Goal: Task Accomplishment & Management: Manage account settings

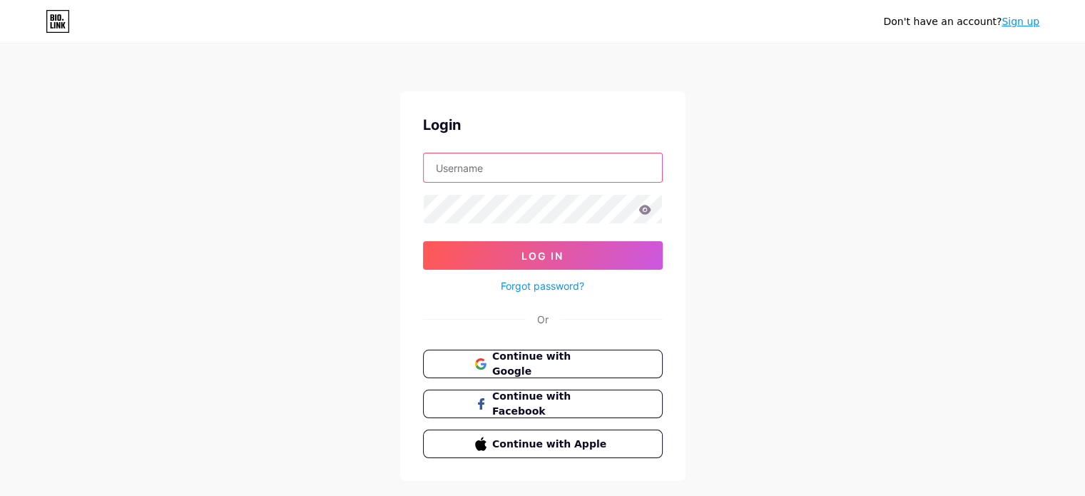
click at [556, 170] on input "text" at bounding box center [543, 167] width 238 height 29
type input "[EMAIL_ADDRESS][DOMAIN_NAME]"
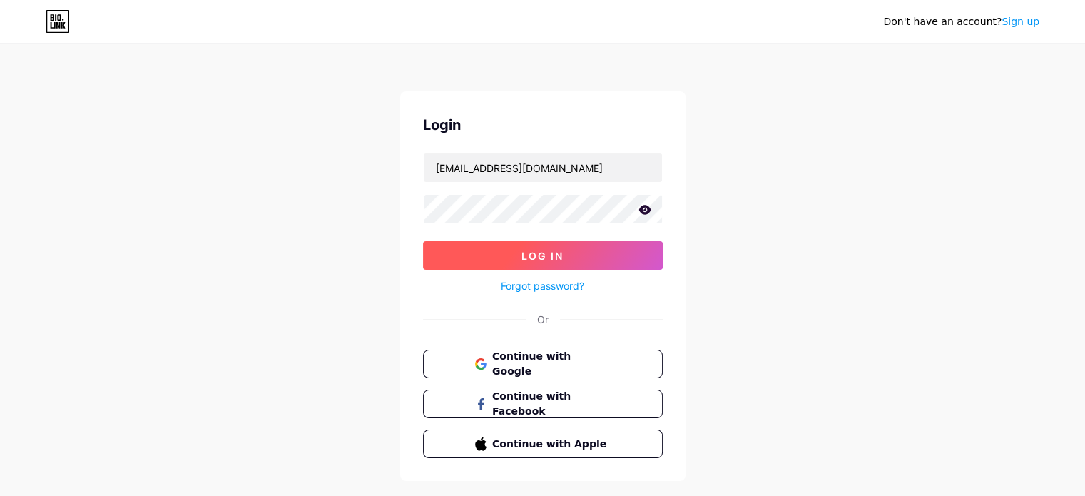
click at [447, 256] on button "Log In" at bounding box center [543, 255] width 240 height 29
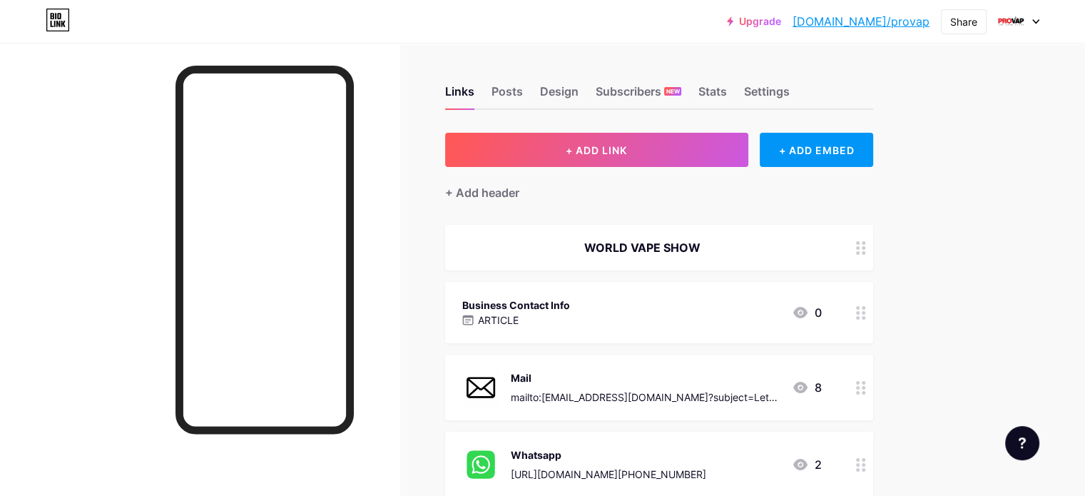
click at [782, 254] on div "WORLD VAPE SHOW" at bounding box center [642, 247] width 360 height 17
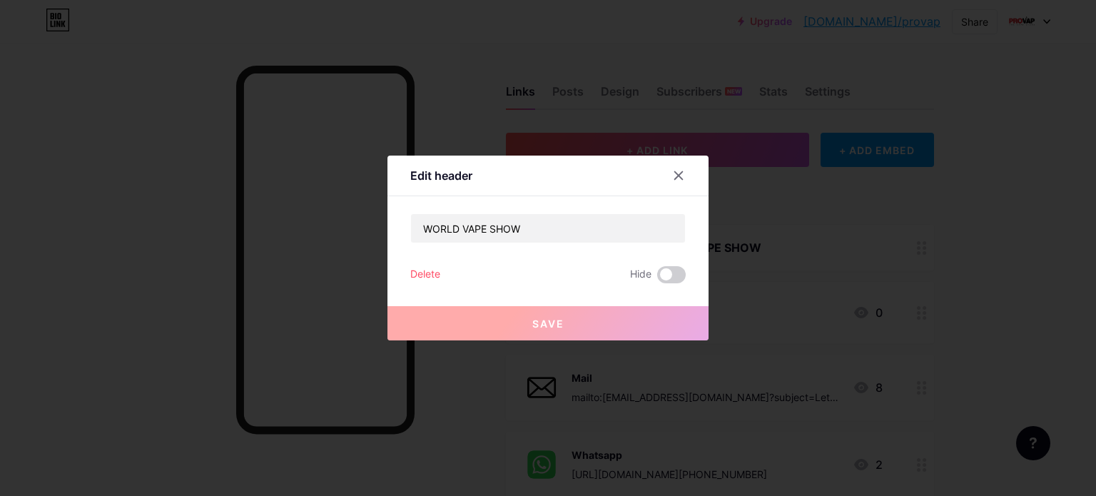
click at [414, 273] on div "Delete" at bounding box center [425, 274] width 30 height 17
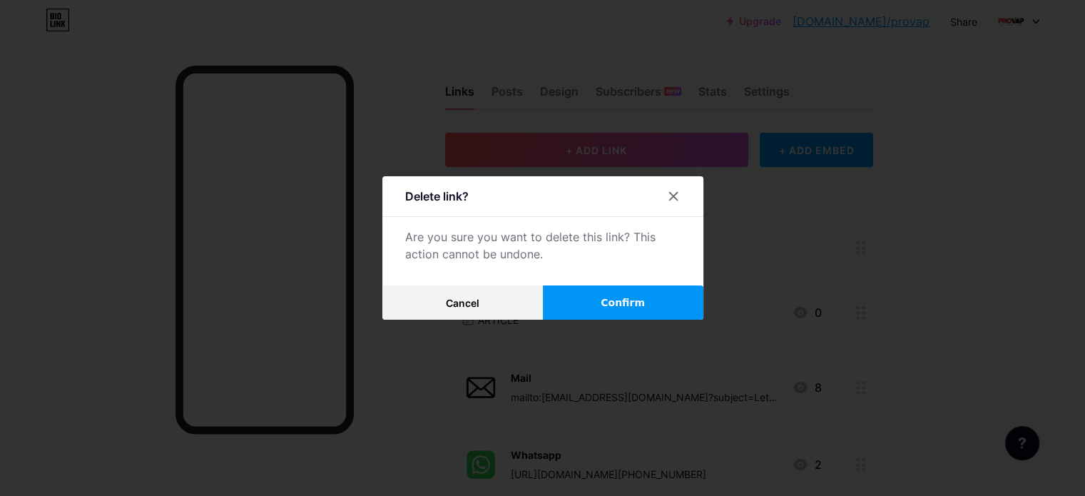
click at [605, 296] on span "Confirm" at bounding box center [623, 302] width 44 height 15
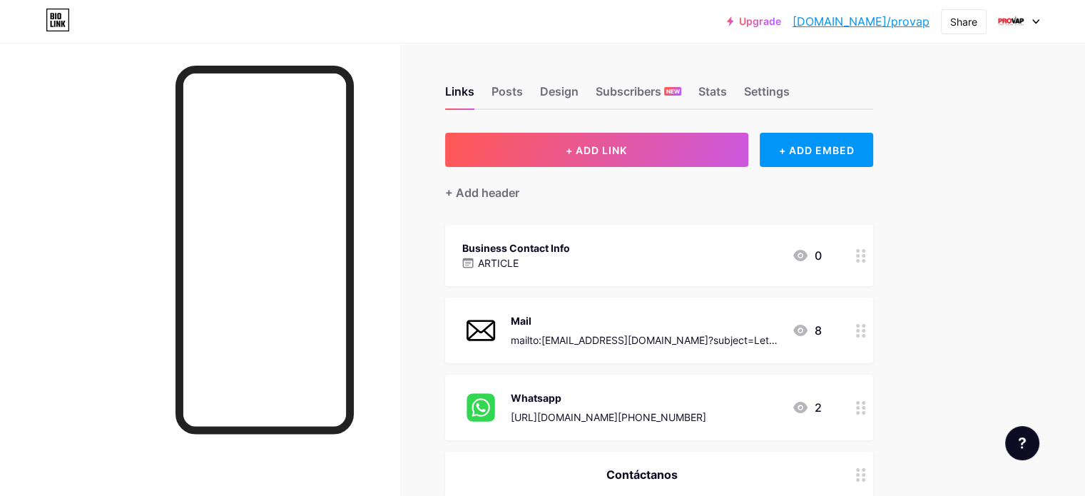
scroll to position [68, 0]
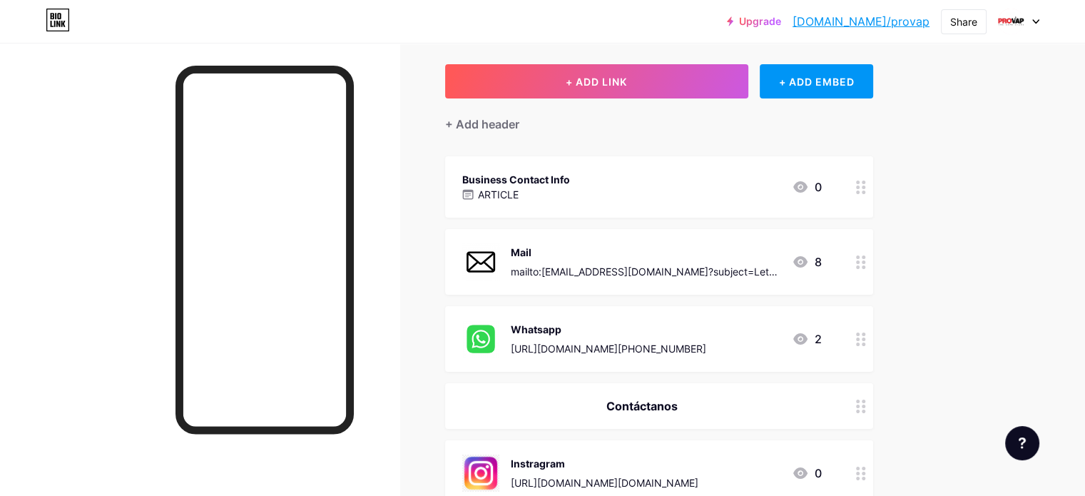
click at [736, 193] on div "Business Contact Info ARTICLE 0" at bounding box center [642, 186] width 360 height 33
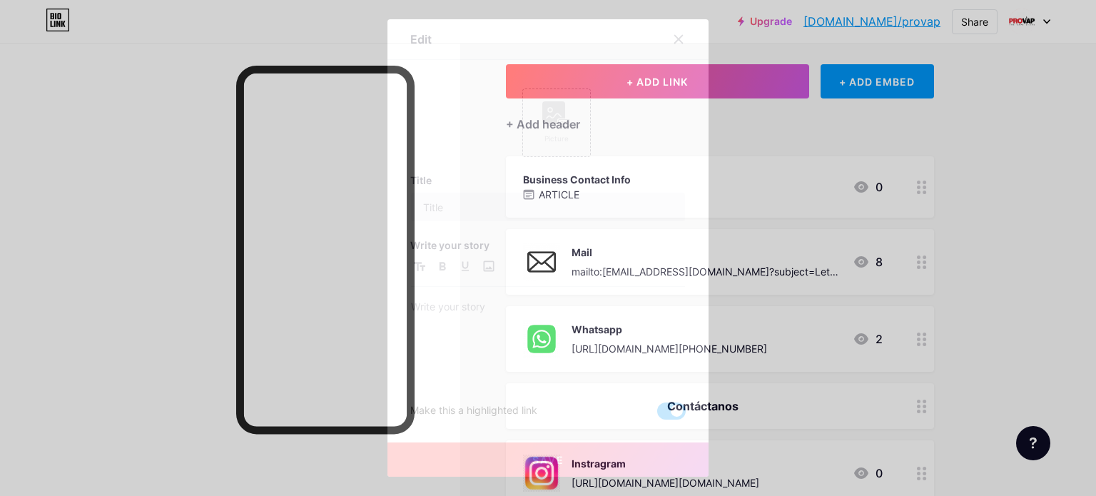
type input "Business Contact Info"
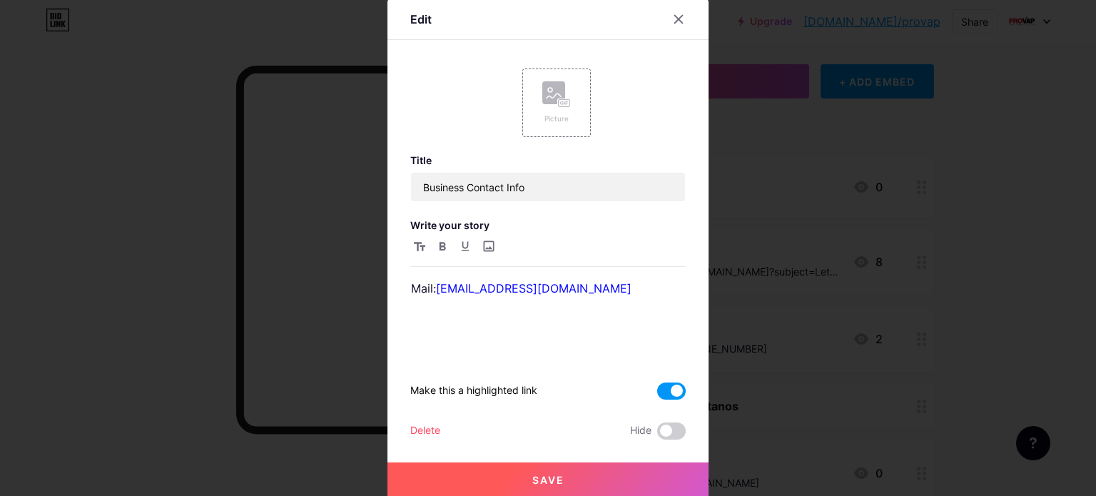
click at [417, 418] on div "Title Business Contact Info Write your story Mail: ventasjoselara@gmail.com Mak…" at bounding box center [547, 296] width 275 height 285
click at [428, 433] on div "Delete" at bounding box center [425, 430] width 30 height 17
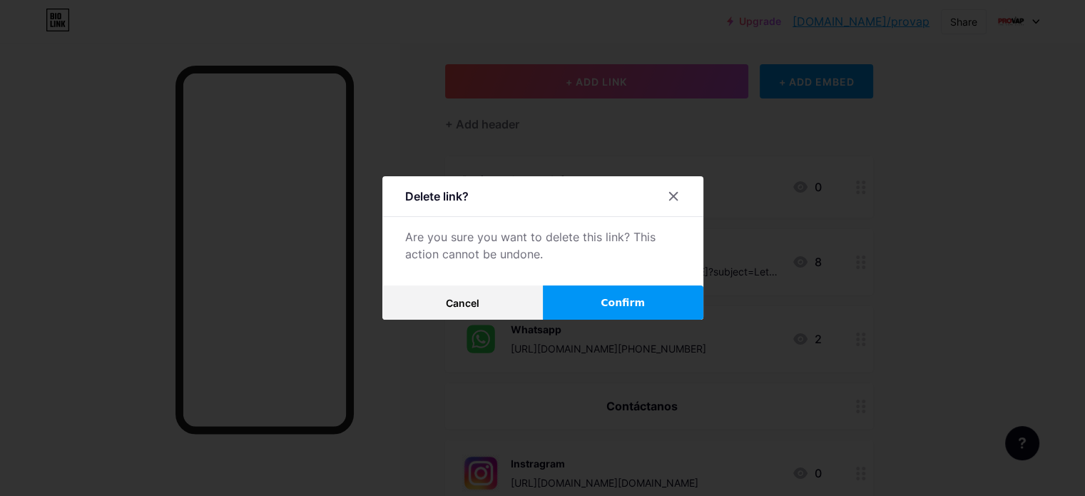
click at [633, 294] on button "Confirm" at bounding box center [623, 302] width 160 height 34
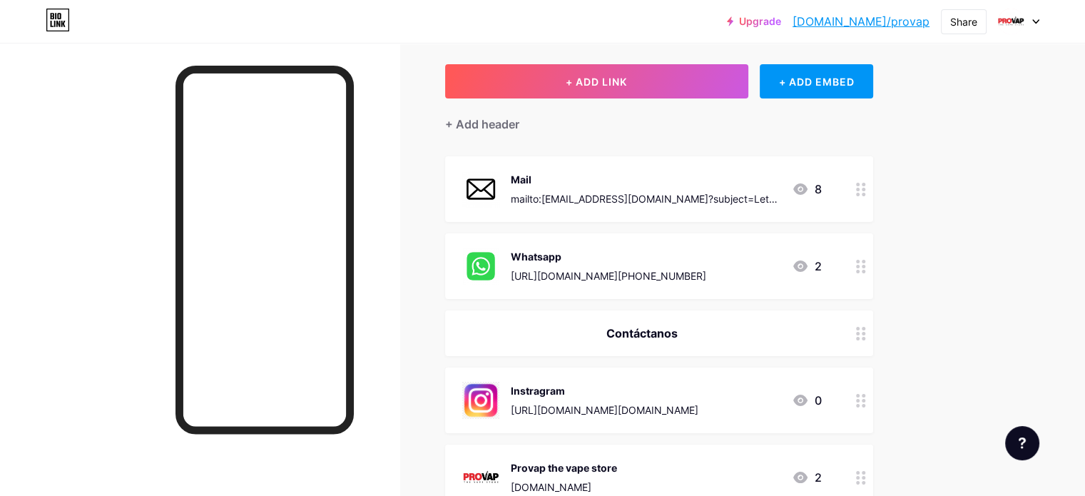
scroll to position [91, 0]
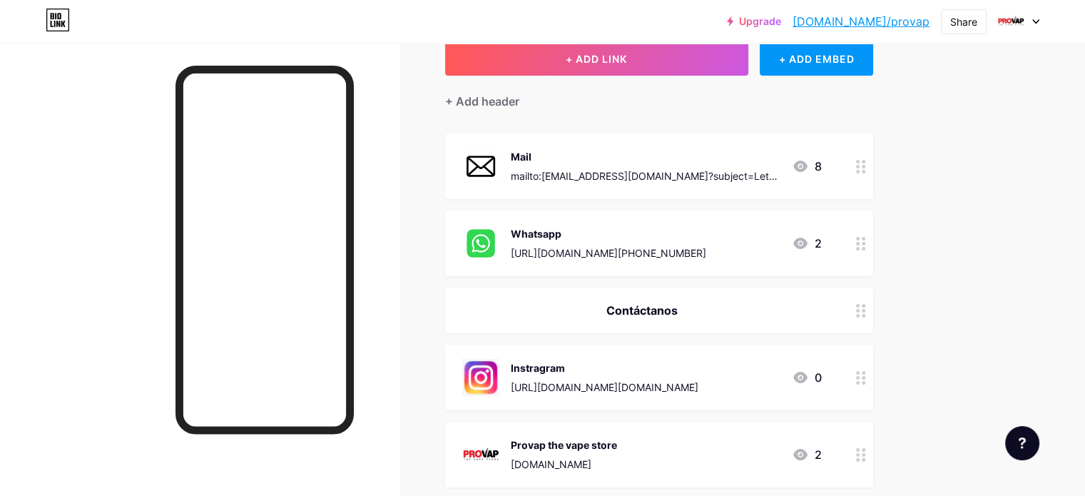
click at [750, 156] on div "Mail" at bounding box center [646, 156] width 270 height 15
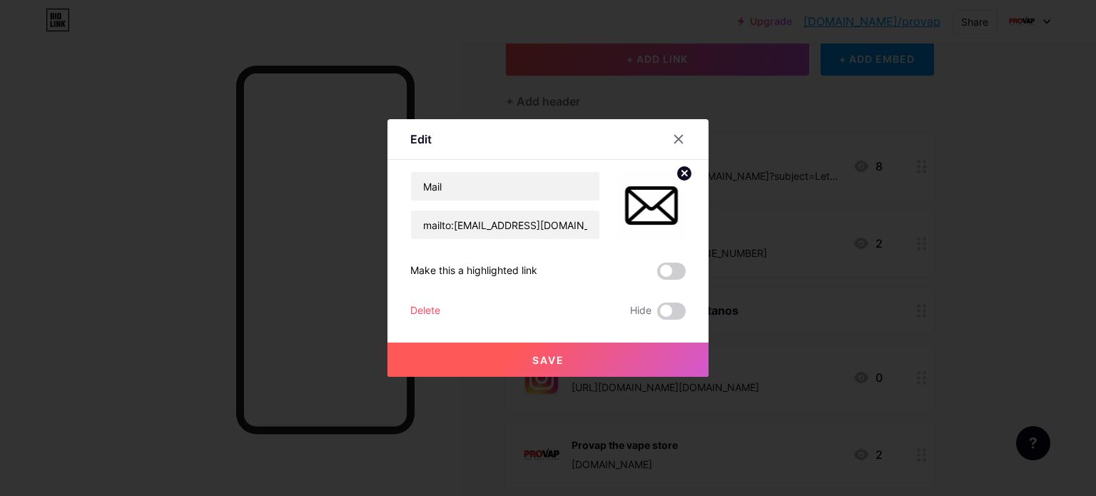
click at [411, 305] on div "Delete" at bounding box center [425, 310] width 30 height 17
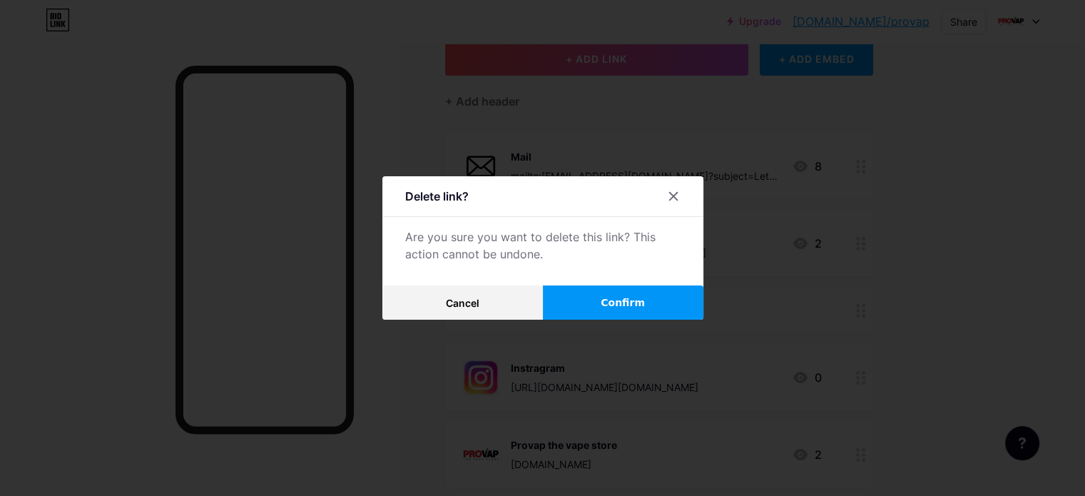
click at [630, 302] on span "Confirm" at bounding box center [623, 302] width 44 height 15
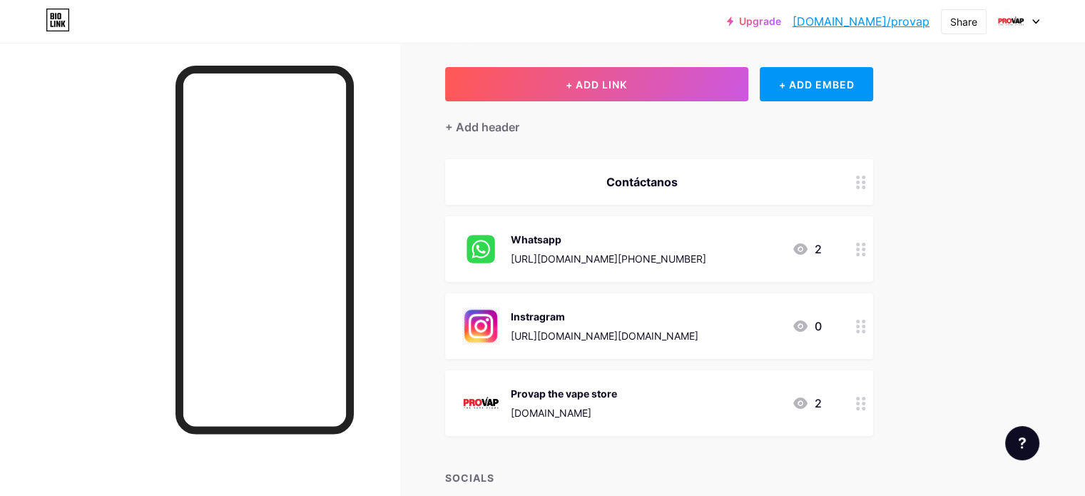
scroll to position [63, 0]
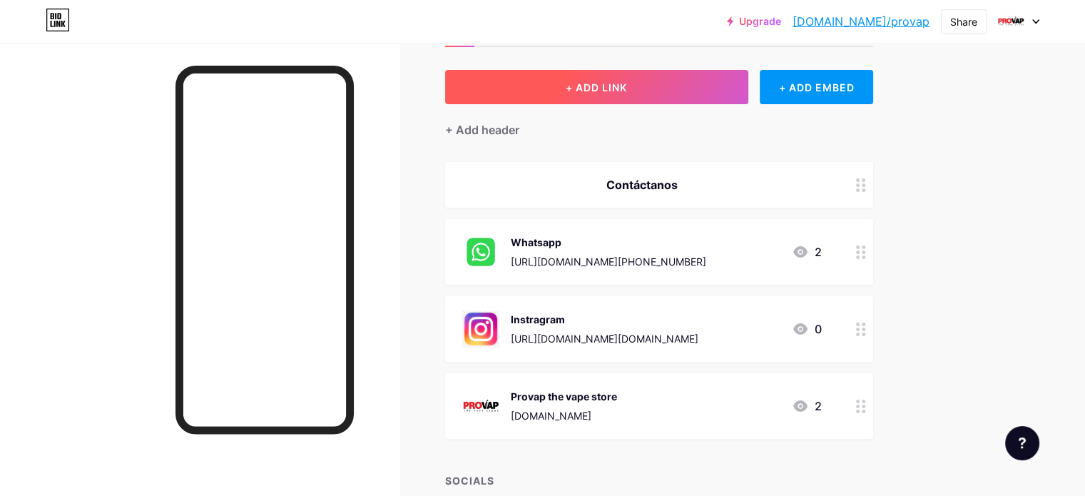
click at [738, 85] on button "+ ADD LINK" at bounding box center [596, 87] width 303 height 34
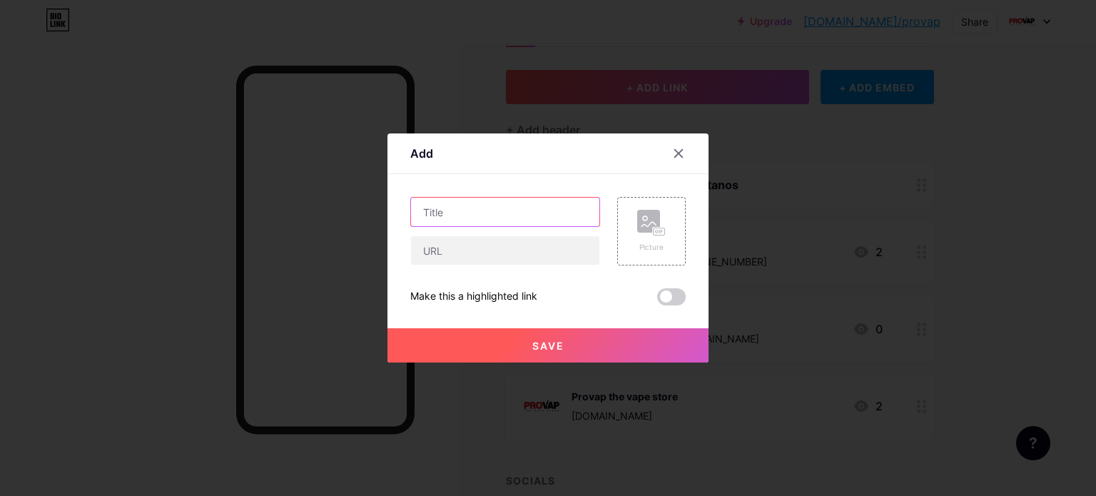
click at [451, 213] on input "text" at bounding box center [505, 212] width 188 height 29
type input "Google Review"
click at [762, 182] on div at bounding box center [548, 248] width 1096 height 496
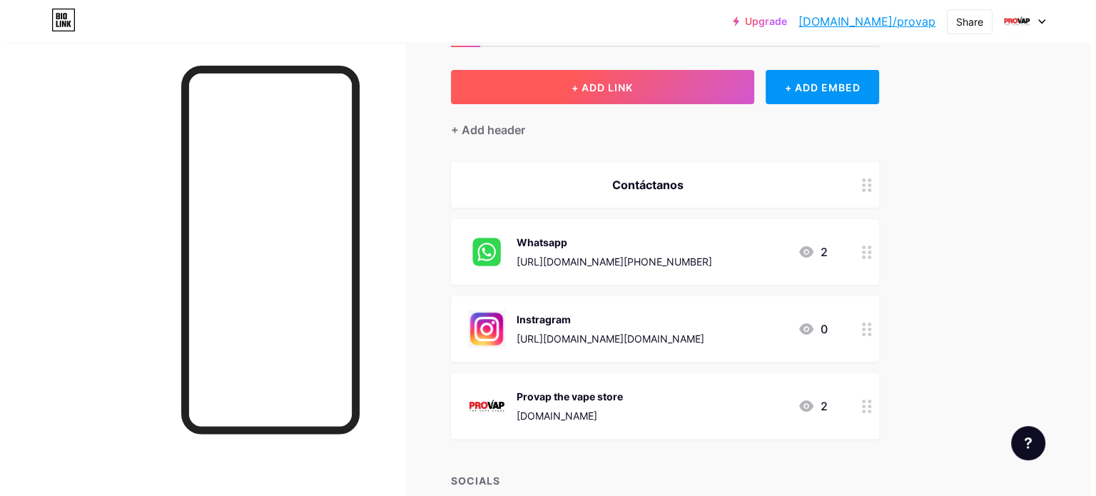
scroll to position [0, 0]
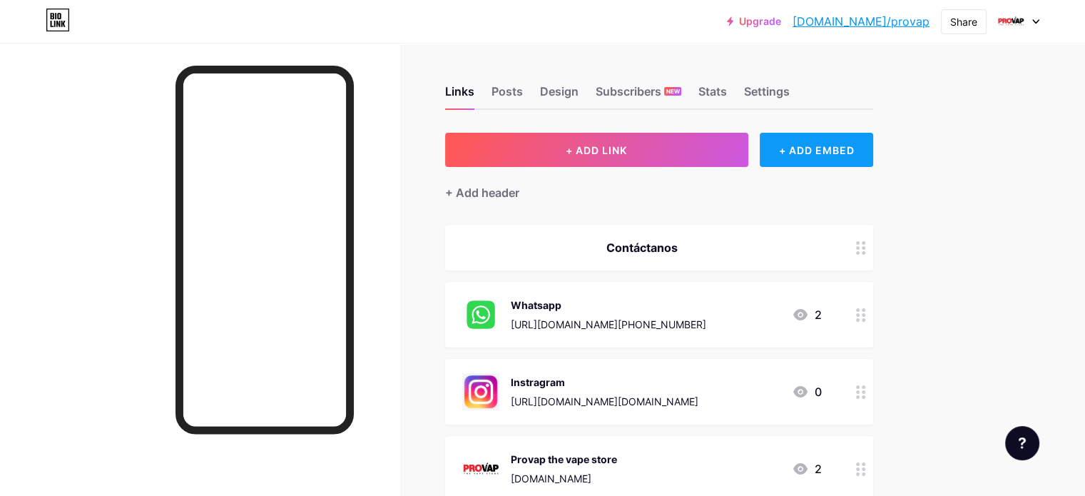
click at [873, 141] on div "+ ADD EMBED" at bounding box center [816, 150] width 113 height 34
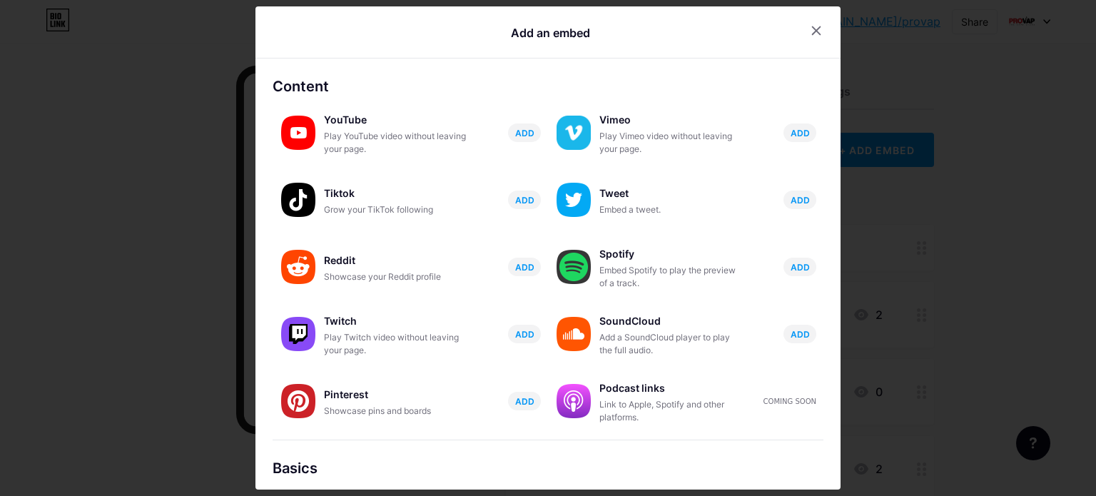
click at [876, 197] on div at bounding box center [548, 248] width 1096 height 496
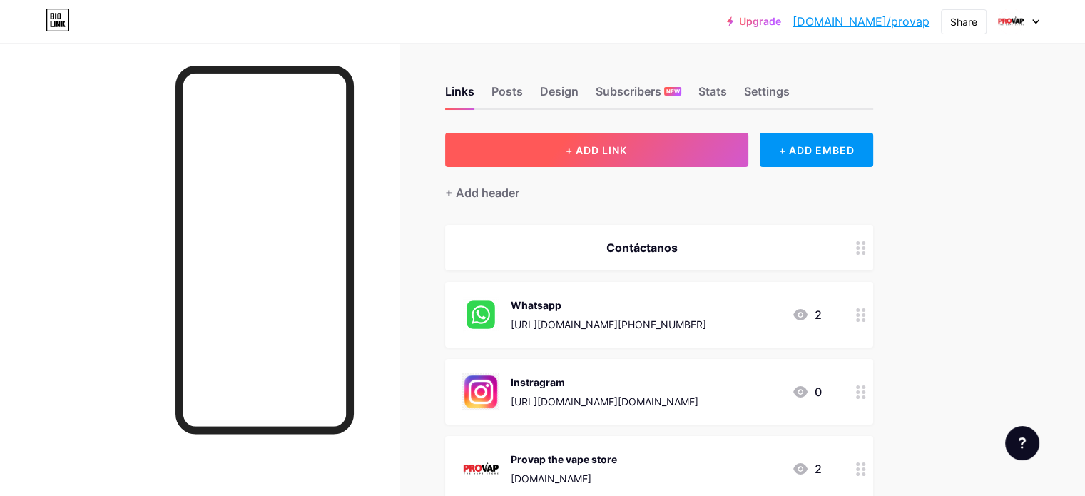
click at [719, 150] on button "+ ADD LINK" at bounding box center [596, 150] width 303 height 34
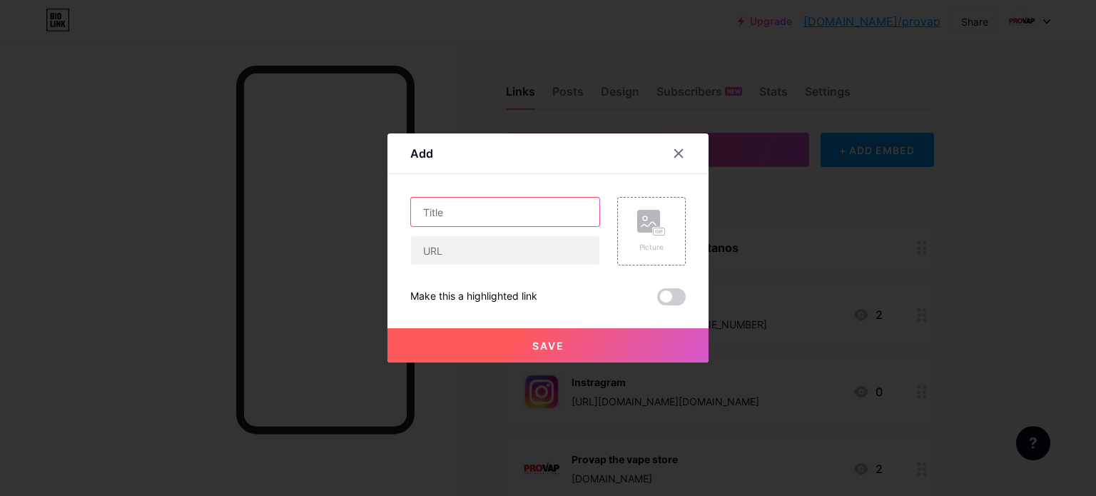
click at [495, 225] on input "text" at bounding box center [505, 212] width 188 height 29
type input "Google Review"
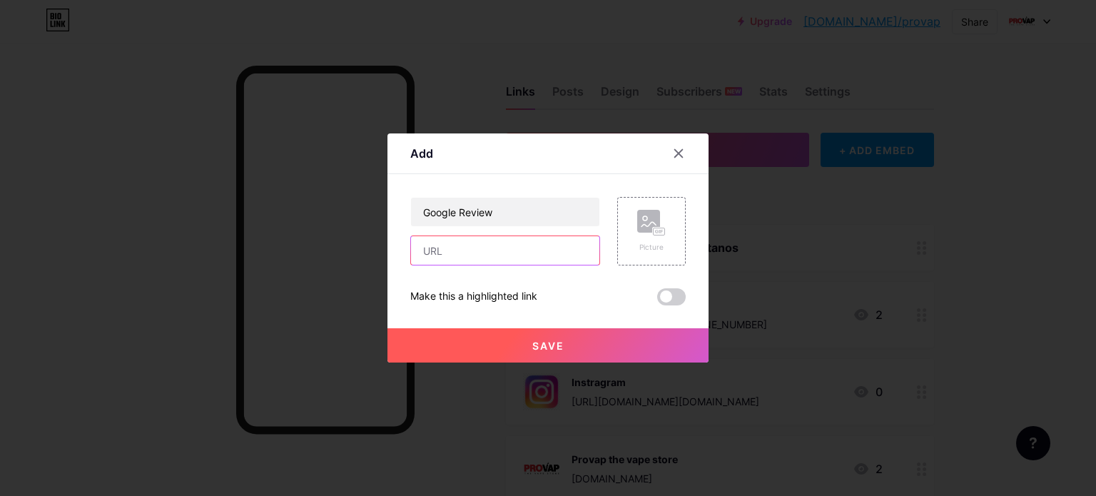
click at [477, 248] on input "text" at bounding box center [505, 250] width 188 height 29
paste input "[URL][DOMAIN_NAME]"
type input "[URL][DOMAIN_NAME]"
click at [638, 236] on div "Picture" at bounding box center [651, 231] width 29 height 43
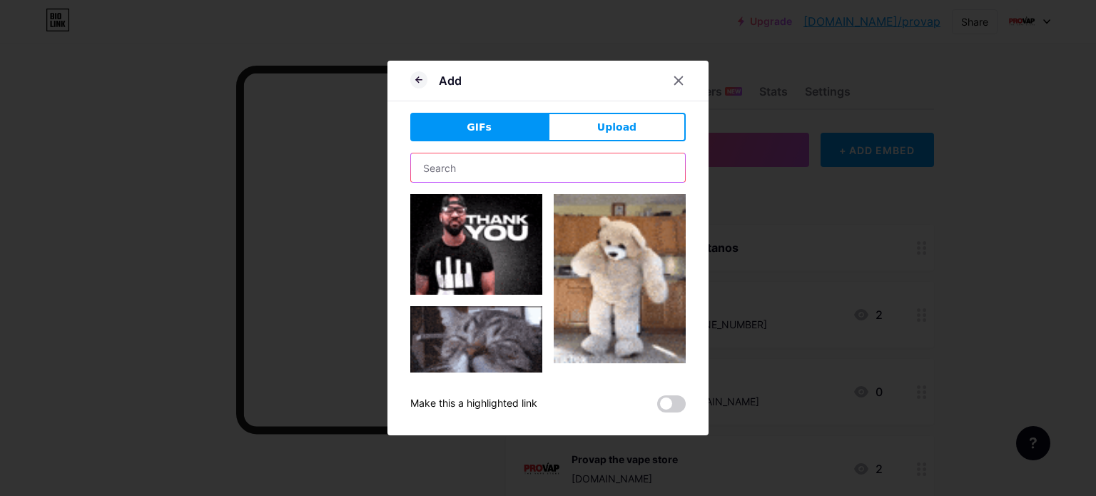
click at [534, 169] on input "text" at bounding box center [548, 167] width 274 height 29
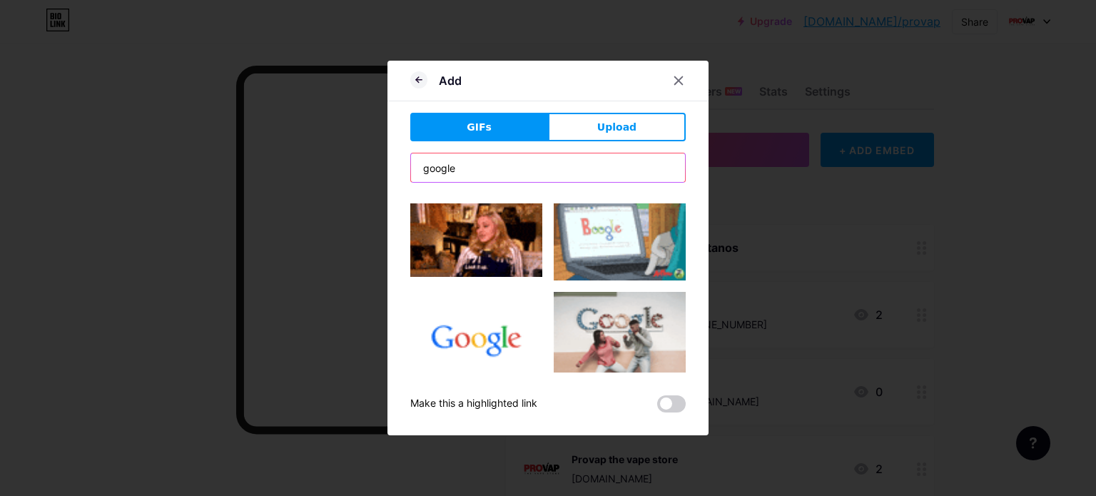
scroll to position [879, 0]
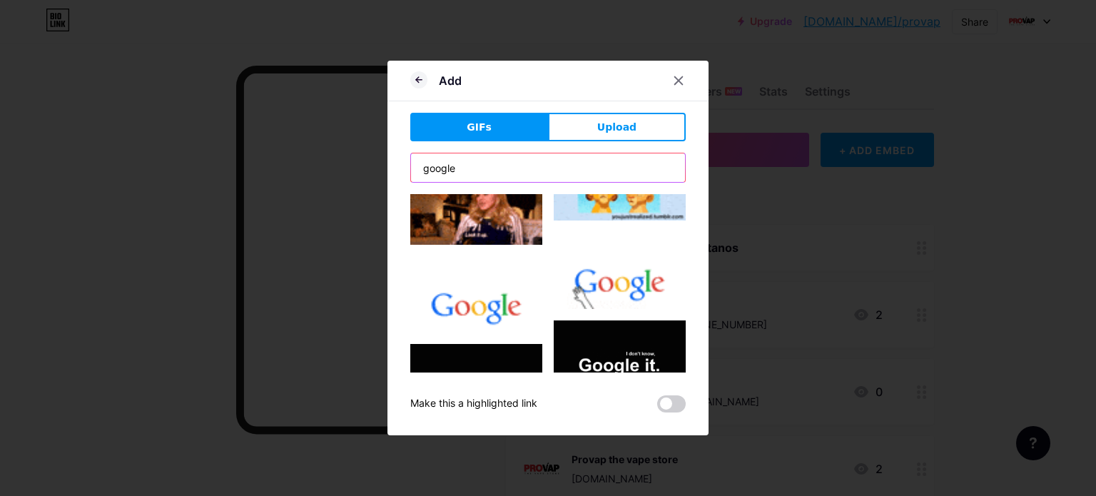
click at [480, 170] on input "google" at bounding box center [548, 167] width 274 height 29
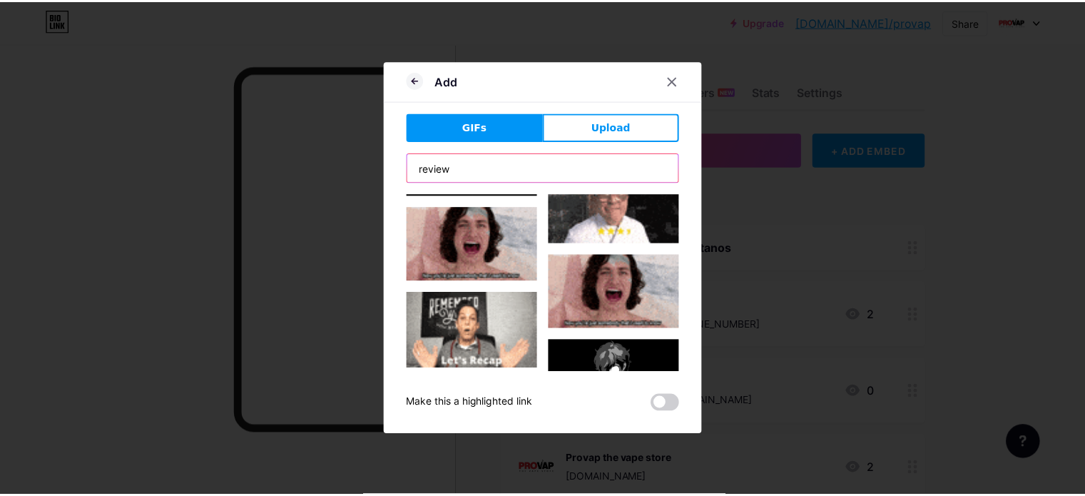
scroll to position [1050, 0]
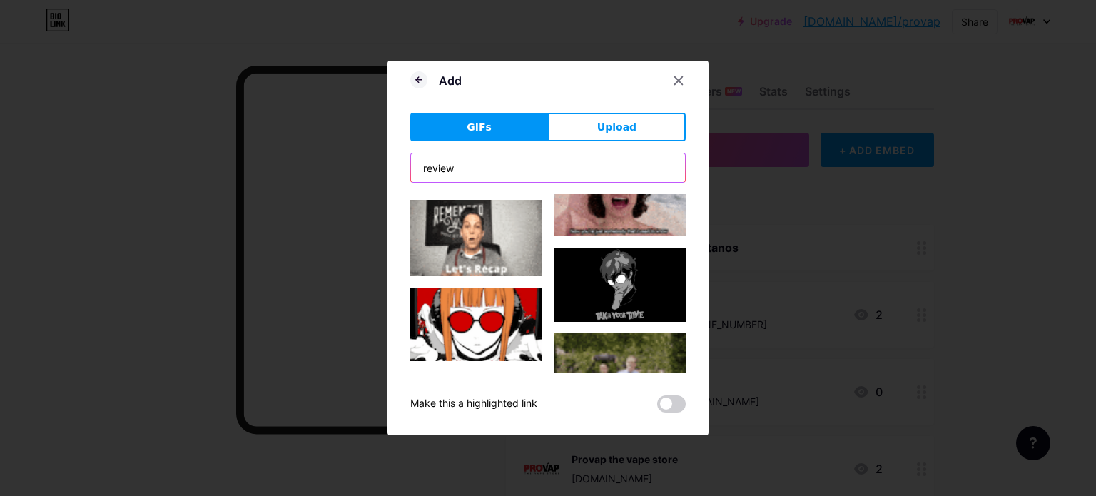
type input "review"
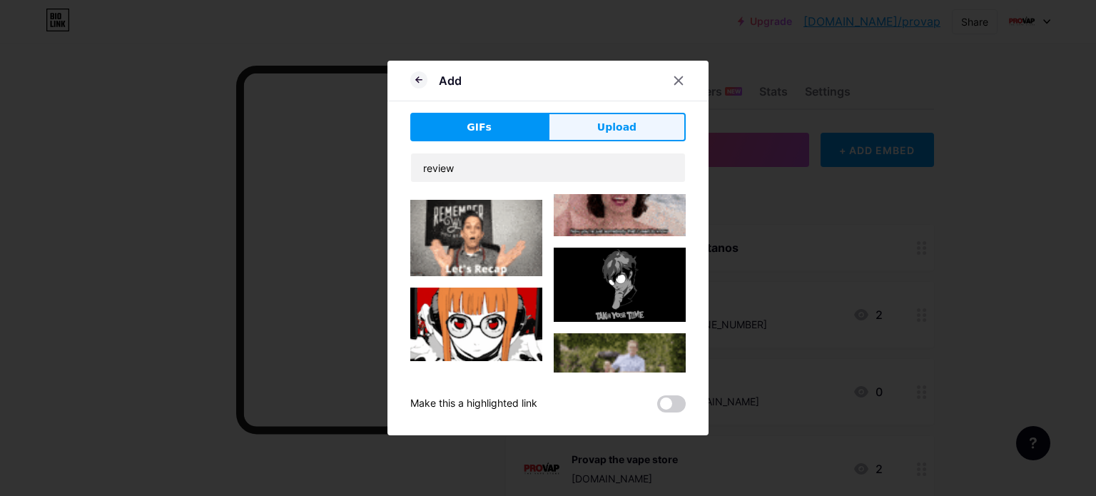
click at [624, 128] on span "Upload" at bounding box center [616, 127] width 39 height 15
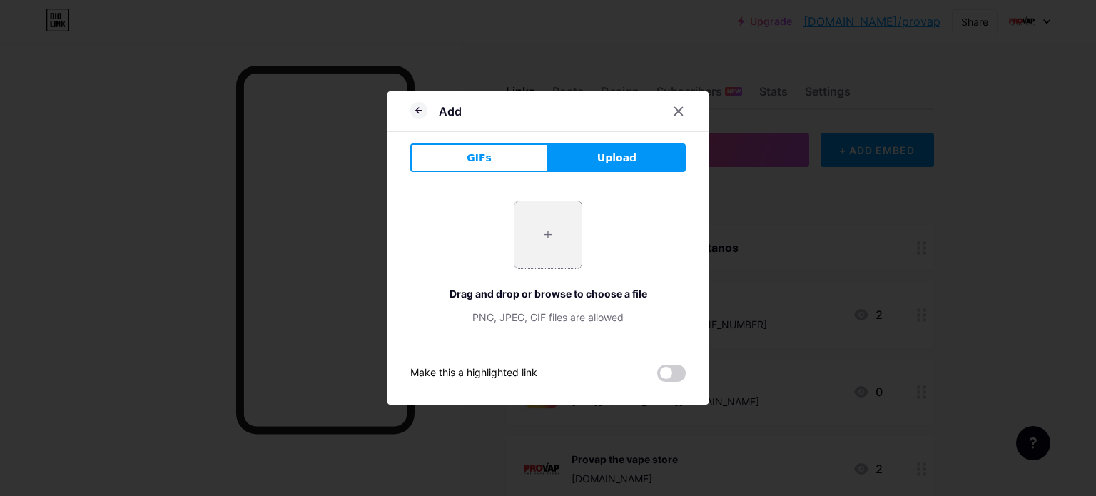
click at [534, 239] on input "file" at bounding box center [547, 234] width 67 height 67
type input "C:\fakepath\Google__G__logo.svg"
click at [559, 250] on input "file" at bounding box center [547, 234] width 67 height 67
click at [545, 217] on input "file" at bounding box center [547, 234] width 67 height 67
type input "C:\fakepath\Google__G__logo.svg"
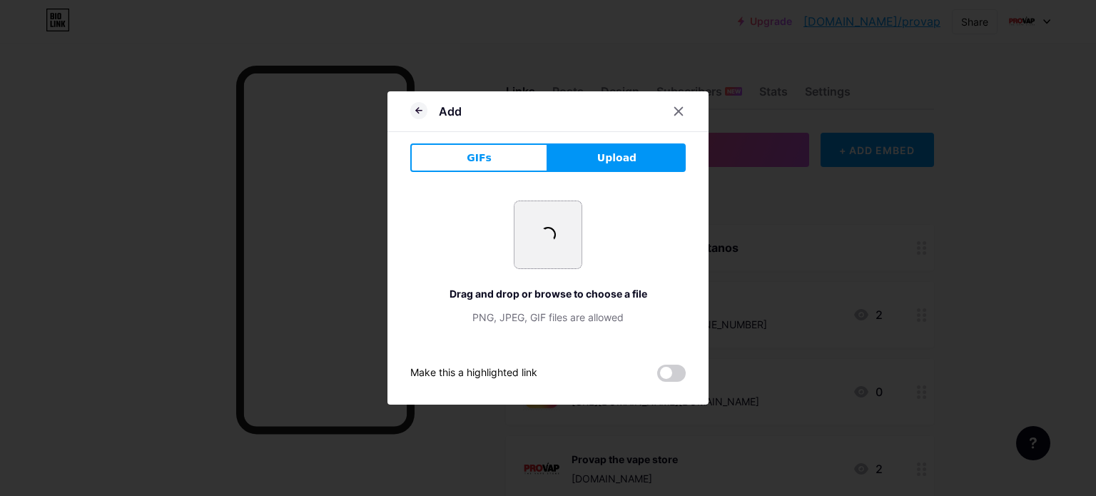
click at [538, 240] on span at bounding box center [548, 235] width 20 height 20
click at [543, 248] on input "file" at bounding box center [547, 234] width 67 height 67
click at [528, 226] on input "file" at bounding box center [547, 234] width 67 height 67
type input "C:\fakepath\Google__G__logo.png"
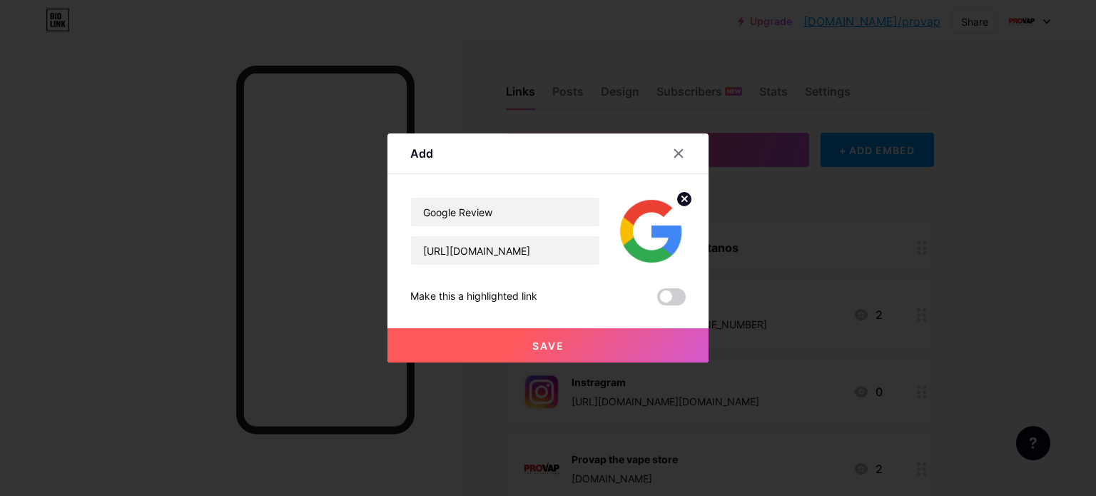
click at [659, 296] on span at bounding box center [671, 296] width 29 height 17
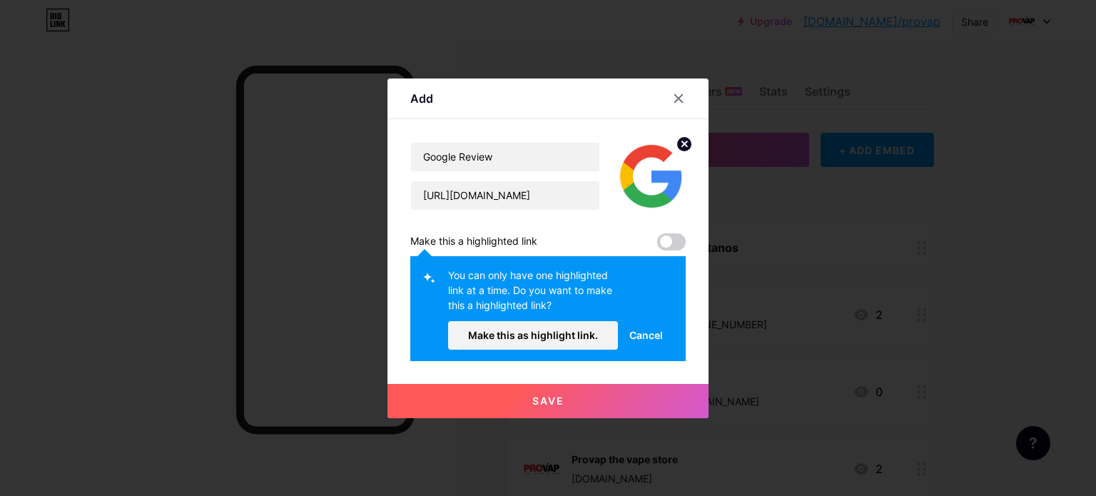
click at [668, 240] on span at bounding box center [671, 241] width 29 height 17
click at [658, 240] on span at bounding box center [671, 241] width 29 height 17
click at [572, 335] on span "Make this as highlight link." at bounding box center [533, 335] width 130 height 12
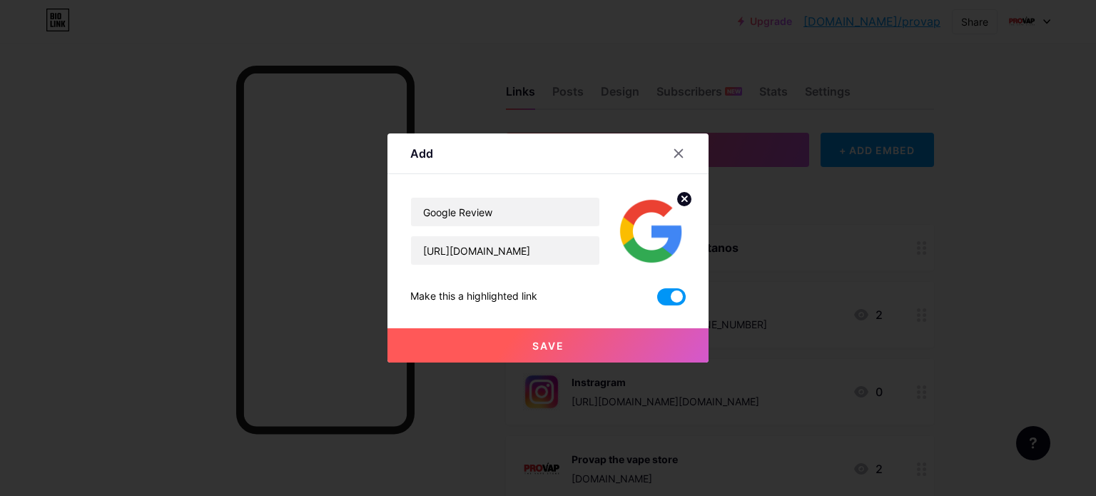
click at [591, 335] on button "Save" at bounding box center [547, 345] width 321 height 34
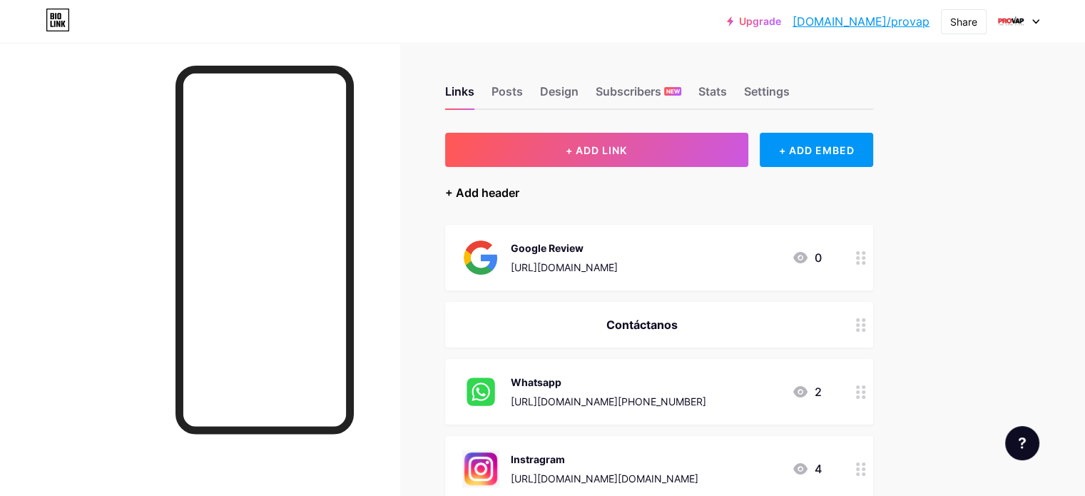
click at [519, 188] on div "+ Add header" at bounding box center [482, 192] width 74 height 17
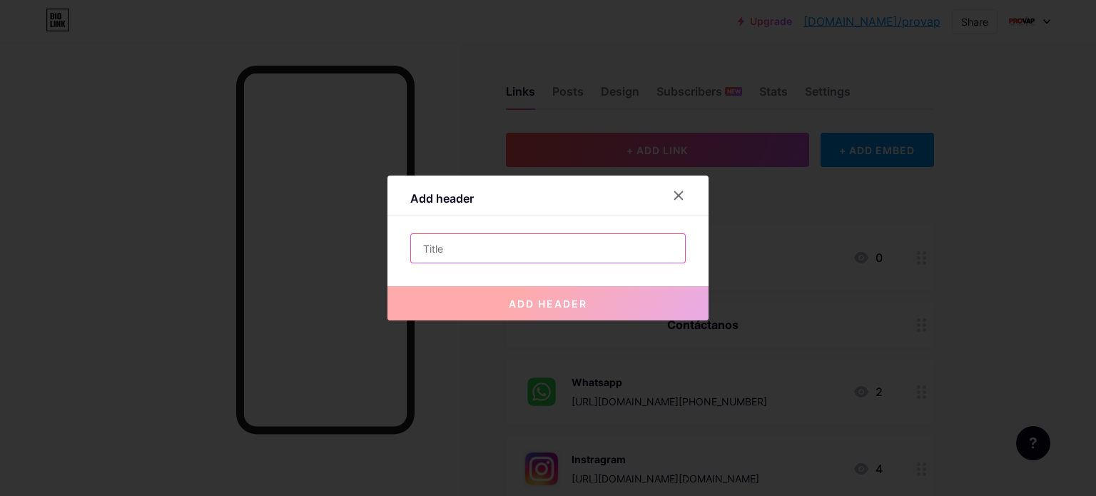
click at [514, 250] on input "text" at bounding box center [548, 248] width 274 height 29
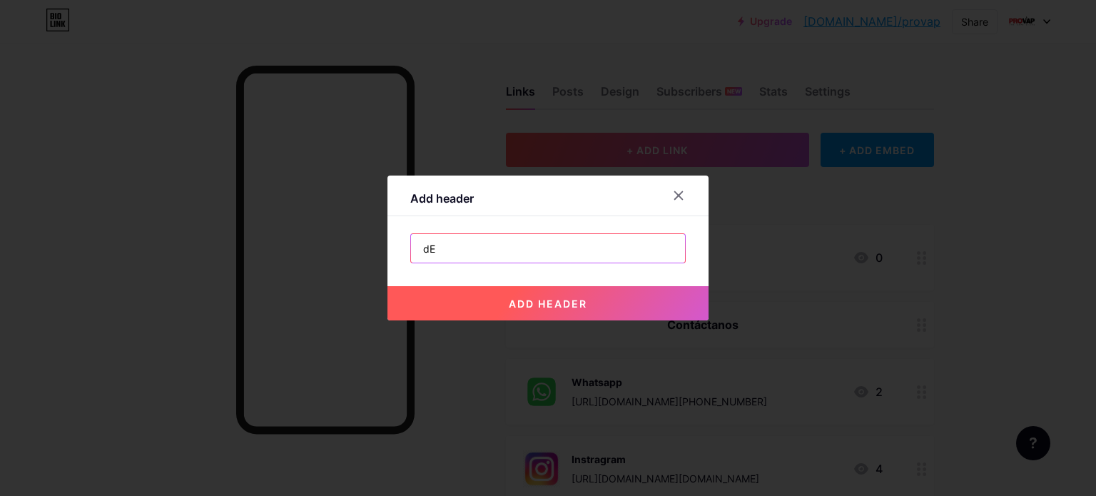
type input "d"
type input "Dejanos una reseña en google :D"
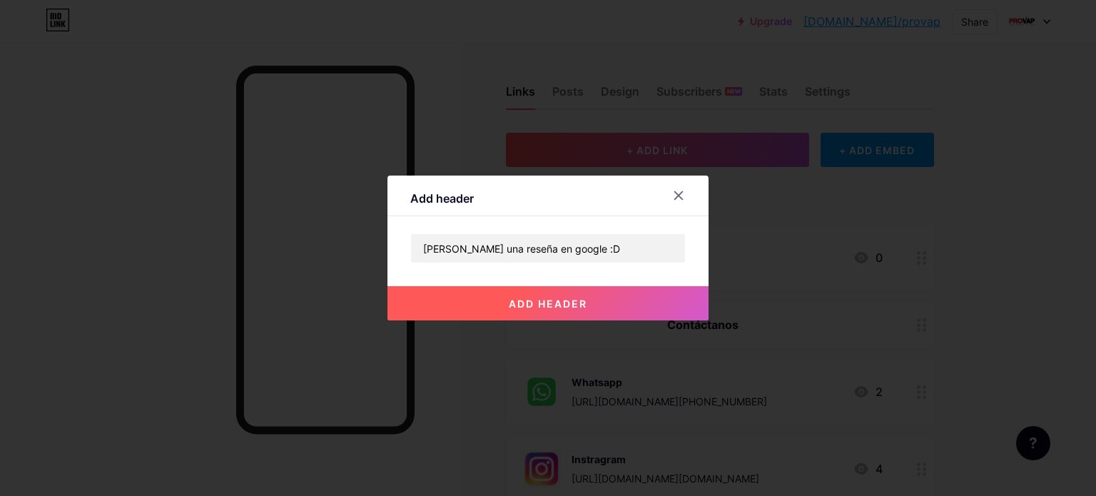
click at [554, 300] on span "add header" at bounding box center [548, 303] width 78 height 12
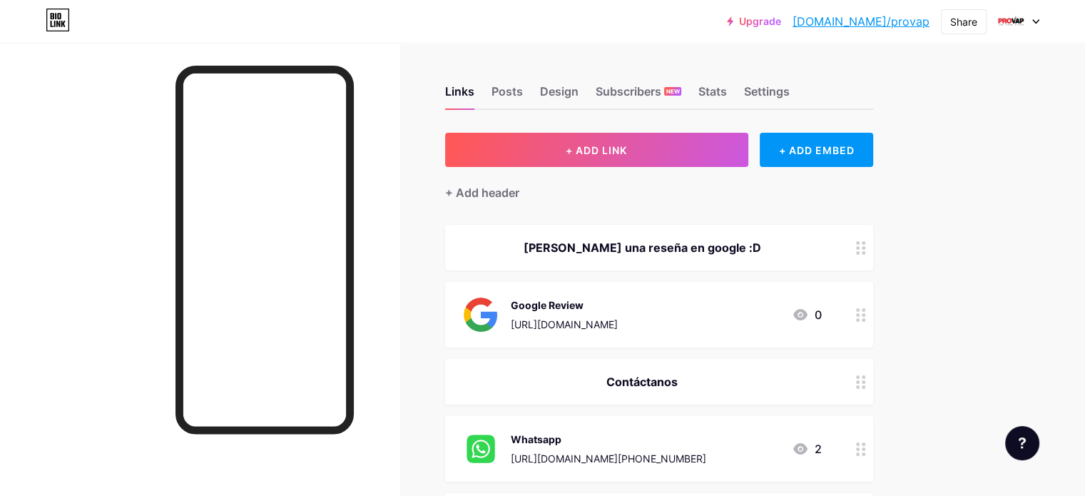
click at [714, 248] on div "Dejanos una reseña en google :D" at bounding box center [642, 247] width 360 height 17
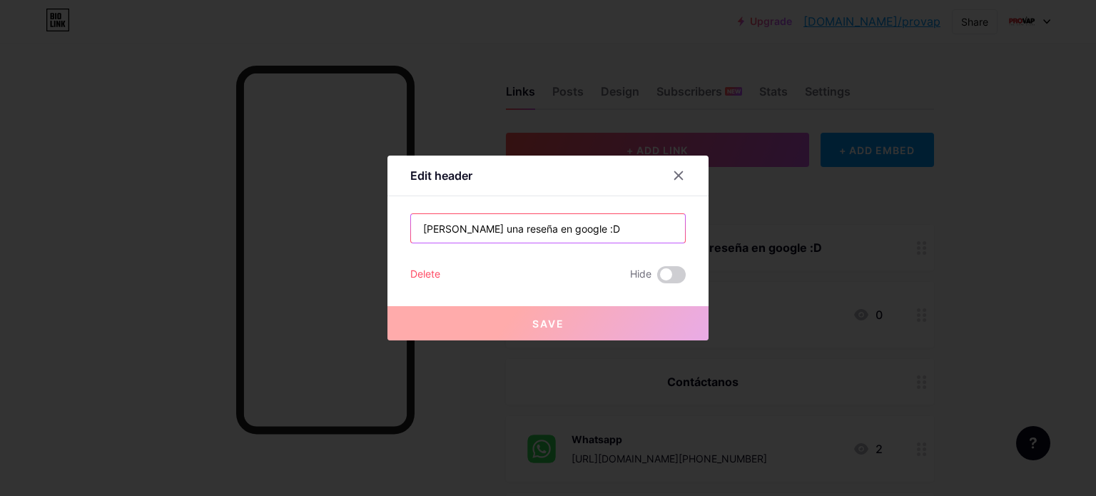
click at [536, 228] on input "Dejanos una reseña en google :D" at bounding box center [548, 228] width 274 height 29
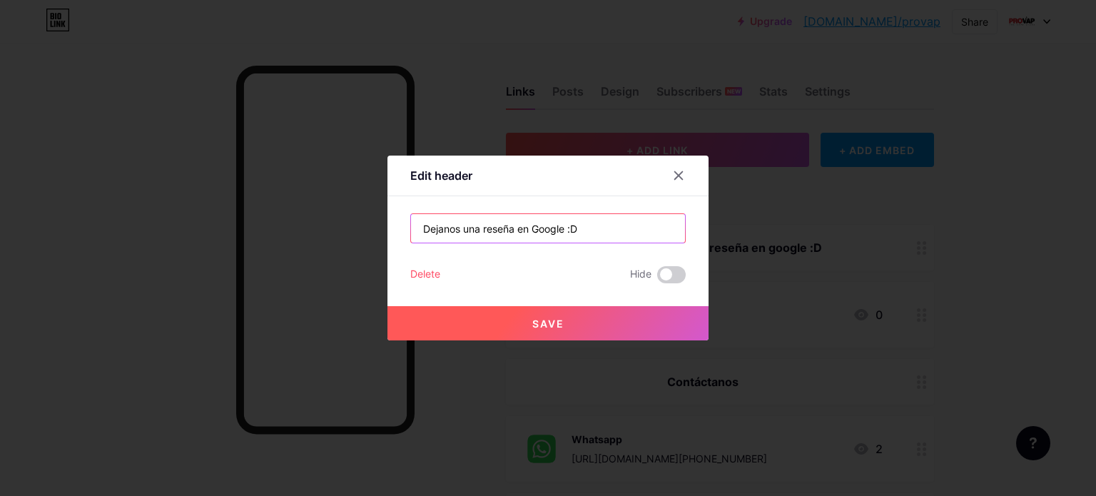
type input "Dejanos una reseña en Google :D"
click at [613, 330] on button "Save" at bounding box center [547, 323] width 321 height 34
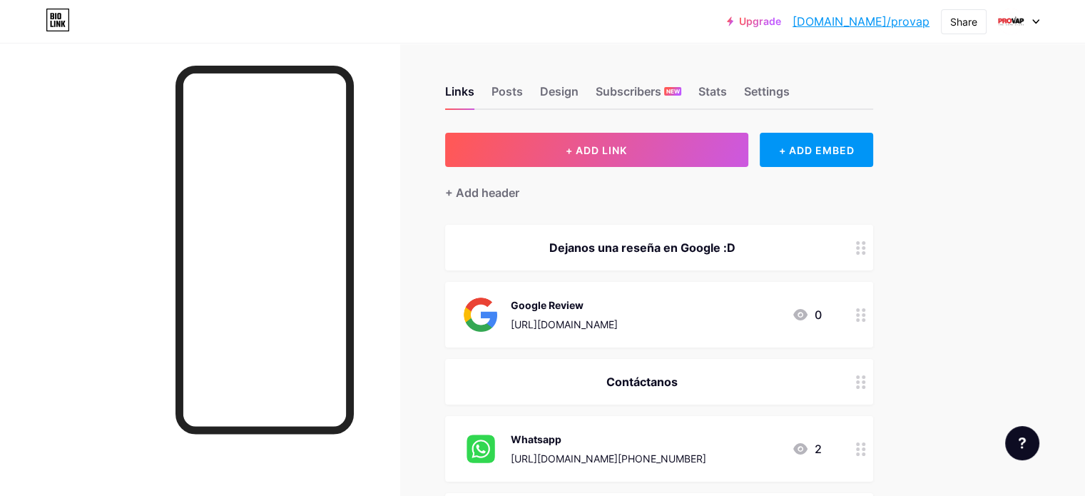
click at [1020, 280] on div "Upgrade bio.link/provap... bio.link/provap Share Switch accounts PROVAP bio.lin…" at bounding box center [542, 443] width 1085 height 887
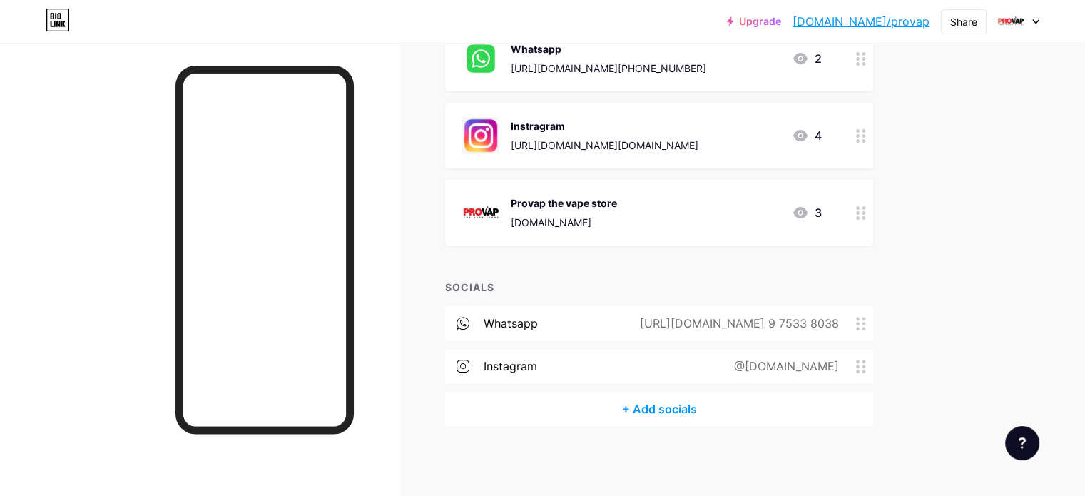
scroll to position [0, 0]
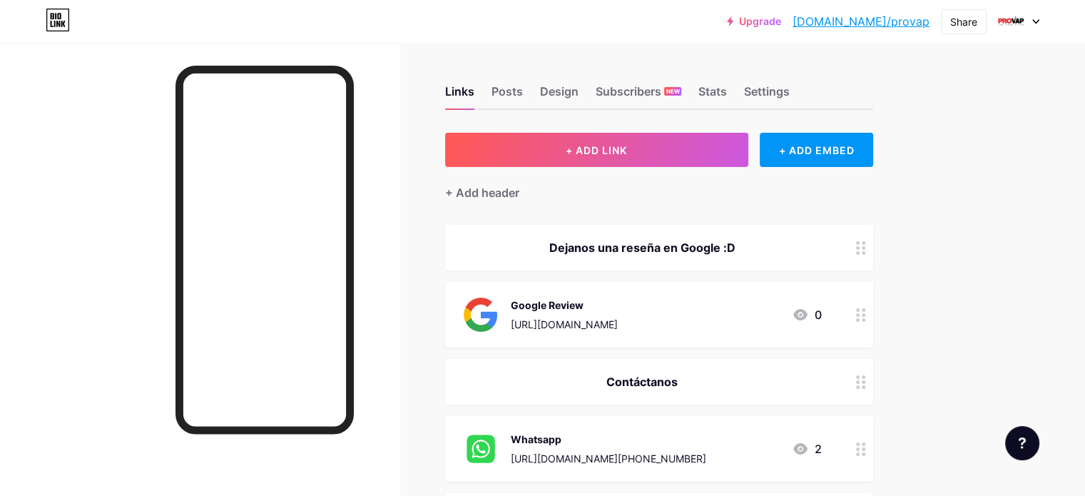
click at [618, 317] on div "[URL][DOMAIN_NAME]" at bounding box center [564, 324] width 107 height 15
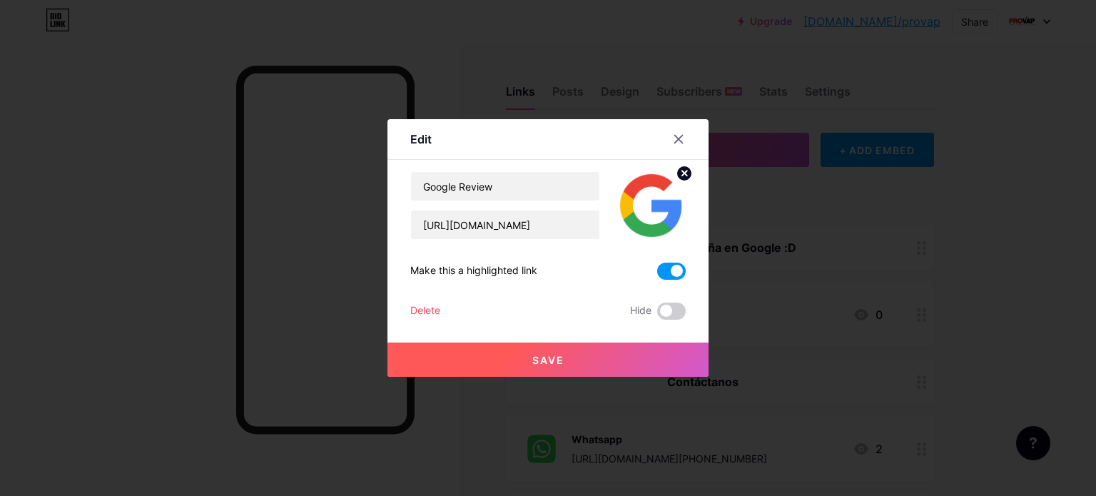
click at [680, 277] on div "Edit Content YouTube Play YouTube video without leaving your page. ADD Vimeo Pl…" at bounding box center [547, 248] width 321 height 258
click at [665, 268] on span at bounding box center [671, 271] width 29 height 17
click at [657, 275] on input "checkbox" at bounding box center [657, 275] width 0 height 0
click at [585, 360] on button "Save" at bounding box center [547, 359] width 321 height 34
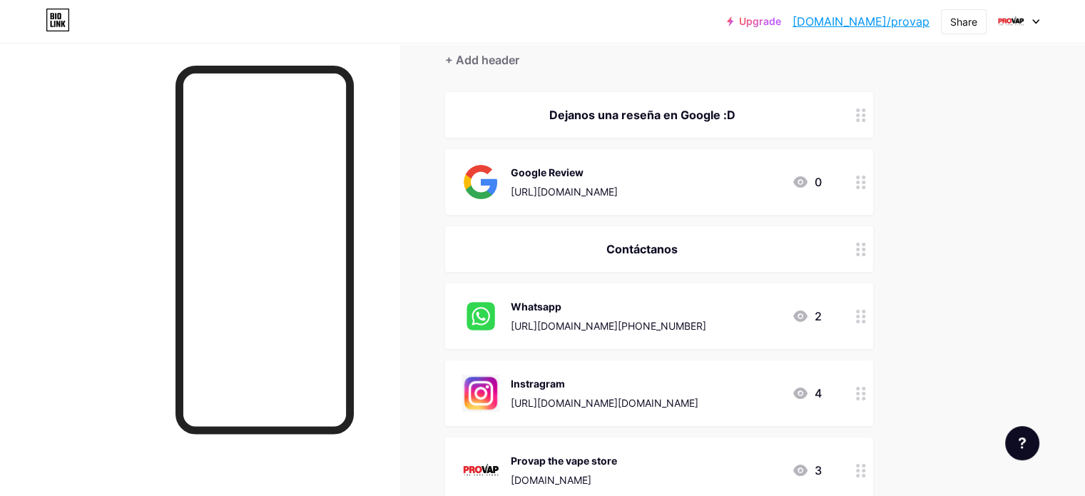
scroll to position [15, 0]
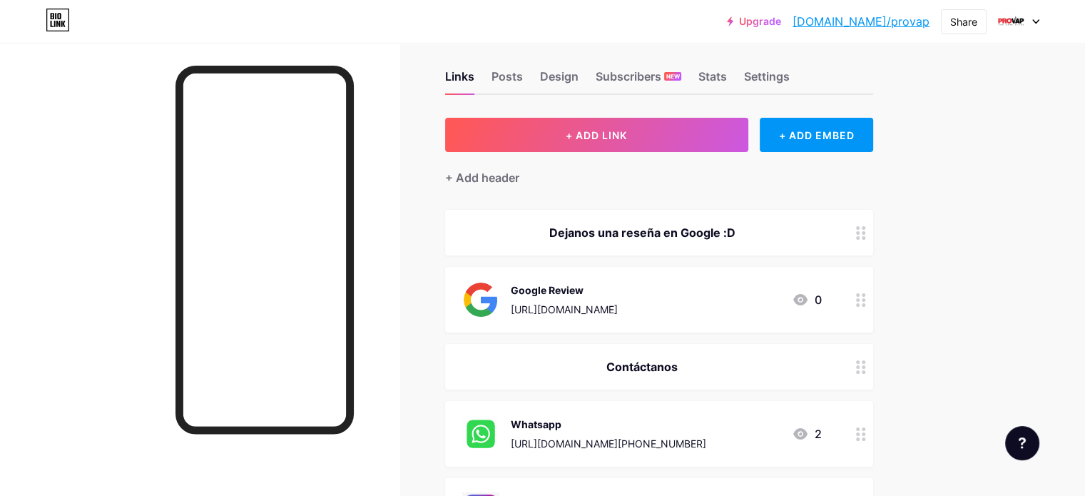
click at [618, 287] on div "Google Review" at bounding box center [564, 289] width 107 height 15
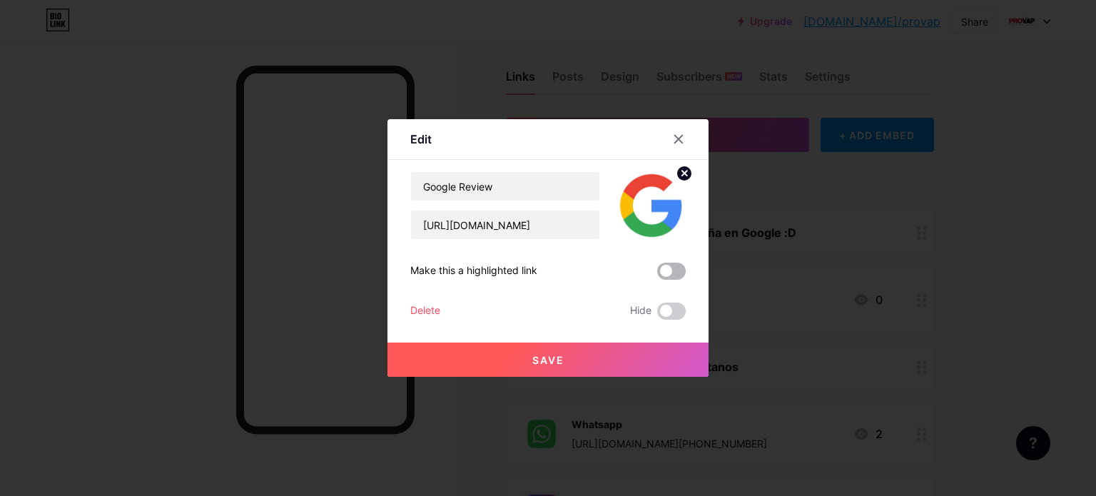
click at [676, 267] on span at bounding box center [671, 271] width 29 height 17
click at [657, 275] on input "checkbox" at bounding box center [657, 275] width 0 height 0
click at [603, 357] on button "Save" at bounding box center [547, 359] width 321 height 34
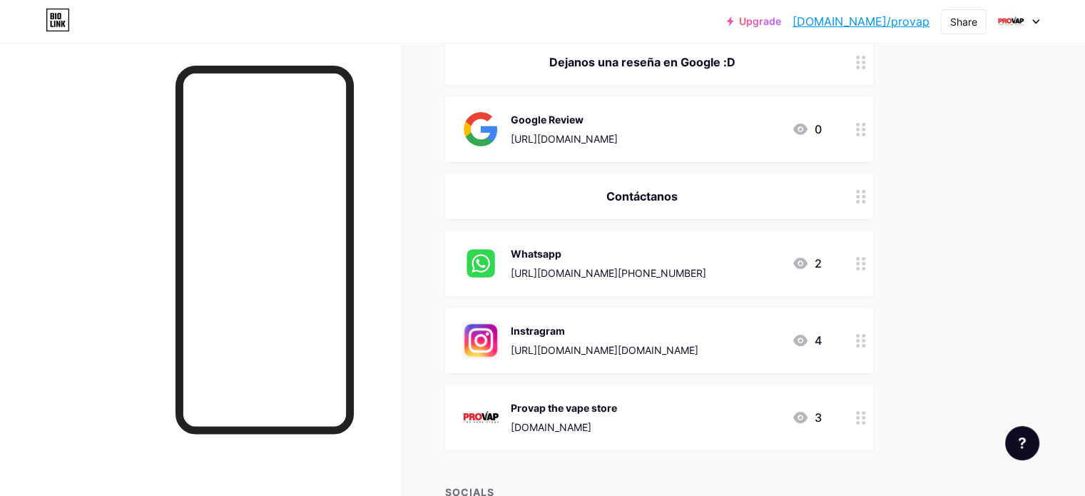
scroll to position [0, 0]
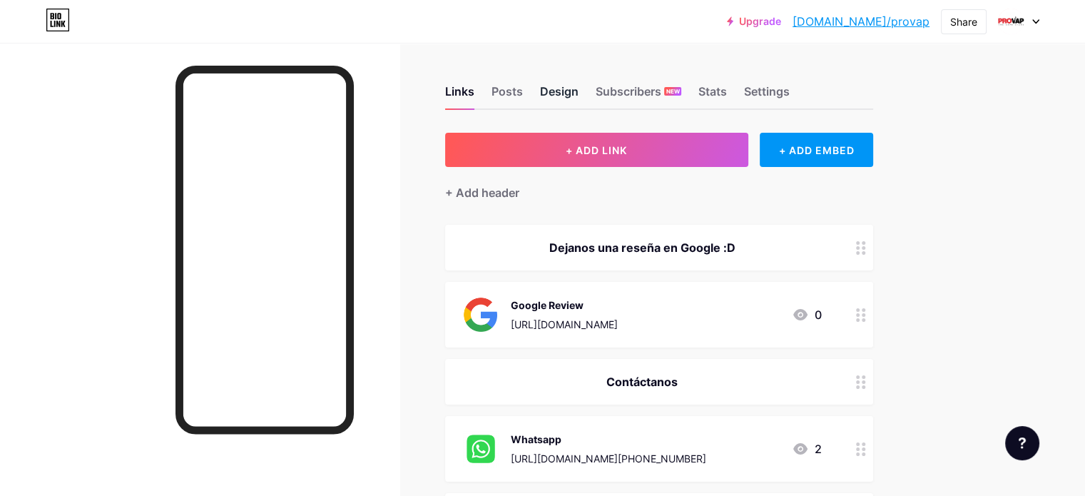
click at [579, 93] on div "Design" at bounding box center [559, 96] width 39 height 26
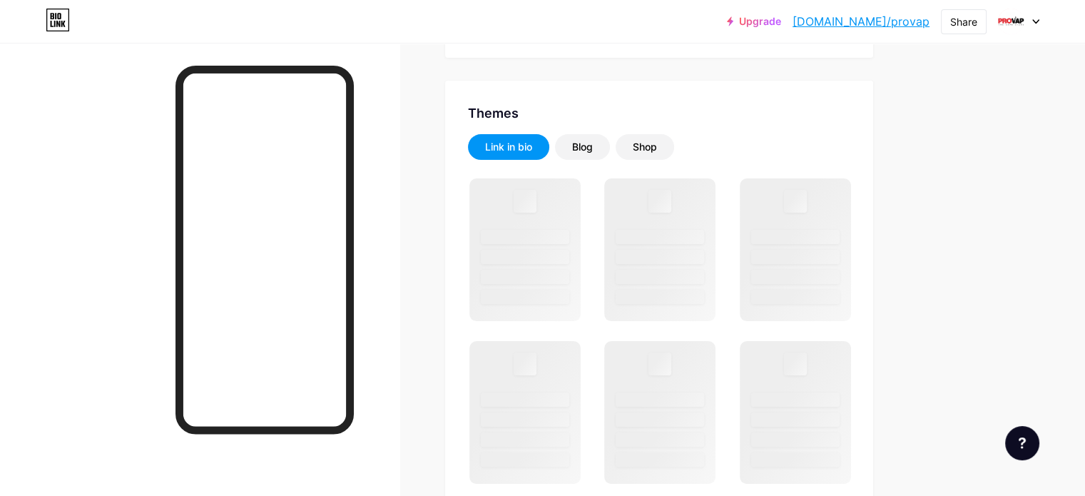
scroll to position [285, 0]
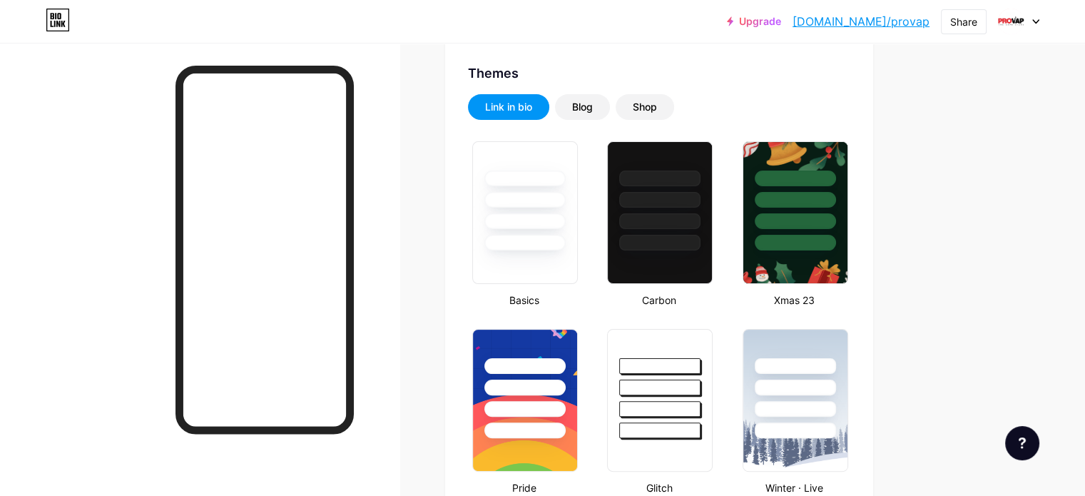
type input "#000000"
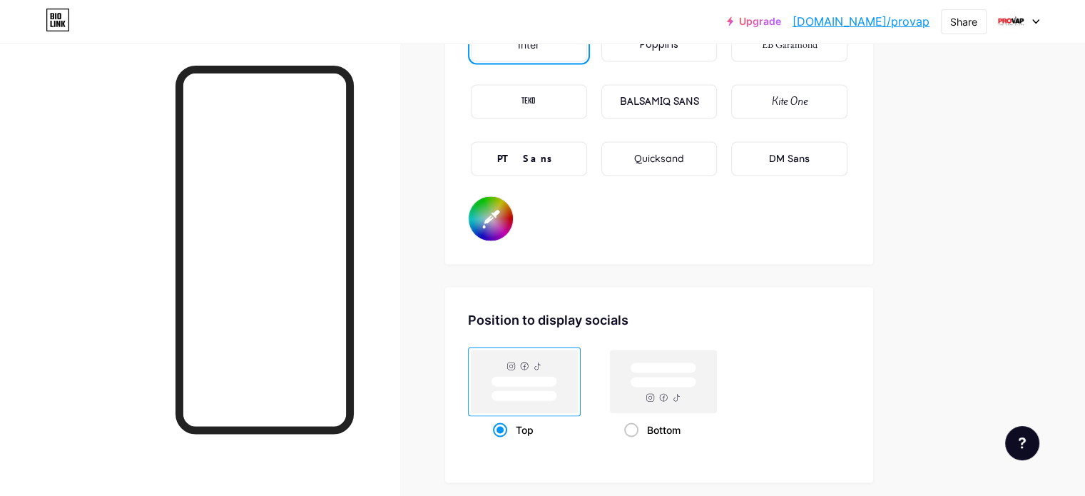
scroll to position [2505, 0]
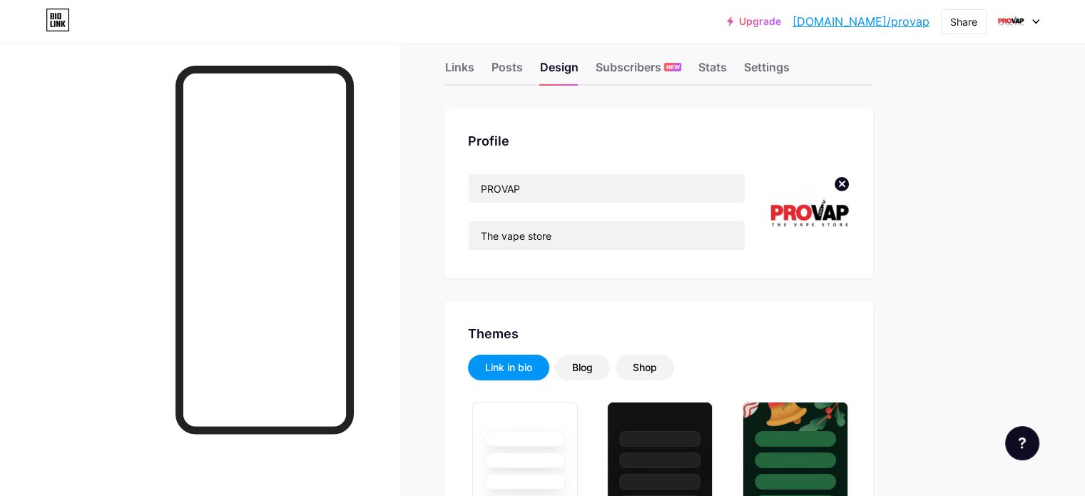
scroll to position [0, 0]
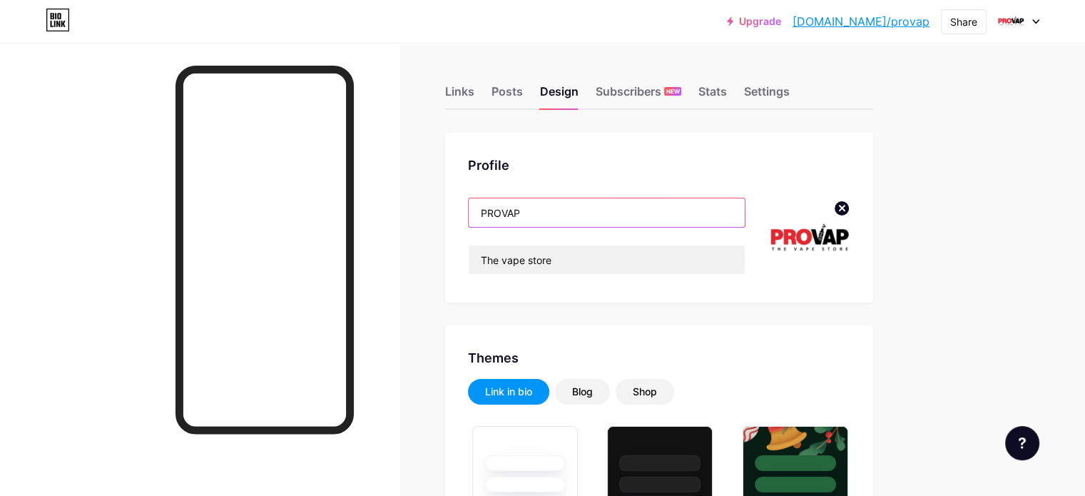
click at [596, 208] on input "PROVAP" at bounding box center [607, 212] width 276 height 29
click at [399, 210] on div at bounding box center [199, 291] width 399 height 496
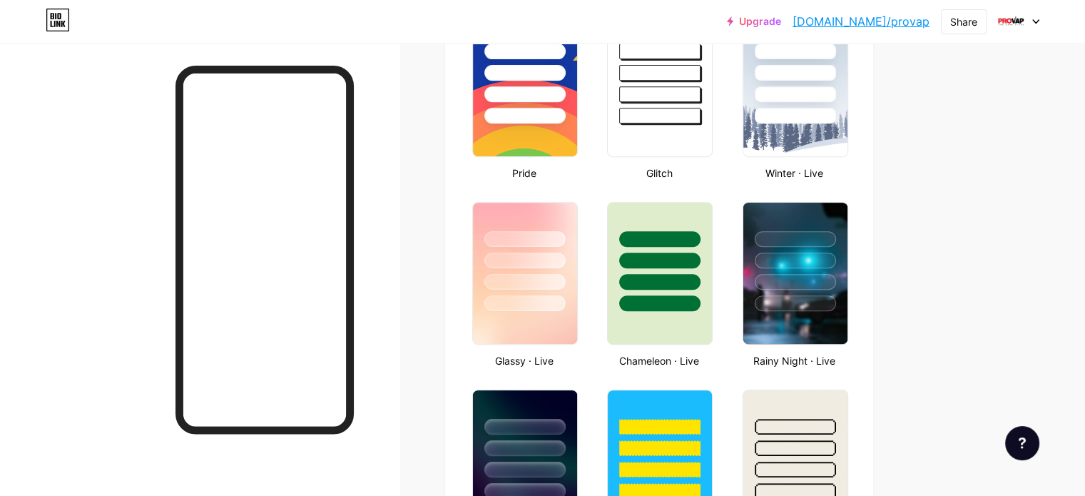
scroll to position [601, 0]
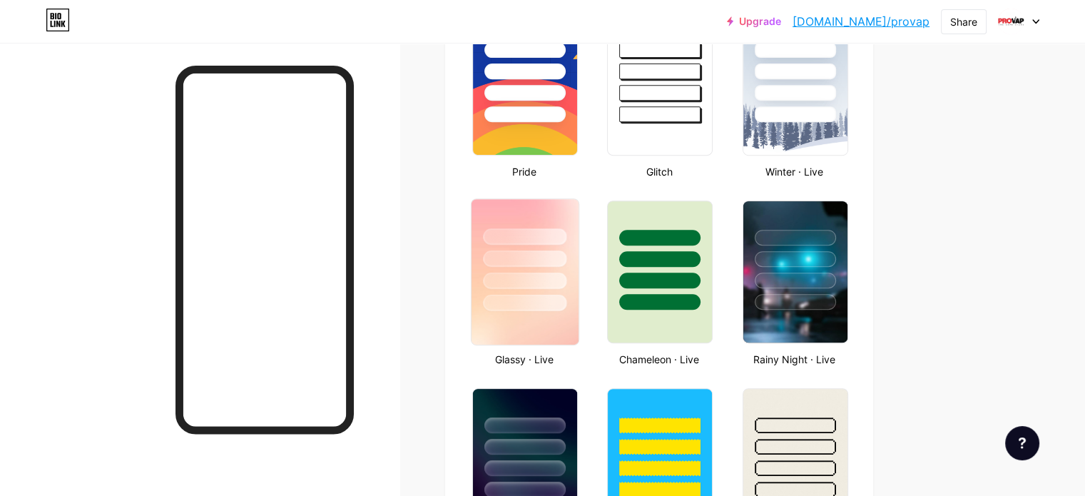
click at [579, 219] on div at bounding box center [525, 255] width 107 height 112
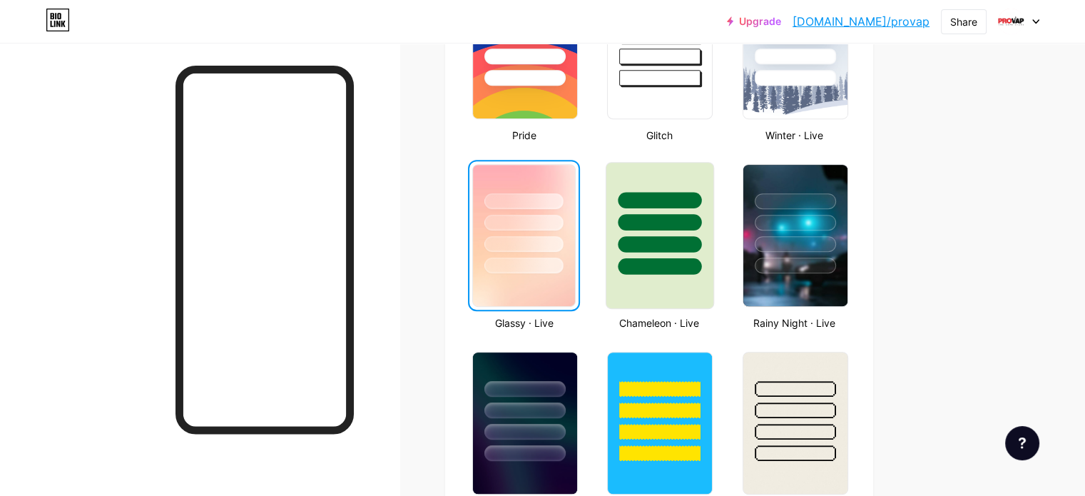
scroll to position [636, 0]
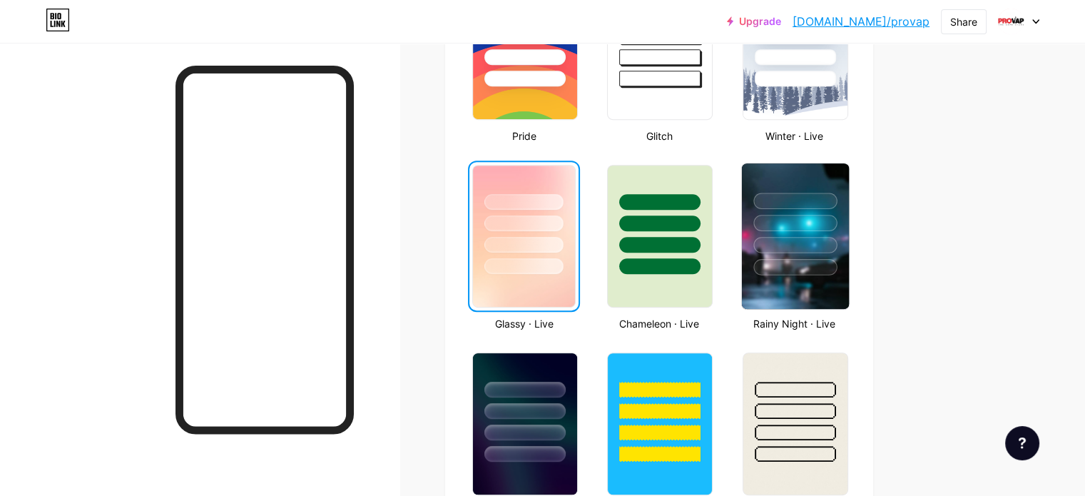
click at [837, 204] on div at bounding box center [794, 201] width 83 height 16
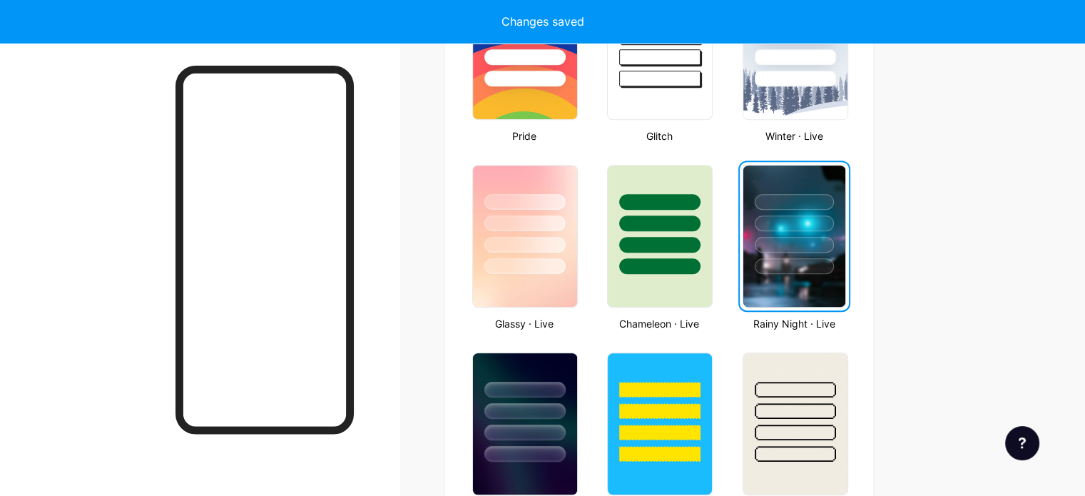
scroll to position [534, 0]
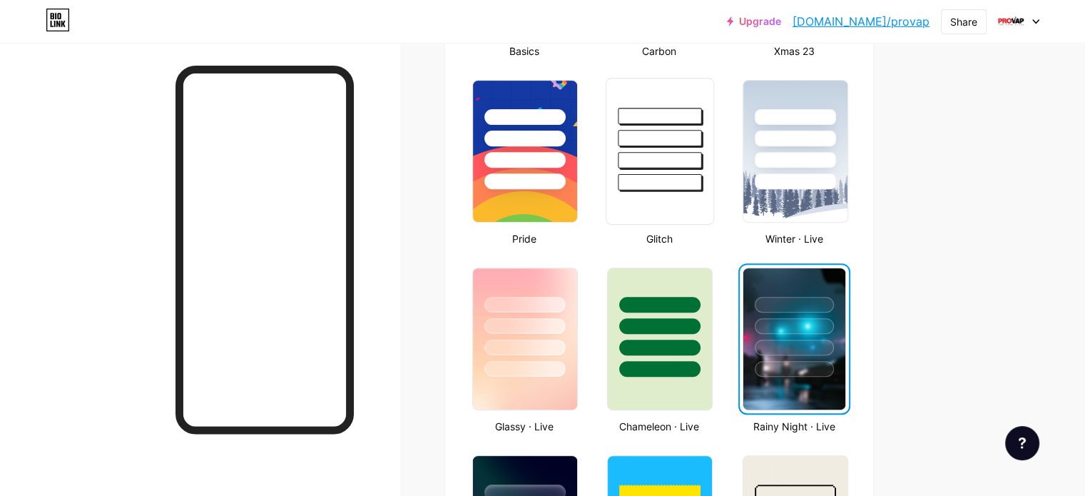
click at [702, 156] on div at bounding box center [659, 160] width 83 height 16
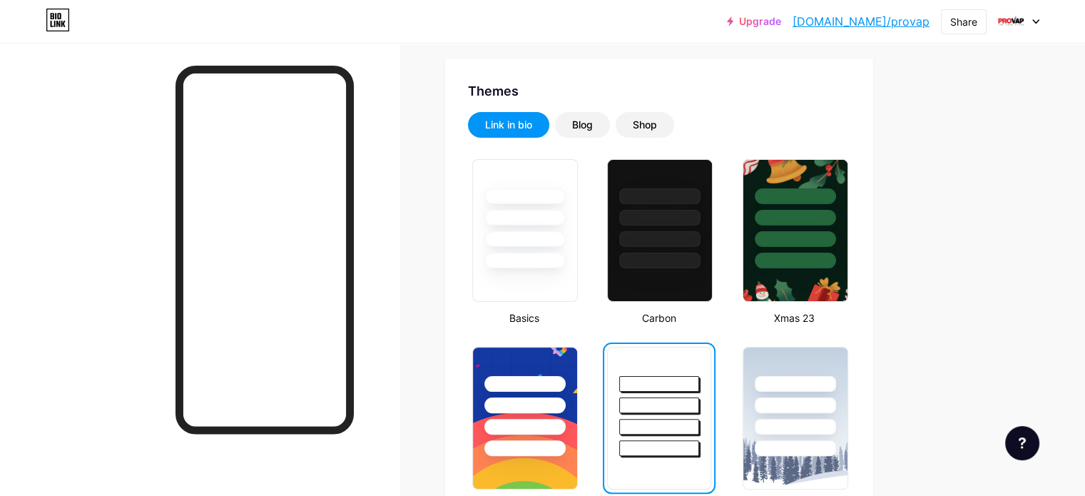
scroll to position [258, 0]
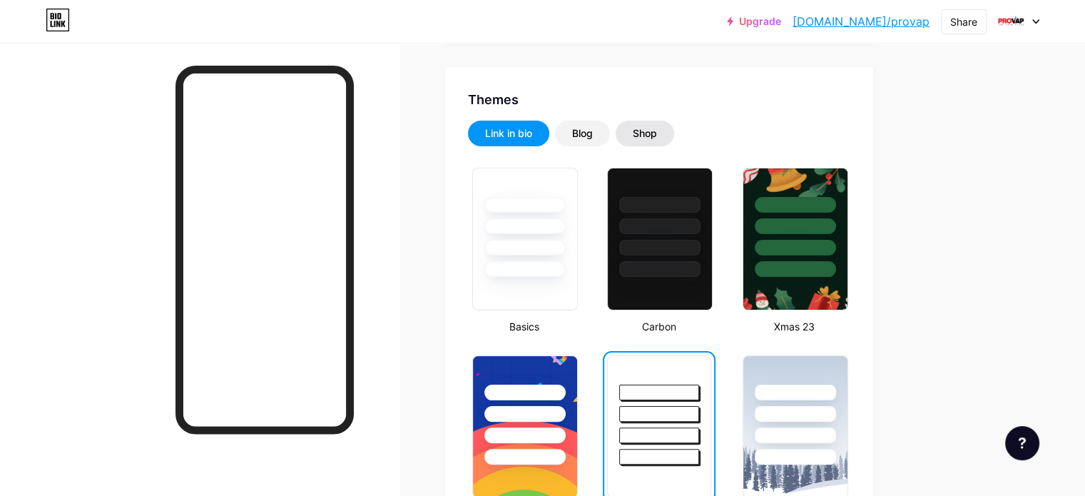
click at [657, 133] on div "Shop" at bounding box center [645, 133] width 24 height 14
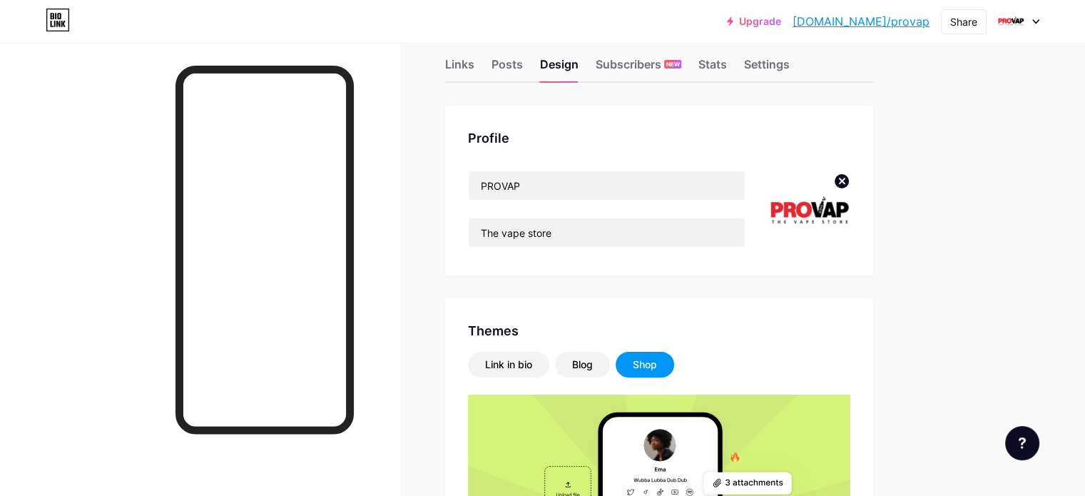
scroll to position [23, 0]
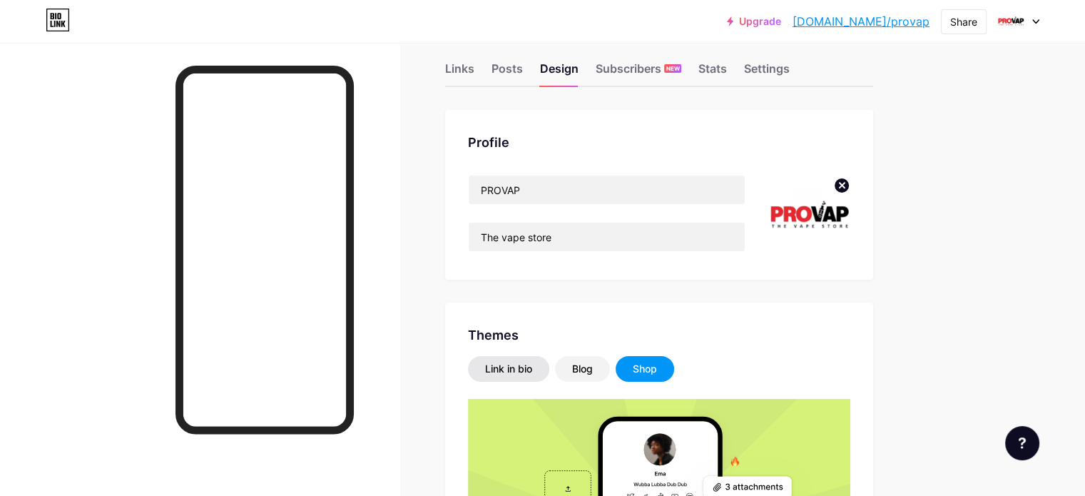
click at [532, 369] on div "Link in bio" at bounding box center [508, 369] width 47 height 14
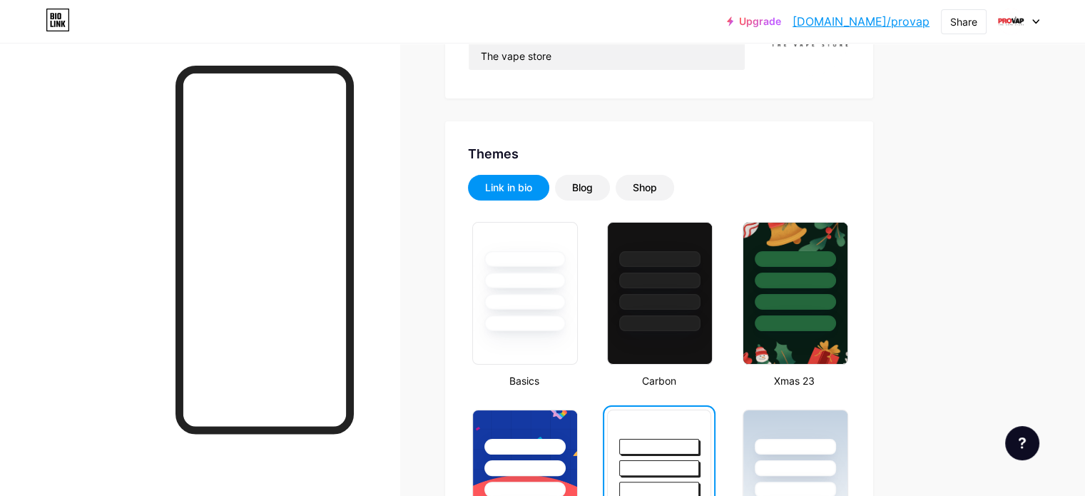
scroll to position [173, 0]
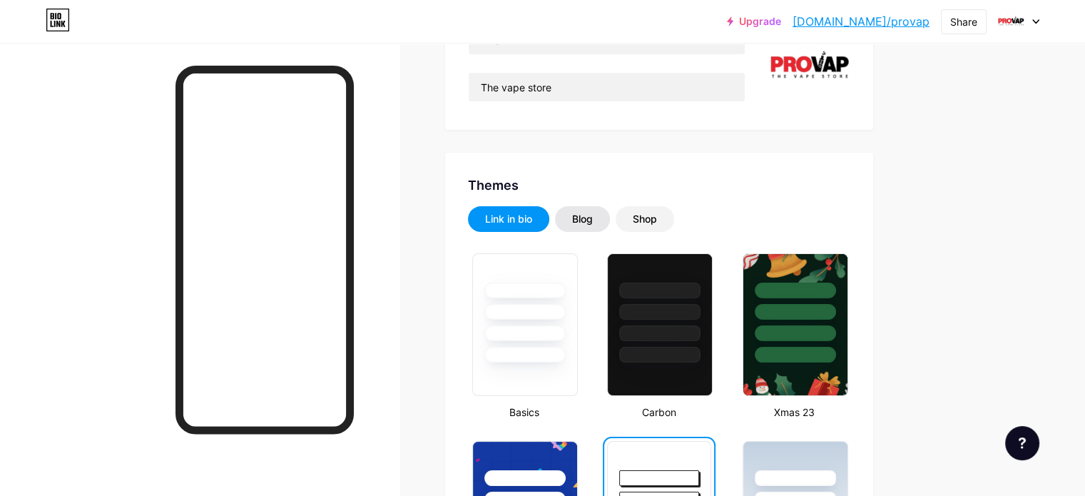
click at [610, 220] on div "Blog" at bounding box center [582, 219] width 55 height 26
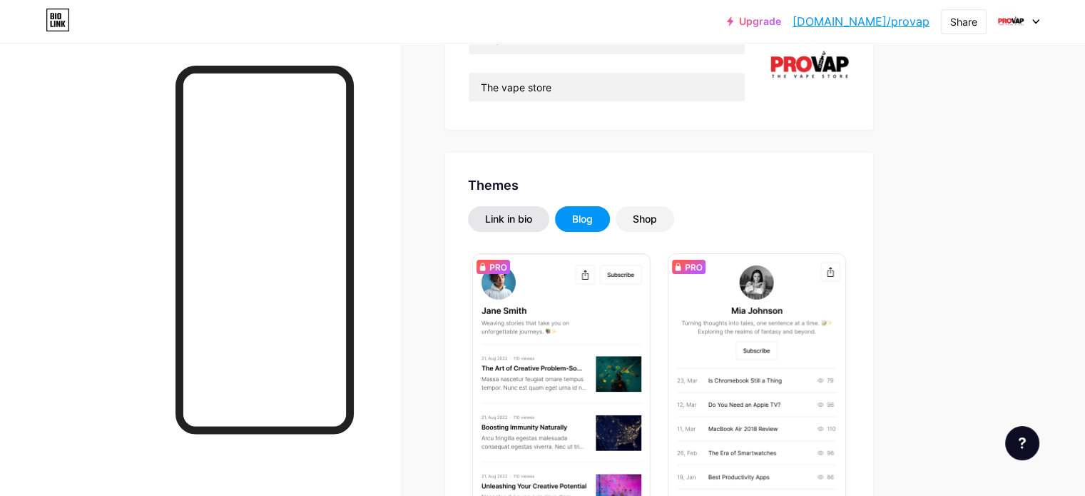
click at [549, 209] on div "Link in bio" at bounding box center [508, 219] width 81 height 26
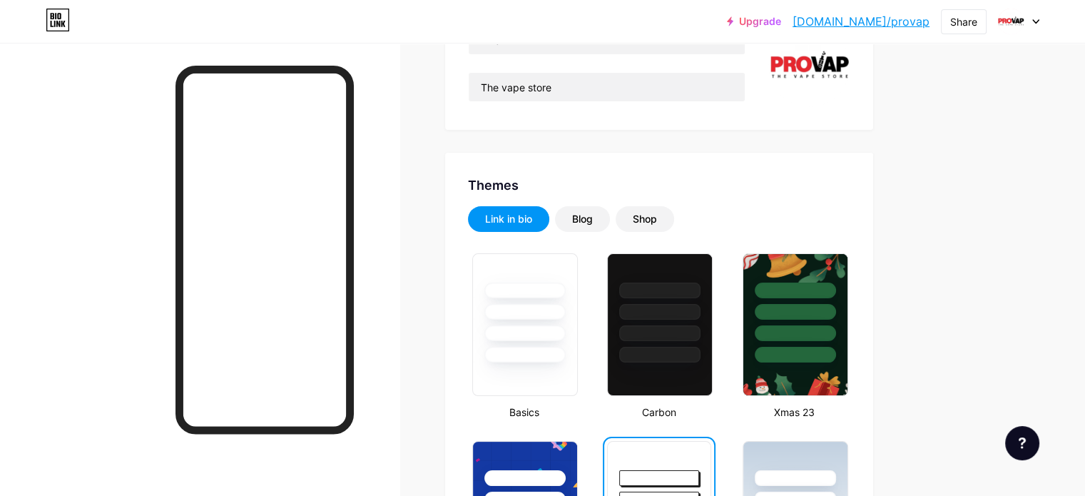
scroll to position [0, 0]
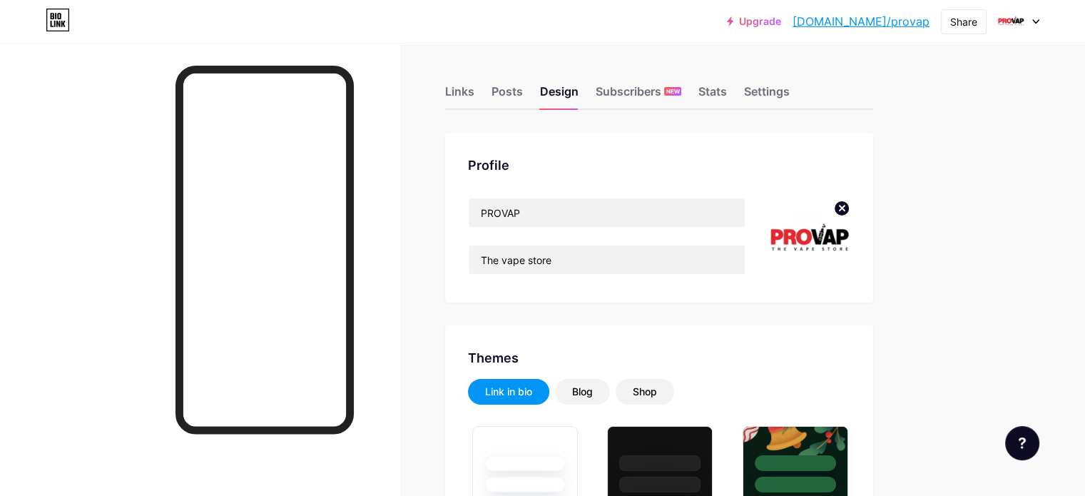
click at [474, 93] on div "Links" at bounding box center [459, 96] width 29 height 26
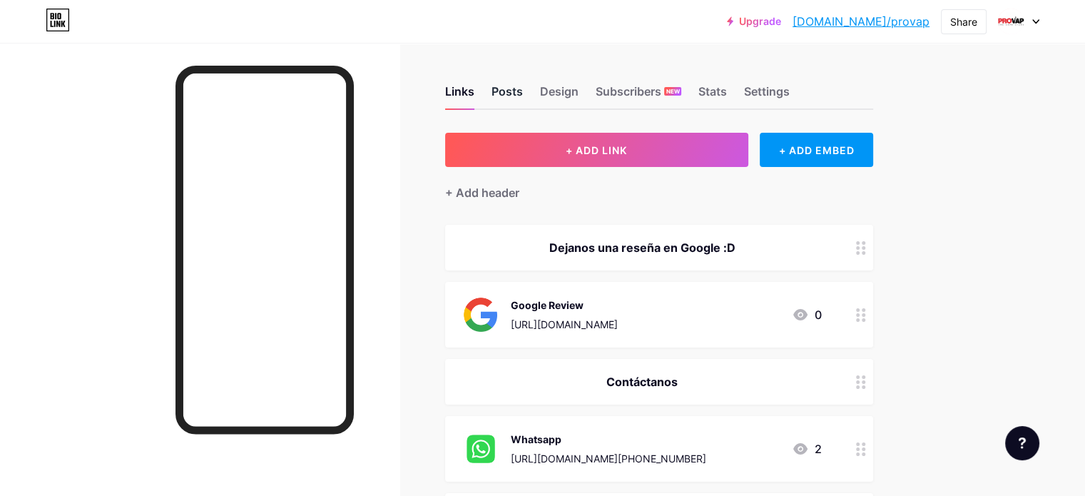
click at [523, 93] on div "Posts" at bounding box center [506, 96] width 31 height 26
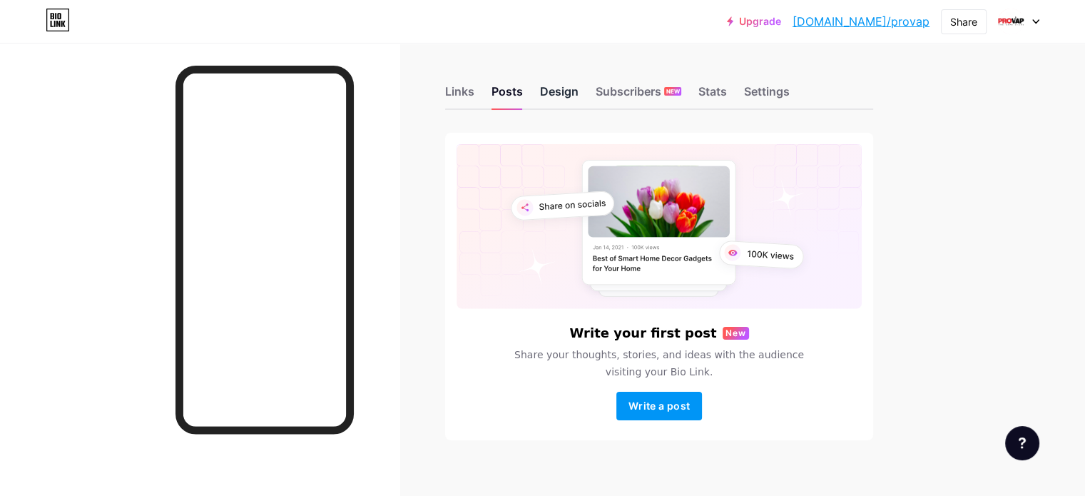
click at [579, 91] on div "Design" at bounding box center [559, 96] width 39 height 26
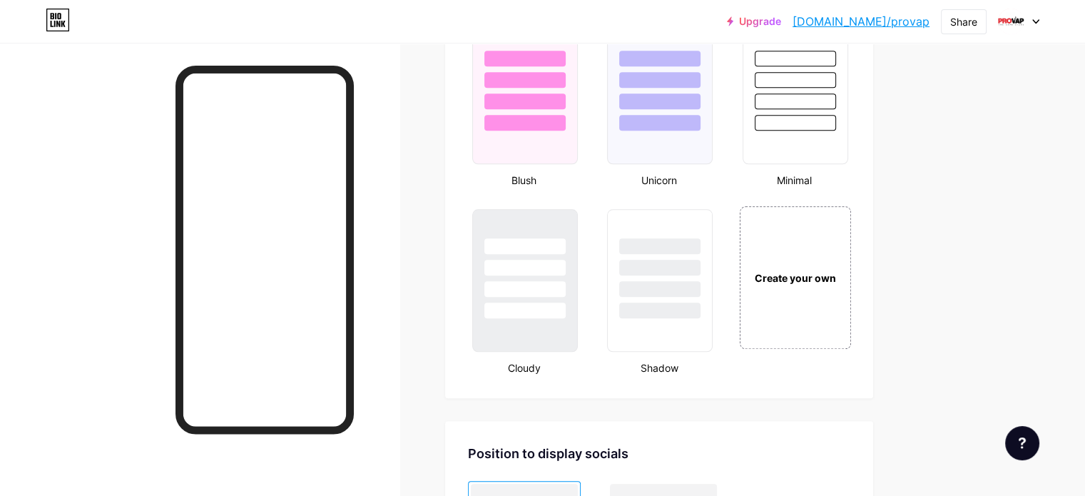
scroll to position [1529, 0]
click at [852, 261] on div "Create your own" at bounding box center [795, 278] width 115 height 147
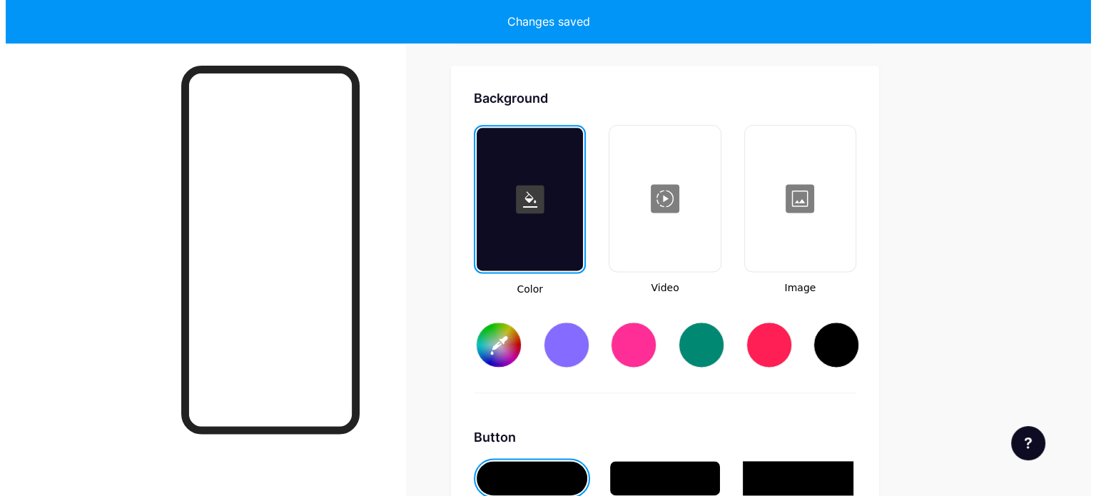
scroll to position [1889, 0]
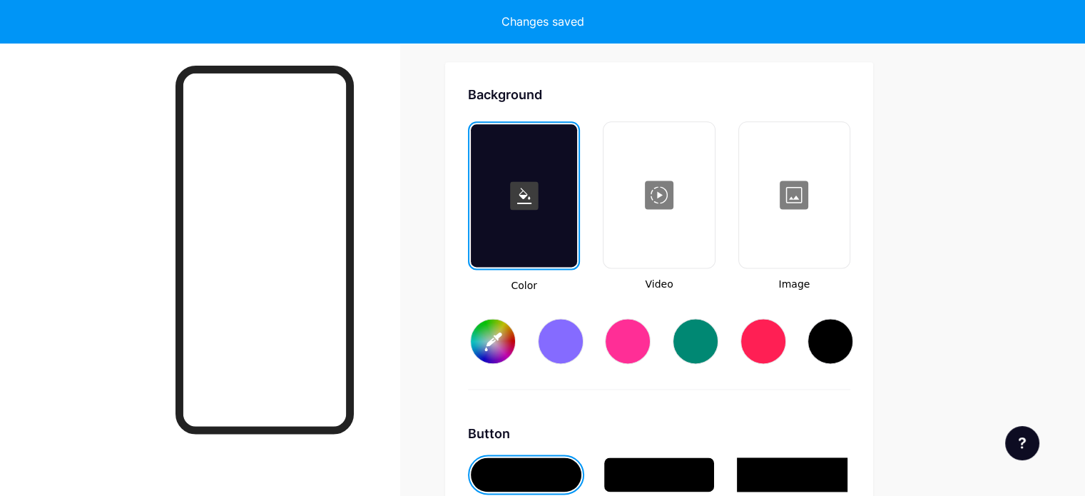
type input "#ffffff"
type input "#000000"
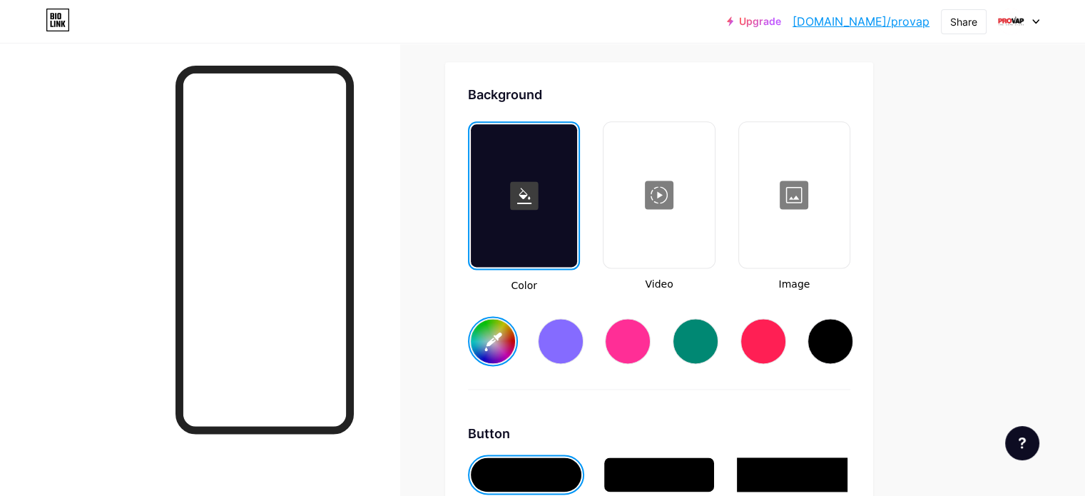
click at [706, 224] on div at bounding box center [659, 194] width 108 height 143
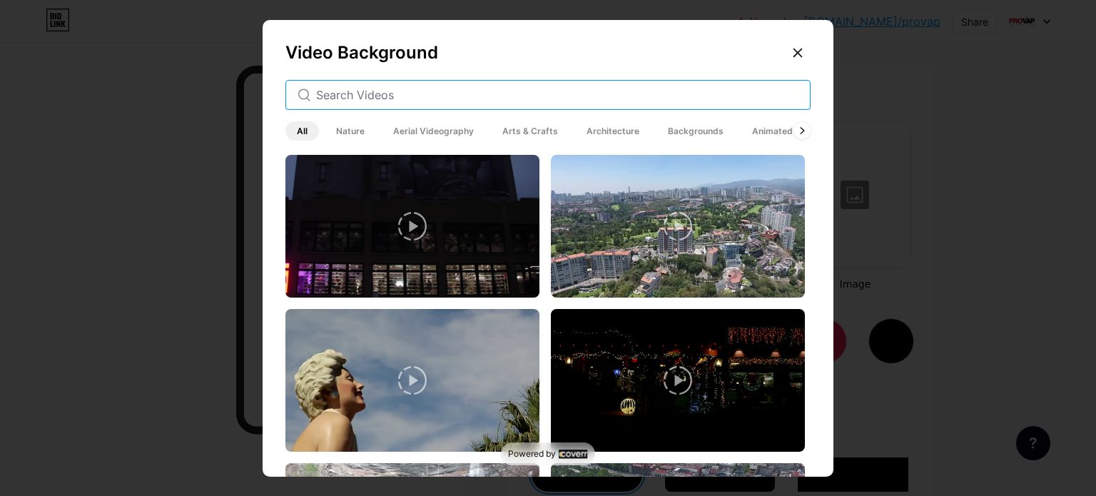
click at [447, 96] on input "text" at bounding box center [557, 94] width 482 height 17
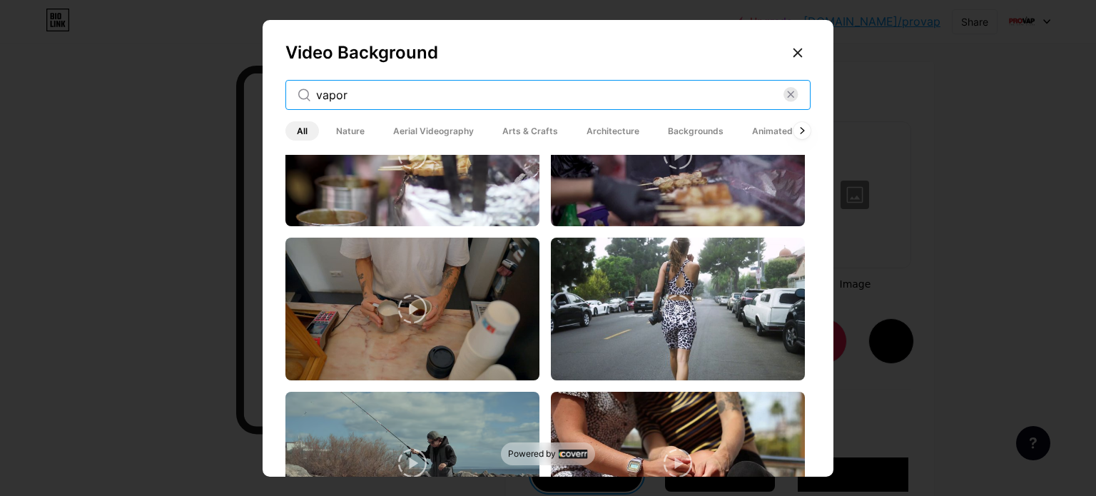
scroll to position [1922, 0]
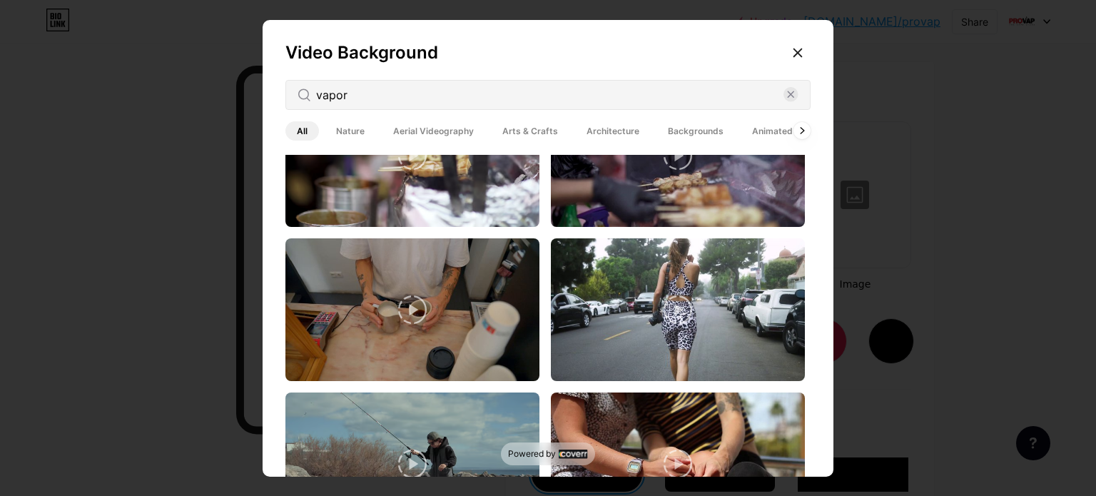
drag, startPoint x: 539, startPoint y: 297, endPoint x: 534, endPoint y: 273, distance: 24.1
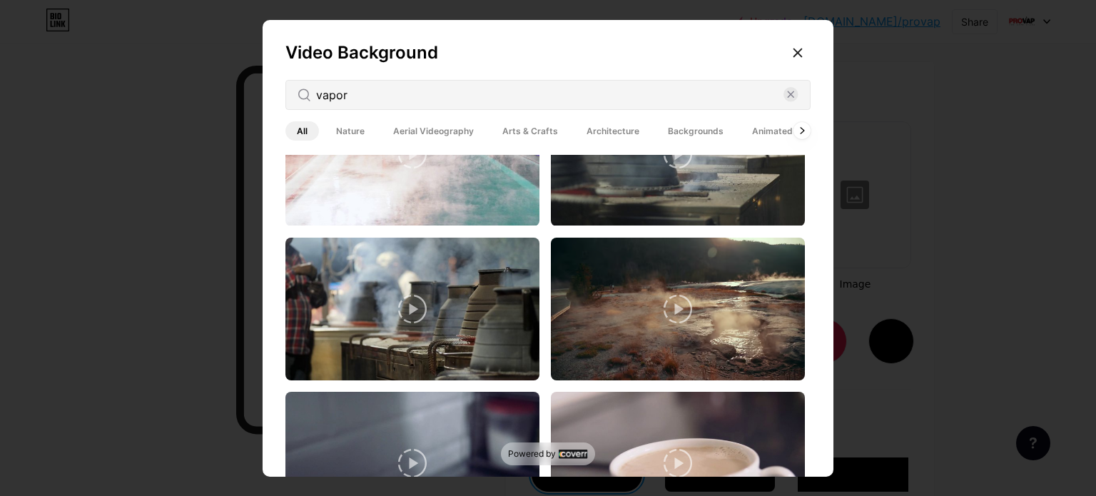
scroll to position [530, 0]
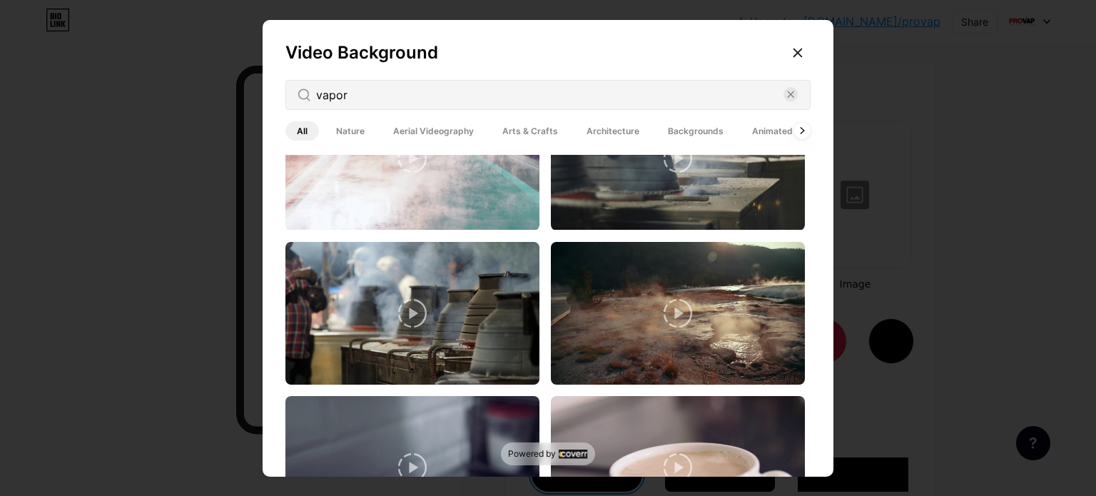
click at [663, 130] on span "Backgrounds" at bounding box center [695, 130] width 78 height 19
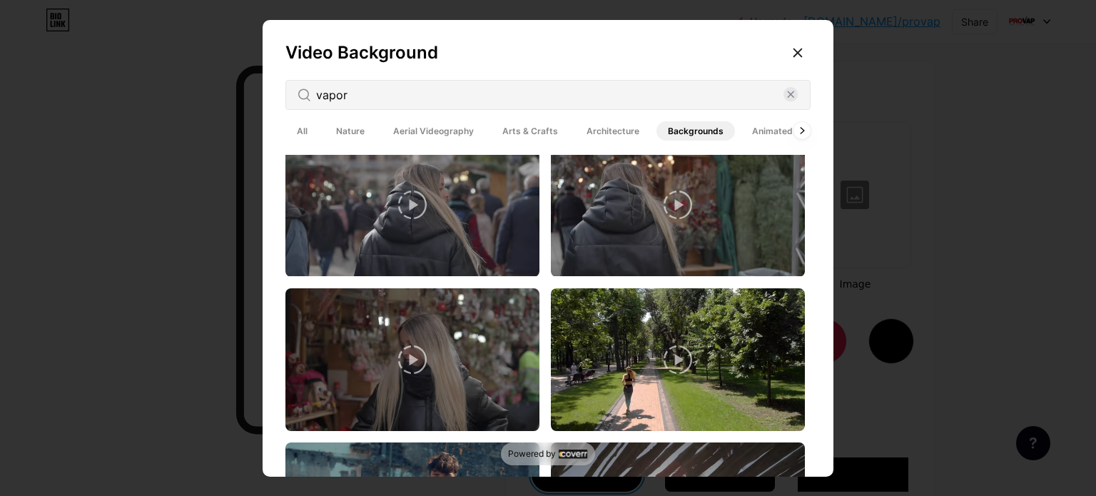
scroll to position [484, 0]
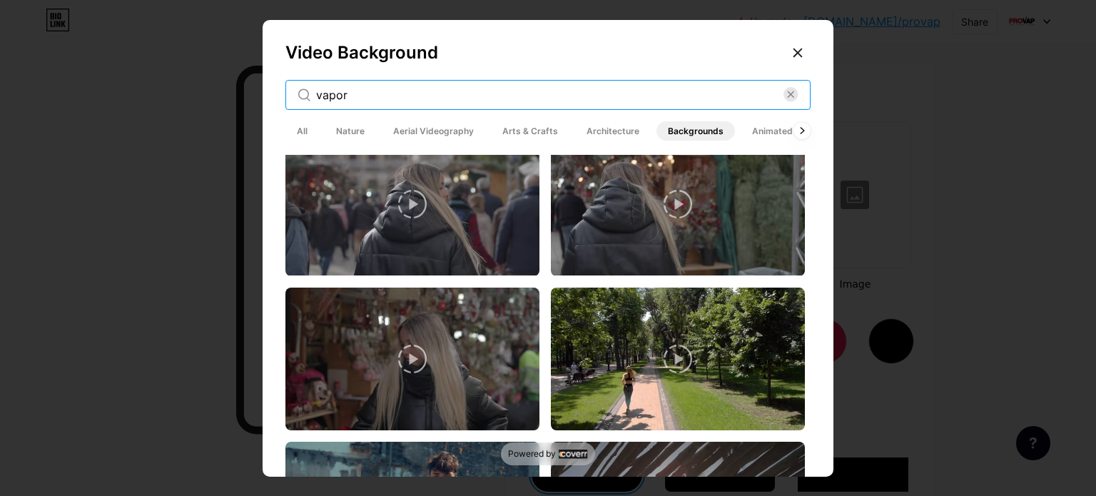
click at [365, 101] on input "vapor" at bounding box center [549, 94] width 467 height 17
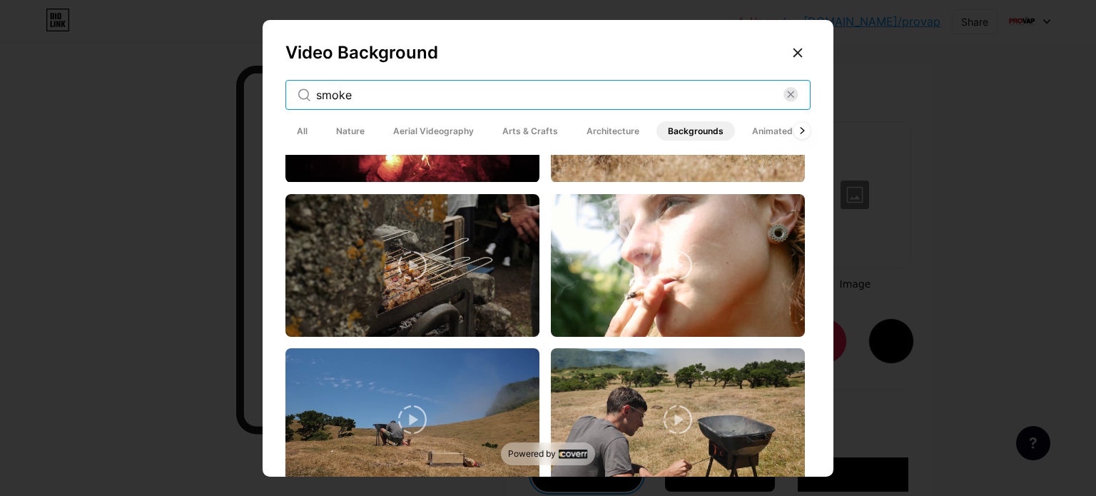
scroll to position [2288, 0]
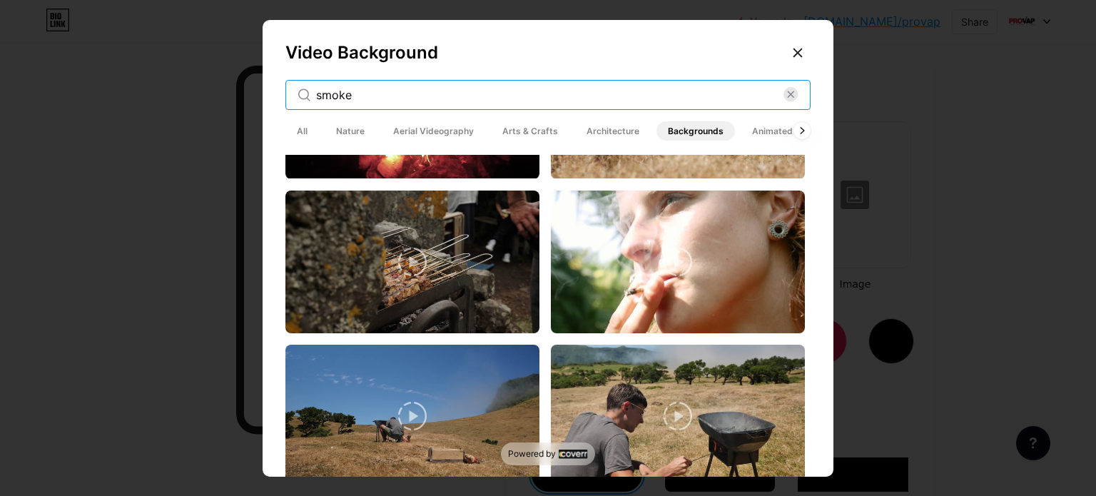
click at [382, 94] on input "smoke" at bounding box center [549, 94] width 467 height 17
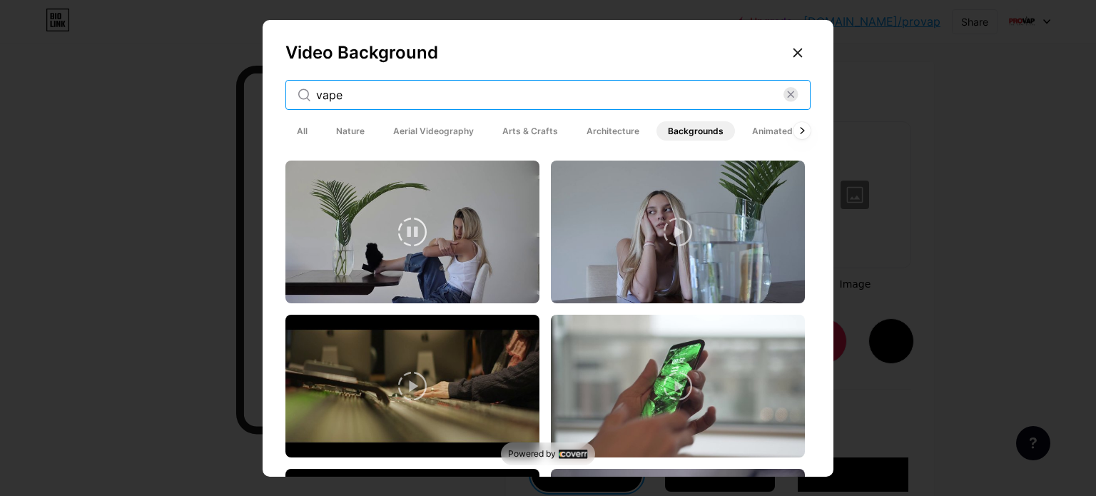
scroll to position [141, 0]
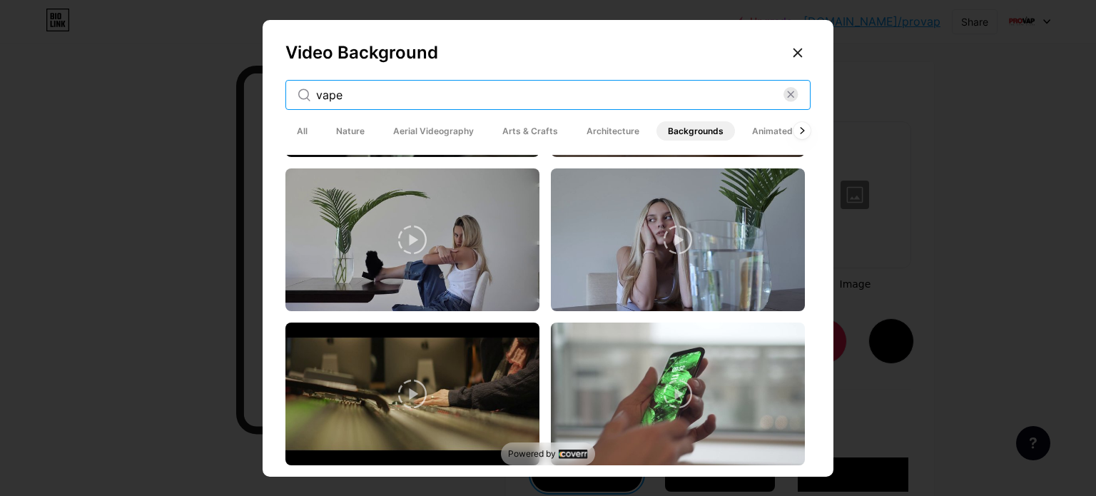
drag, startPoint x: 376, startPoint y: 96, endPoint x: 300, endPoint y: 76, distance: 79.1
click at [300, 76] on div "Video Background vape All Nature Aerial Videography Arts & Crafts Architecture …" at bounding box center [548, 251] width 571 height 463
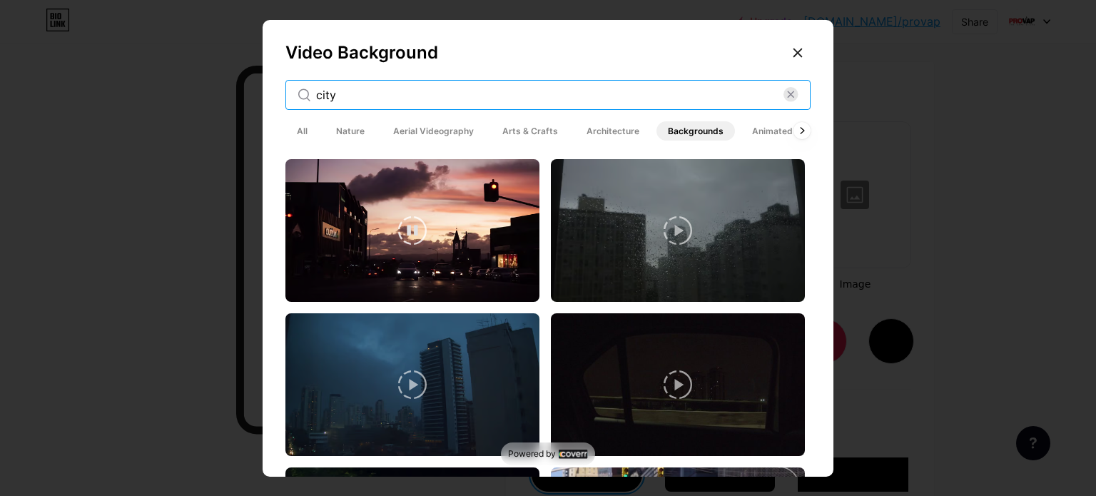
scroll to position [305, 0]
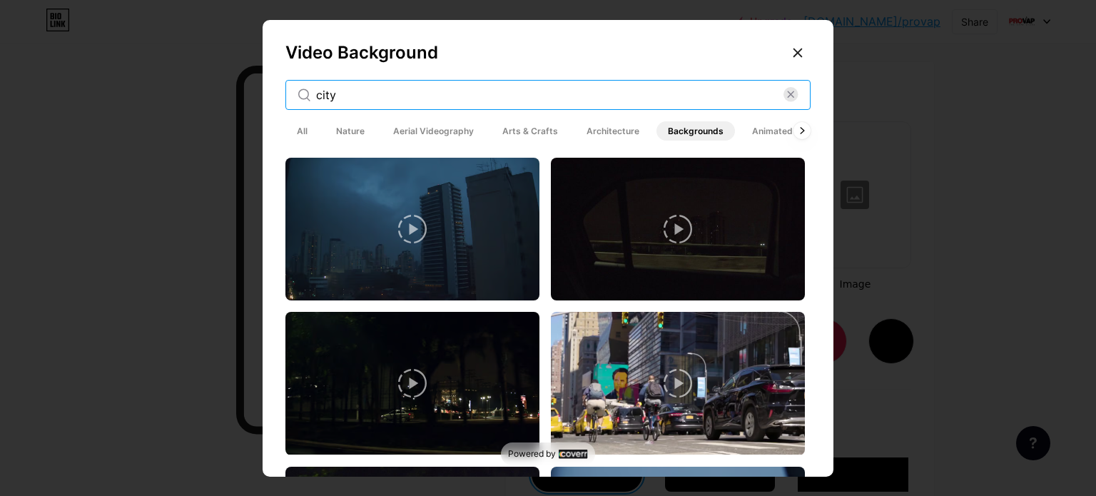
click at [394, 99] on input "city" at bounding box center [549, 94] width 467 height 17
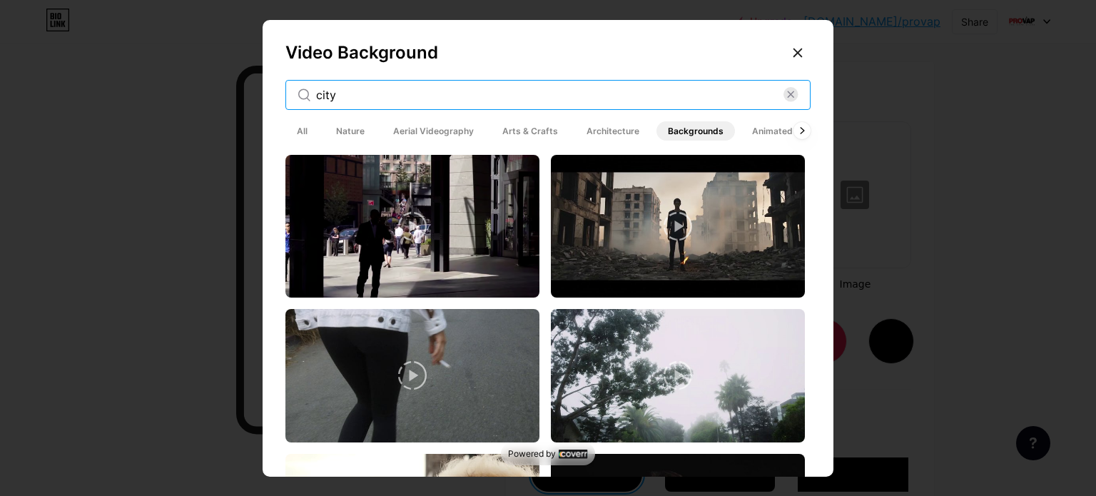
type input "city"
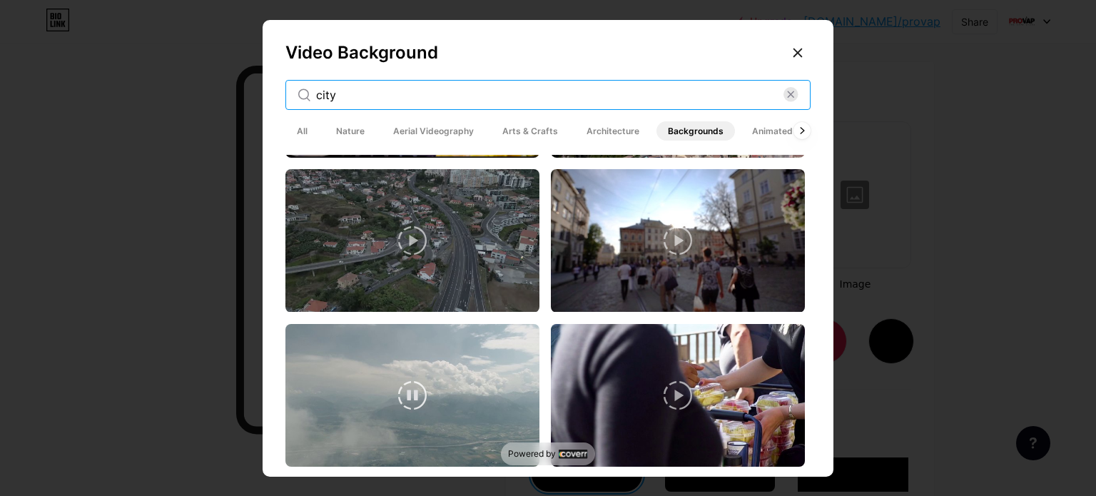
scroll to position [2915, 0]
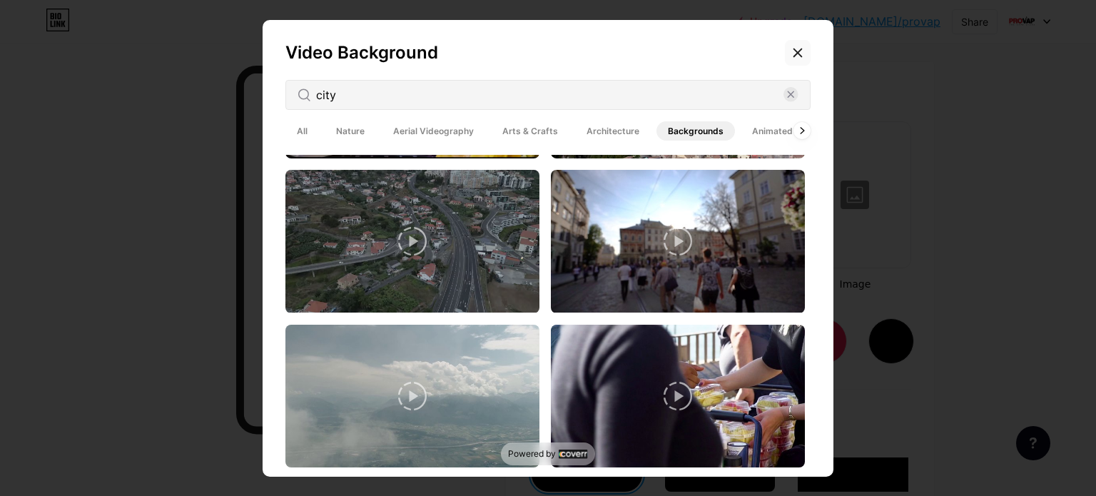
click at [788, 61] on div at bounding box center [798, 53] width 26 height 26
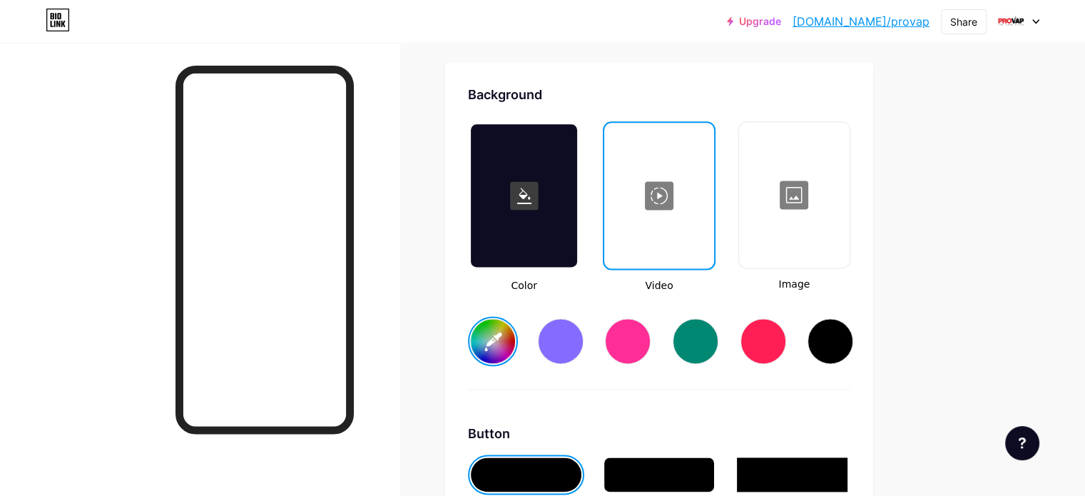
click at [712, 190] on div at bounding box center [659, 195] width 106 height 143
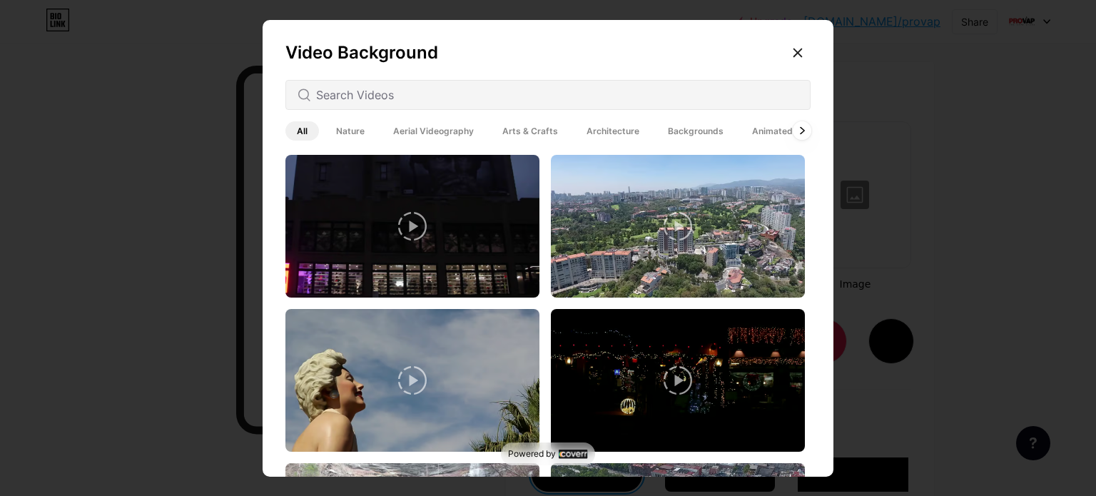
click at [799, 131] on icon at bounding box center [802, 131] width 6 height 8
click at [793, 136] on div at bounding box center [802, 130] width 19 height 19
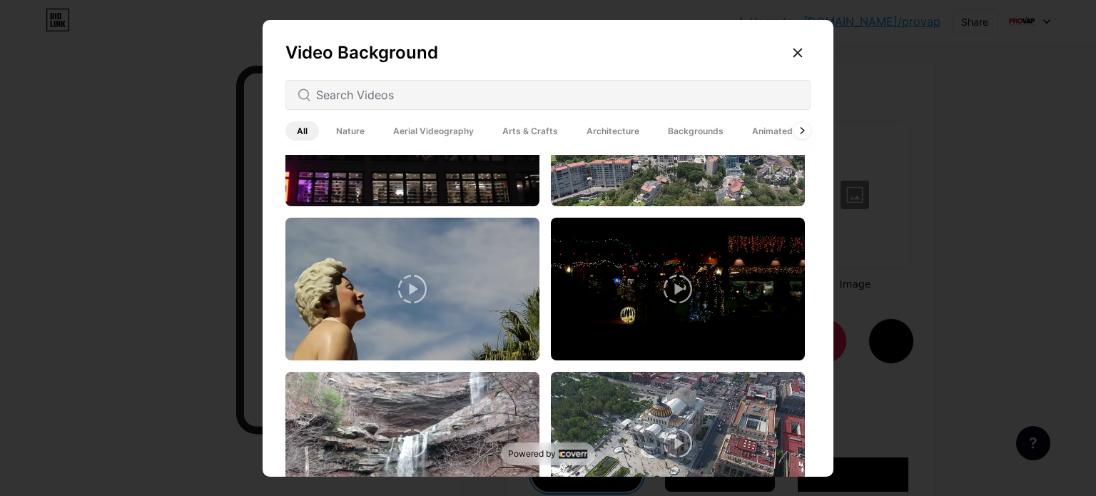
scroll to position [93, 0]
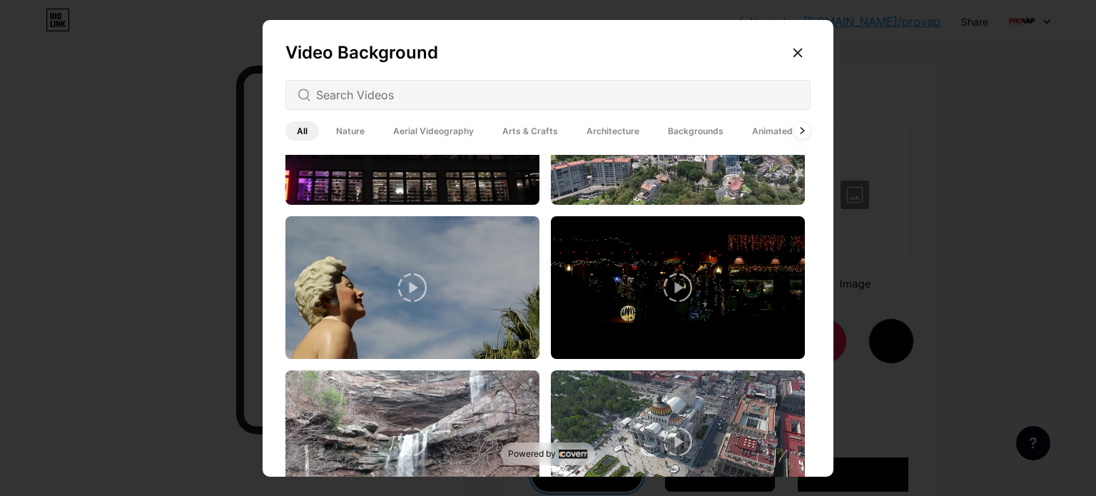
click at [414, 136] on span "Aerial Videography" at bounding box center [433, 130] width 103 height 19
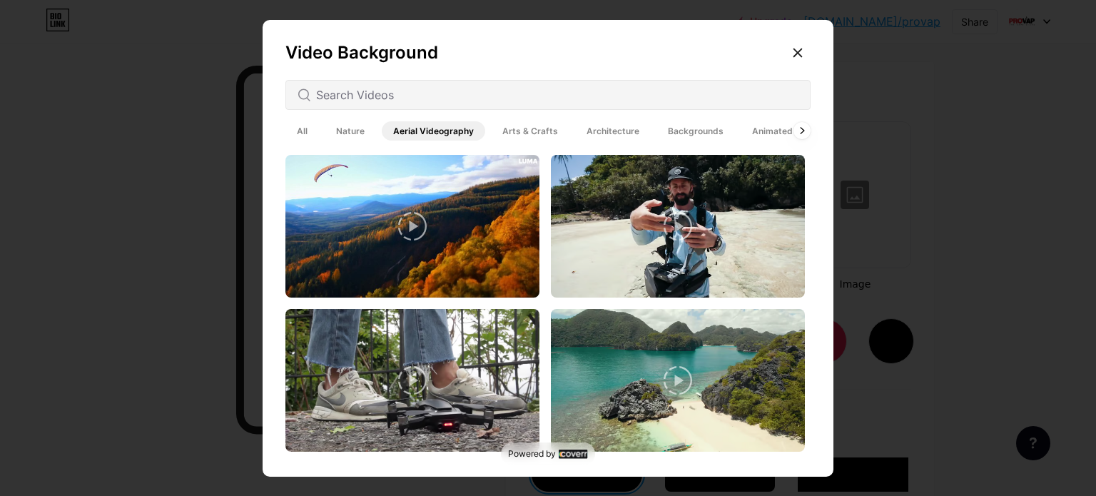
click at [766, 121] on span "Animated" at bounding box center [771, 130] width 63 height 19
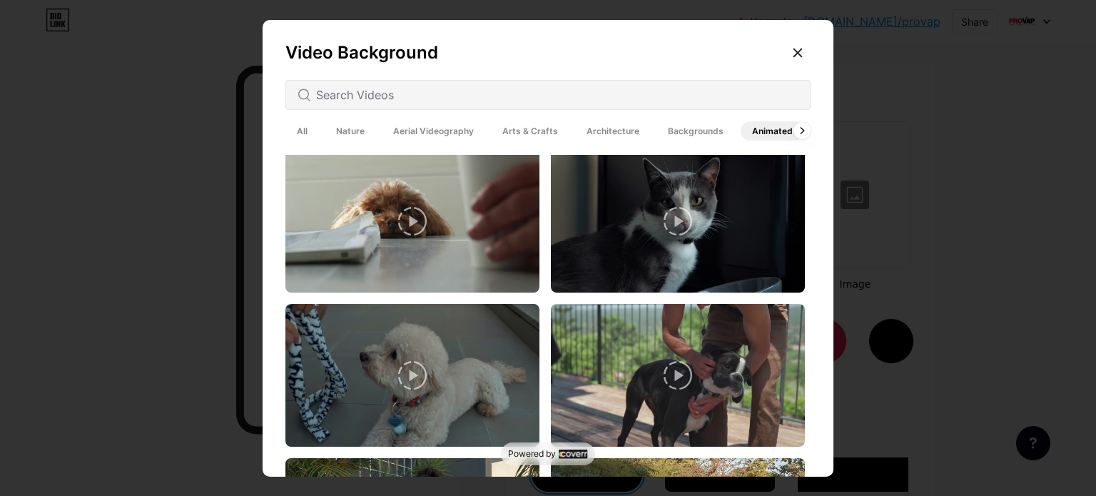
scroll to position [2122, 0]
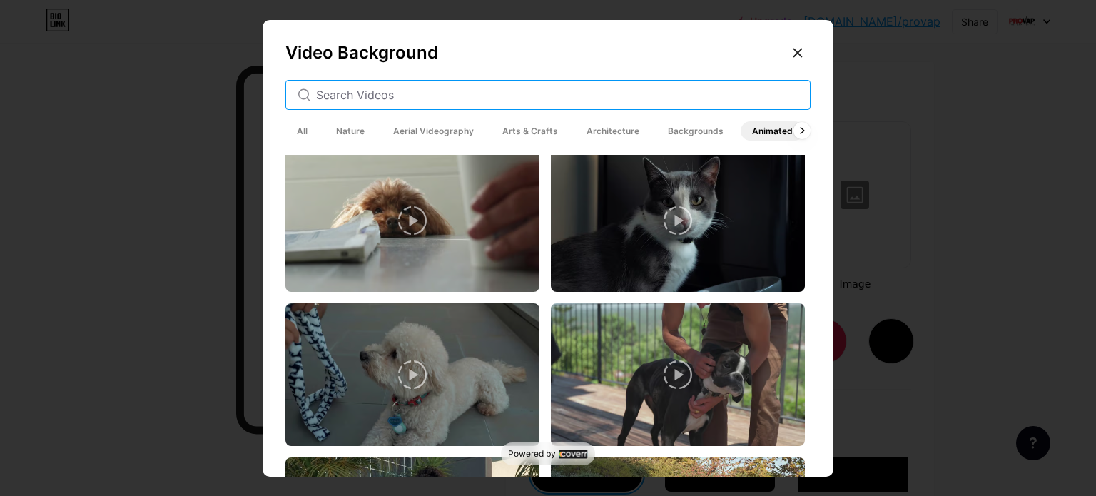
click at [391, 91] on input "text" at bounding box center [557, 94] width 482 height 17
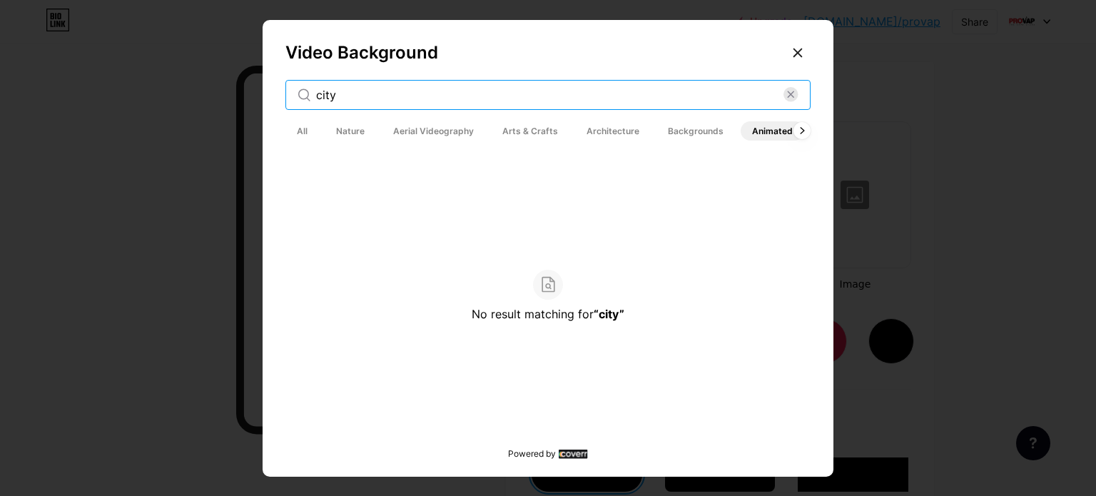
click at [365, 90] on input "city" at bounding box center [549, 94] width 467 height 17
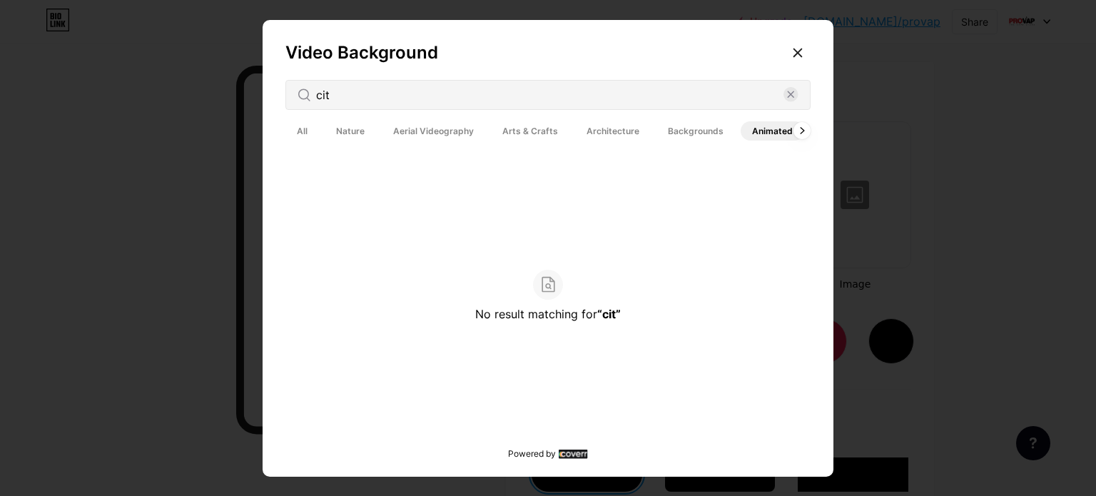
click at [299, 124] on span "All" at bounding box center [302, 130] width 34 height 19
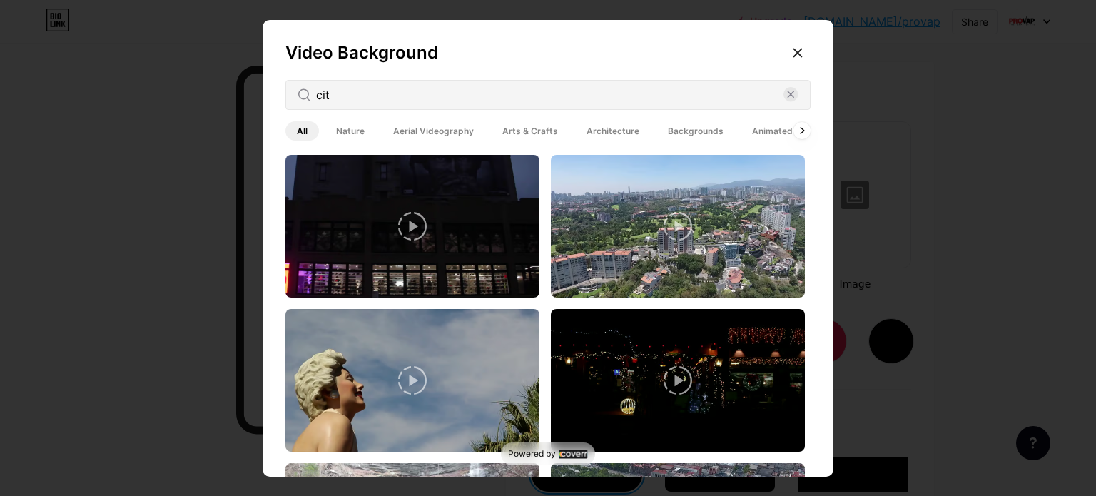
click at [622, 142] on div "All Nature Aerial Videography Arts & Crafts Architecture Backgrounds Animated" at bounding box center [544, 130] width 519 height 25
click at [615, 138] on span "Architecture" at bounding box center [613, 130] width 76 height 19
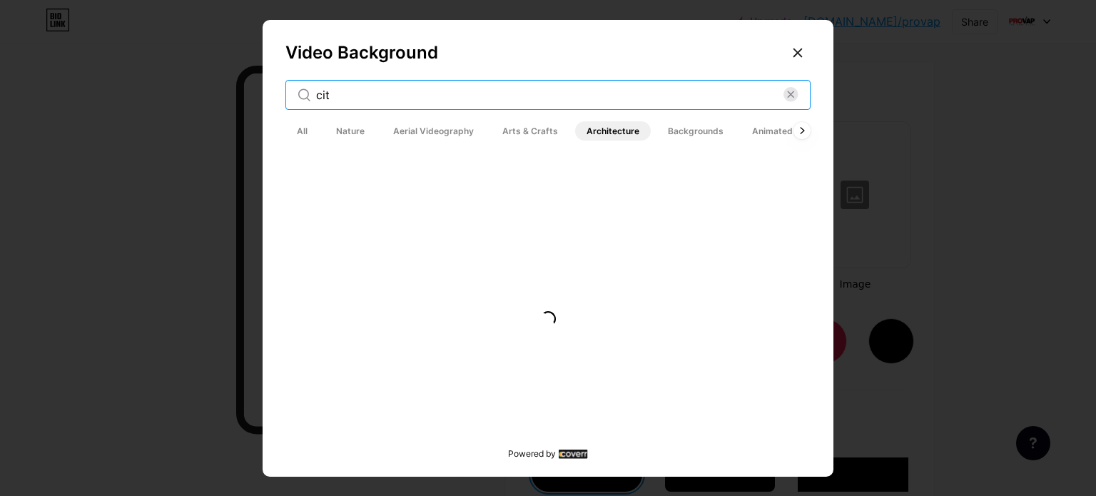
click at [431, 96] on input "cit" at bounding box center [549, 94] width 467 height 17
type input "city"
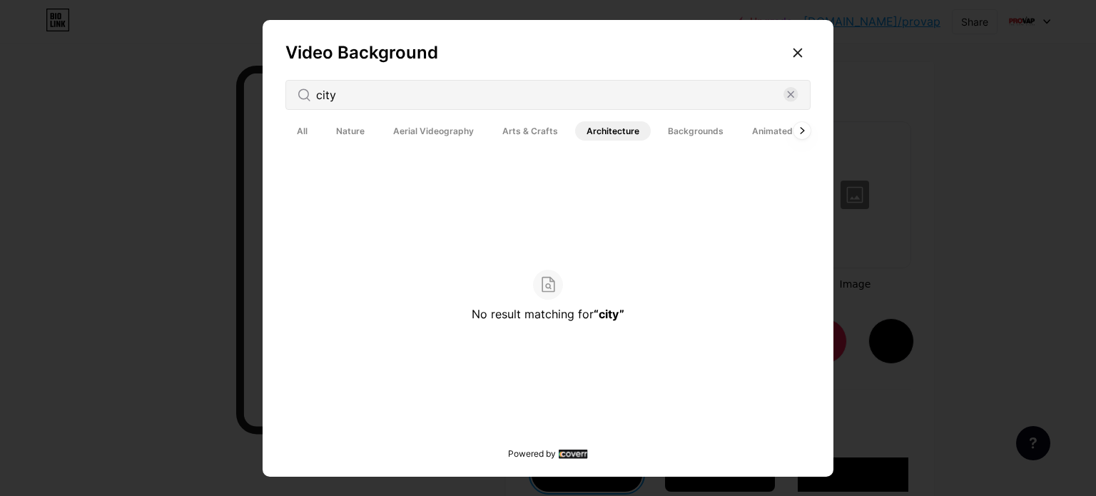
click at [333, 136] on span "Nature" at bounding box center [350, 130] width 51 height 19
click at [302, 133] on span "All" at bounding box center [302, 130] width 34 height 19
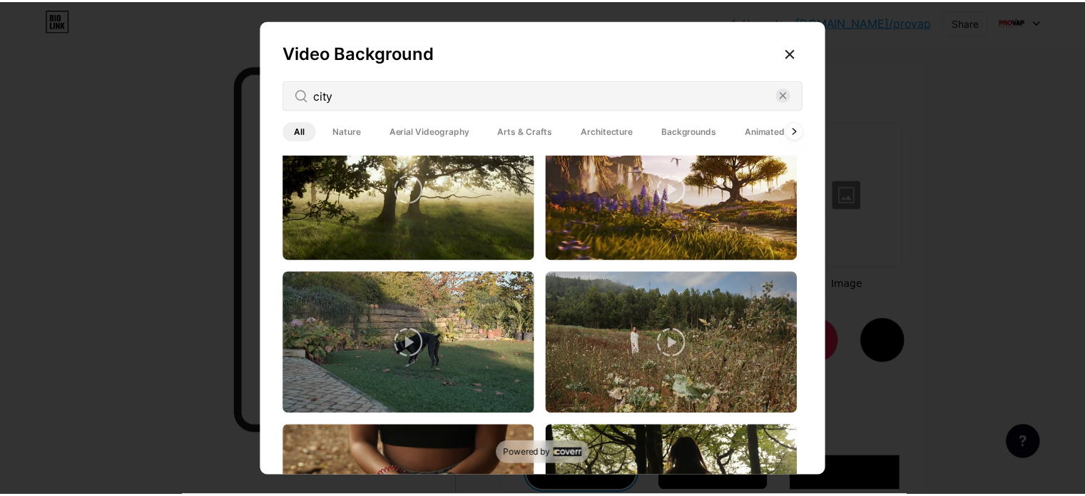
scroll to position [673, 0]
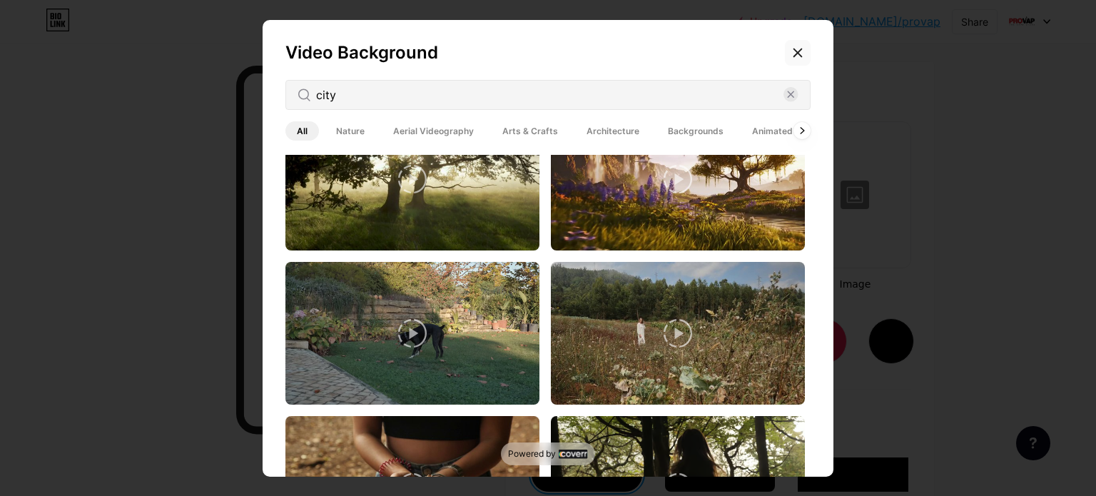
click at [792, 51] on icon at bounding box center [797, 52] width 11 height 11
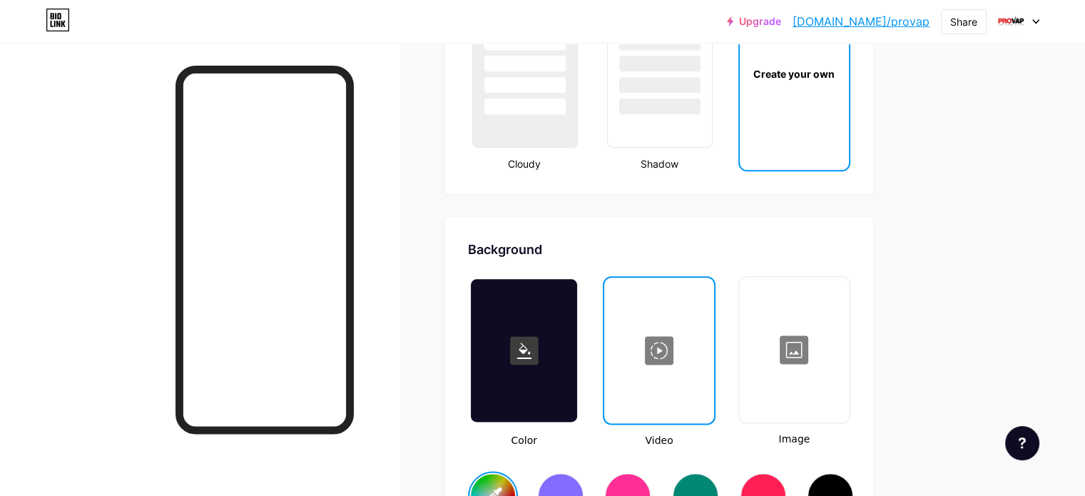
scroll to position [1735, 0]
click at [711, 336] on div at bounding box center [659, 349] width 106 height 143
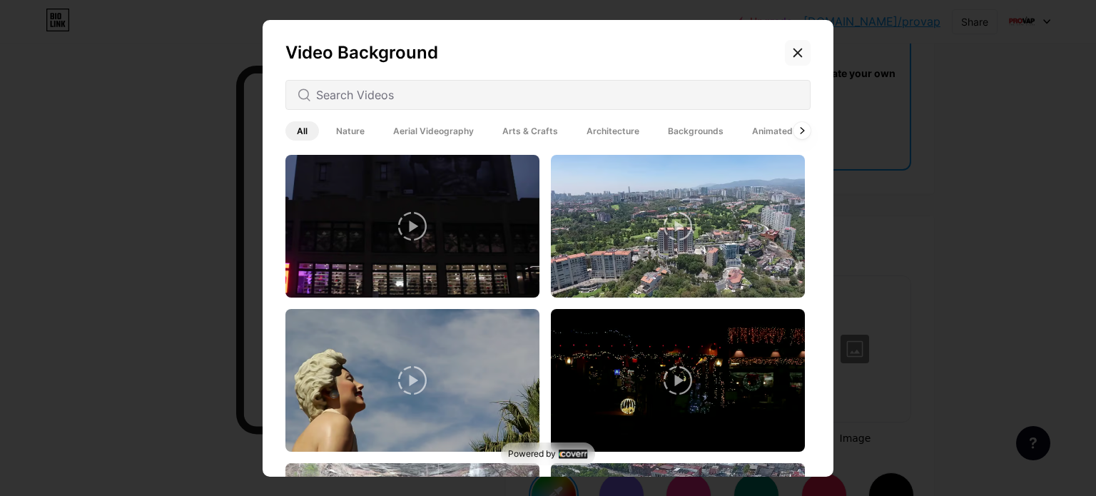
click at [790, 43] on div at bounding box center [798, 53] width 26 height 26
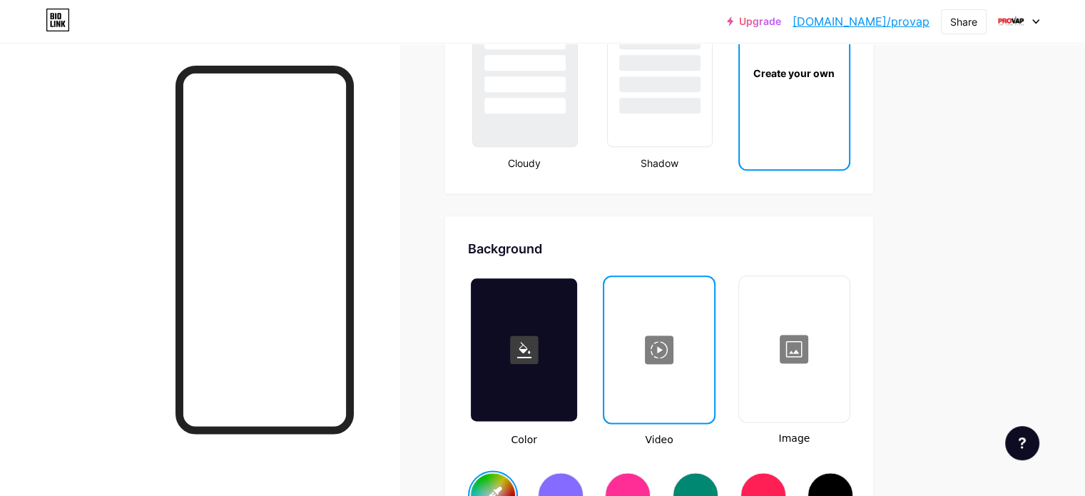
click at [577, 307] on div at bounding box center [524, 349] width 106 height 143
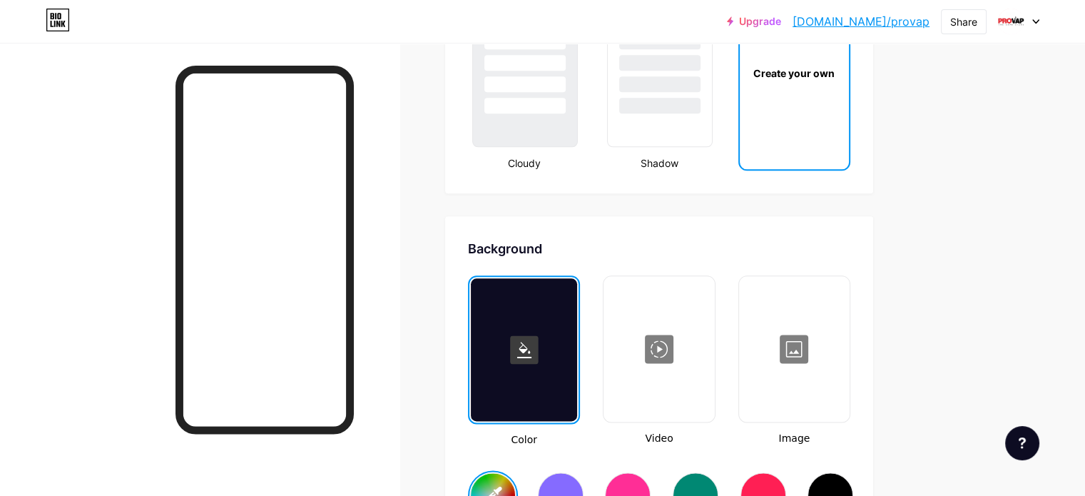
click at [539, 350] on rect at bounding box center [524, 349] width 29 height 29
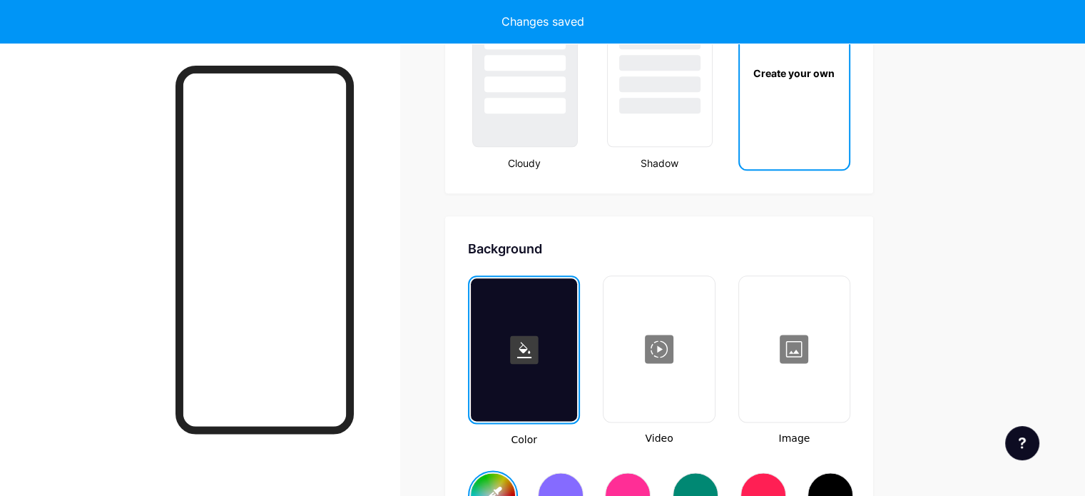
click at [531, 344] on icon at bounding box center [524, 350] width 14 height 16
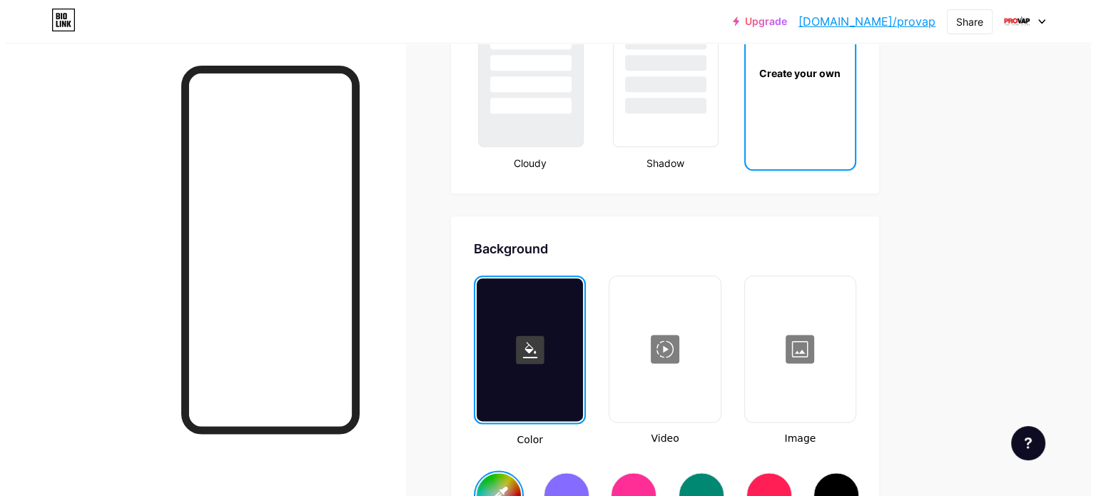
scroll to position [1849, 0]
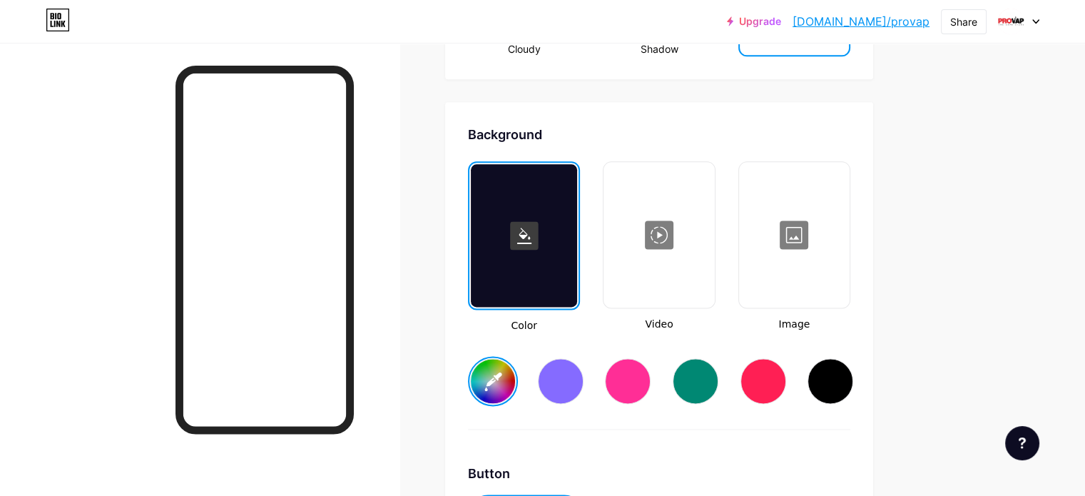
click at [515, 368] on input "#ffffff" at bounding box center [493, 381] width 44 height 44
click at [515, 384] on input "#938585" at bounding box center [493, 381] width 44 height 44
type input "#9a1818"
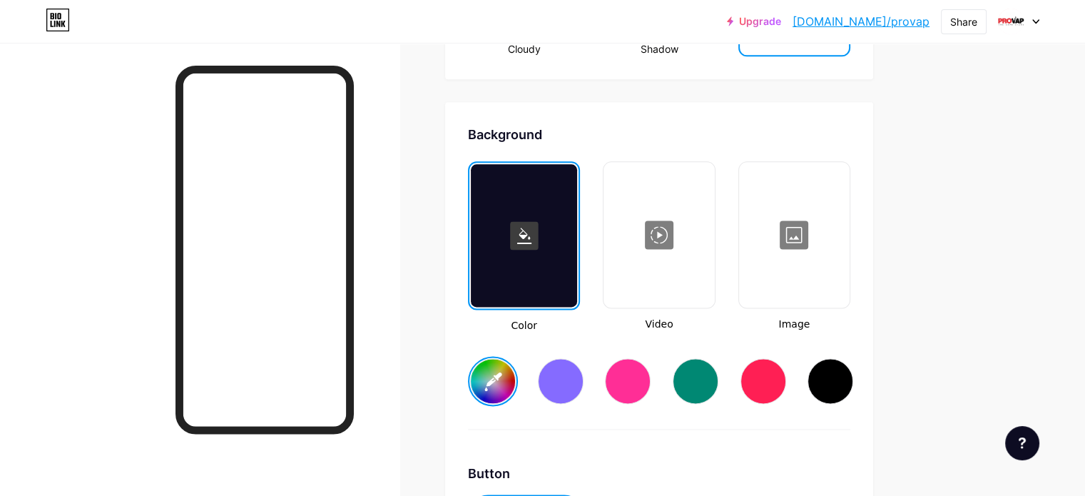
click at [847, 221] on div at bounding box center [794, 234] width 108 height 143
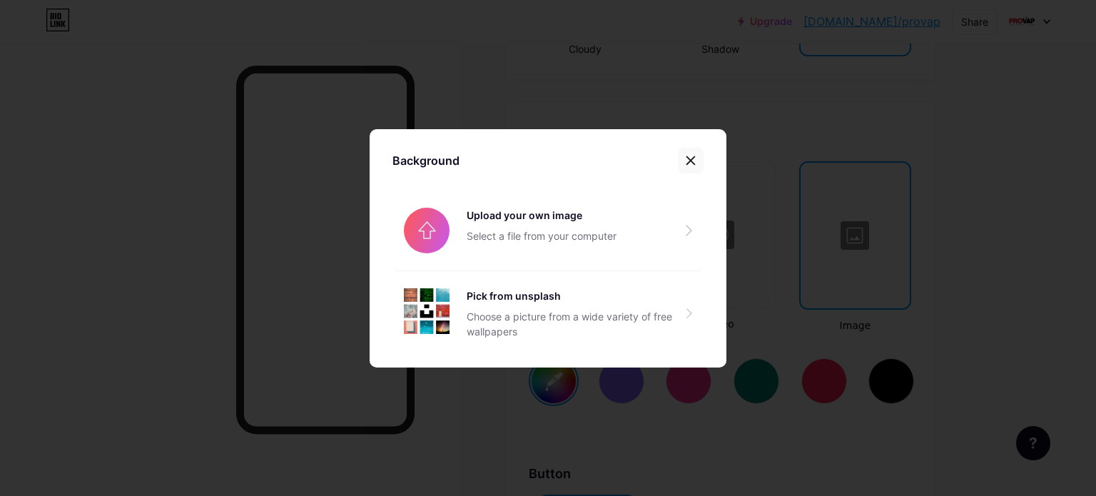
click at [685, 156] on icon at bounding box center [690, 160] width 11 height 11
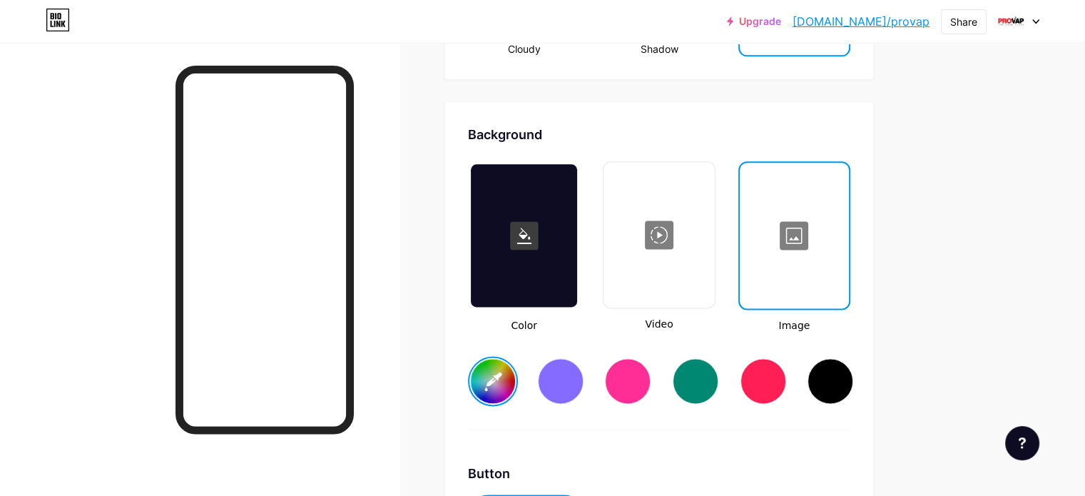
click at [706, 213] on div at bounding box center [659, 234] width 108 height 143
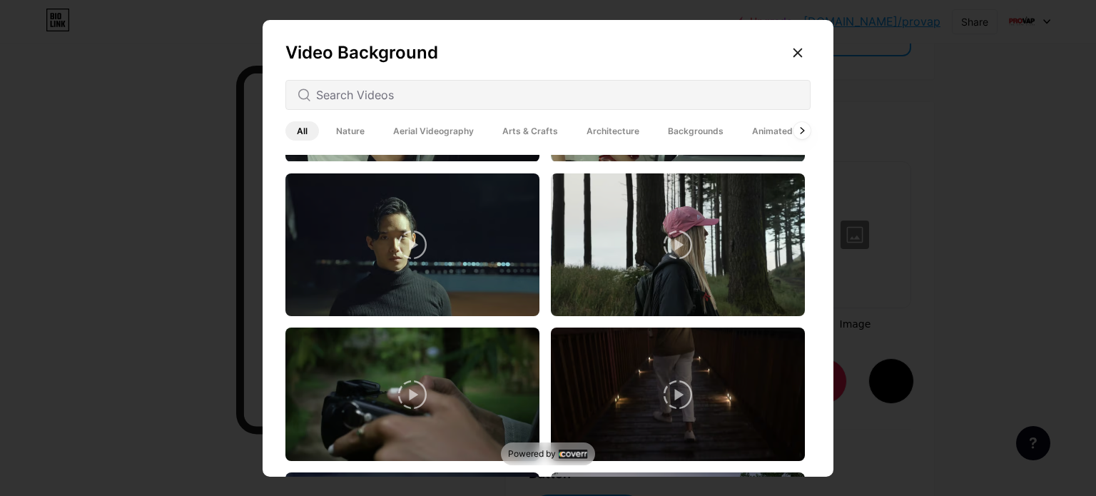
scroll to position [1829, 0]
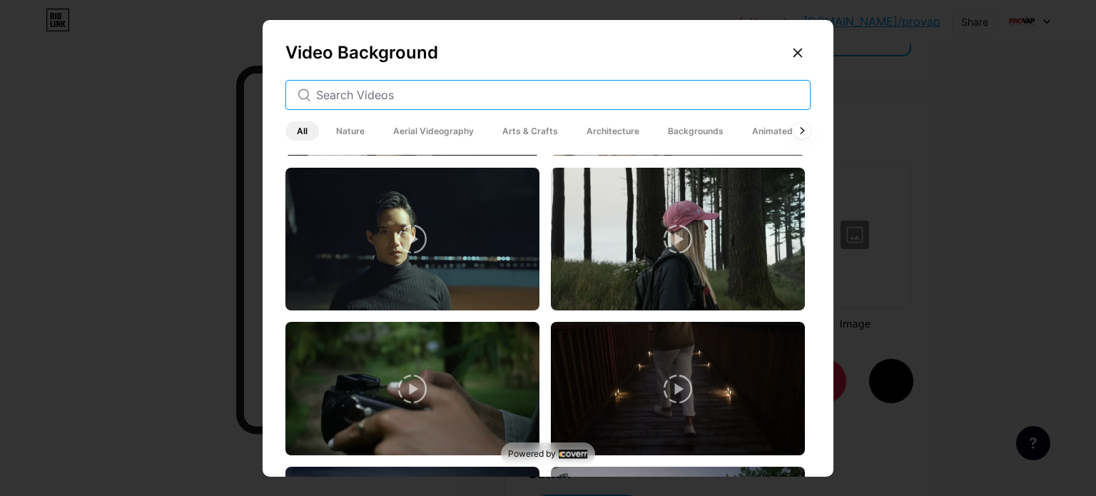
click at [351, 94] on input "text" at bounding box center [557, 94] width 482 height 17
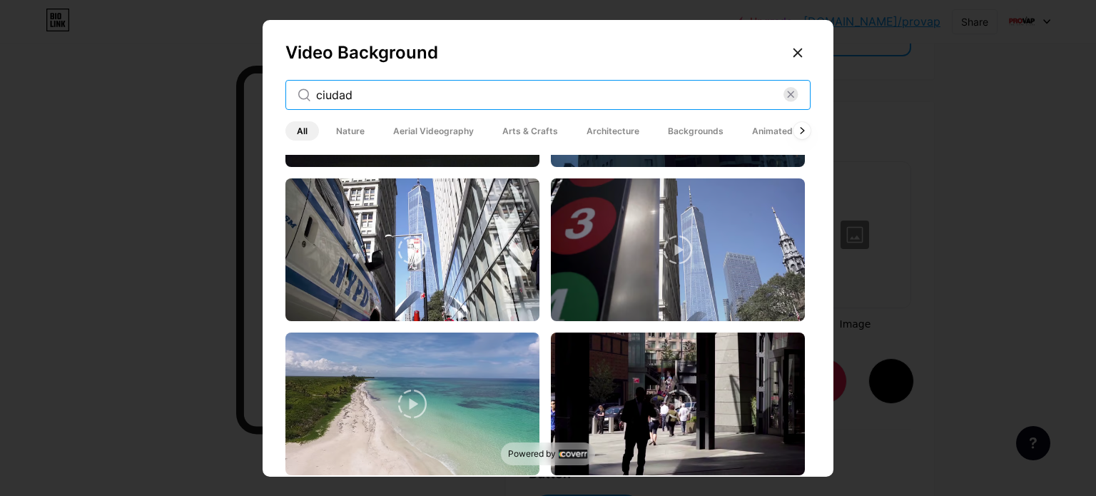
scroll to position [750, 0]
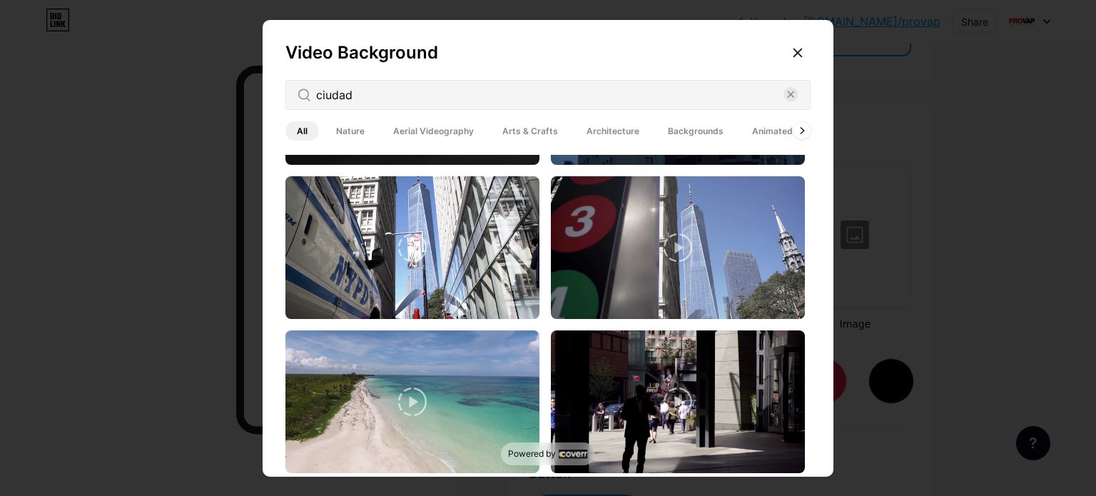
drag, startPoint x: 414, startPoint y: 84, endPoint x: 379, endPoint y: 83, distance: 35.0
click at [379, 83] on div "ciudad" at bounding box center [547, 95] width 525 height 30
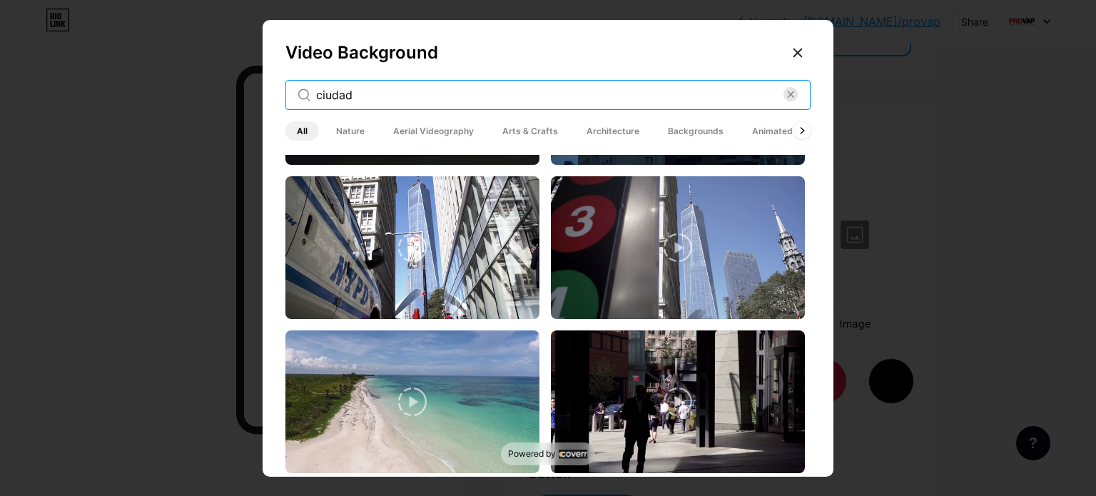
click at [366, 89] on input "ciudad" at bounding box center [549, 94] width 467 height 17
type input "c"
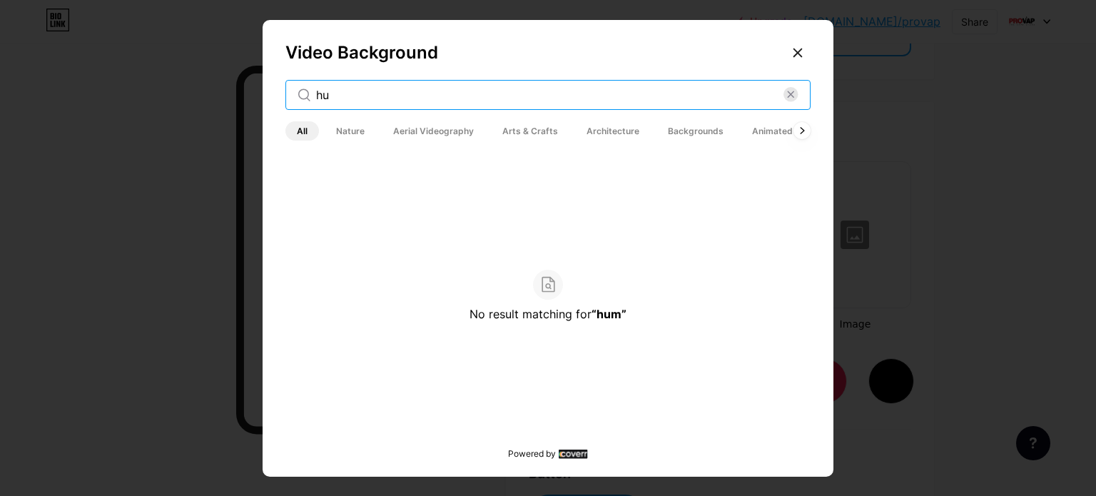
type input "h"
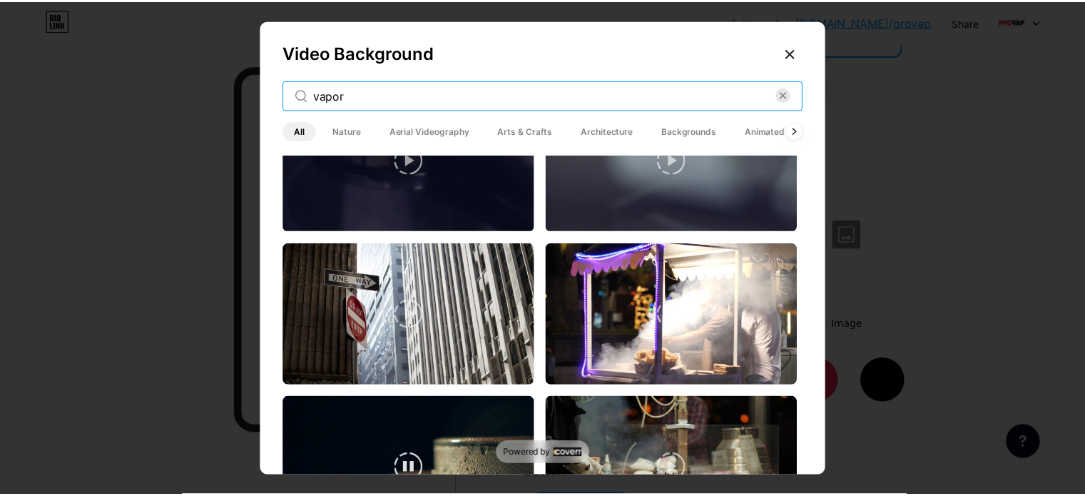
scroll to position [1143, 0]
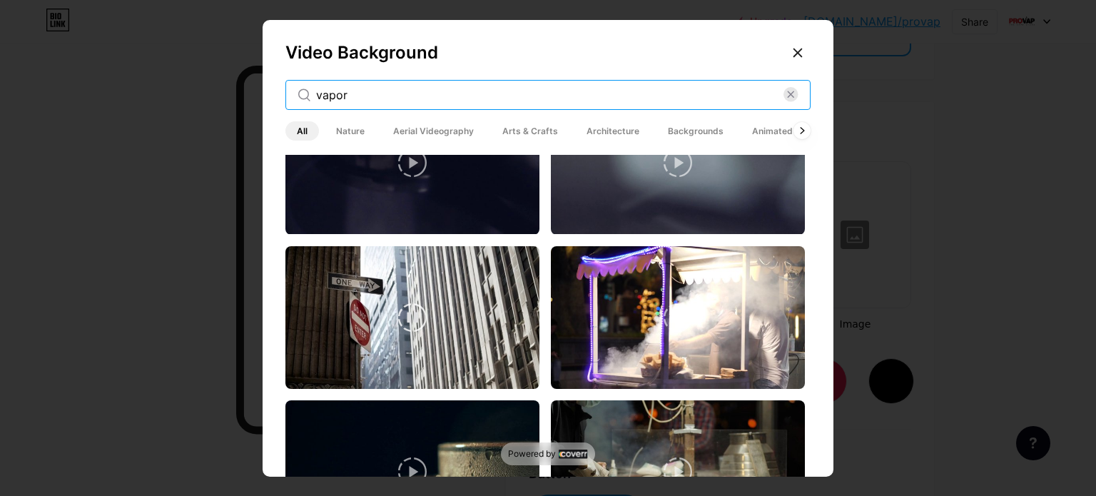
type input "vapor"
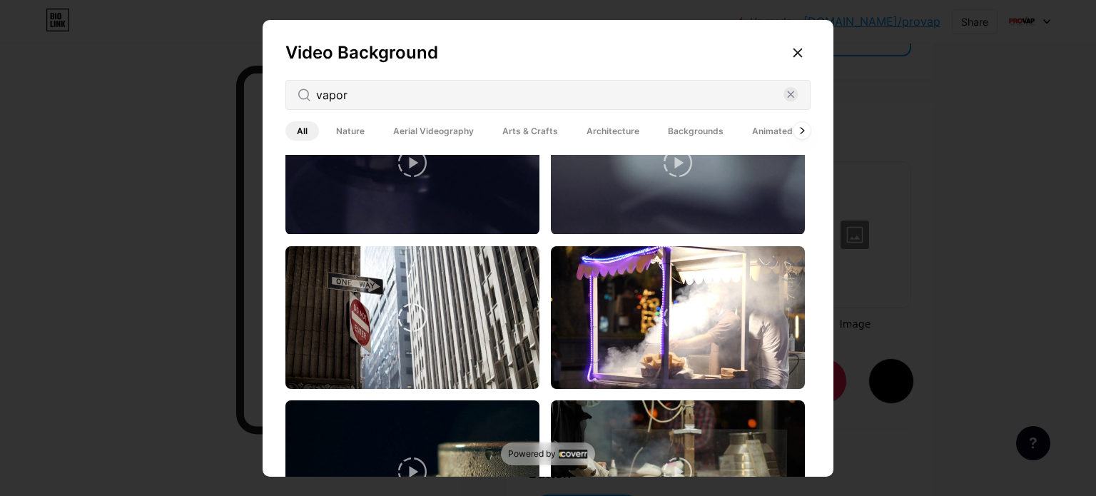
click at [428, 260] on video at bounding box center [412, 317] width 254 height 143
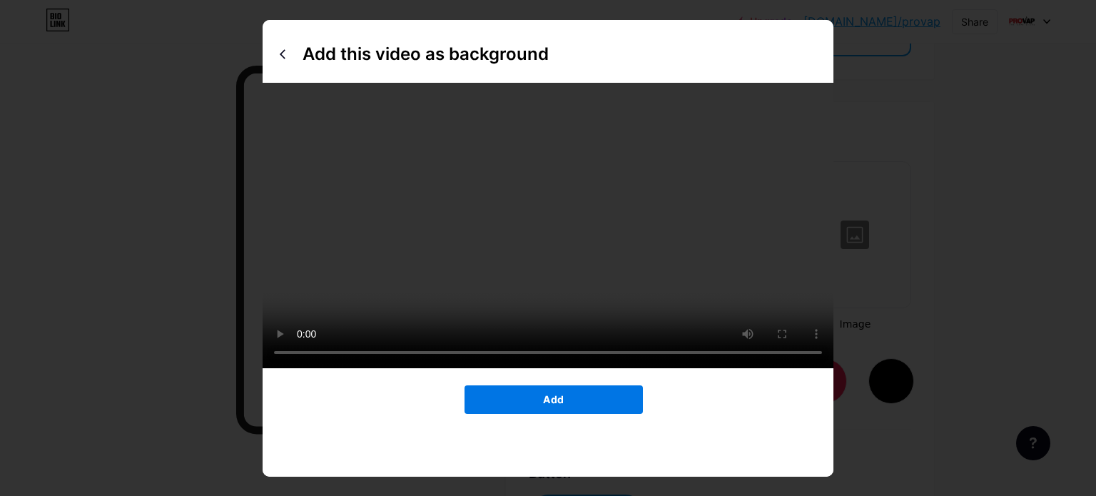
click at [543, 405] on span "Add" at bounding box center [553, 399] width 21 height 12
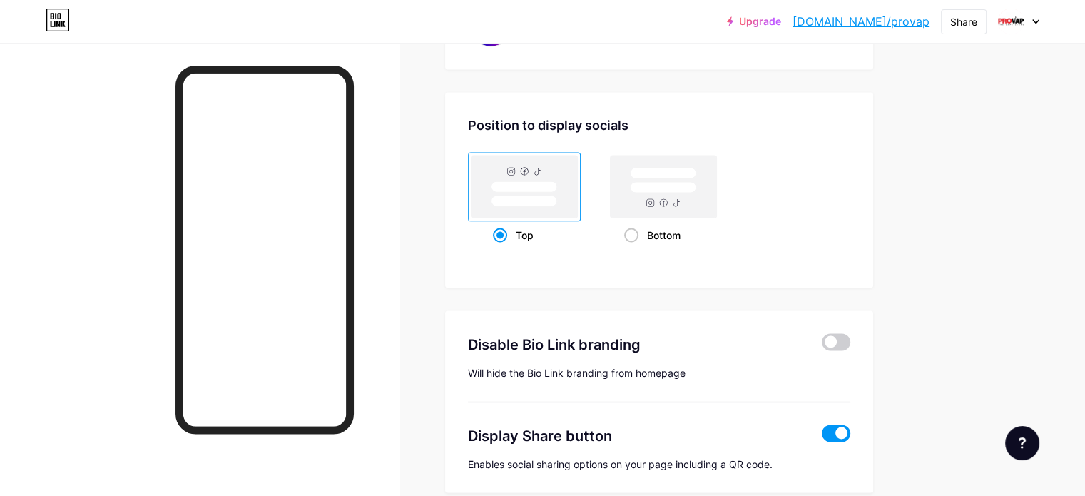
scroll to position [2699, 0]
click at [638, 228] on span at bounding box center [631, 235] width 14 height 14
click at [633, 248] on input "Bottom" at bounding box center [628, 252] width 9 height 9
radio input "true"
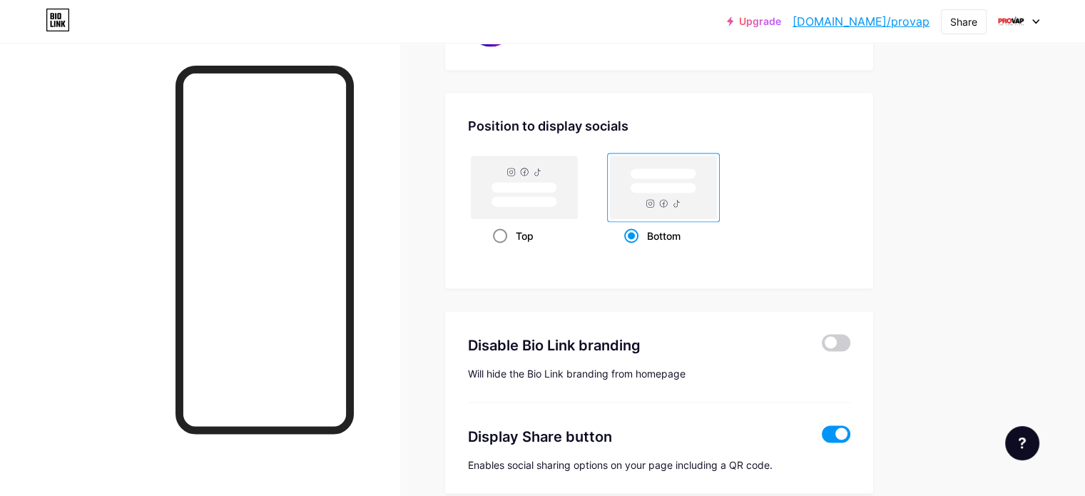
click at [507, 228] on span at bounding box center [500, 235] width 14 height 14
click at [502, 248] on input "Top" at bounding box center [497, 252] width 9 height 9
radio input "true"
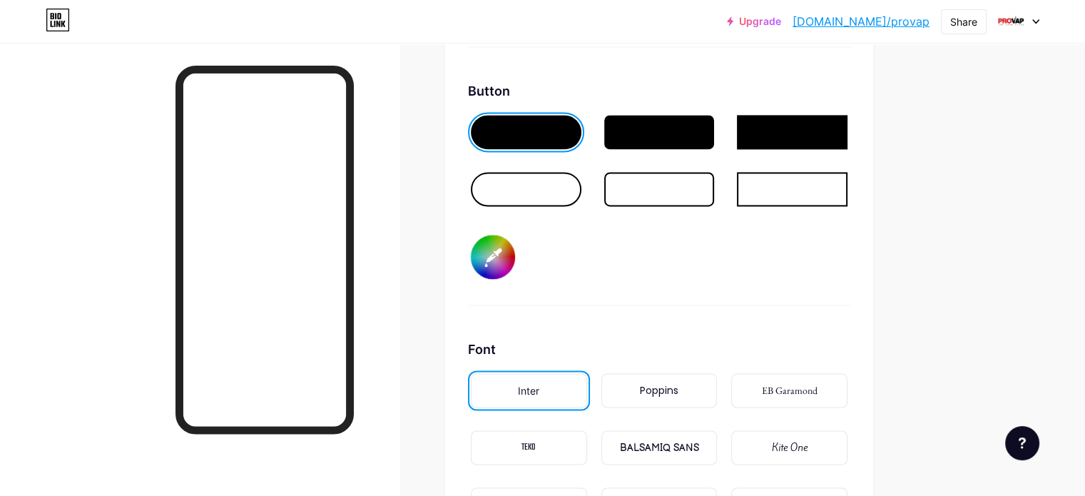
scroll to position [2402, 0]
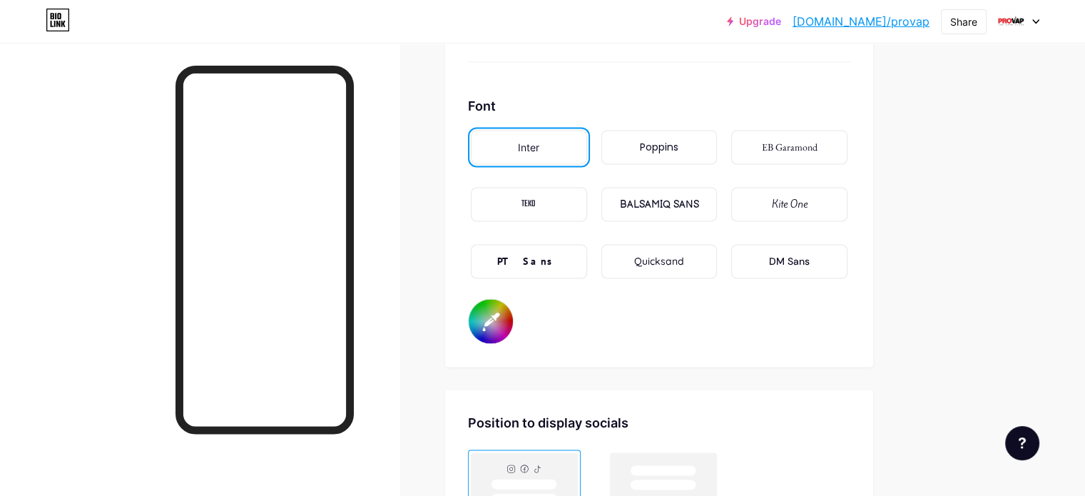
click at [513, 310] on input "#000000" at bounding box center [491, 321] width 44 height 44
click at [619, 320] on div "Font Inter Poppins EB Garamond TEKO BALSAMIQ SANS Kite One PT Sans Quicksand DM…" at bounding box center [659, 220] width 382 height 248
click at [587, 250] on div "PT Sans" at bounding box center [529, 261] width 116 height 34
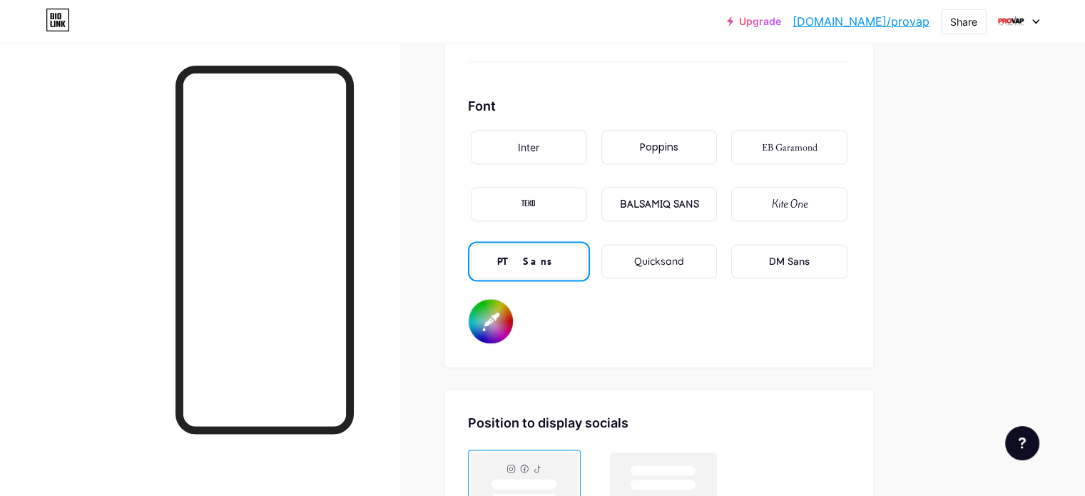
click at [513, 302] on input "#000000" at bounding box center [491, 321] width 44 height 44
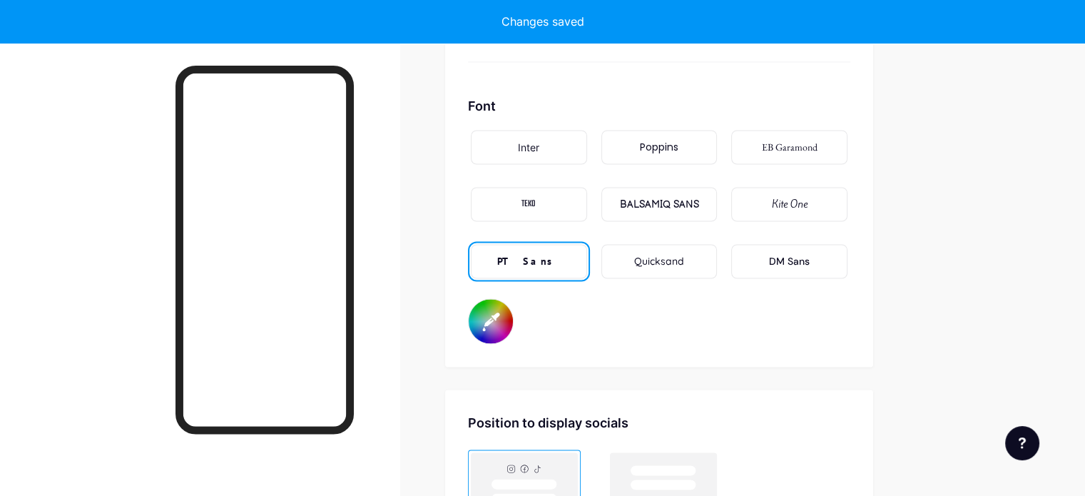
type input "#0b0a0a"
click at [642, 321] on div "Font Inter Poppins EB Garamond TEKO BALSAMIQ SANS Kite One PT Sans Quicksand DM…" at bounding box center [659, 220] width 382 height 248
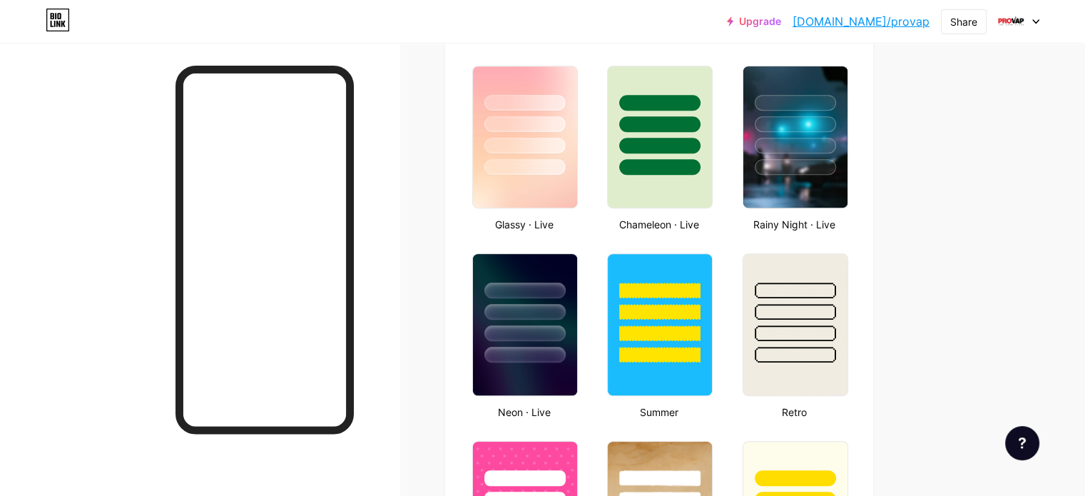
scroll to position [735, 0]
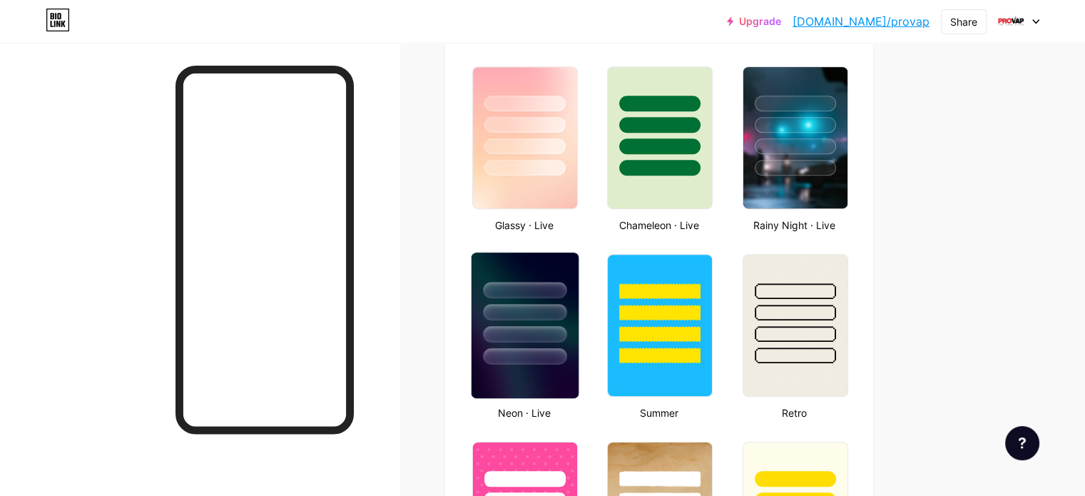
click at [566, 327] on div at bounding box center [524, 334] width 83 height 16
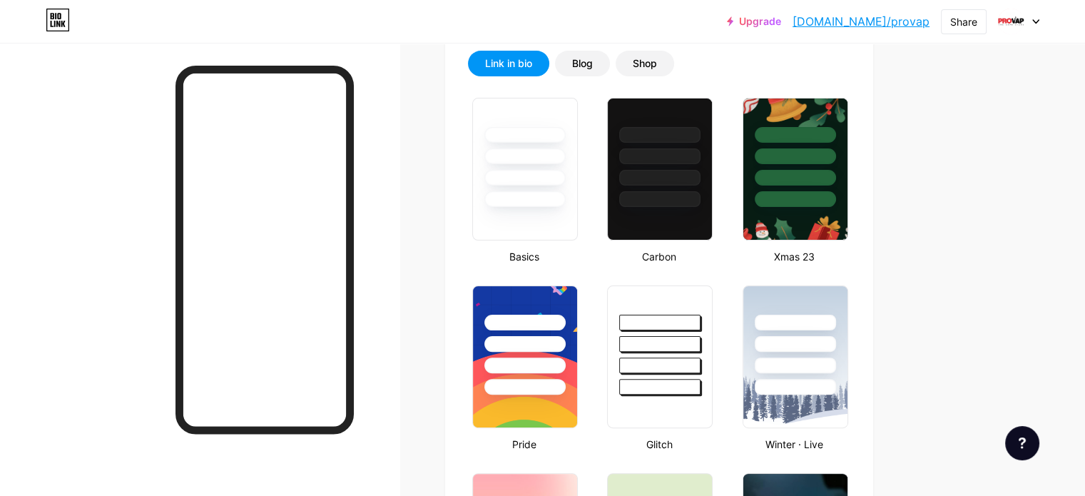
scroll to position [321, 0]
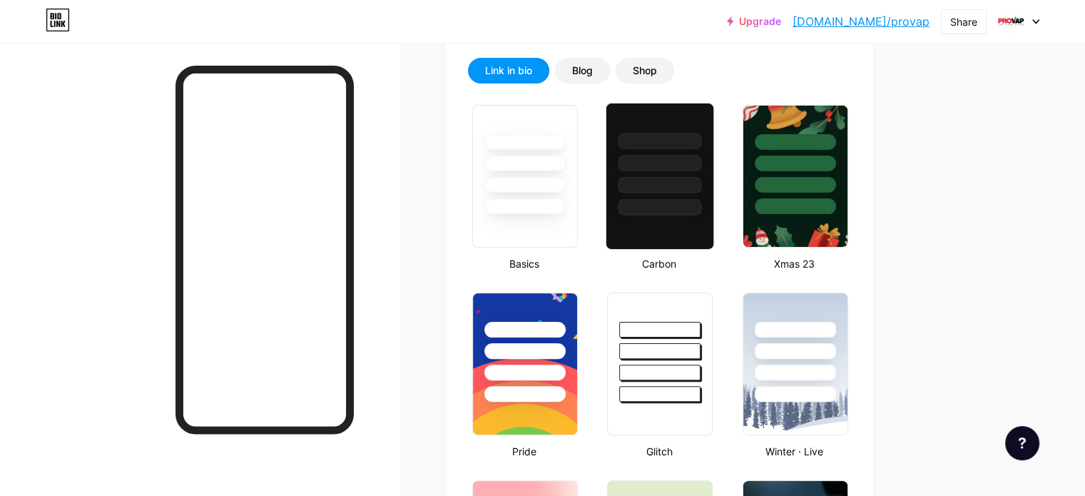
click at [713, 152] on div at bounding box center [659, 159] width 107 height 112
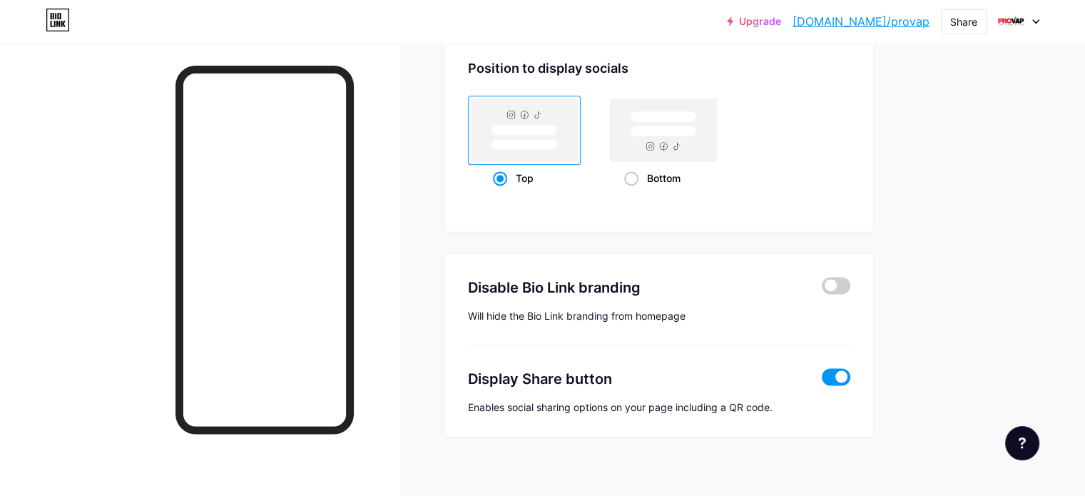
scroll to position [1922, 0]
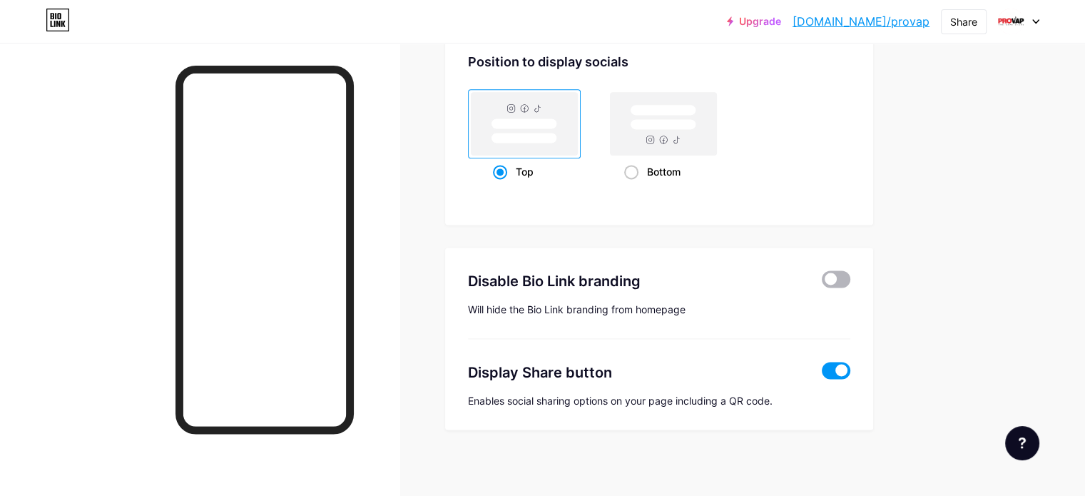
click at [850, 271] on span at bounding box center [836, 278] width 29 height 17
click at [822, 282] on input "checkbox" at bounding box center [822, 282] width 0 height 0
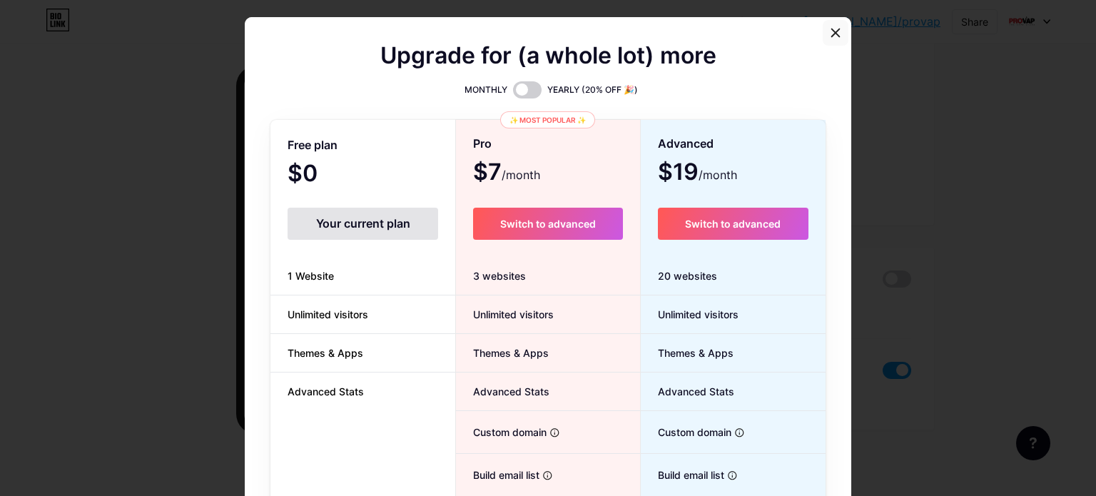
click at [830, 34] on icon at bounding box center [835, 32] width 11 height 11
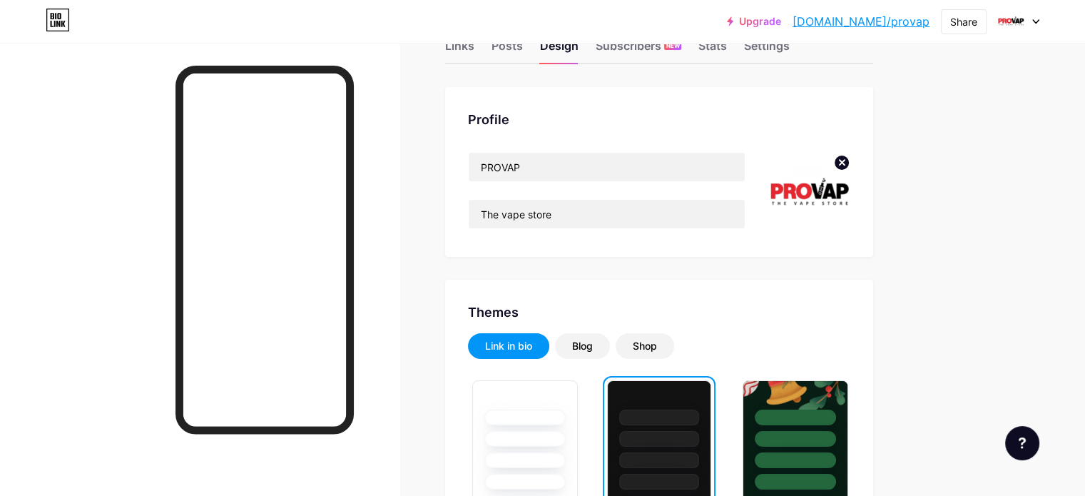
scroll to position [0, 0]
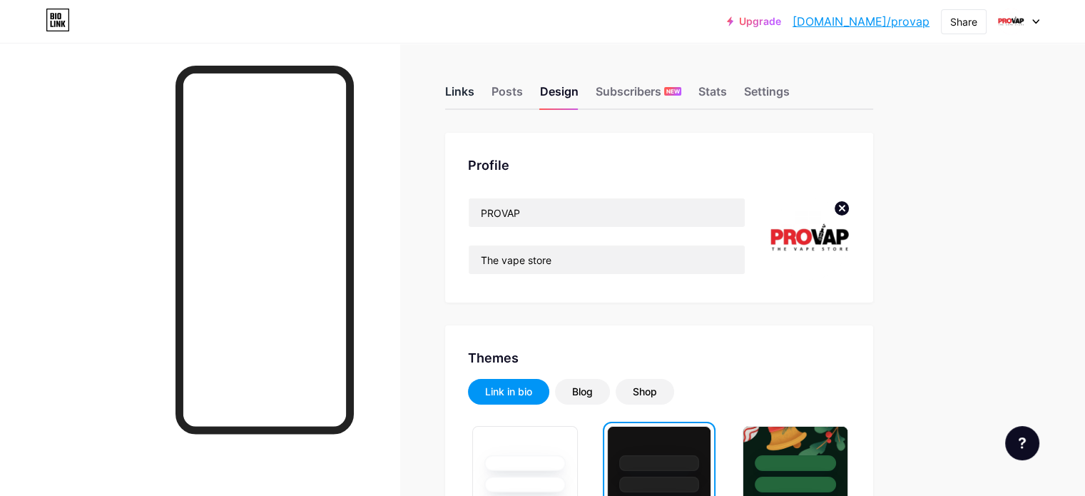
click at [474, 86] on div "Links" at bounding box center [459, 96] width 29 height 26
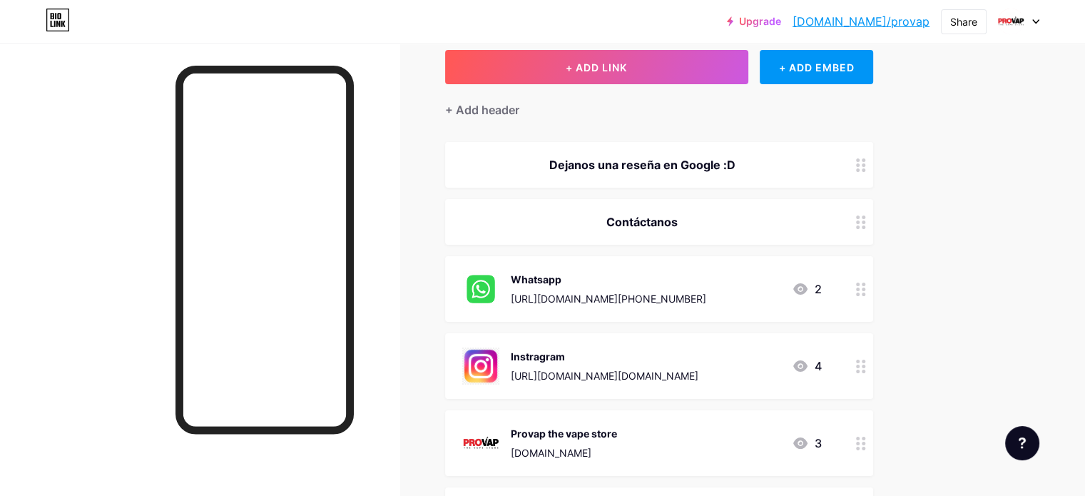
scroll to position [83, 0]
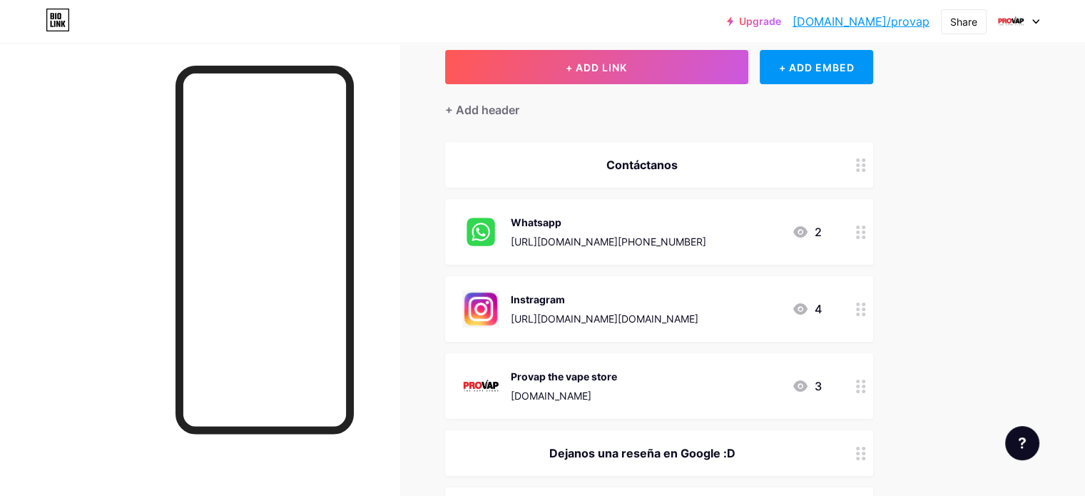
click at [933, 296] on div "Links Posts Design Subscribers NEW Stats Settings + ADD LINK + ADD EMBED + Add …" at bounding box center [466, 382] width 933 height 845
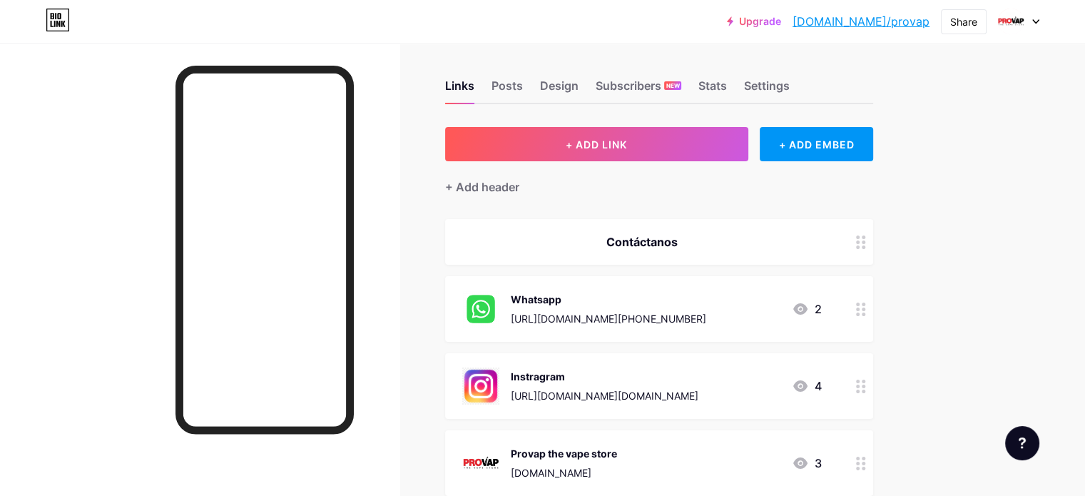
scroll to position [0, 0]
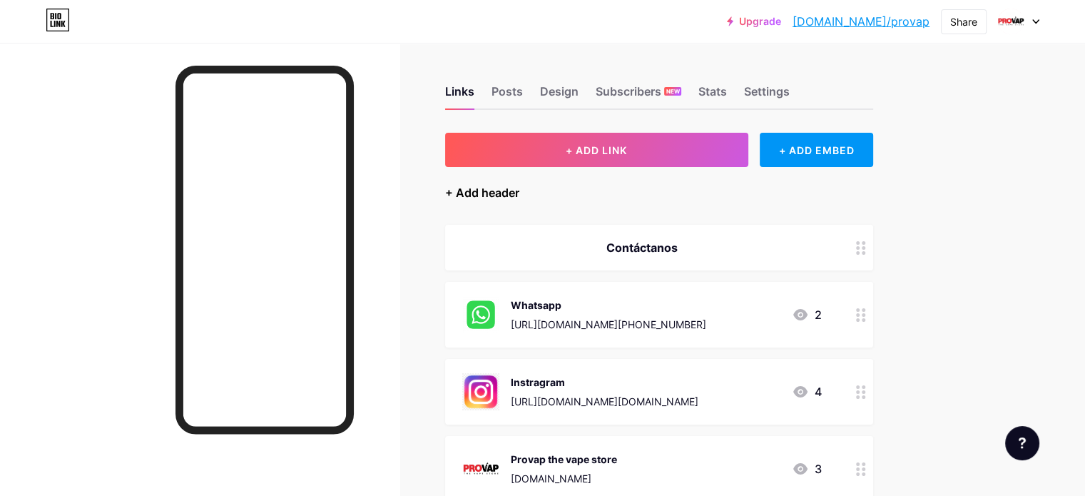
click at [519, 185] on div "+ Add header" at bounding box center [482, 192] width 74 height 17
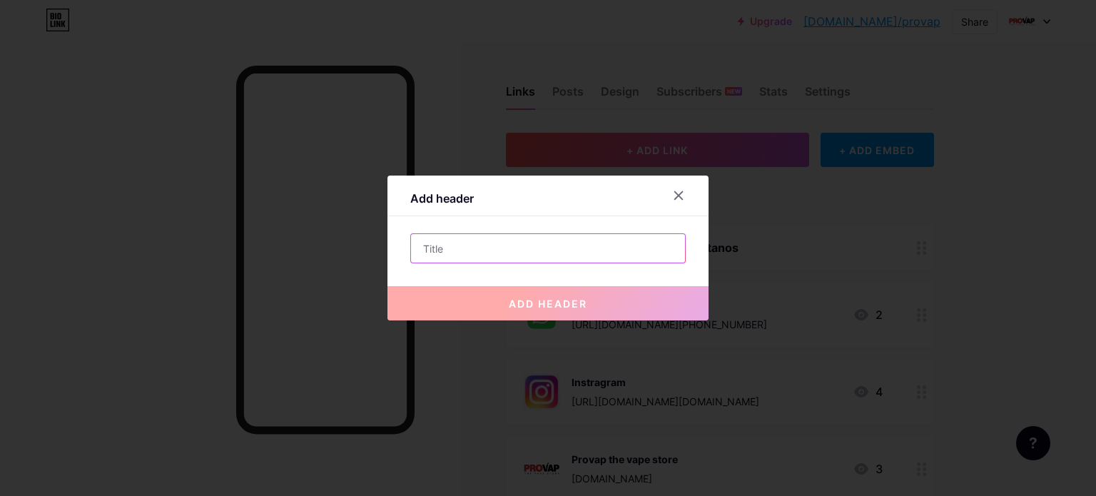
click at [459, 234] on input "text" at bounding box center [548, 248] width 274 height 29
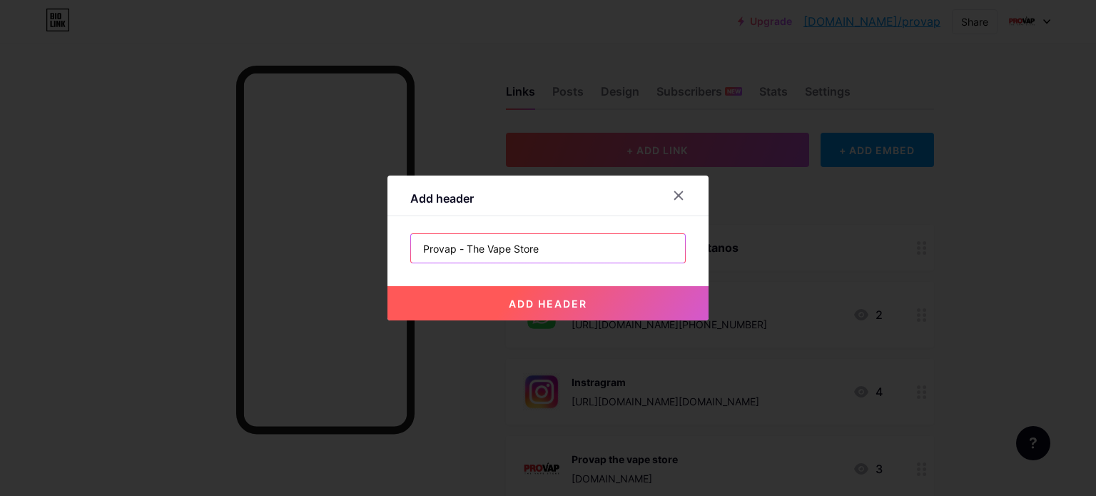
type input "Provap - The Vape Store"
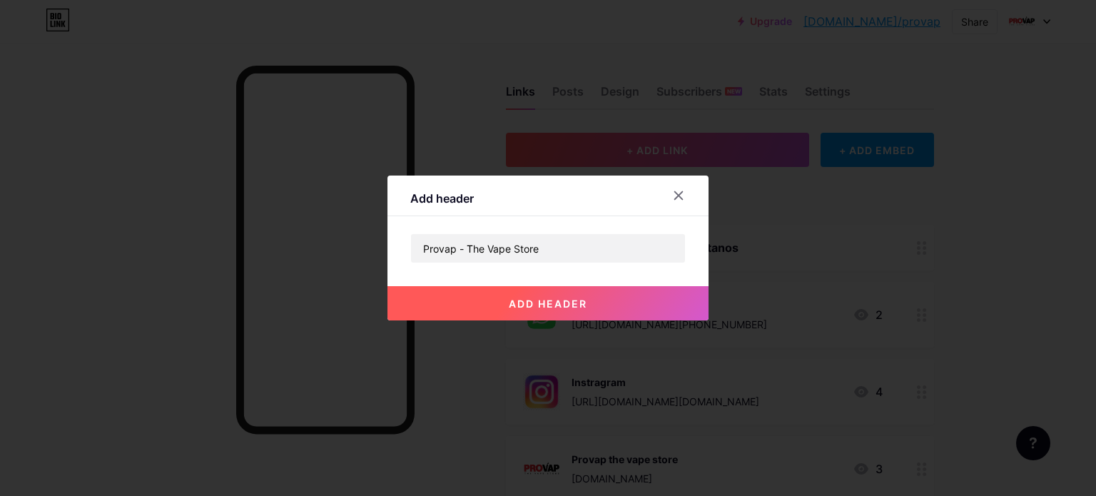
click at [536, 297] on span "add header" at bounding box center [548, 303] width 78 height 12
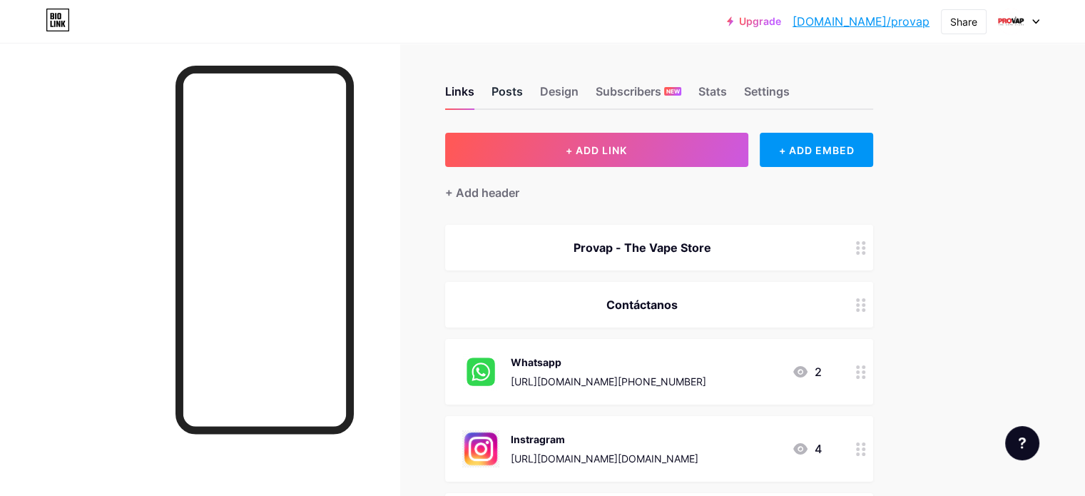
click at [523, 90] on div "Posts" at bounding box center [506, 96] width 31 height 26
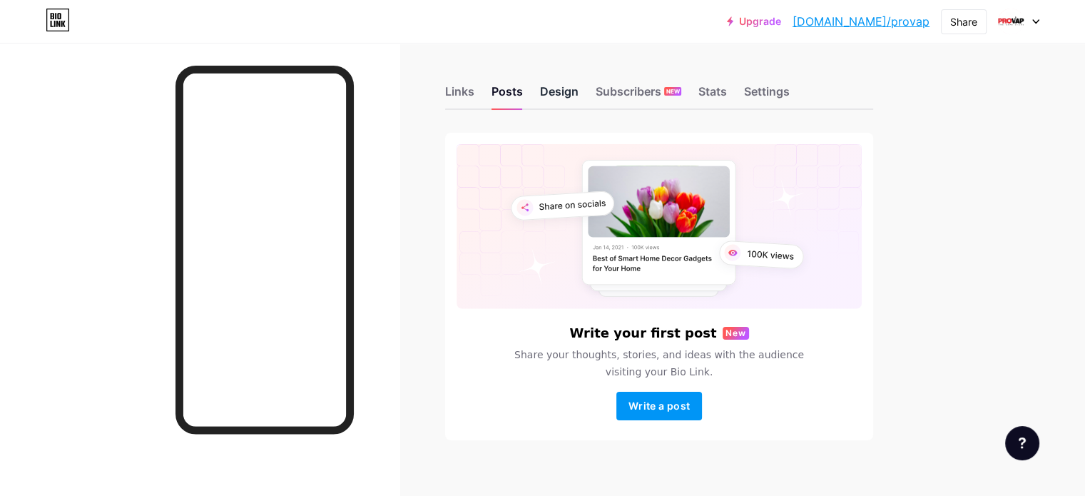
click at [579, 91] on div "Design" at bounding box center [559, 96] width 39 height 26
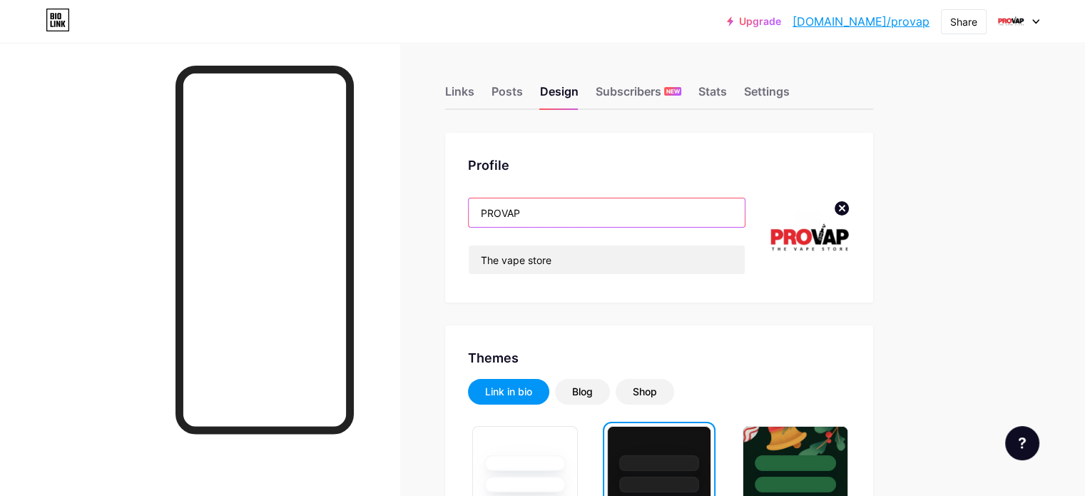
drag, startPoint x: 588, startPoint y: 208, endPoint x: 516, endPoint y: 208, distance: 71.3
click at [516, 208] on div "Profile PROVAP The vape store" at bounding box center [659, 218] width 428 height 170
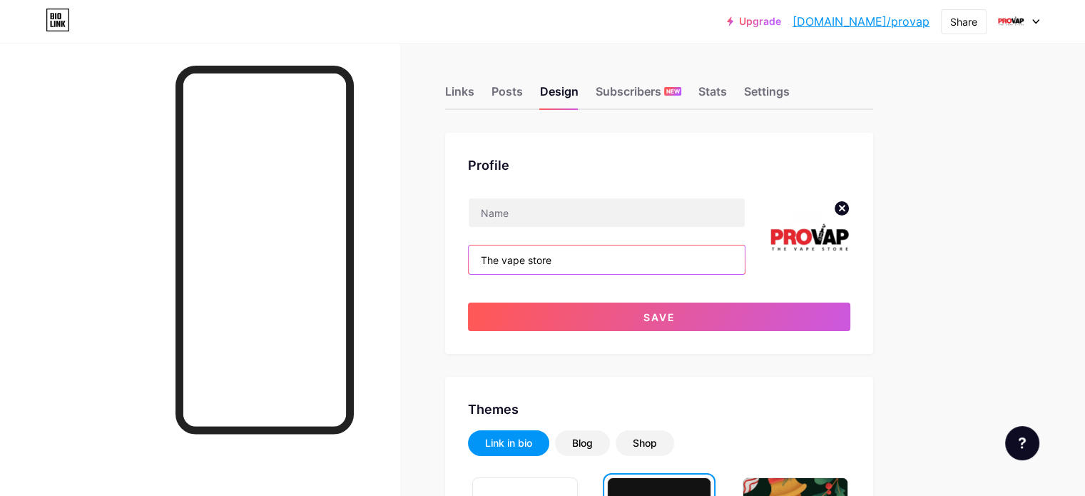
drag, startPoint x: 618, startPoint y: 265, endPoint x: 434, endPoint y: 255, distance: 184.3
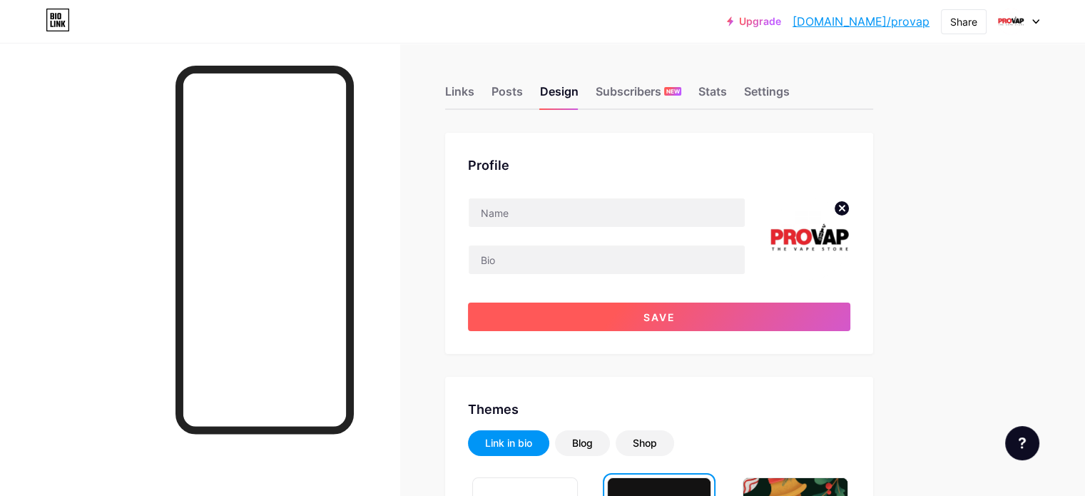
click at [676, 319] on span "Save" at bounding box center [659, 317] width 32 height 12
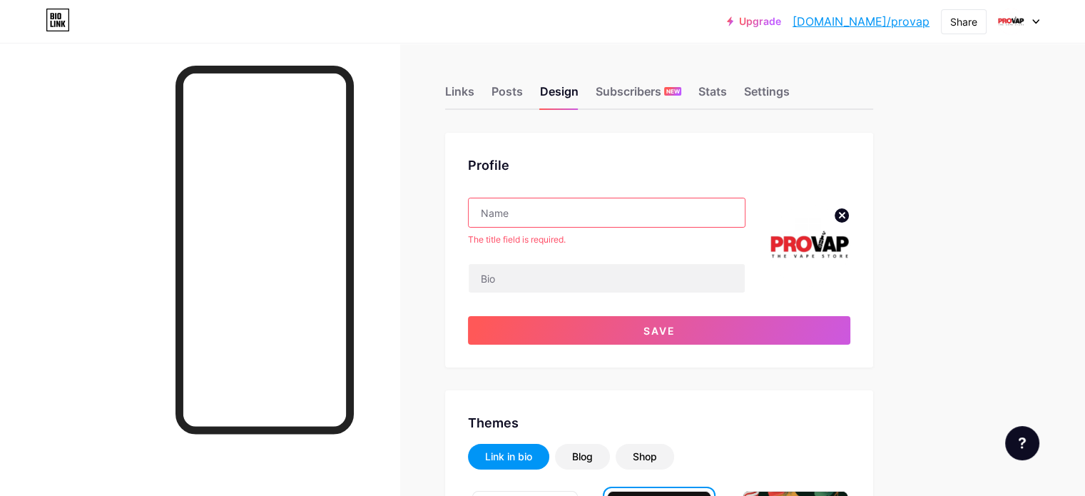
click at [623, 196] on div "Profile The title field is required. Save" at bounding box center [659, 250] width 428 height 235
click at [611, 208] on input "text" at bounding box center [607, 212] width 276 height 29
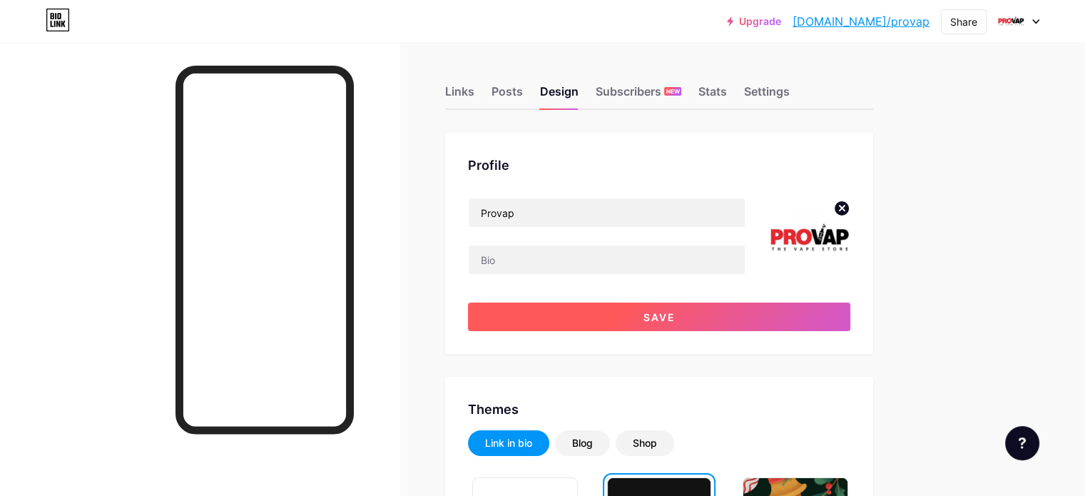
click at [676, 312] on span "Save" at bounding box center [659, 317] width 32 height 12
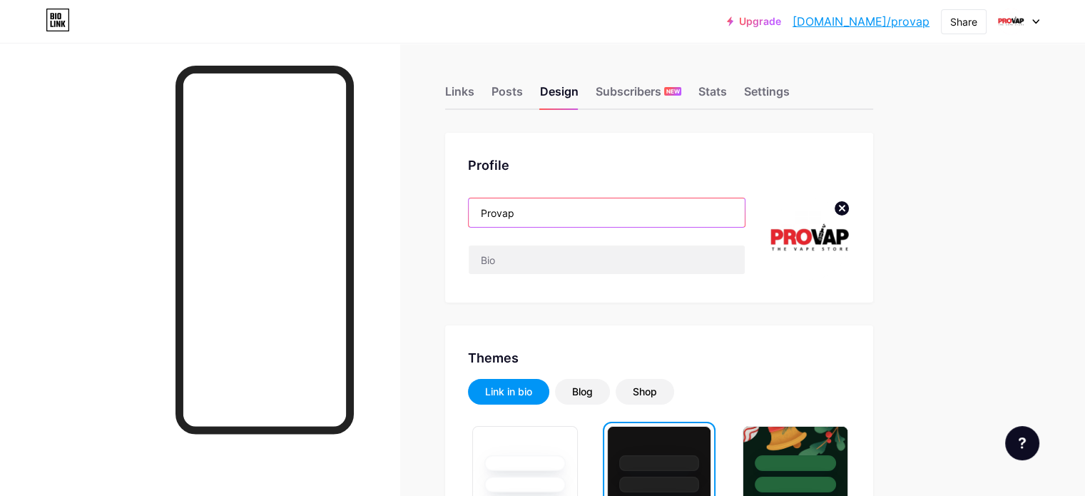
drag, startPoint x: 579, startPoint y: 219, endPoint x: 541, endPoint y: 215, distance: 37.3
click at [541, 215] on input "Provap" at bounding box center [607, 212] width 276 height 29
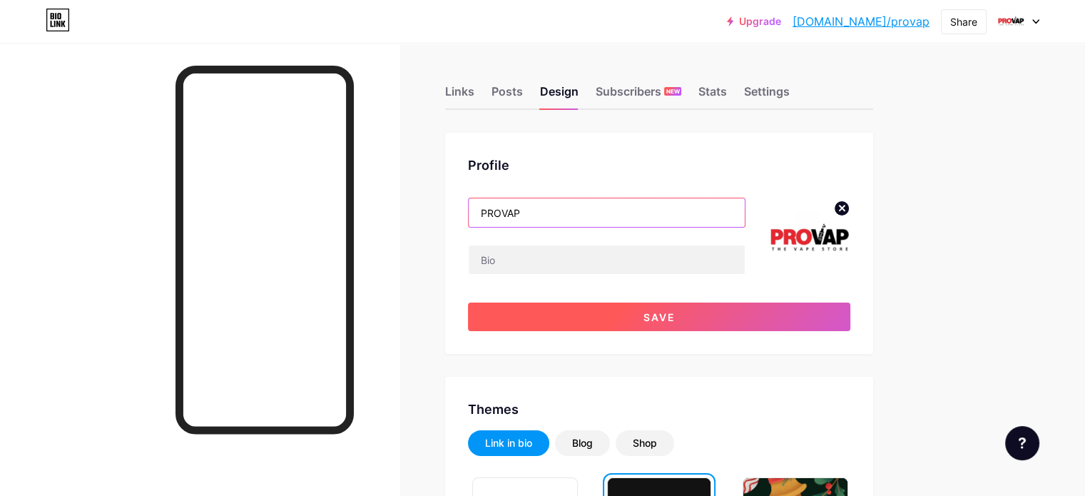
type input "PROVAP"
click at [660, 308] on button "Save" at bounding box center [659, 316] width 382 height 29
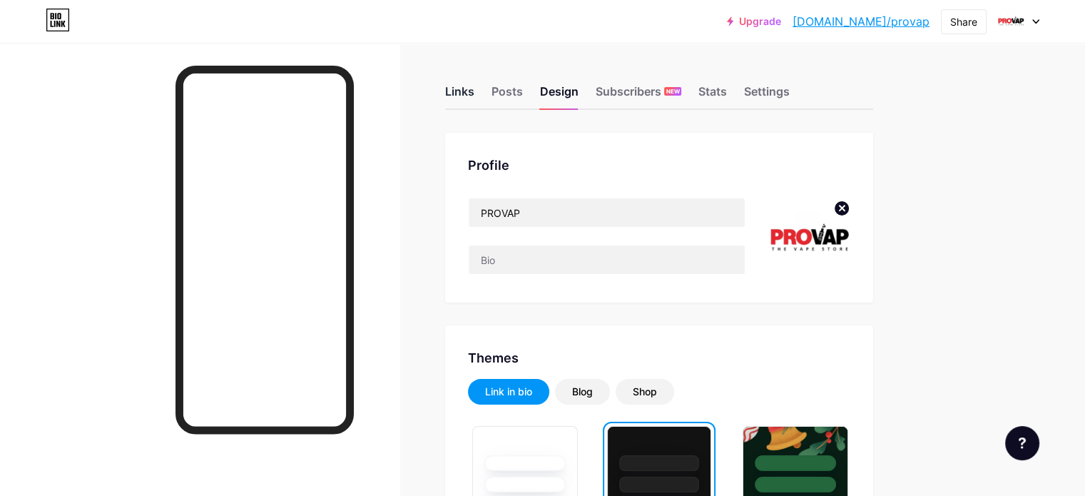
click at [474, 93] on div "Links" at bounding box center [459, 96] width 29 height 26
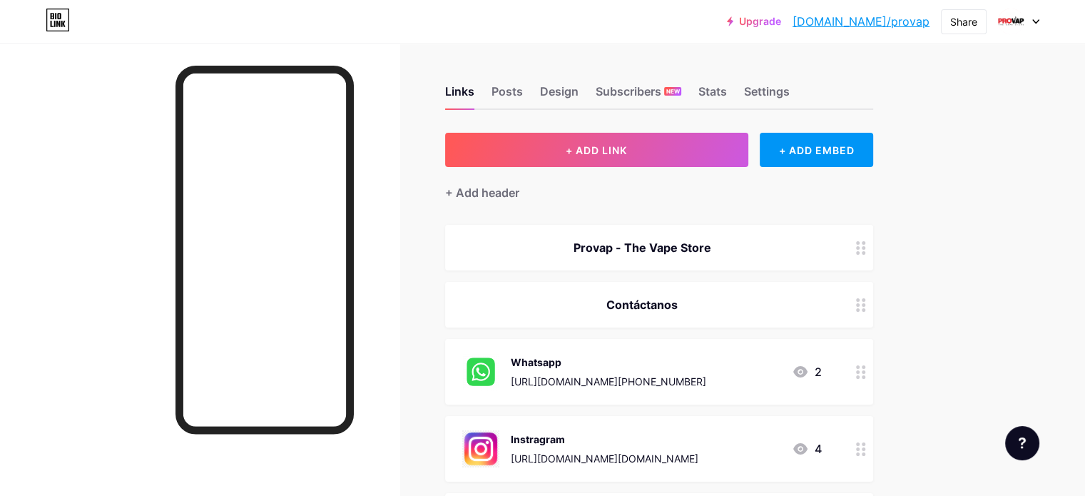
click at [735, 255] on div "Provap - The Vape Store" at bounding box center [642, 247] width 360 height 17
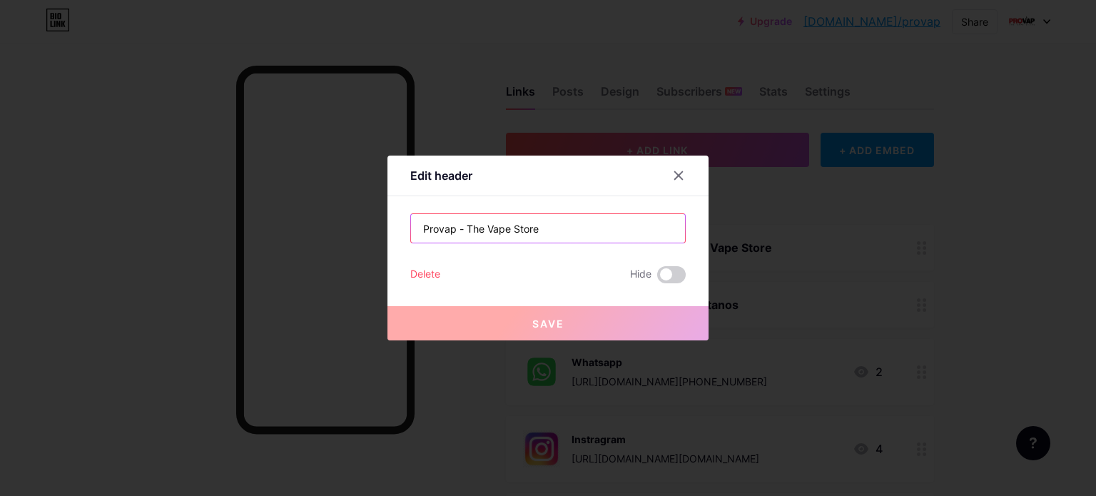
click at [465, 225] on input "Provap - The Vape Store" at bounding box center [548, 228] width 274 height 29
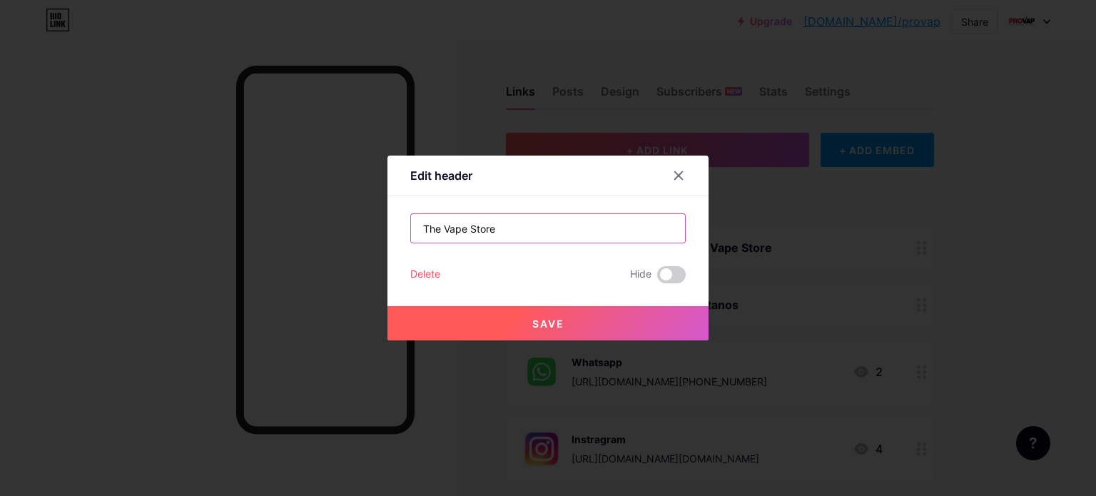
type input "The Vape Store"
click at [551, 320] on span "Save" at bounding box center [548, 323] width 32 height 12
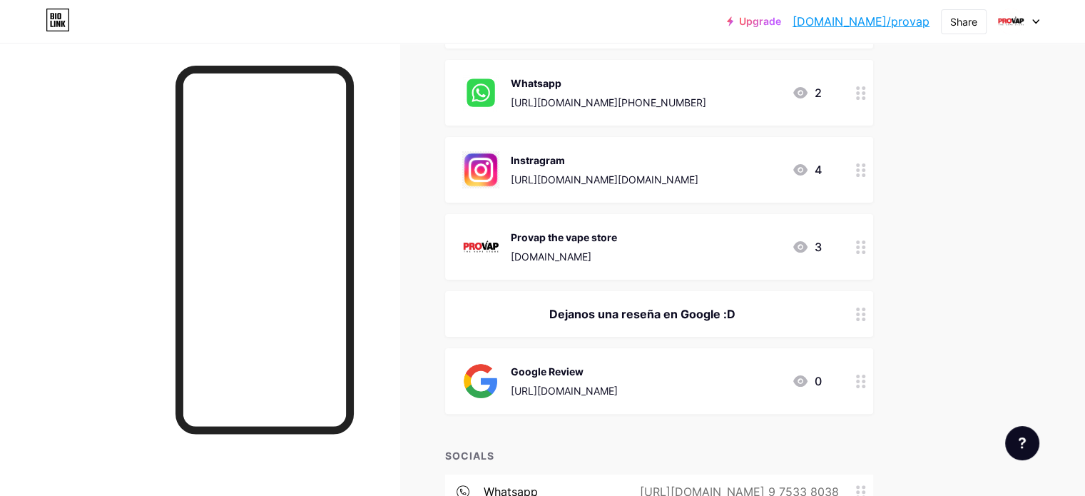
scroll to position [447, 0]
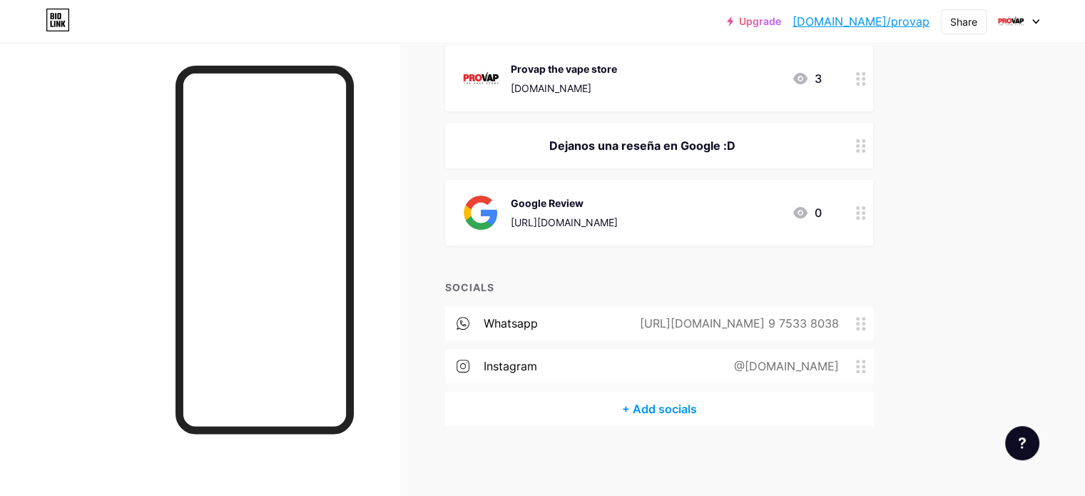
click at [469, 322] on icon at bounding box center [463, 323] width 13 height 13
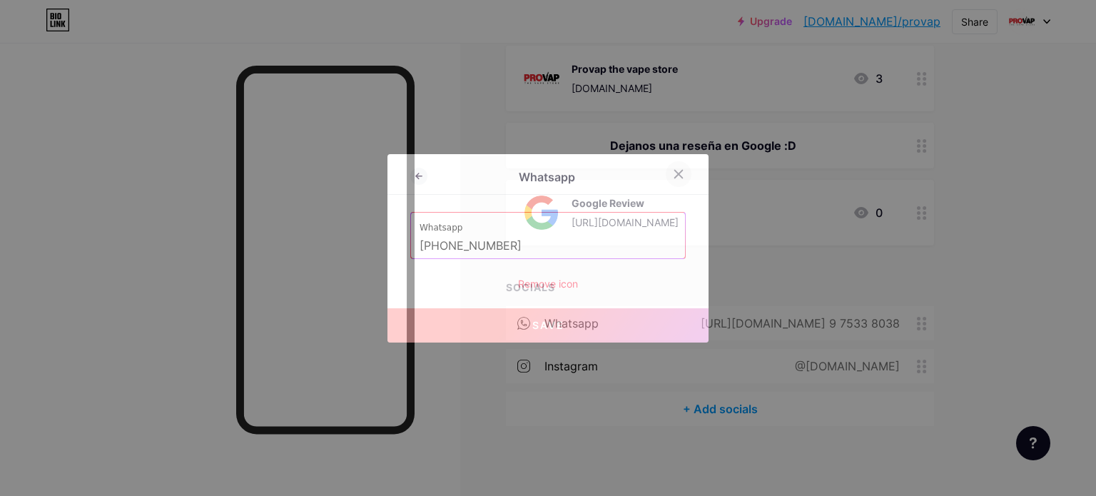
click at [673, 173] on icon at bounding box center [678, 173] width 11 height 11
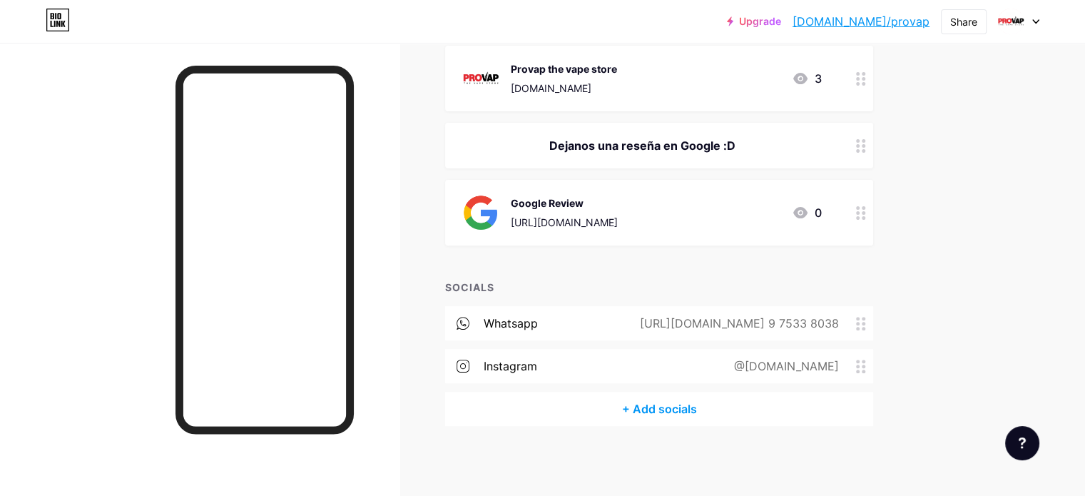
click at [469, 322] on icon at bounding box center [463, 323] width 13 height 13
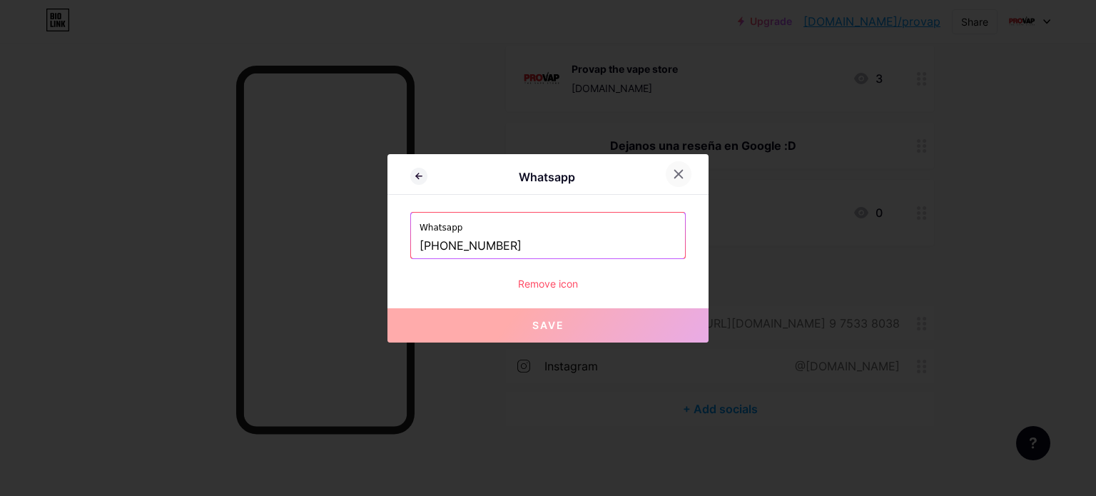
click at [676, 179] on div at bounding box center [679, 174] width 26 height 26
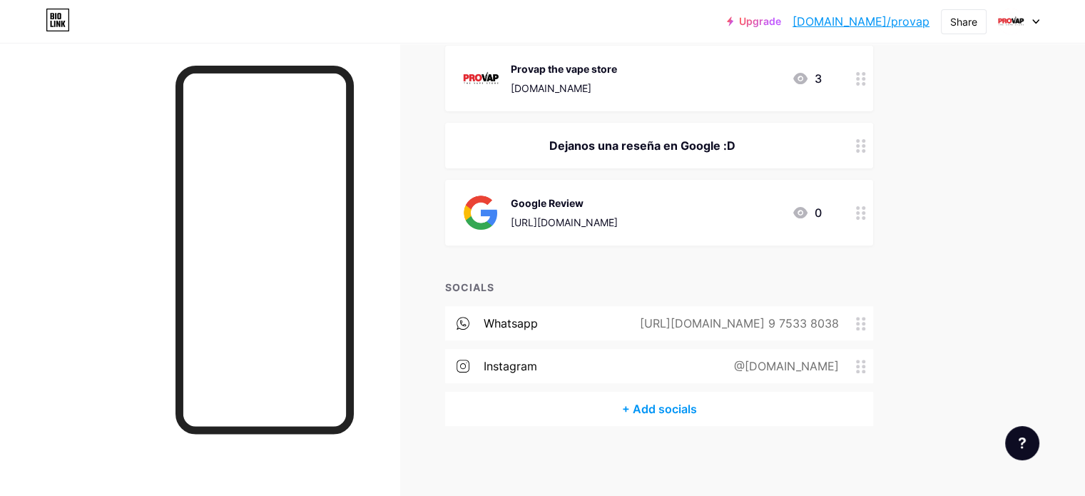
click at [856, 325] on div "[URL][DOMAIN_NAME] 9 7533 8038" at bounding box center [736, 323] width 239 height 17
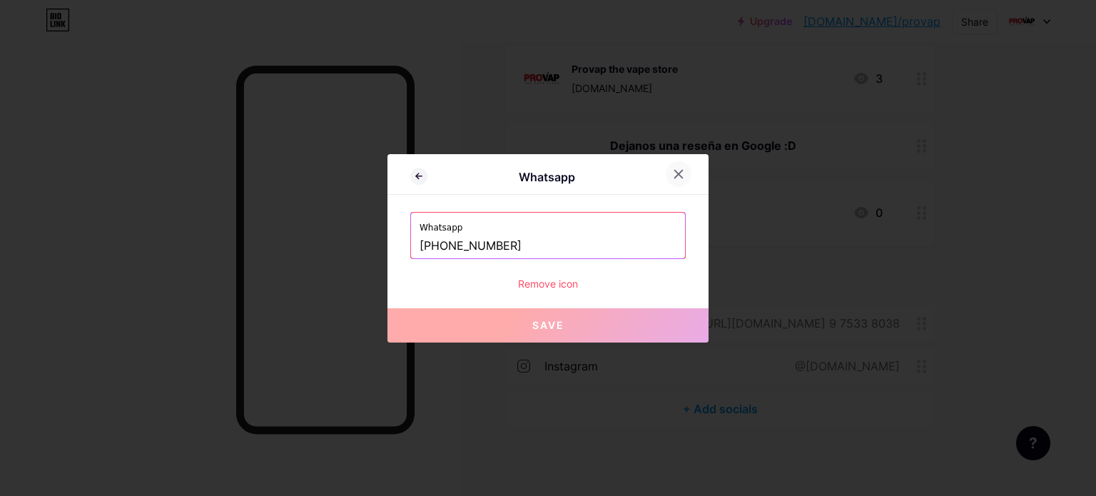
click at [679, 170] on div at bounding box center [679, 174] width 26 height 26
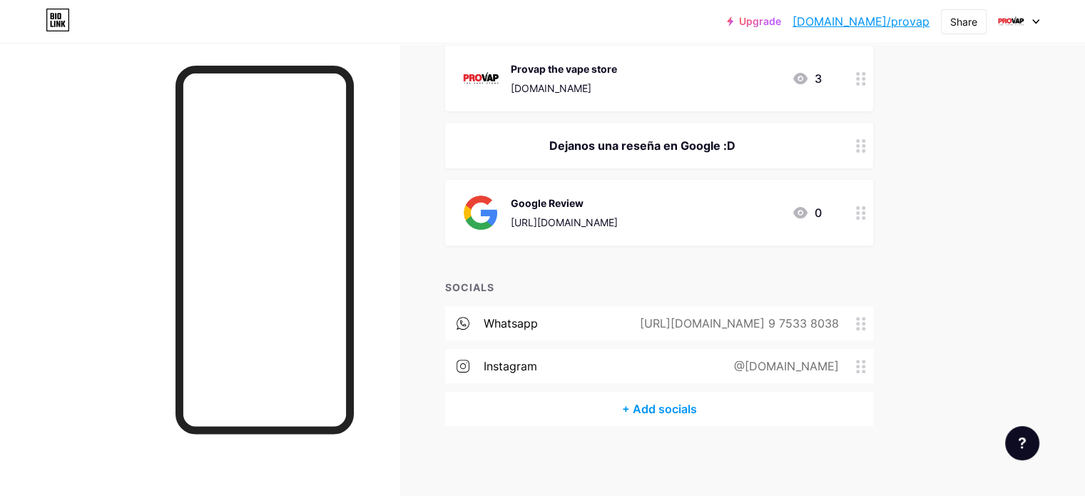
click at [856, 363] on div "@[DOMAIN_NAME]" at bounding box center [783, 365] width 145 height 17
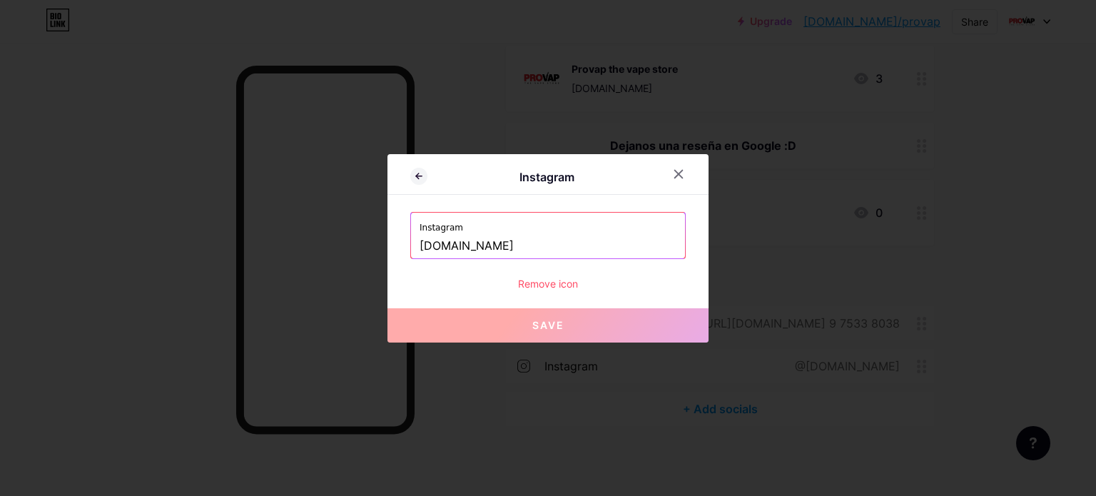
click at [542, 283] on div "Remove icon" at bounding box center [547, 283] width 275 height 15
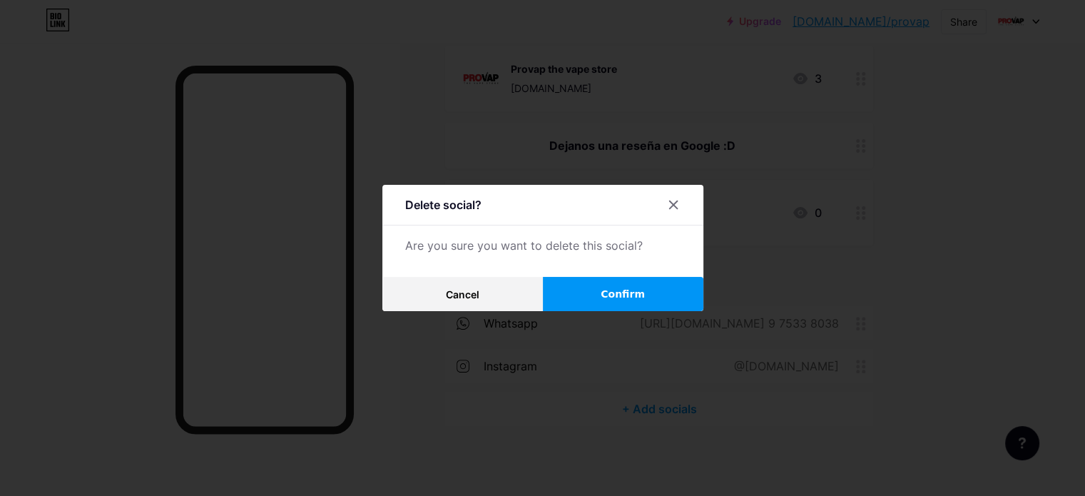
click at [631, 296] on span "Confirm" at bounding box center [623, 294] width 44 height 15
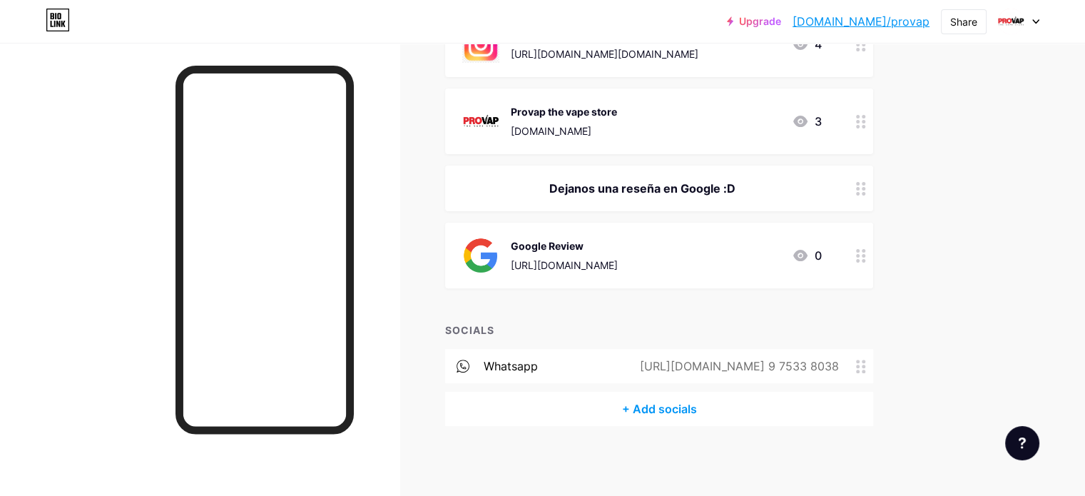
click at [873, 376] on div "whatsapp [URL][DOMAIN_NAME] 9 7533 8038" at bounding box center [659, 366] width 428 height 34
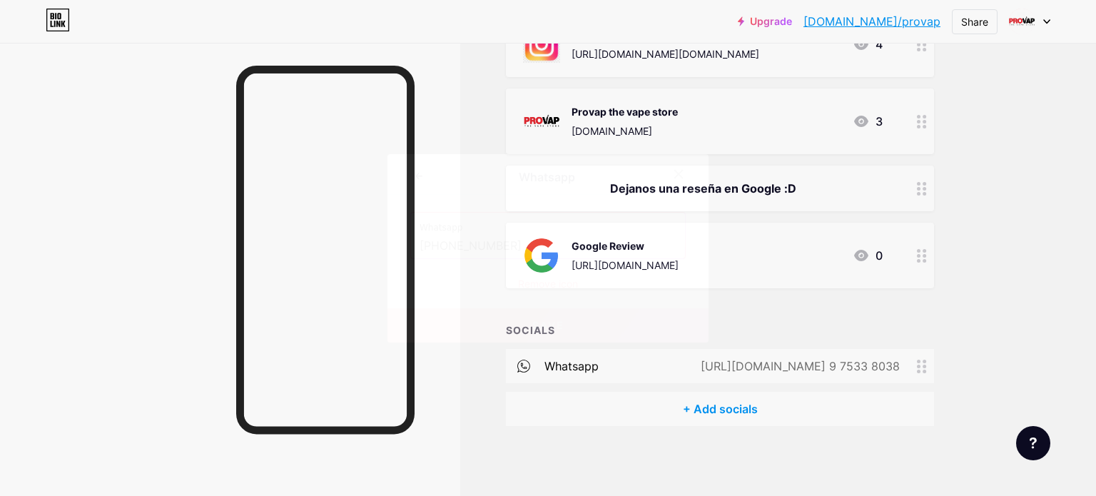
click at [554, 279] on div "Remove icon" at bounding box center [547, 283] width 275 height 15
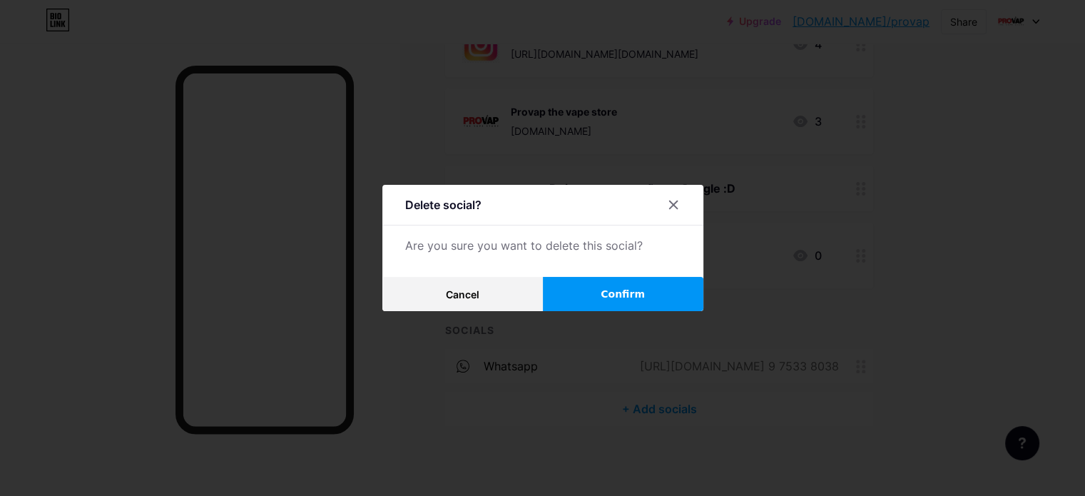
click at [596, 289] on button "Confirm" at bounding box center [623, 294] width 160 height 34
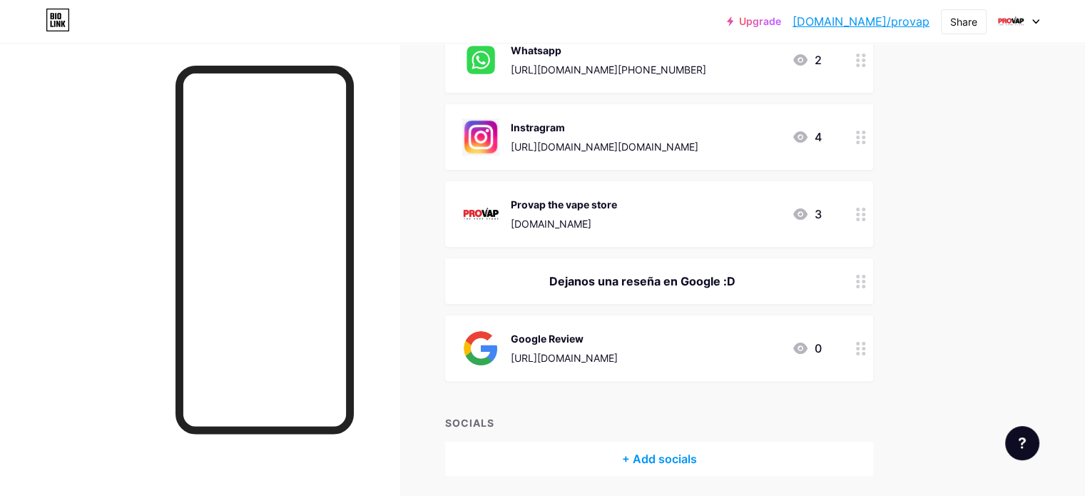
scroll to position [311, 0]
click at [798, 144] on div "Instragram [URL][DOMAIN_NAME][DOMAIN_NAME] 4" at bounding box center [642, 137] width 360 height 37
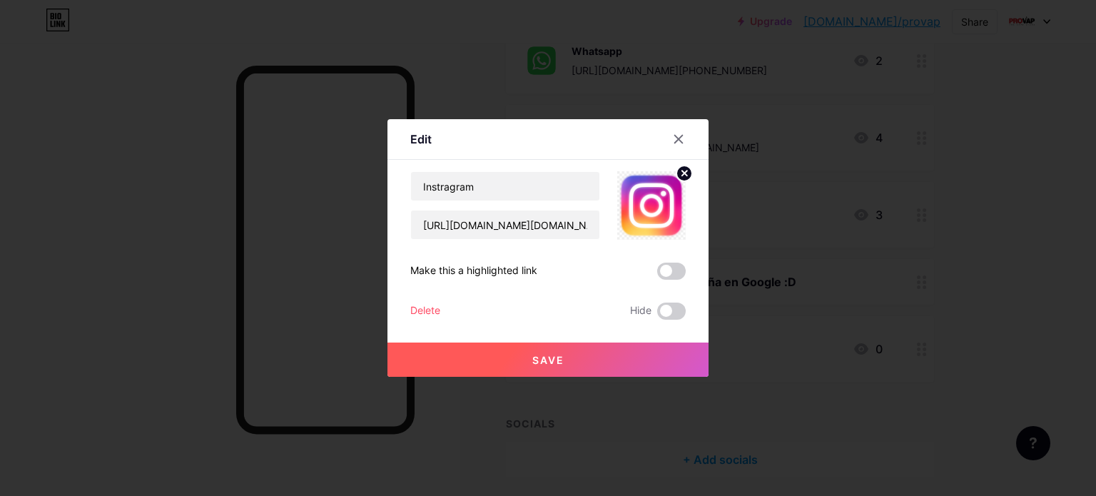
click at [678, 175] on circle at bounding box center [684, 173] width 16 height 16
click at [648, 199] on rect at bounding box center [648, 195] width 23 height 23
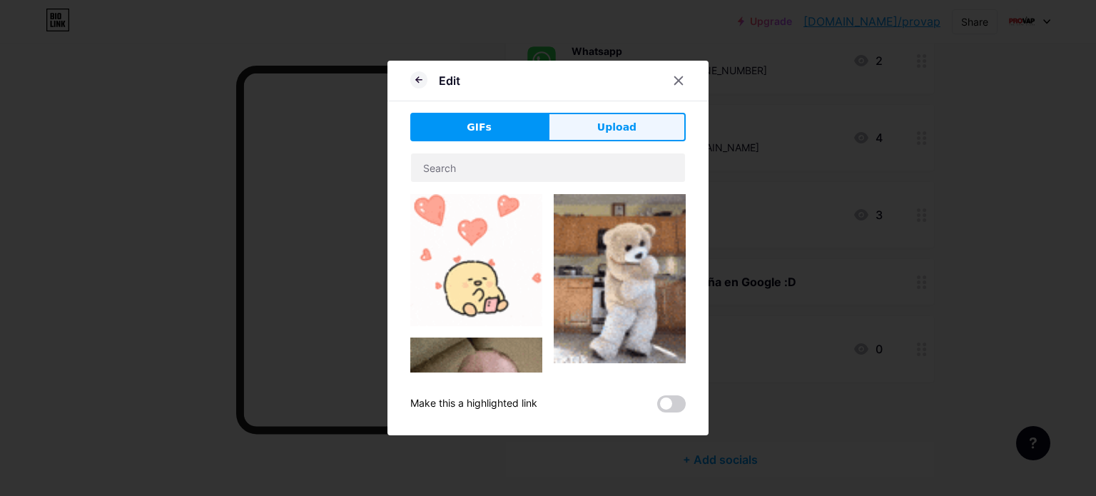
click at [605, 132] on span "Upload" at bounding box center [616, 127] width 39 height 15
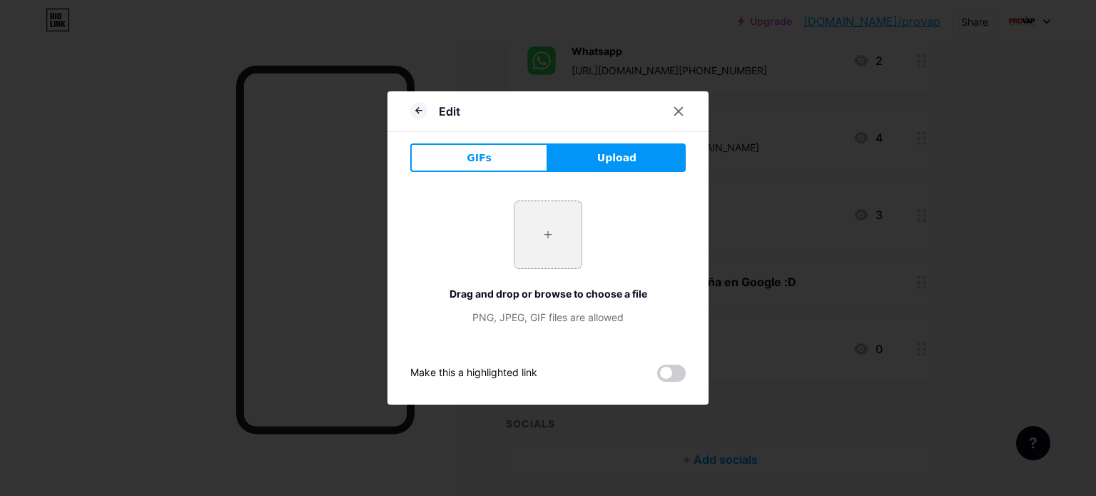
click at [541, 248] on input "file" at bounding box center [547, 234] width 67 height 67
type input "C:\fakepath\instagram.png"
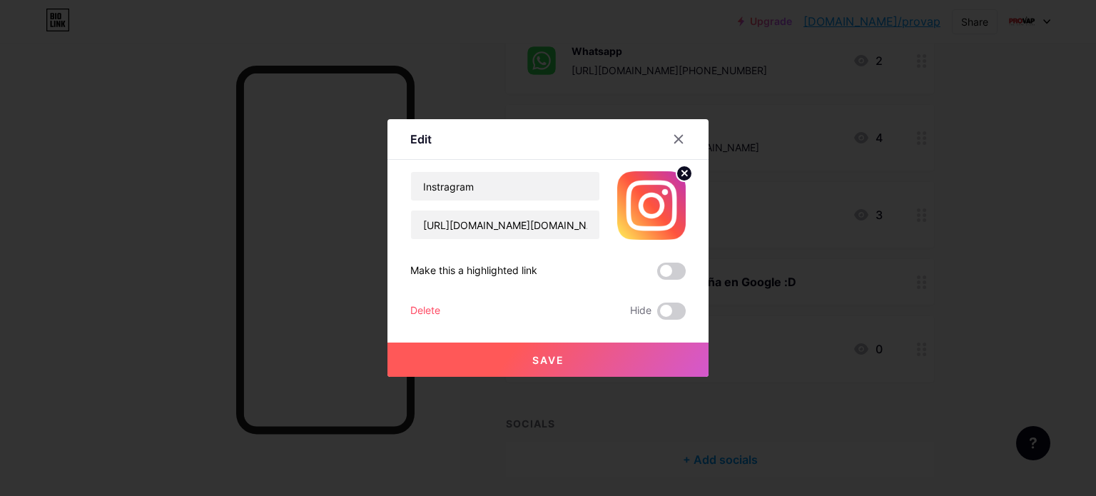
click at [551, 359] on span "Save" at bounding box center [548, 360] width 32 height 12
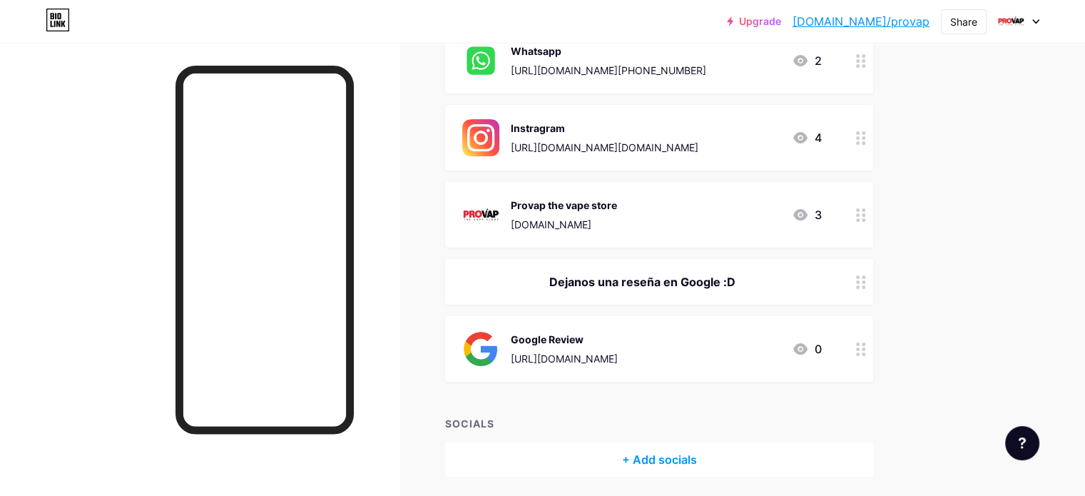
click at [873, 75] on div "Whatsapp [URL][DOMAIN_NAME][PHONE_NUMBER] 2" at bounding box center [659, 61] width 428 height 66
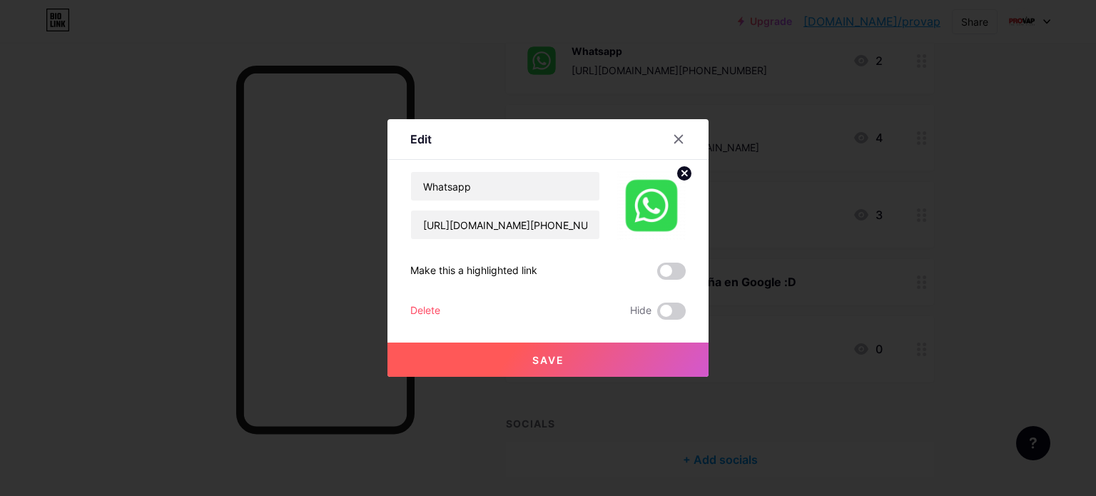
click at [682, 173] on circle at bounding box center [684, 173] width 16 height 16
click at [653, 199] on rect at bounding box center [648, 195] width 23 height 23
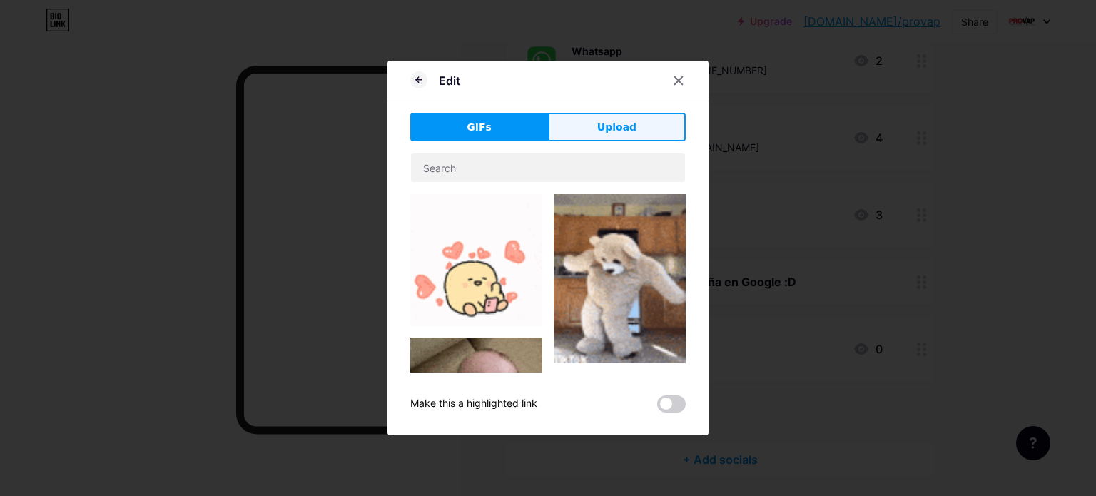
click at [598, 125] on span "Upload" at bounding box center [616, 127] width 39 height 15
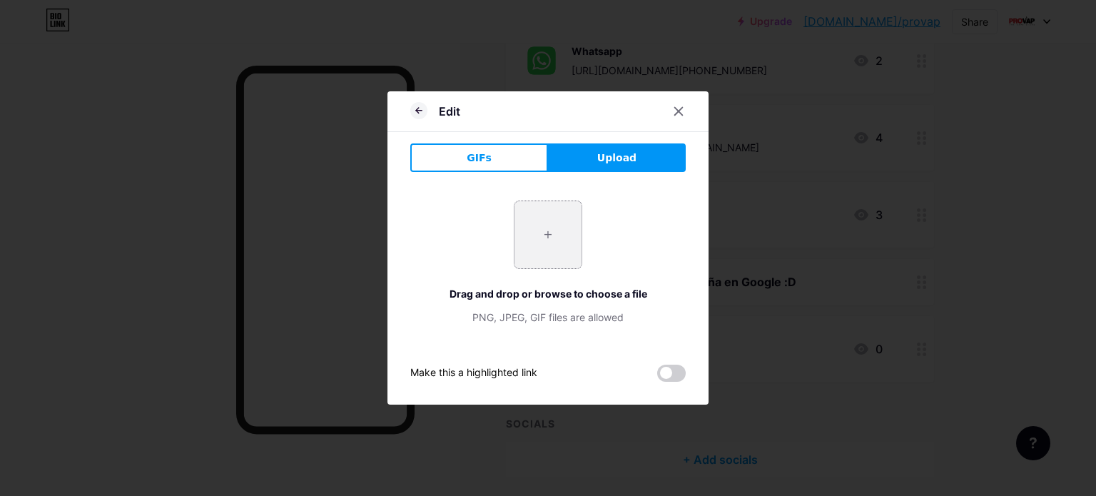
click at [553, 219] on input "file" at bounding box center [547, 234] width 67 height 67
type input "C:\fakepath\whatsapp.png"
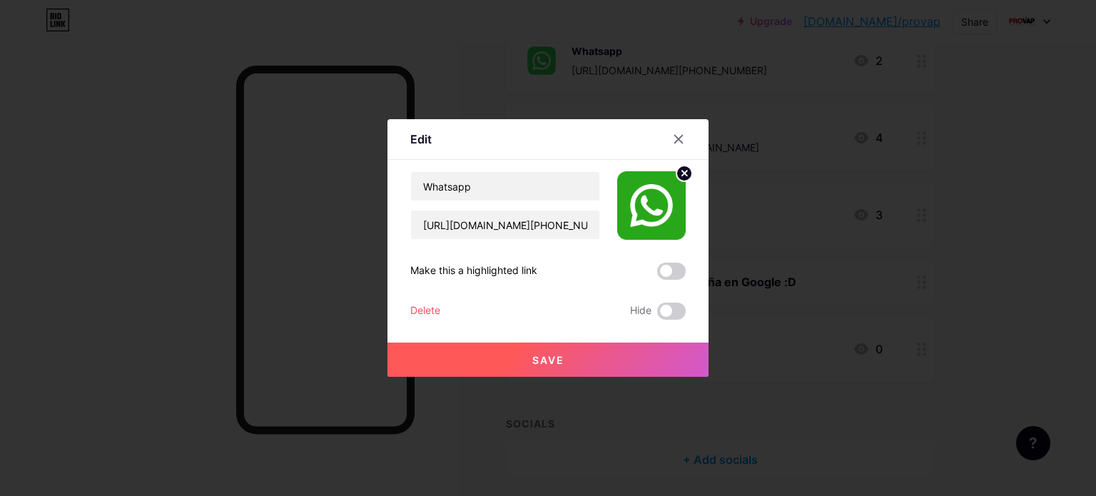
click at [616, 367] on button "Save" at bounding box center [547, 359] width 321 height 34
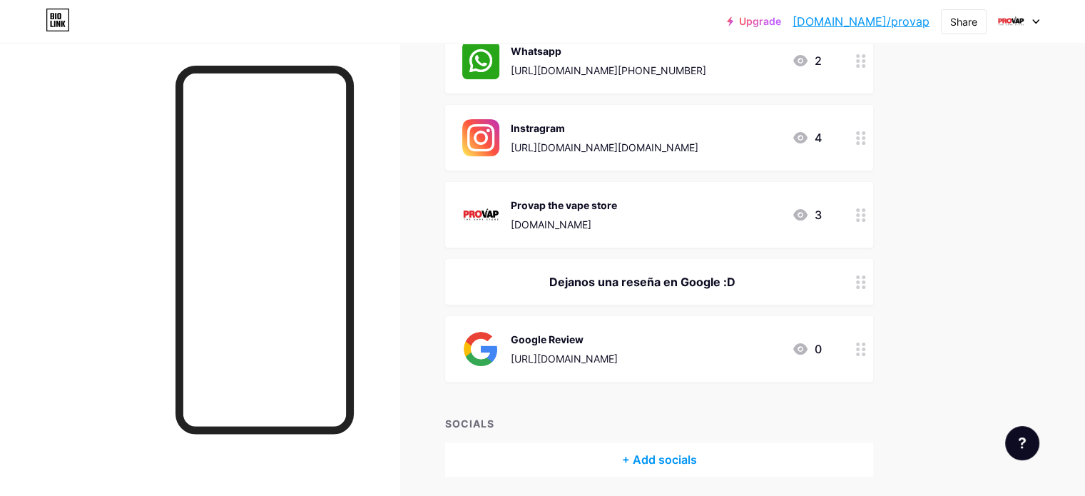
scroll to position [362, 0]
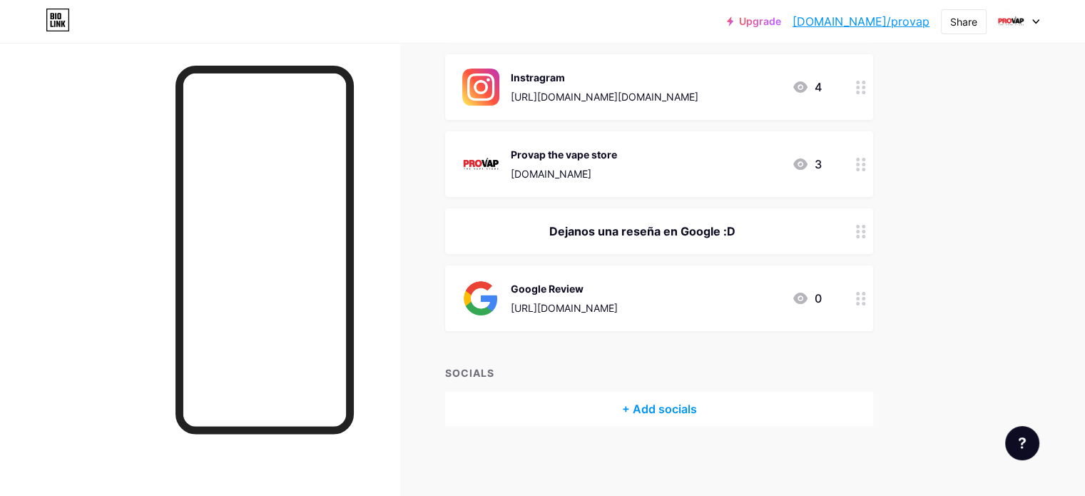
click at [552, 105] on div "Instragram [URL][DOMAIN_NAME][DOMAIN_NAME] 4" at bounding box center [659, 87] width 428 height 66
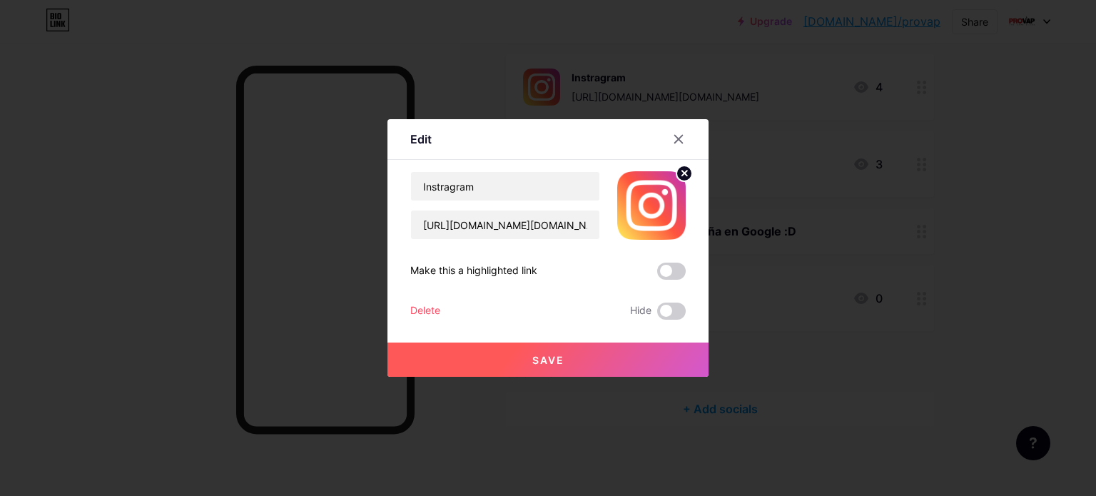
click at [682, 175] on icon at bounding box center [684, 172] width 5 height 5
click at [641, 198] on rect at bounding box center [648, 195] width 23 height 23
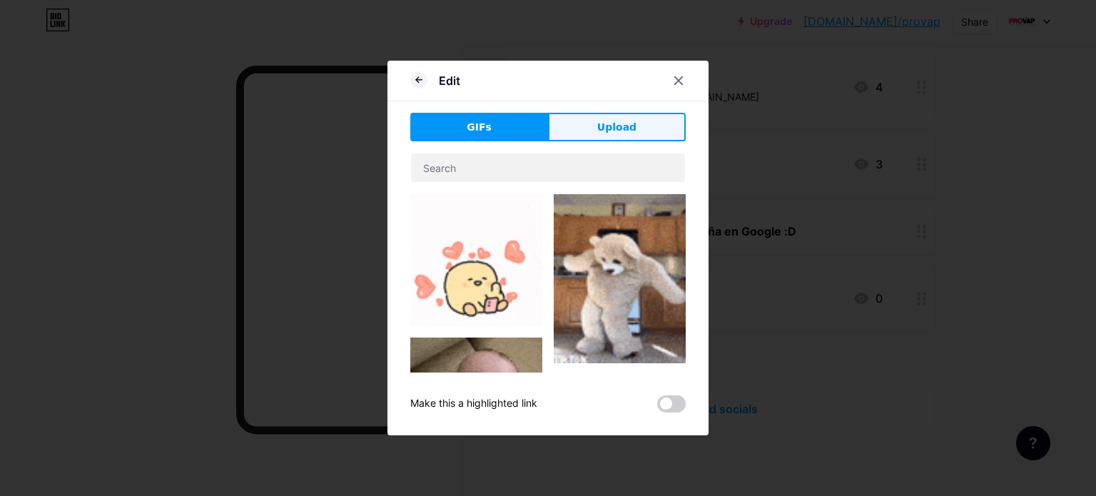
click at [597, 129] on span "Upload" at bounding box center [616, 127] width 39 height 15
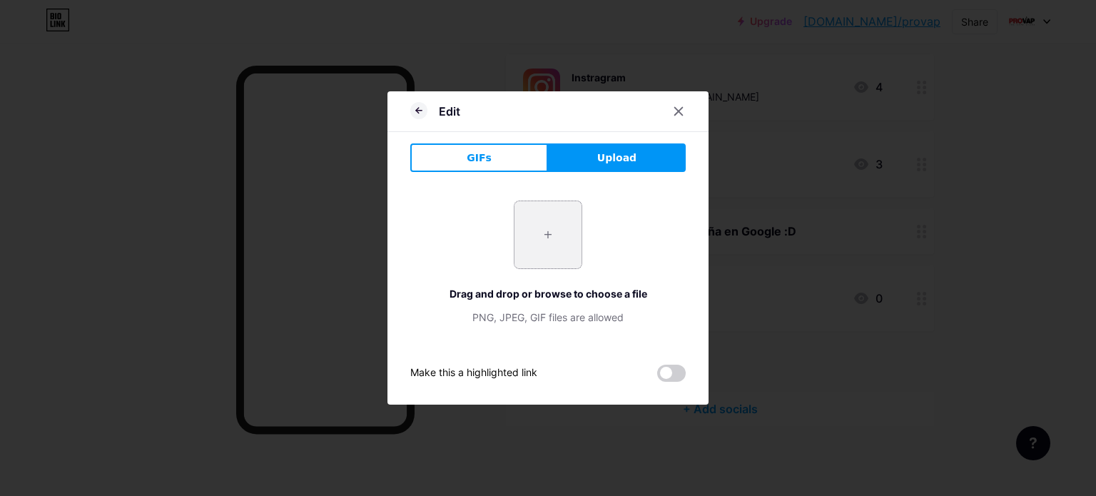
click at [546, 228] on input "file" at bounding box center [547, 234] width 67 height 67
type input "C:\fakepath\instagram (1).png"
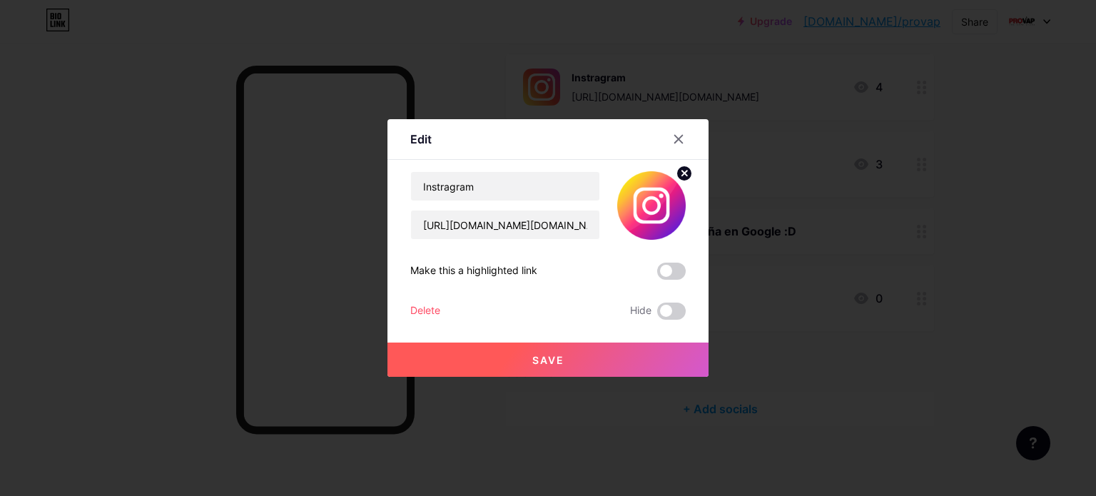
click at [596, 358] on button "Save" at bounding box center [547, 359] width 321 height 34
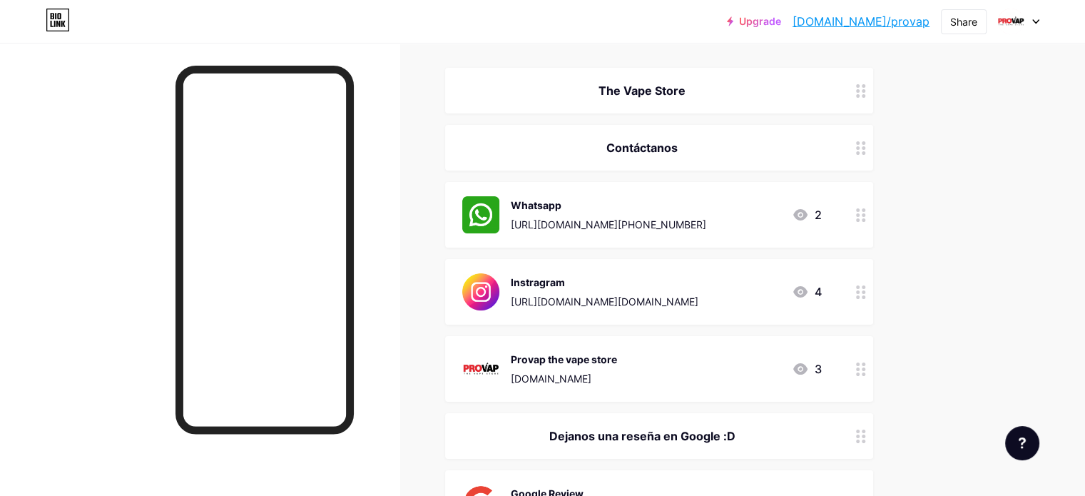
scroll to position [156, 0]
click at [499, 207] on img at bounding box center [480, 215] width 37 height 37
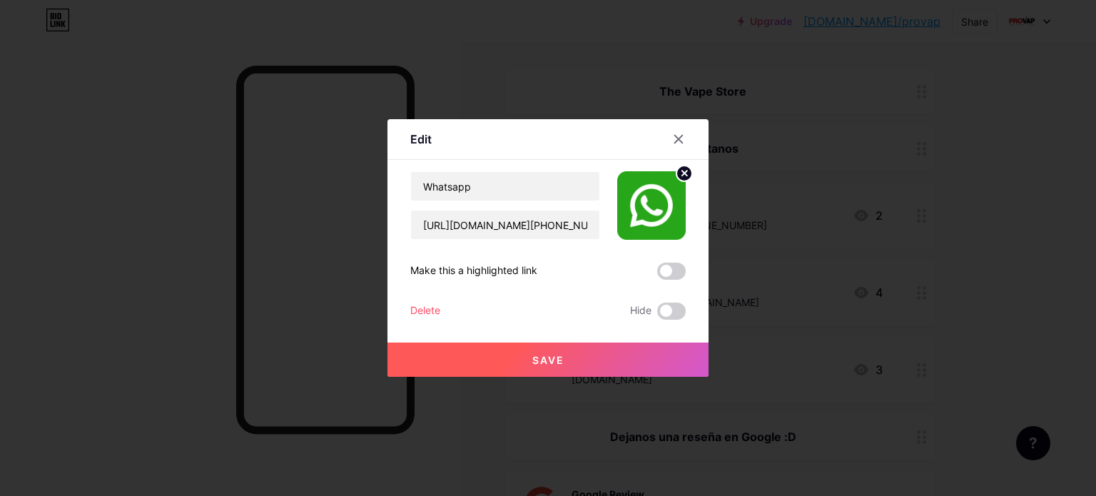
click at [676, 172] on circle at bounding box center [684, 173] width 16 height 16
click at [628, 202] on div "Picture" at bounding box center [651, 205] width 68 height 68
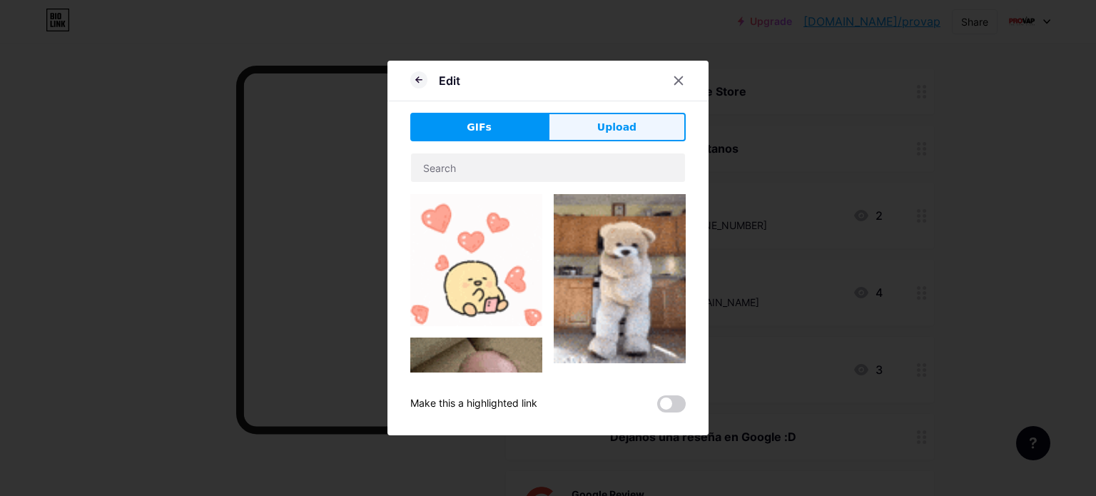
click at [591, 133] on button "Upload" at bounding box center [617, 127] width 138 height 29
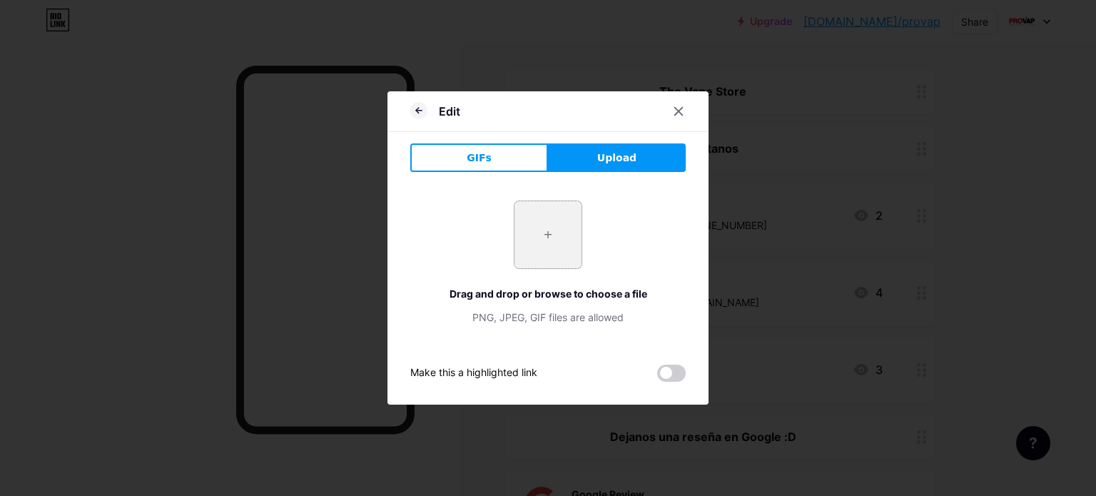
click at [542, 253] on input "file" at bounding box center [547, 234] width 67 height 67
type input "C:\fakepath\whatsapp (1).png"
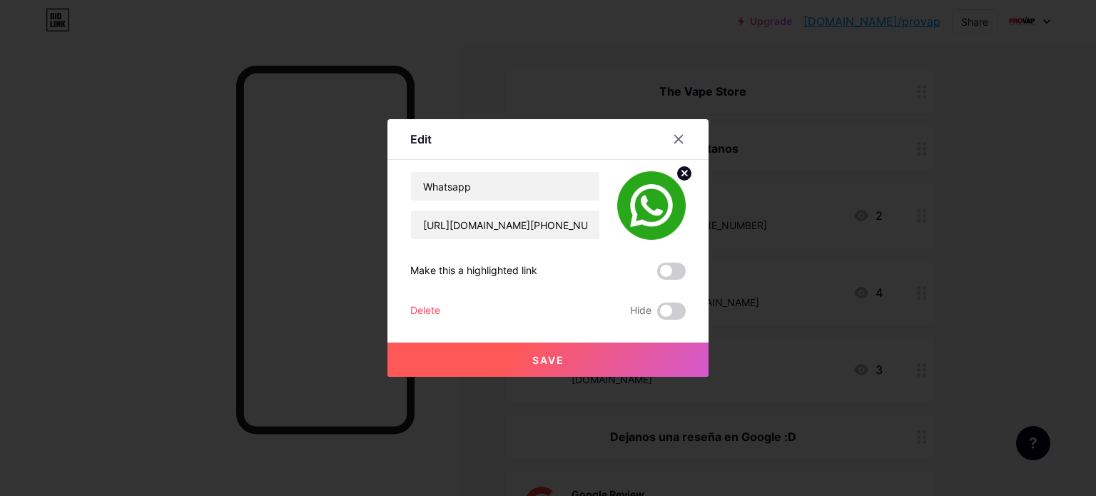
click at [575, 360] on button "Save" at bounding box center [547, 359] width 321 height 34
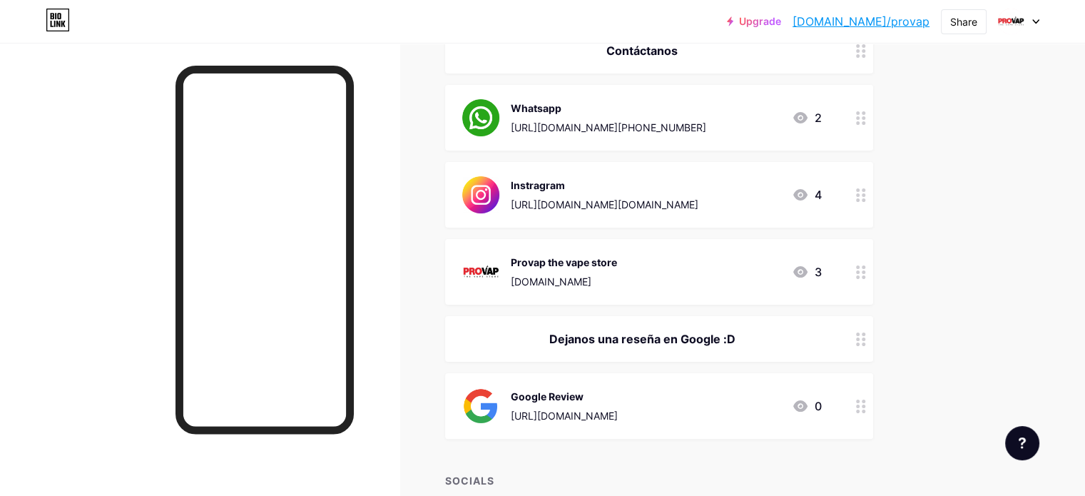
scroll to position [253, 0]
click at [873, 279] on div at bounding box center [861, 273] width 24 height 66
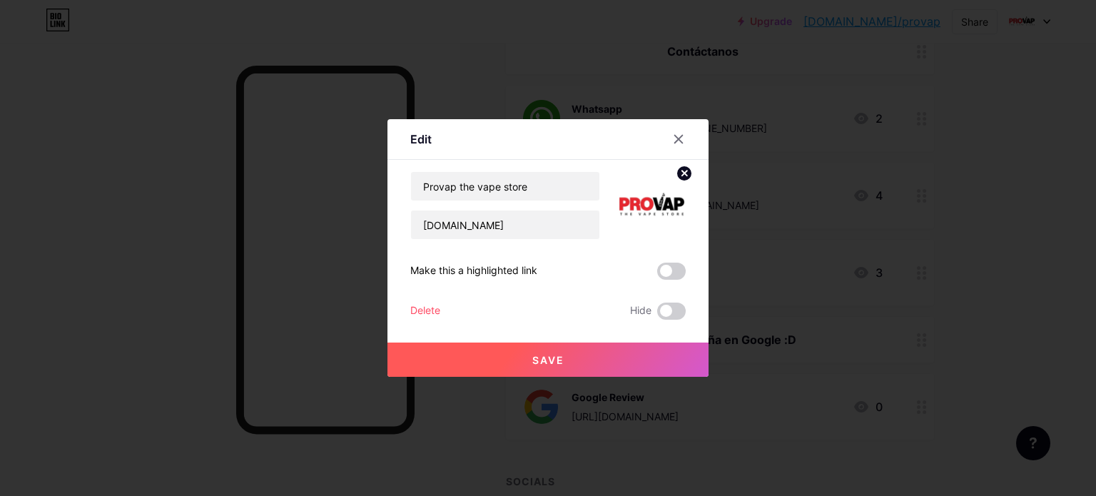
click at [660, 264] on span at bounding box center [671, 271] width 29 height 17
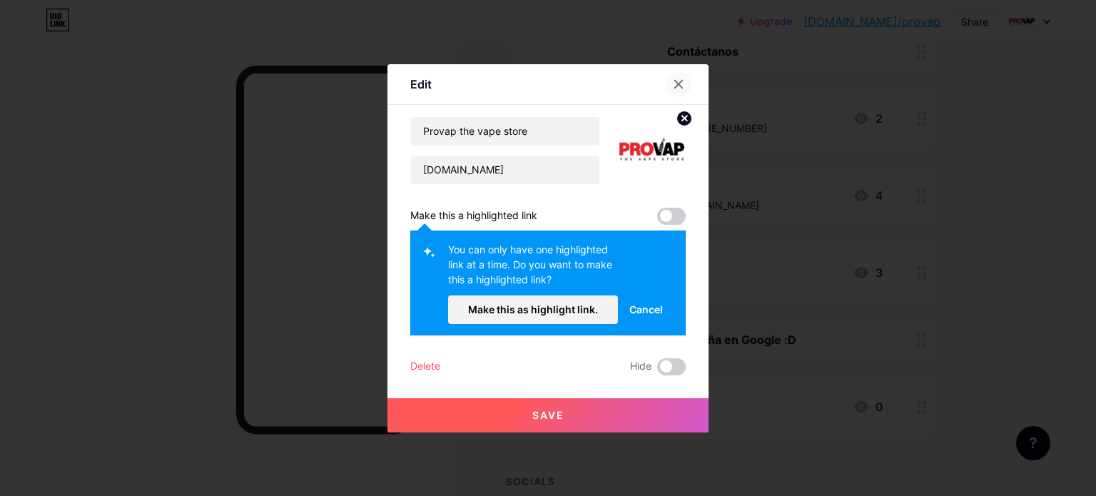
click at [676, 78] on icon at bounding box center [678, 83] width 11 height 11
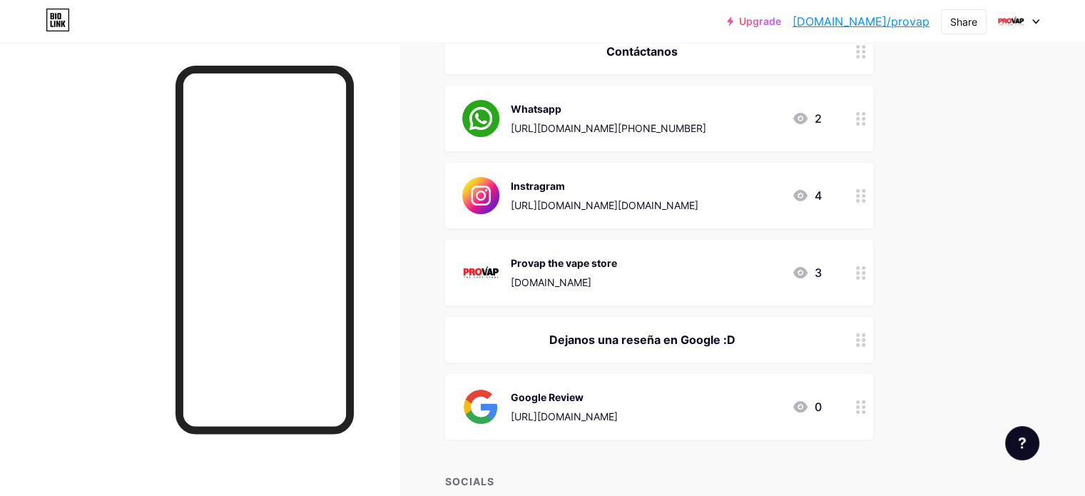
scroll to position [0, 0]
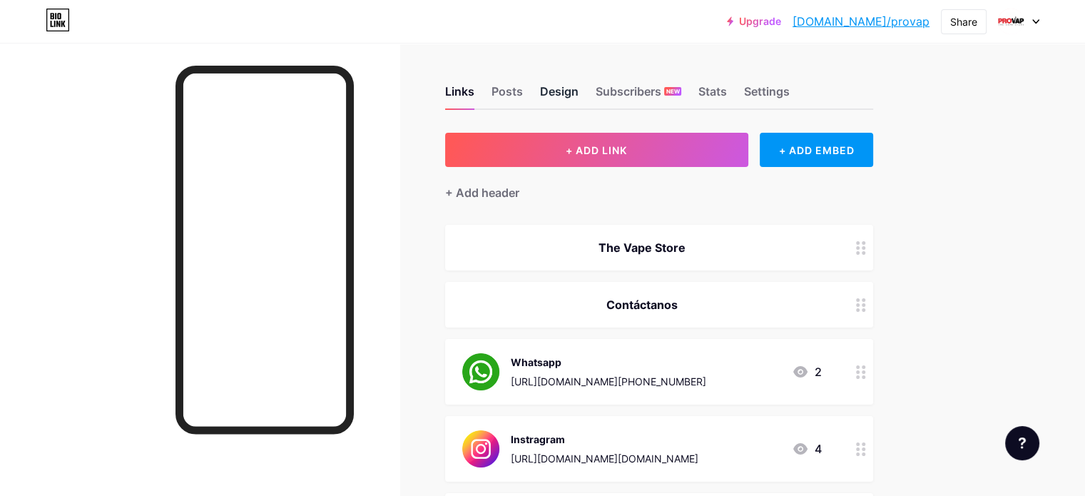
click at [579, 101] on div "Design" at bounding box center [559, 96] width 39 height 26
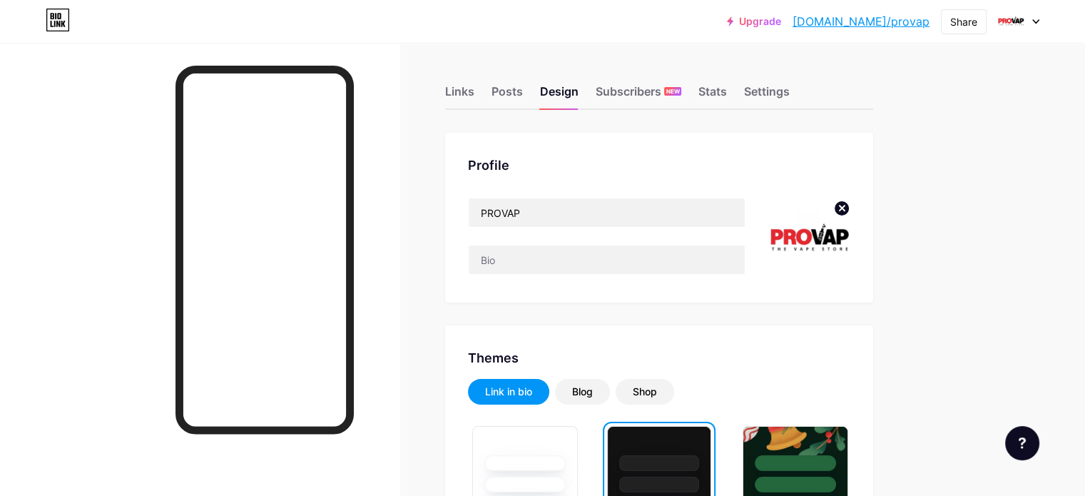
scroll to position [58, 0]
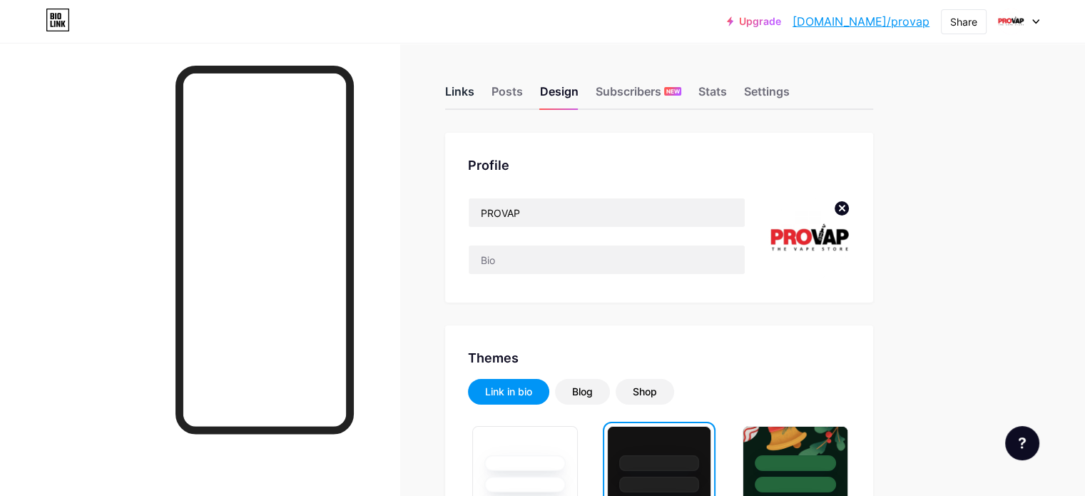
click at [474, 83] on div "Links" at bounding box center [459, 96] width 29 height 26
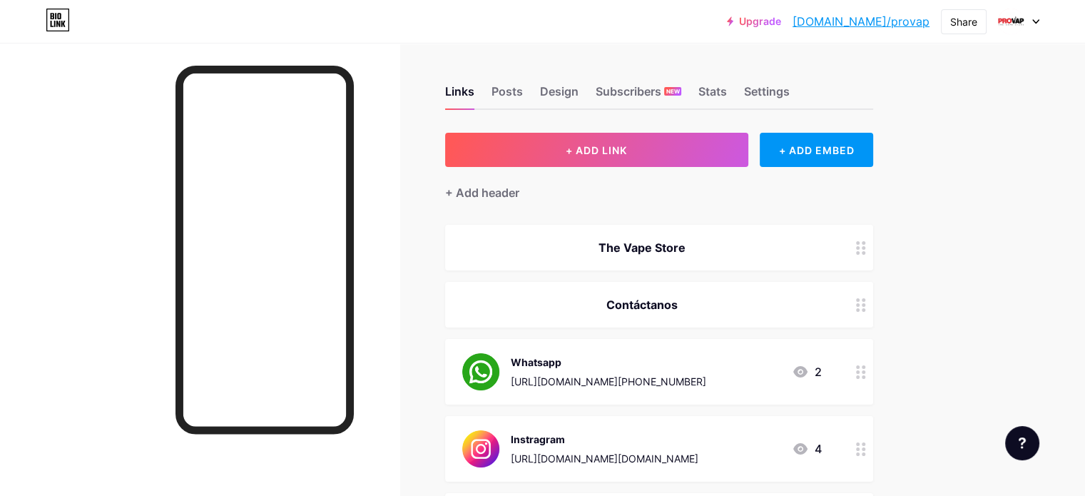
click at [822, 250] on div "The Vape Store" at bounding box center [642, 247] width 360 height 17
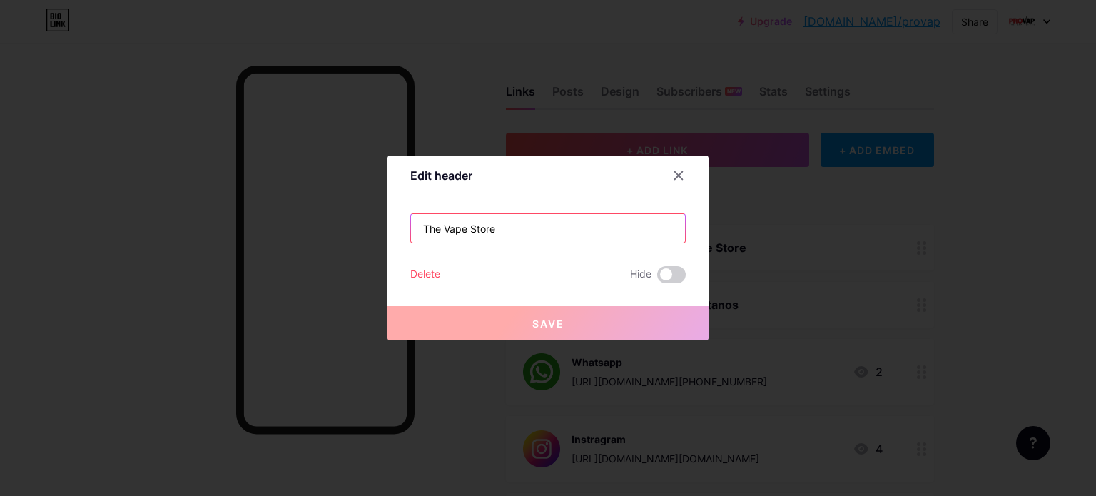
click at [531, 242] on input "The Vape Store" at bounding box center [548, 228] width 274 height 29
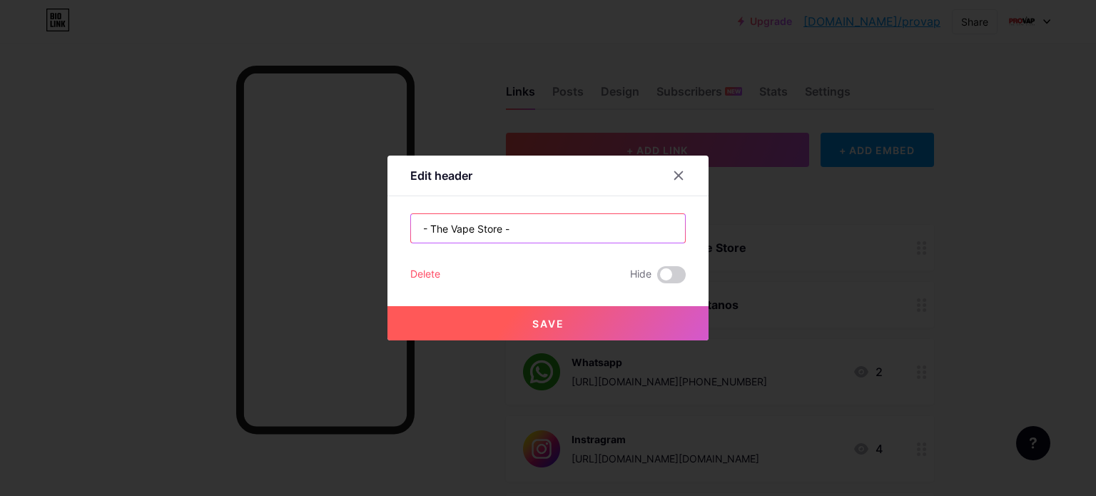
type input "- The Vape Store -"
click at [608, 326] on button "Save" at bounding box center [547, 323] width 321 height 34
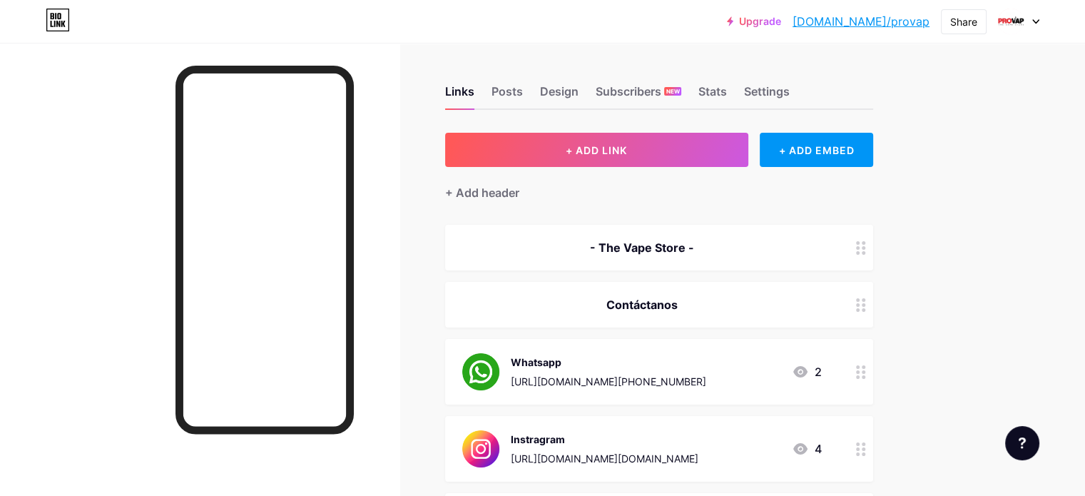
click at [733, 287] on div "Contáctanos" at bounding box center [659, 305] width 428 height 46
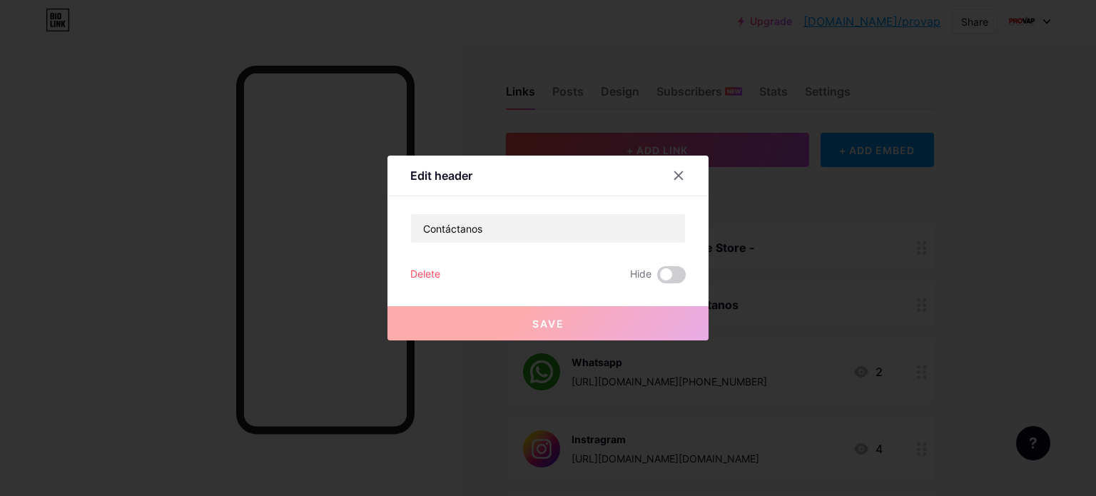
click at [665, 190] on div "Edit header" at bounding box center [547, 180] width 321 height 34
click at [666, 173] on div at bounding box center [679, 176] width 26 height 26
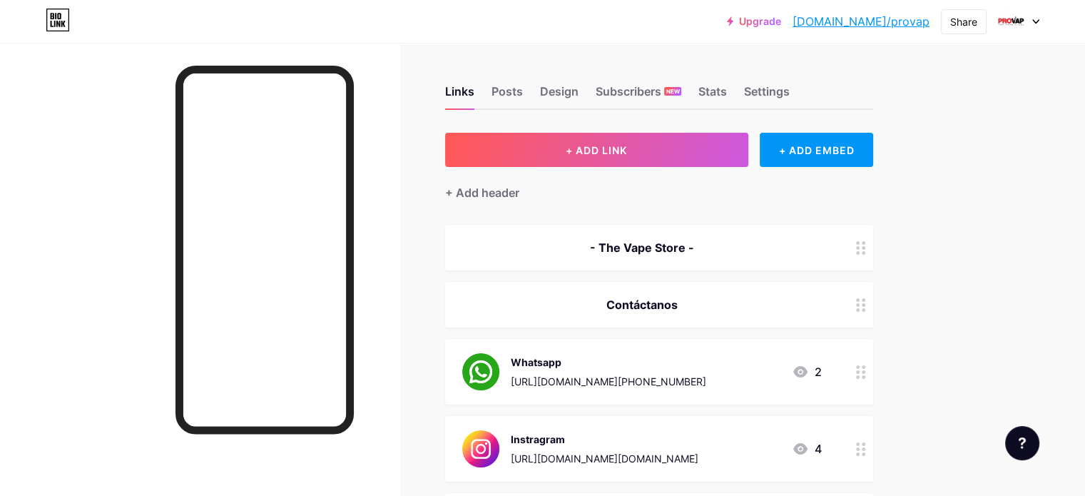
click at [714, 244] on div "- The Vape Store -" at bounding box center [642, 247] width 360 height 17
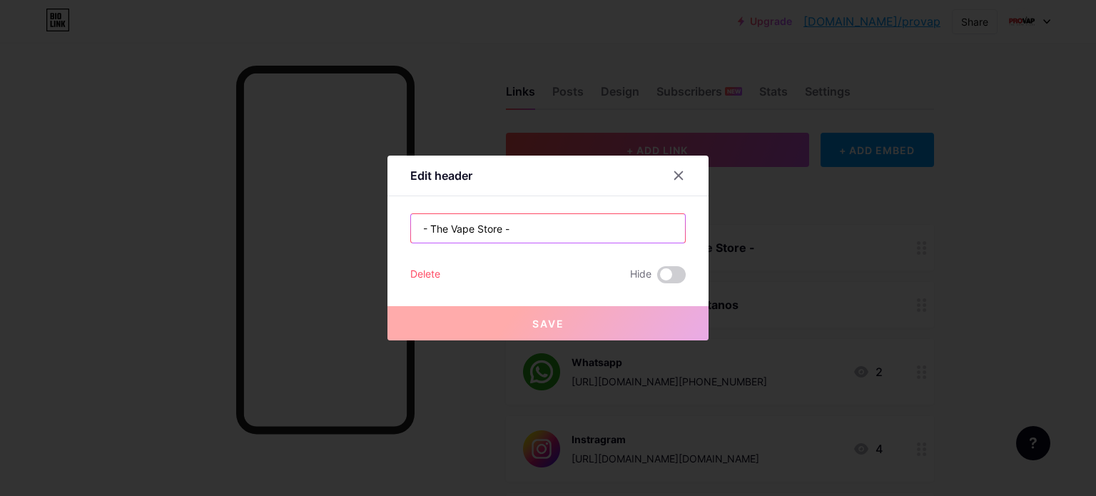
drag, startPoint x: 545, startPoint y: 234, endPoint x: 365, endPoint y: 217, distance: 180.6
click at [365, 217] on div "Edit header - The Vape Store - Delete Hide Save" at bounding box center [548, 248] width 1096 height 496
paste input "· 𝐓𝐡𝐞 𝐕𝐚𝐩𝐞 𝐒𝐭𝐨𝐫𝐞 ·"
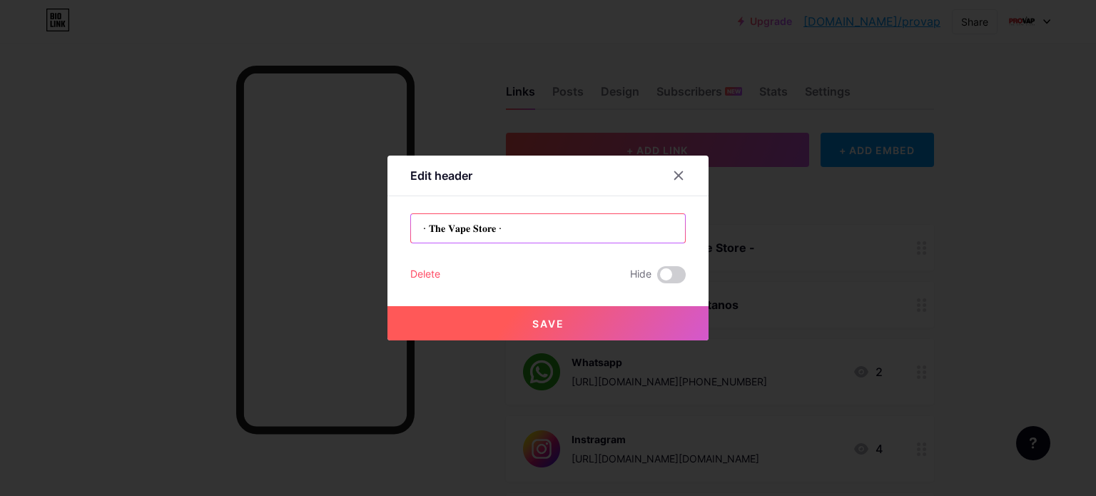
type input "· 𝐓𝐡𝐞 𝐕𝐚𝐩𝐞 𝐒𝐭𝐨𝐫𝐞 ·"
click at [596, 315] on button "Save" at bounding box center [547, 323] width 321 height 34
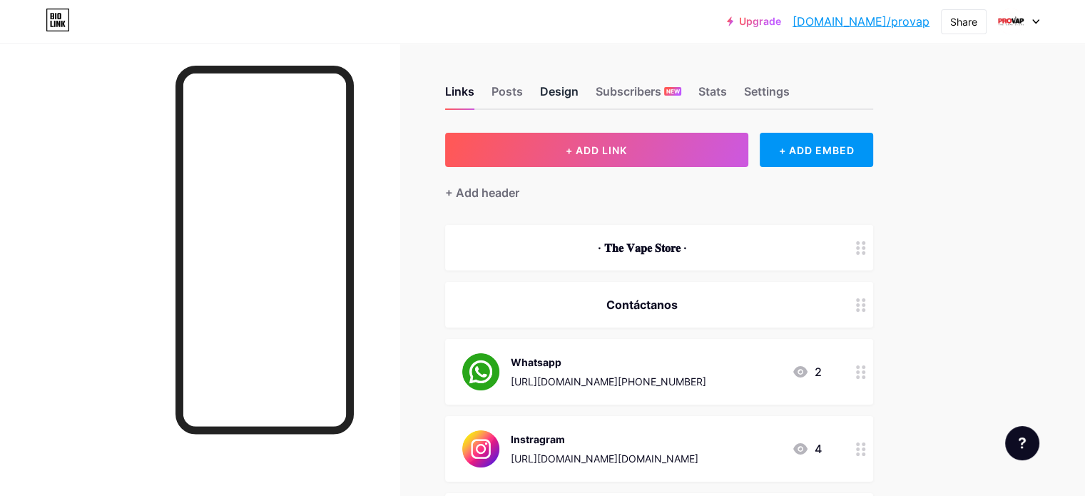
click at [579, 89] on div "Design" at bounding box center [559, 96] width 39 height 26
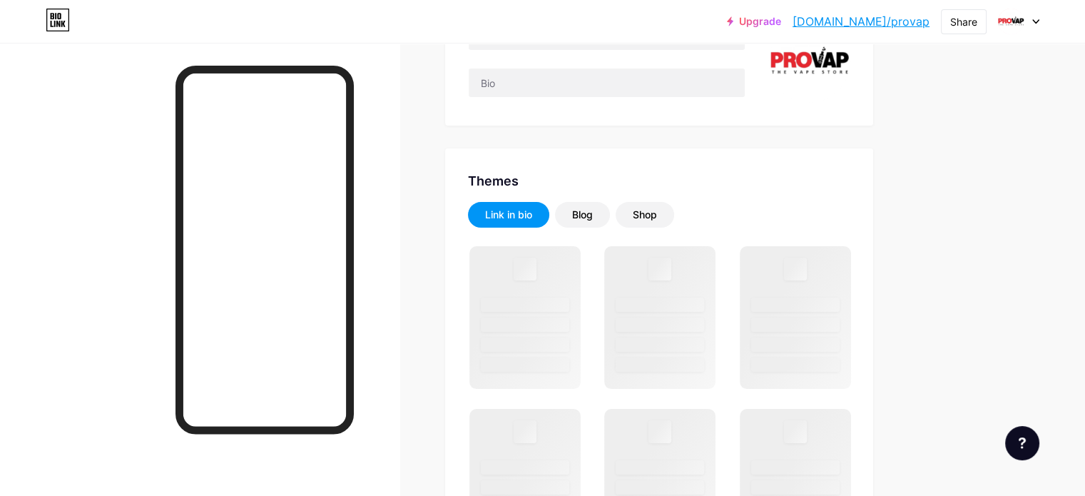
scroll to position [200, 0]
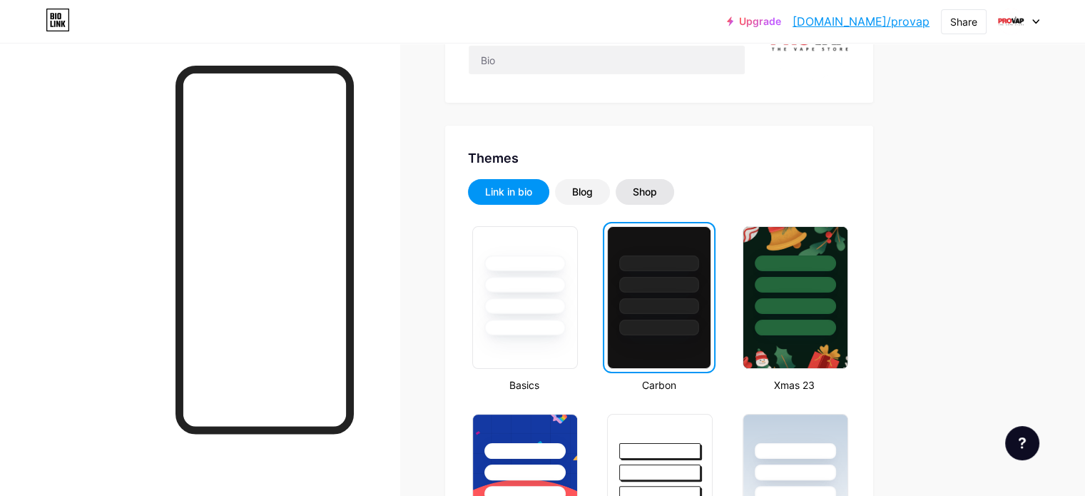
click at [674, 183] on div "Shop" at bounding box center [645, 192] width 58 height 26
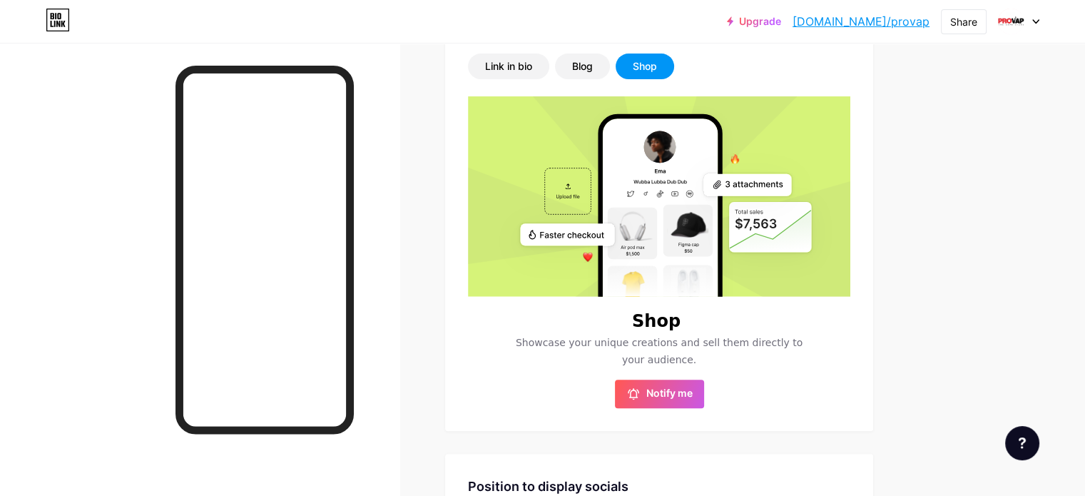
scroll to position [231, 0]
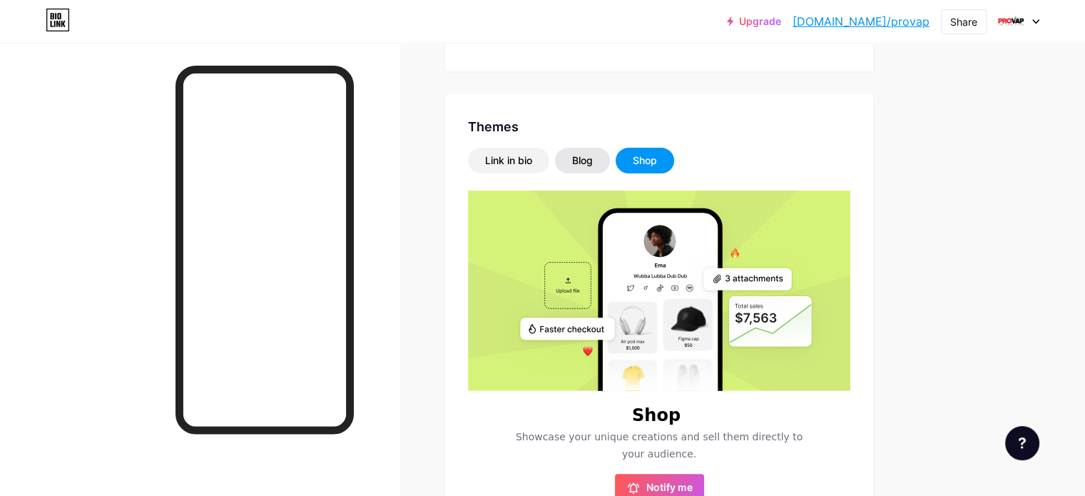
click at [610, 159] on div "Blog" at bounding box center [582, 161] width 55 height 26
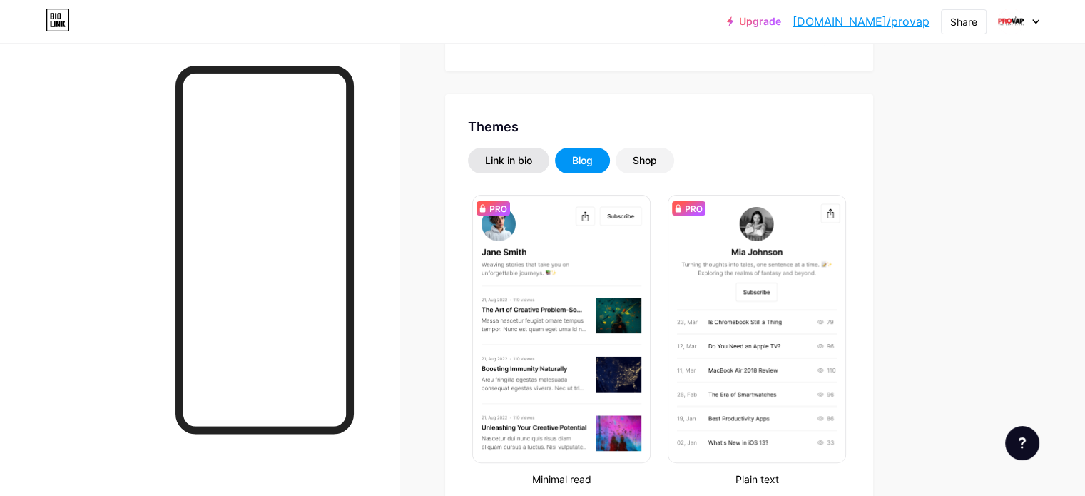
click at [549, 148] on div "Link in bio" at bounding box center [508, 161] width 81 height 26
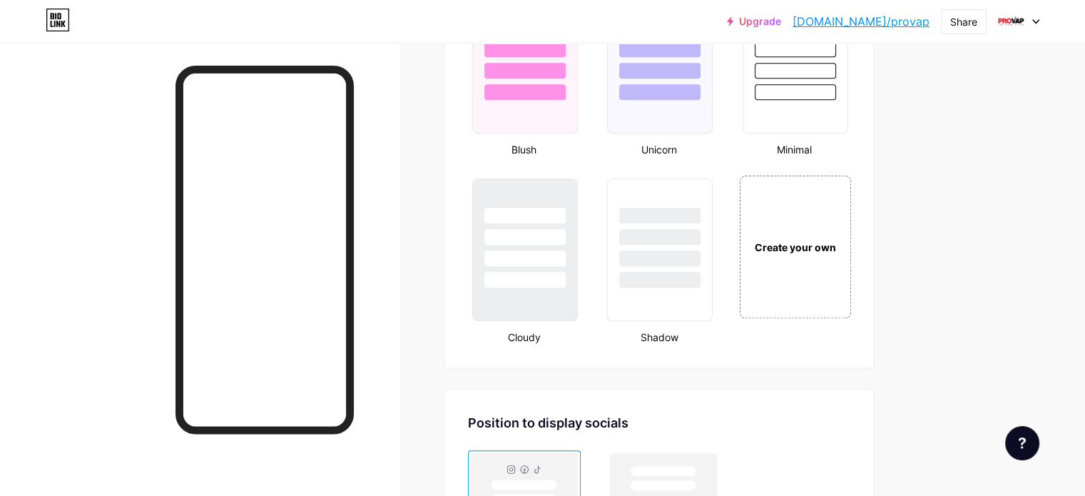
scroll to position [1562, 0]
click at [566, 228] on div at bounding box center [524, 235] width 83 height 16
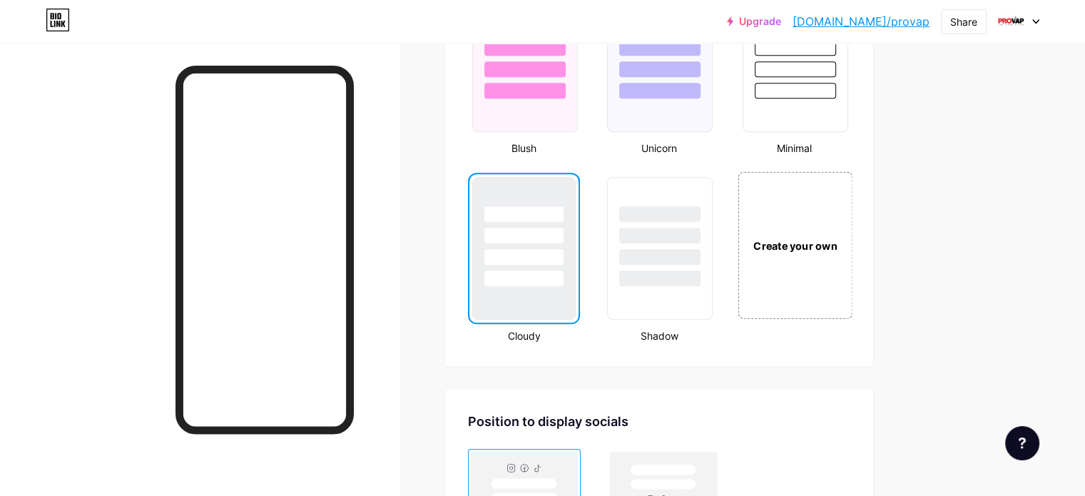
click at [847, 260] on div "Create your own" at bounding box center [795, 244] width 115 height 147
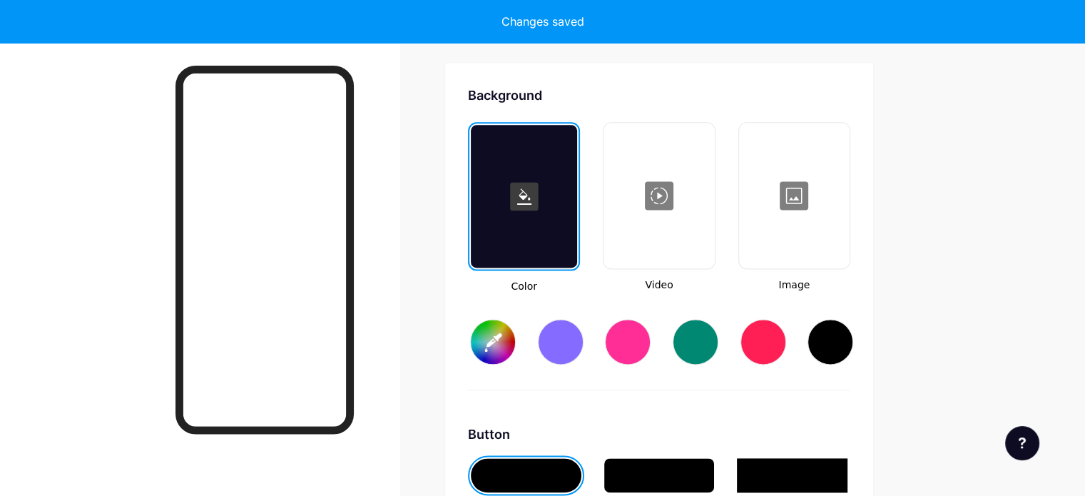
scroll to position [1889, 0]
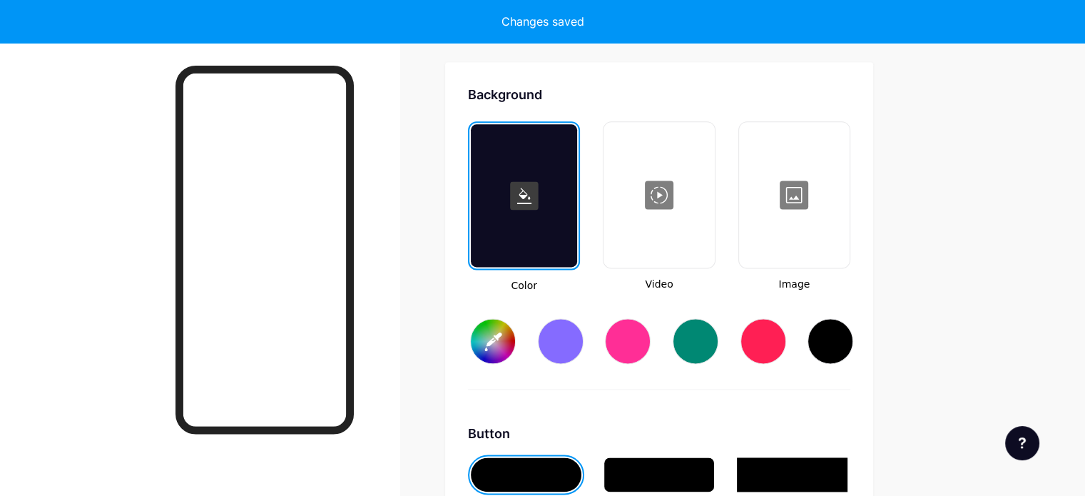
type input "#ffffff"
type input "#000000"
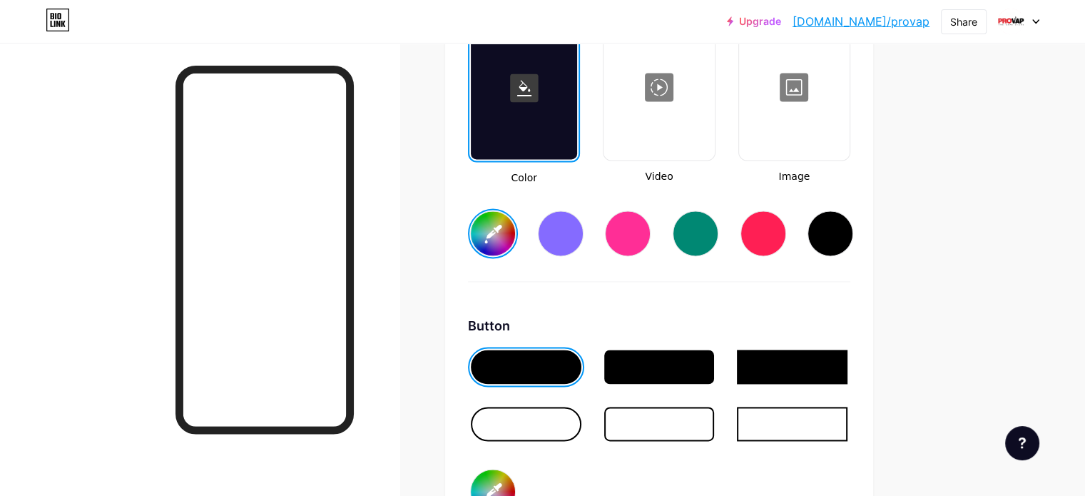
scroll to position [2042, 0]
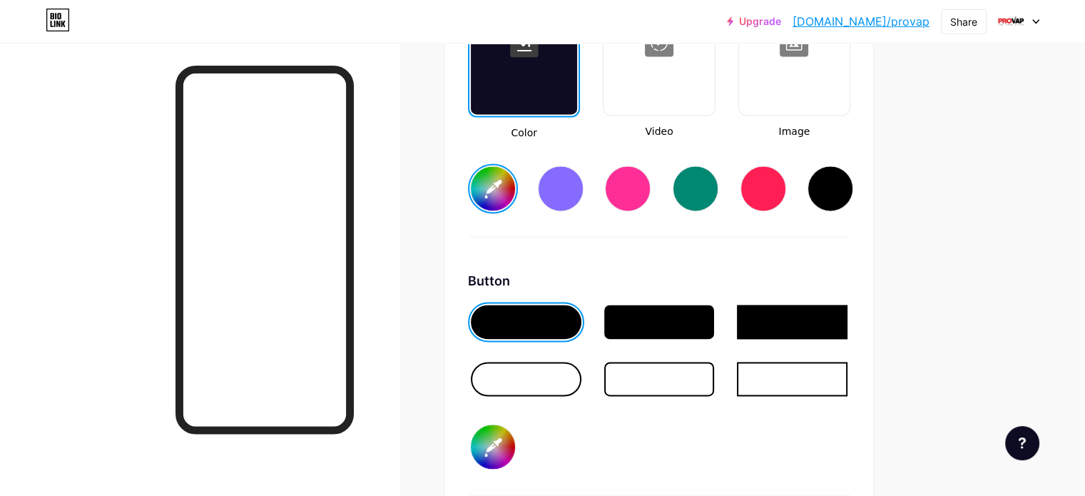
click at [581, 362] on div at bounding box center [526, 379] width 111 height 34
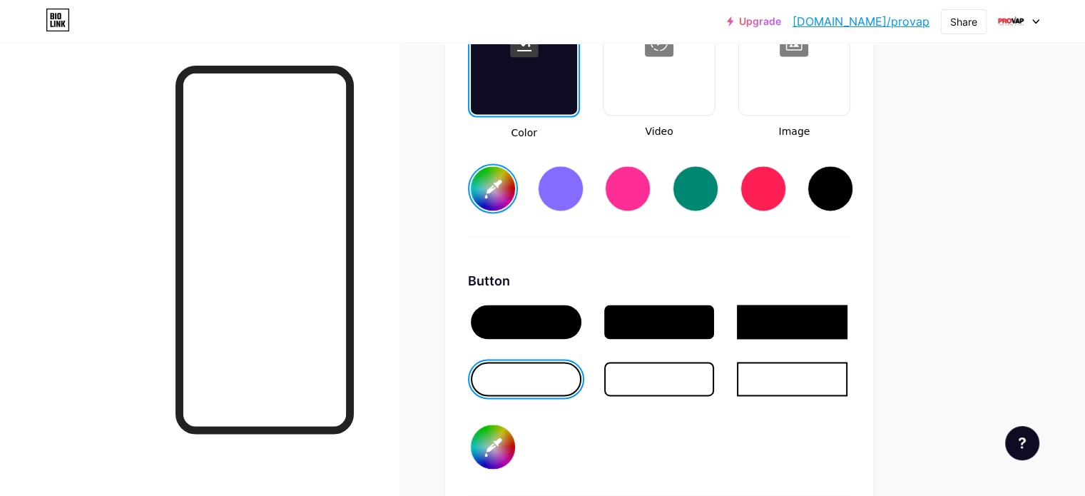
click at [572, 305] on div at bounding box center [526, 322] width 111 height 34
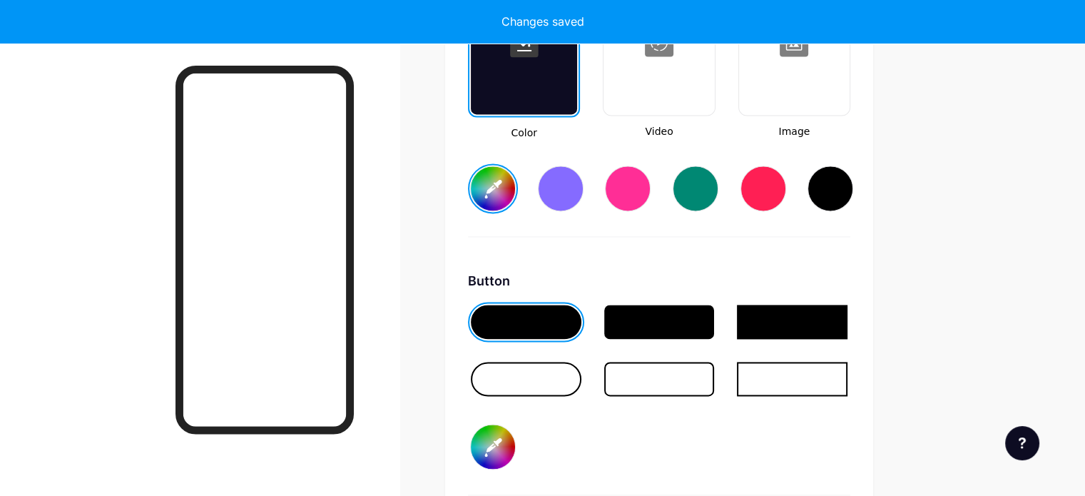
type input "#ffffff"
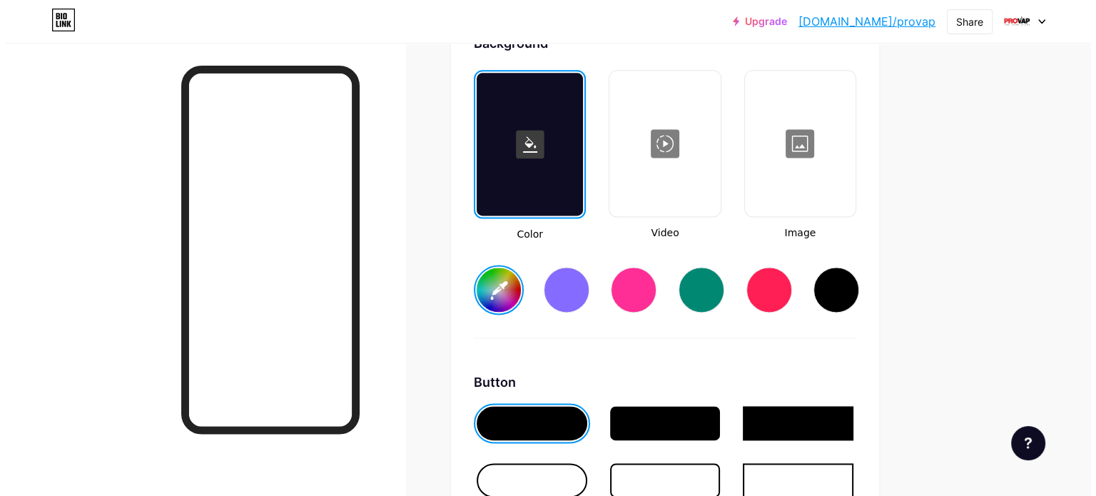
scroll to position [1920, 0]
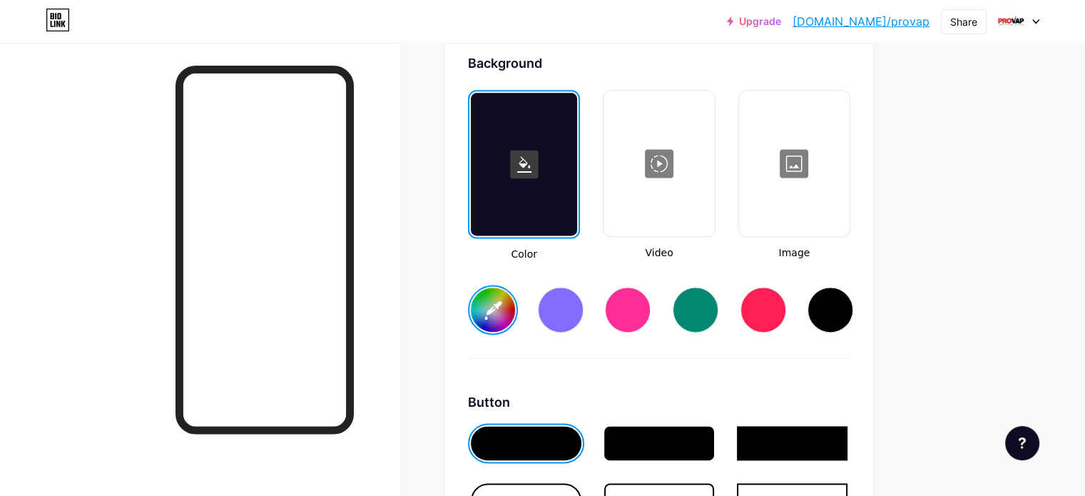
click at [713, 173] on div at bounding box center [659, 163] width 108 height 143
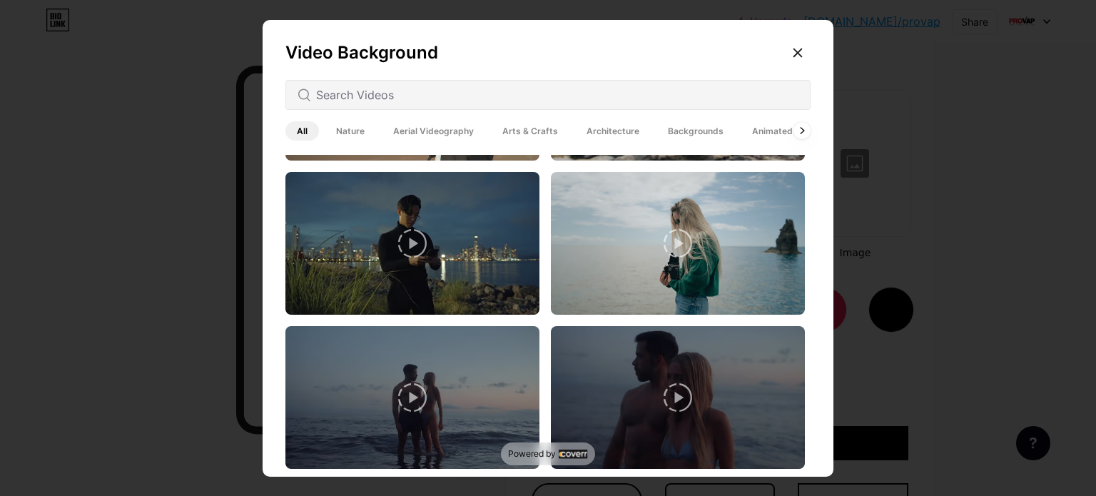
scroll to position [2445, 0]
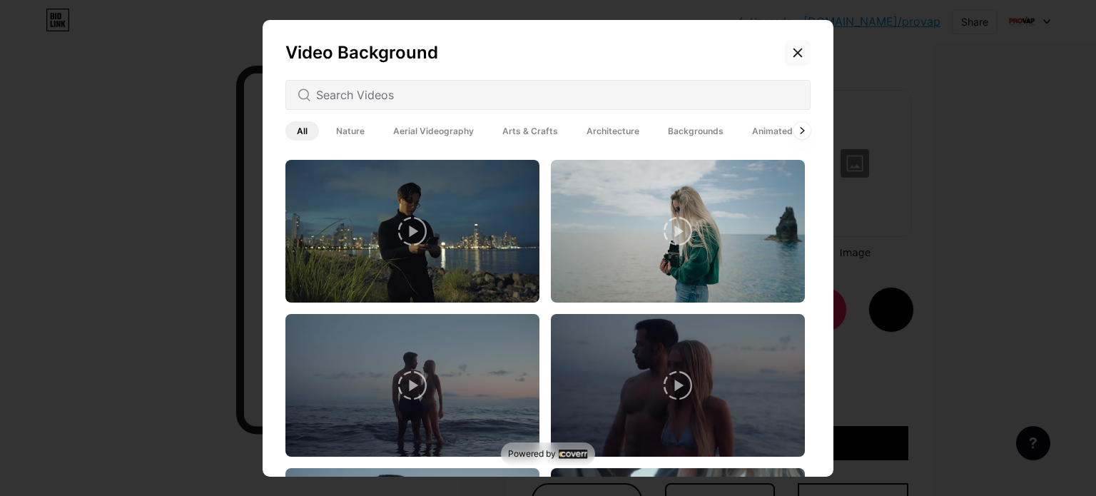
click at [798, 51] on div at bounding box center [798, 53] width 26 height 26
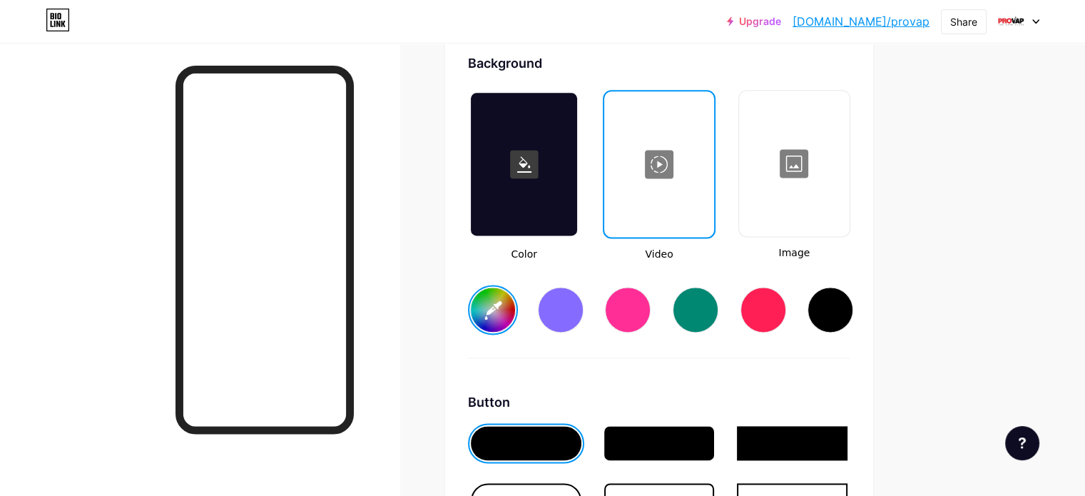
click at [847, 175] on div at bounding box center [794, 163] width 108 height 143
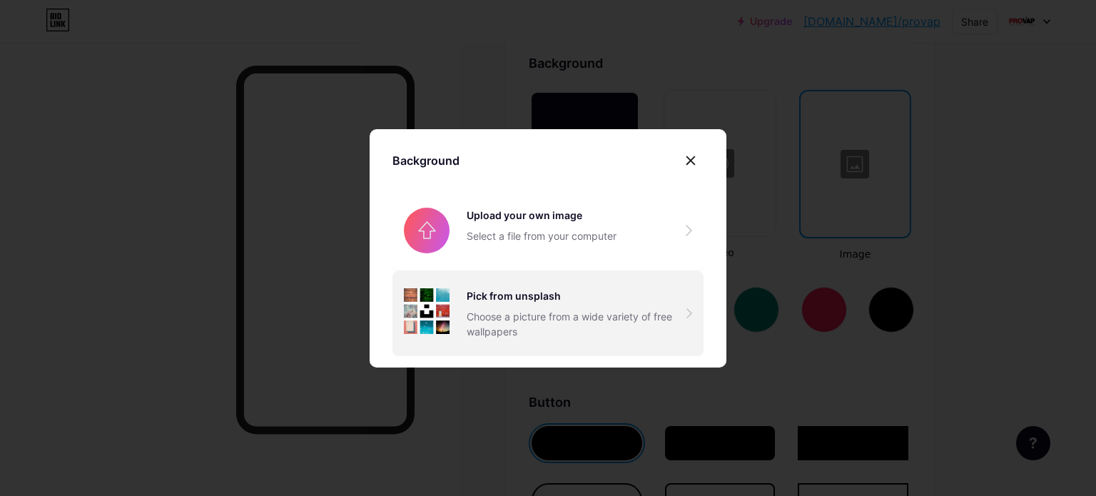
click at [531, 297] on div "Pick from unsplash" at bounding box center [577, 295] width 220 height 15
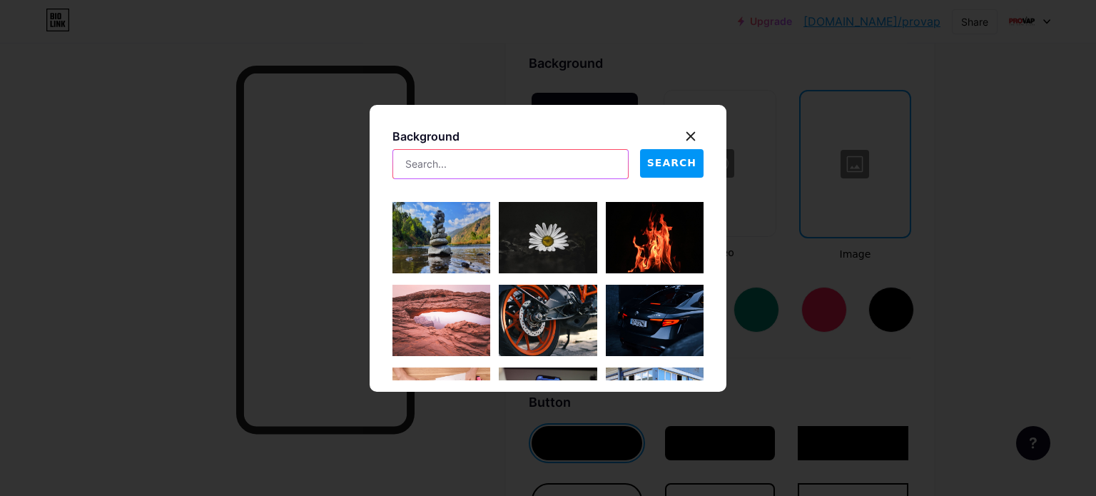
click at [456, 159] on input "text" at bounding box center [510, 164] width 235 height 29
type input "v"
type input "smoke"
click at [679, 162] on span "SEARCH" at bounding box center [671, 163] width 49 height 15
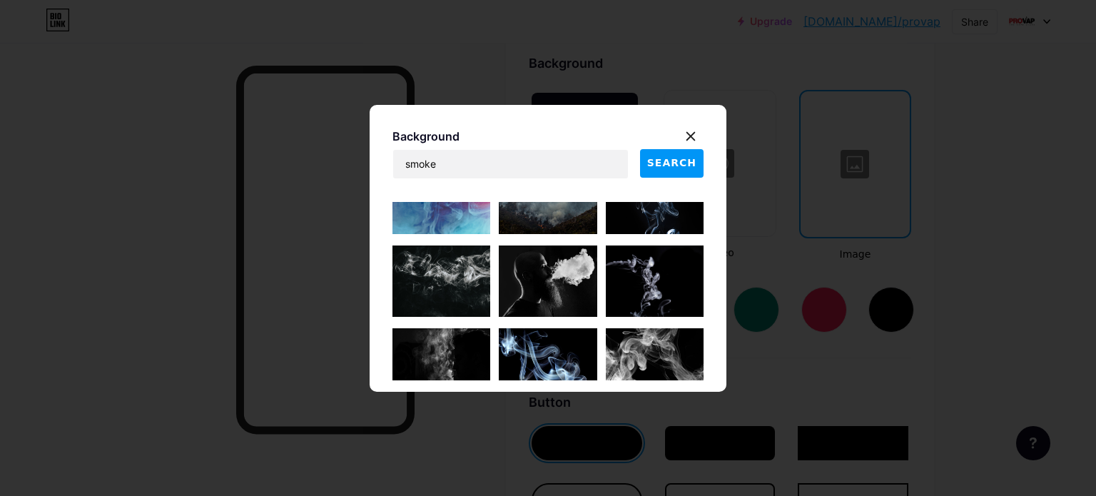
scroll to position [371, 0]
click at [541, 290] on img at bounding box center [548, 280] width 98 height 71
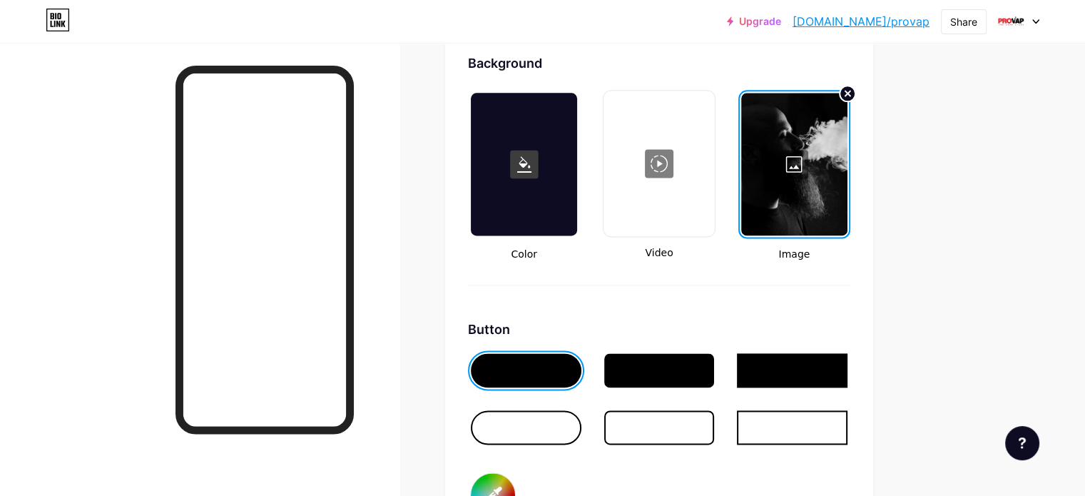
click at [847, 163] on div at bounding box center [794, 164] width 106 height 143
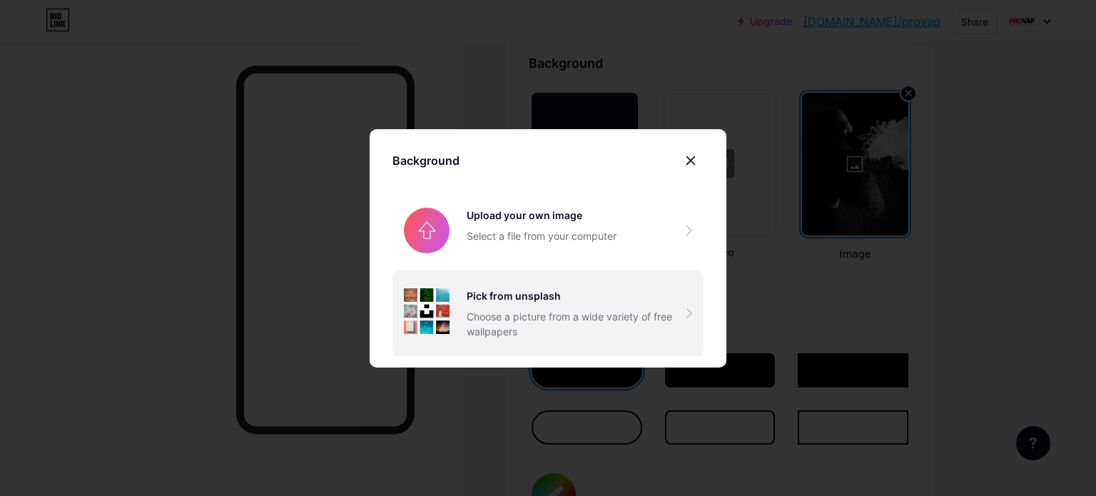
click at [504, 310] on div "Choose a picture from a wide variety of free wallpapers" at bounding box center [577, 324] width 220 height 30
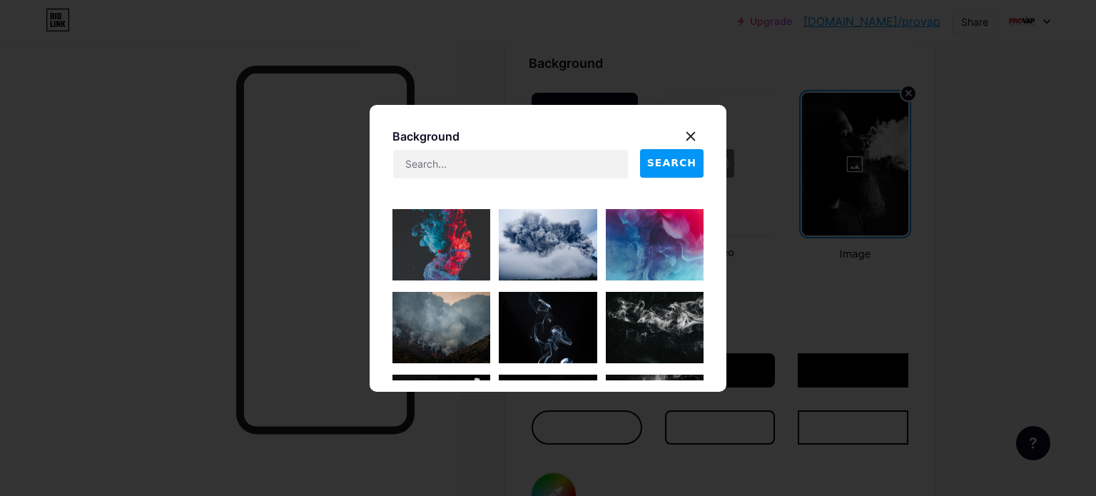
scroll to position [810, 0]
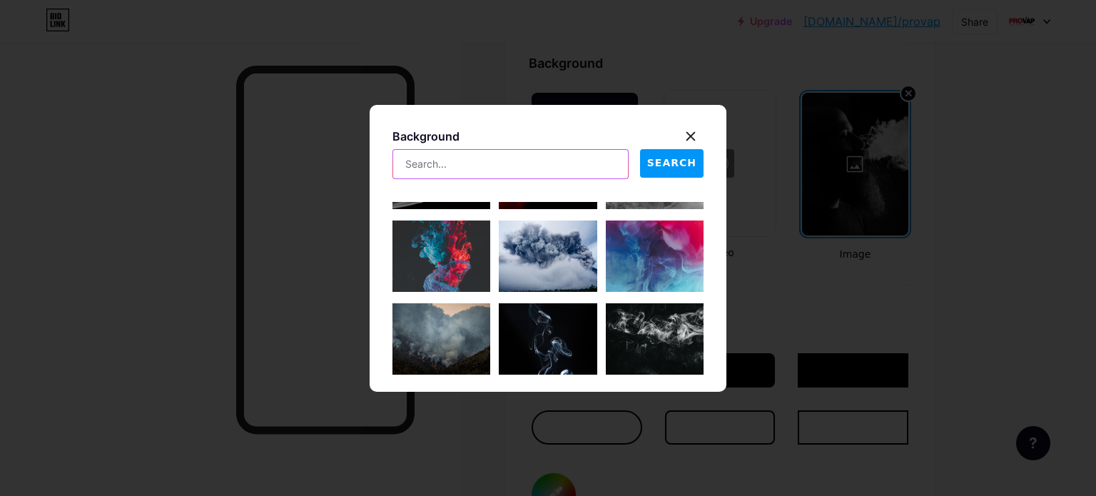
click at [459, 165] on input "text" at bounding box center [510, 164] width 235 height 29
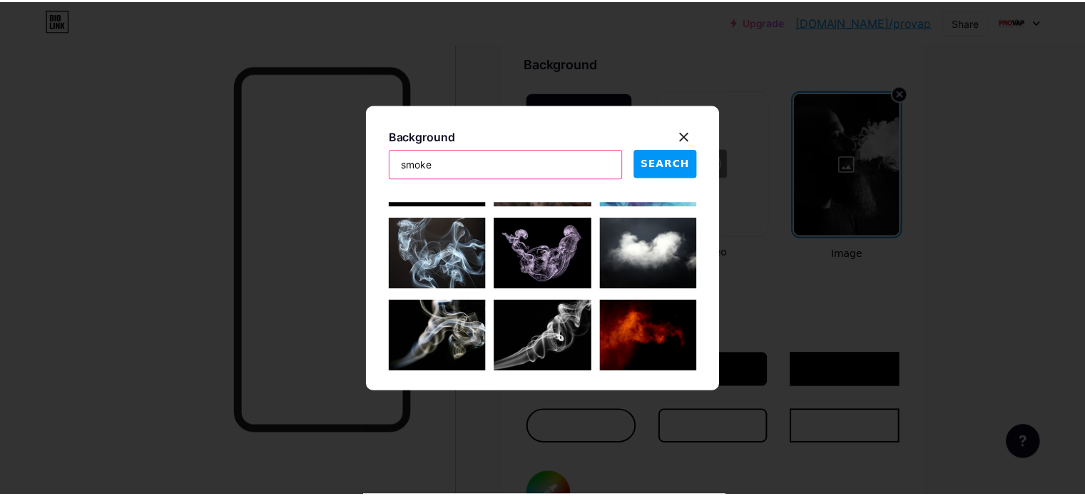
scroll to position [0, 0]
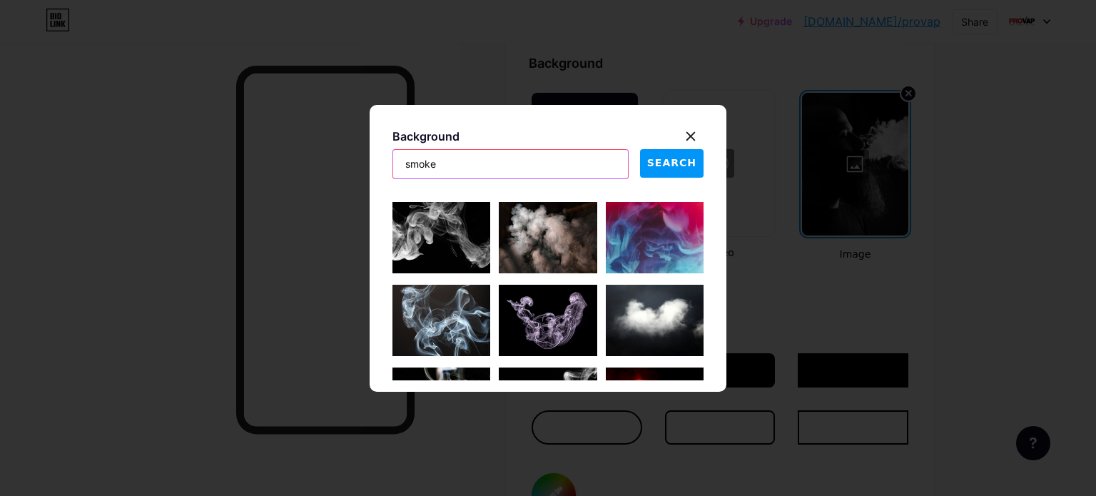
drag, startPoint x: 448, startPoint y: 162, endPoint x: 335, endPoint y: 151, distance: 114.0
click at [335, 151] on div "Background smoke SEARCH" at bounding box center [548, 248] width 1096 height 496
type input "circle smoke"
click at [335, 151] on div at bounding box center [548, 248] width 1096 height 496
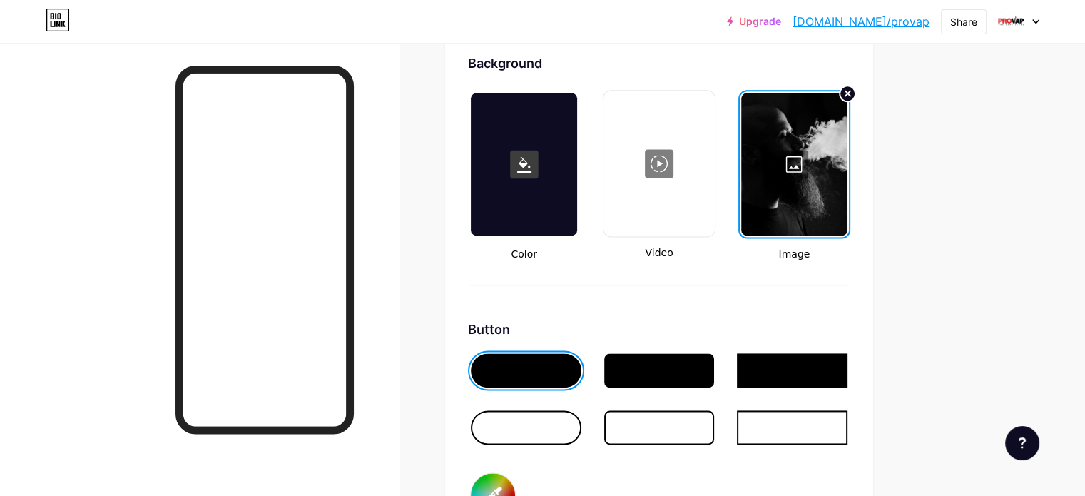
click at [847, 155] on div at bounding box center [794, 164] width 106 height 143
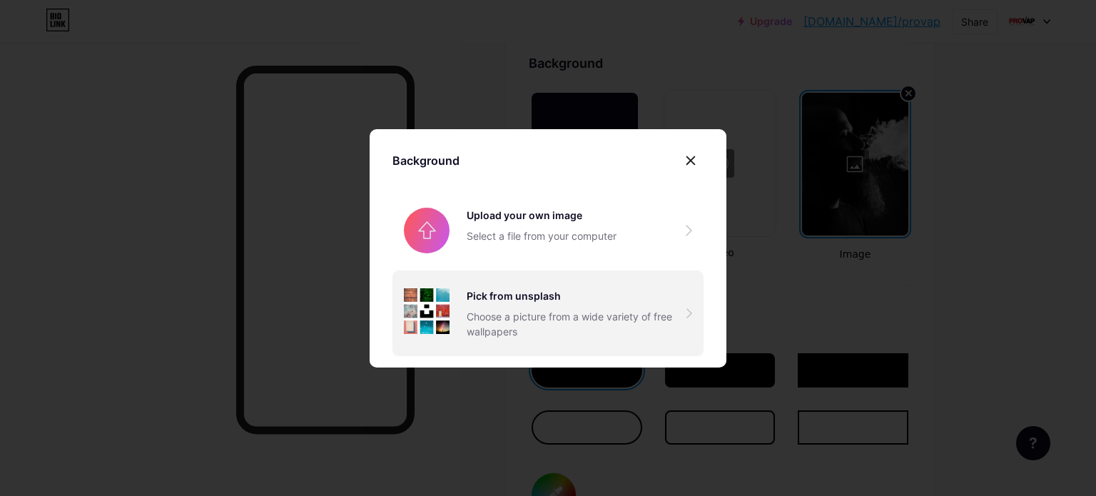
click at [468, 319] on div "Choose a picture from a wide variety of free wallpapers" at bounding box center [577, 324] width 220 height 30
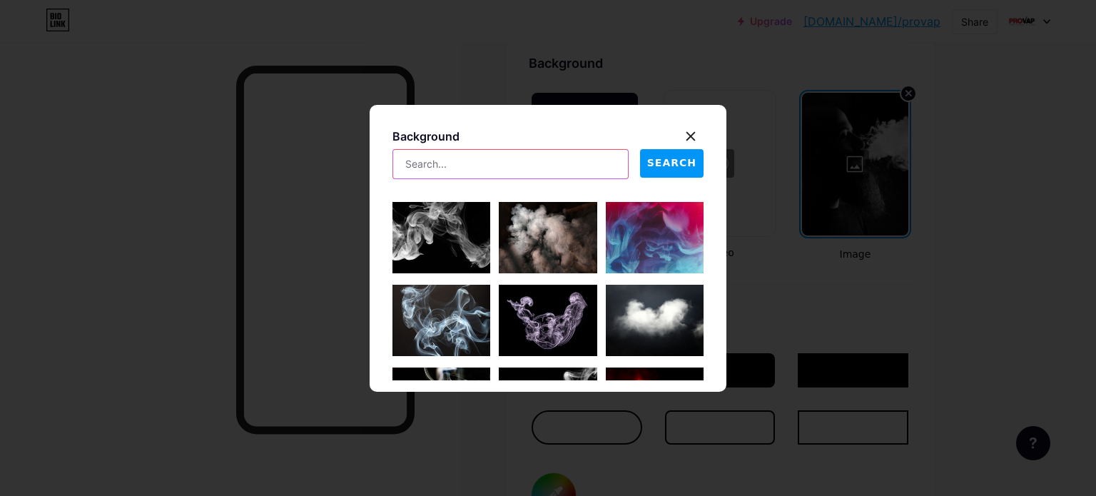
click at [461, 175] on input "text" at bounding box center [510, 164] width 235 height 29
type input "circle smoke"
click at [685, 137] on icon at bounding box center [690, 136] width 11 height 11
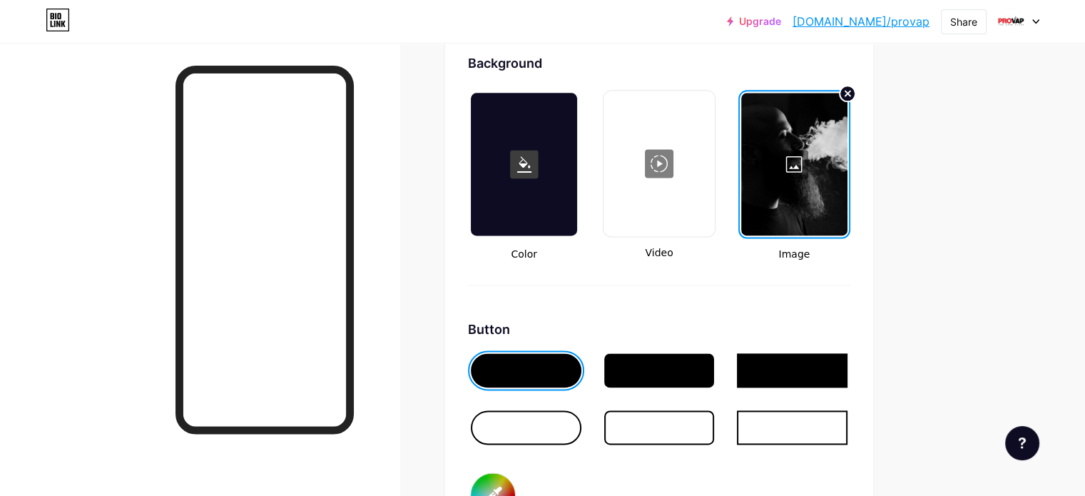
click at [818, 163] on div at bounding box center [794, 164] width 106 height 143
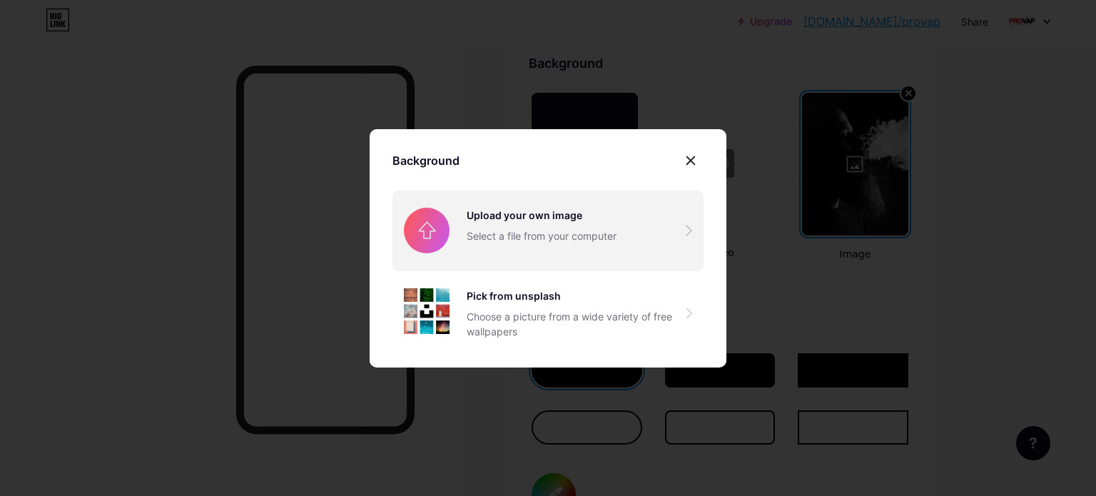
click at [474, 226] on input "file" at bounding box center [547, 230] width 311 height 80
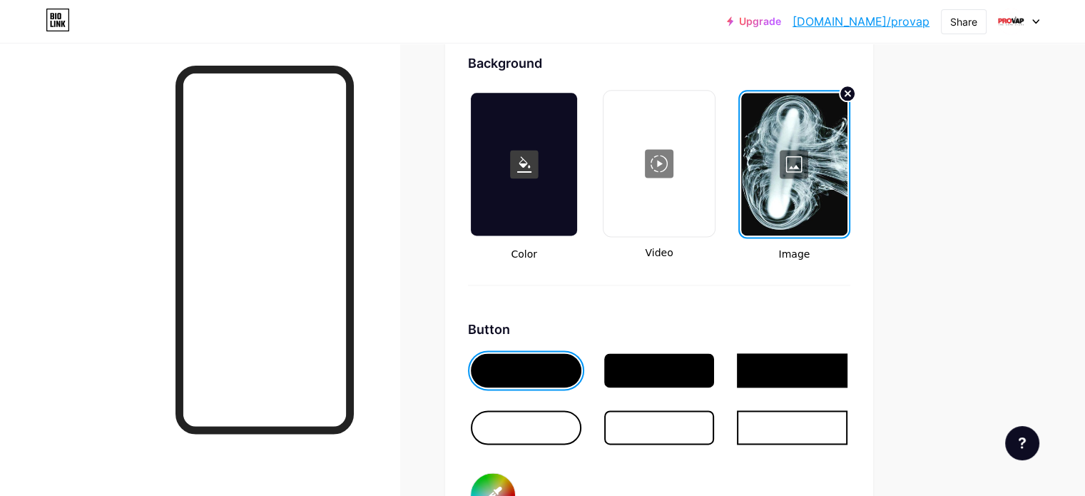
click at [847, 142] on div at bounding box center [794, 164] width 106 height 143
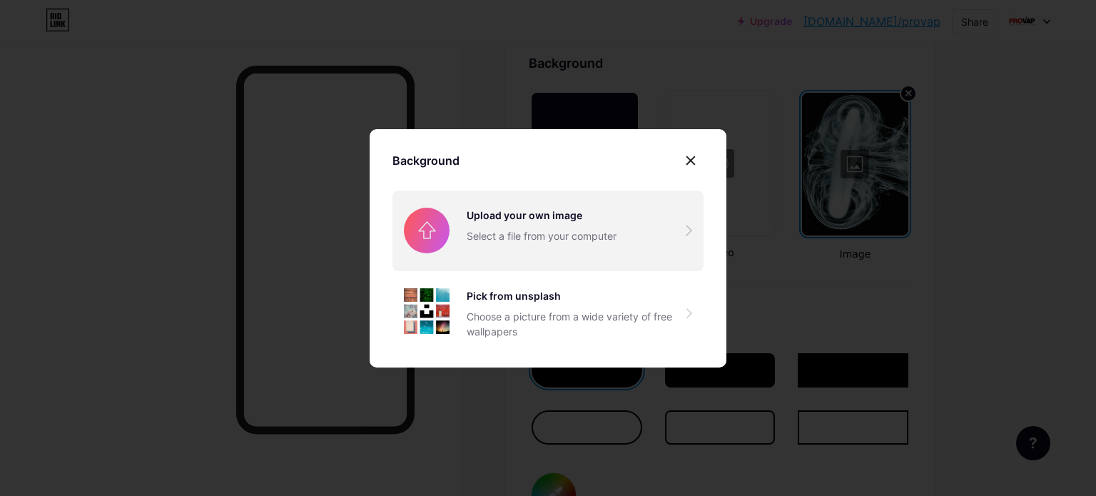
click at [515, 218] on input "file" at bounding box center [547, 230] width 311 height 80
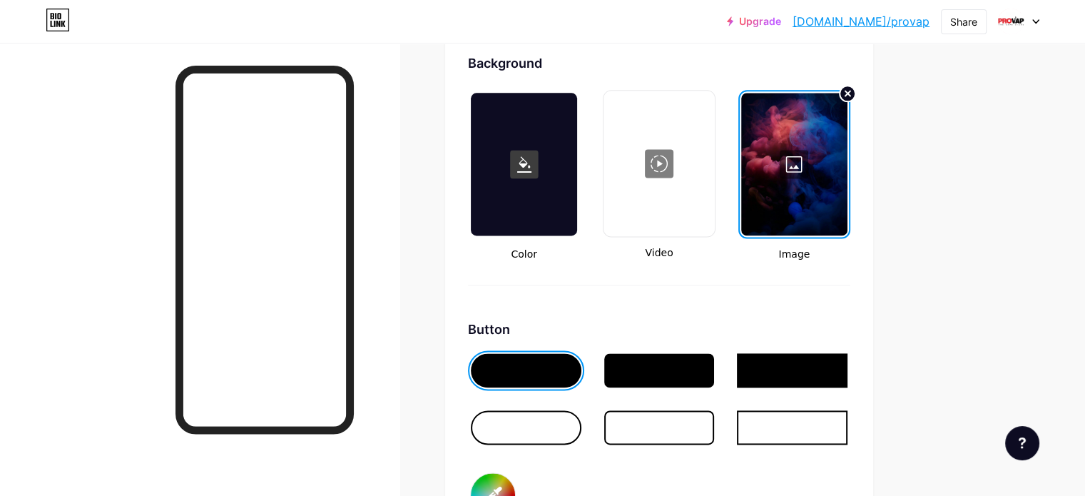
click at [847, 160] on div at bounding box center [794, 164] width 106 height 143
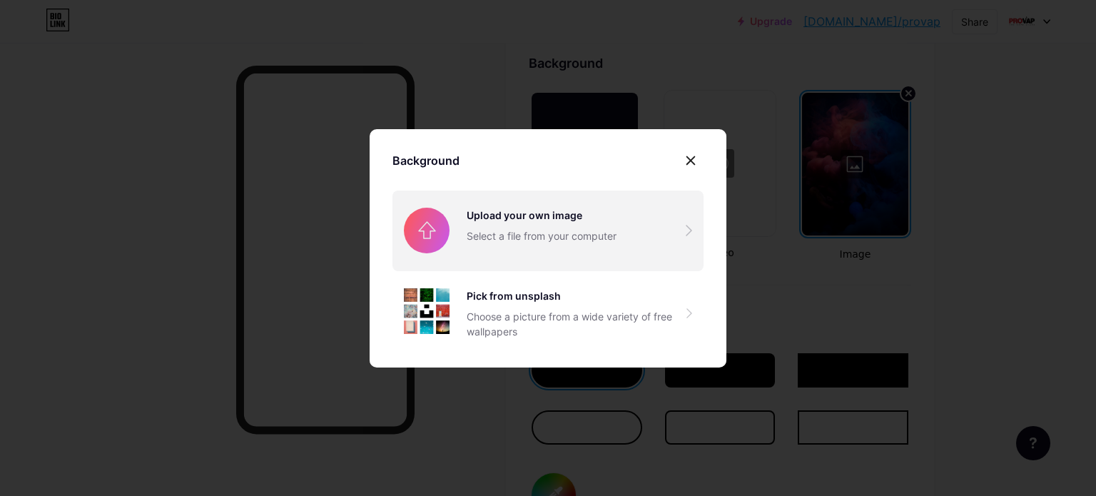
click at [534, 231] on input "file" at bounding box center [547, 230] width 311 height 80
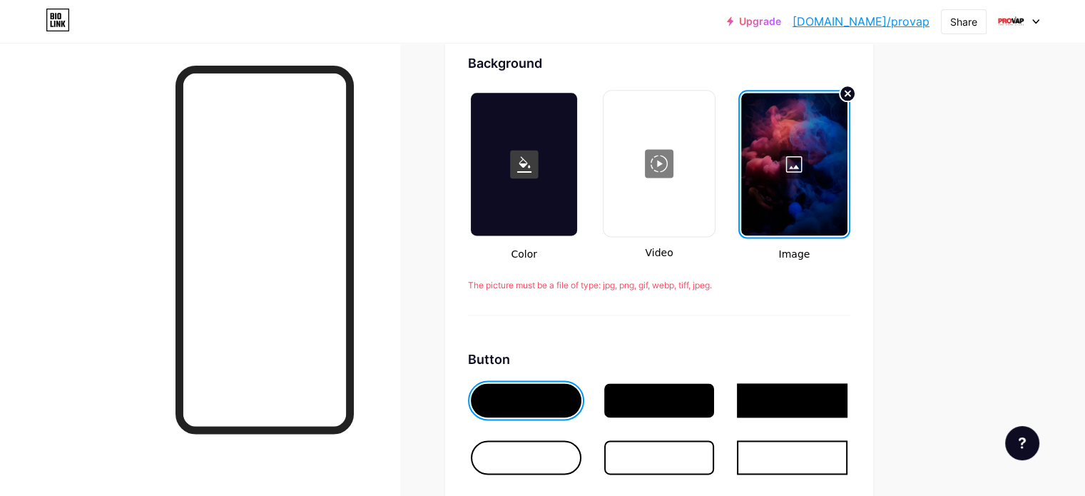
scroll to position [1997, 0]
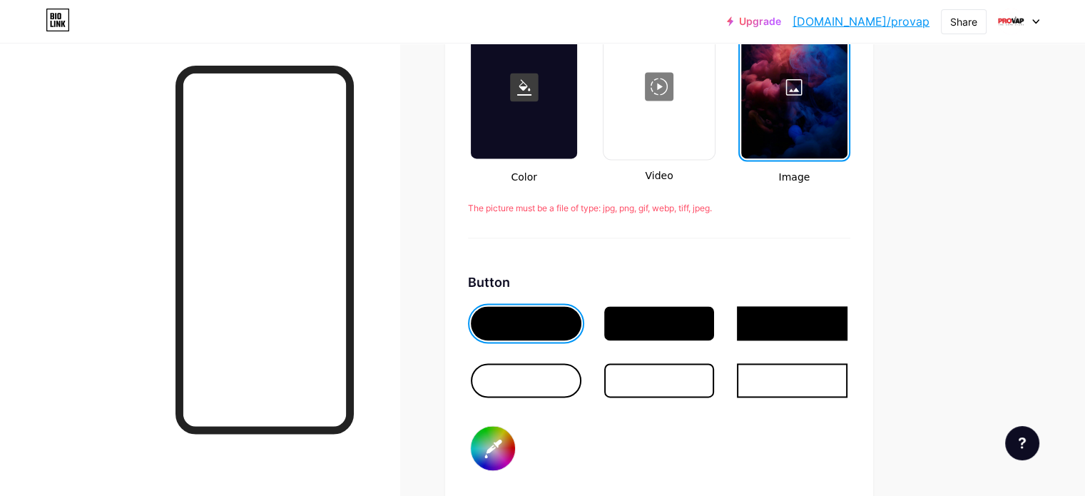
click at [715, 309] on div at bounding box center [659, 323] width 111 height 34
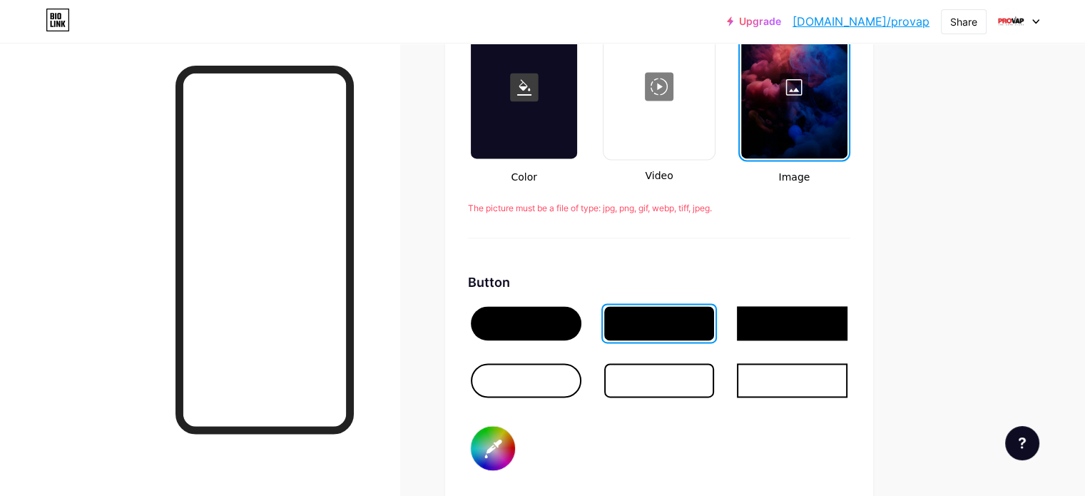
click at [581, 323] on div at bounding box center [526, 323] width 111 height 34
click at [515, 440] on input "#000000" at bounding box center [493, 448] width 44 height 44
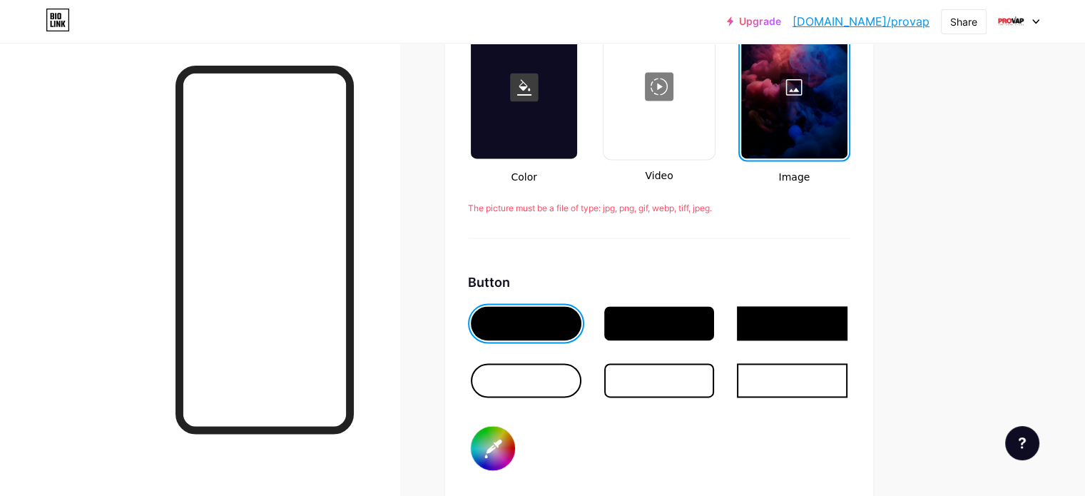
type input "#280a14"
click at [748, 230] on div "Color Video Image The picture must be a file of type: jpg, png, gif, webp, tiff…" at bounding box center [659, 125] width 382 height 225
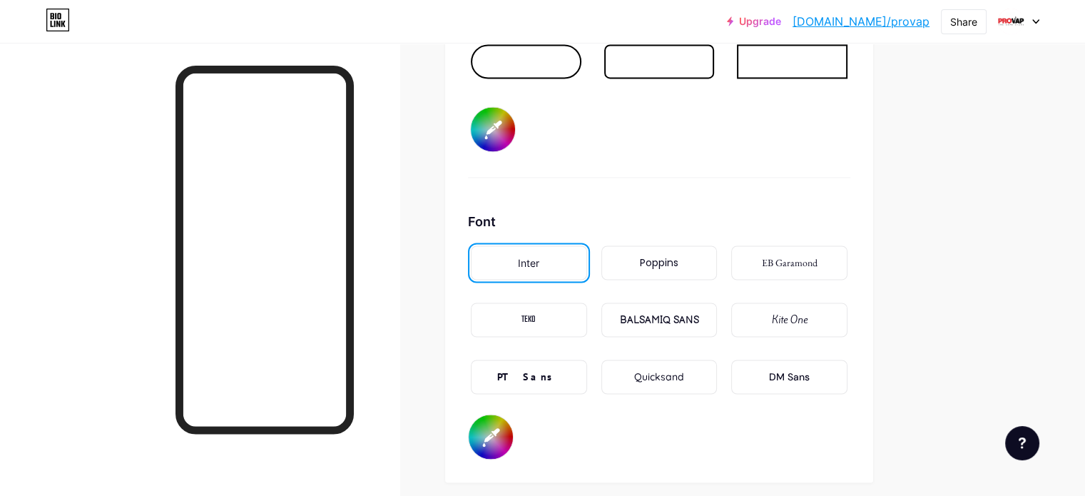
scroll to position [2368, 0]
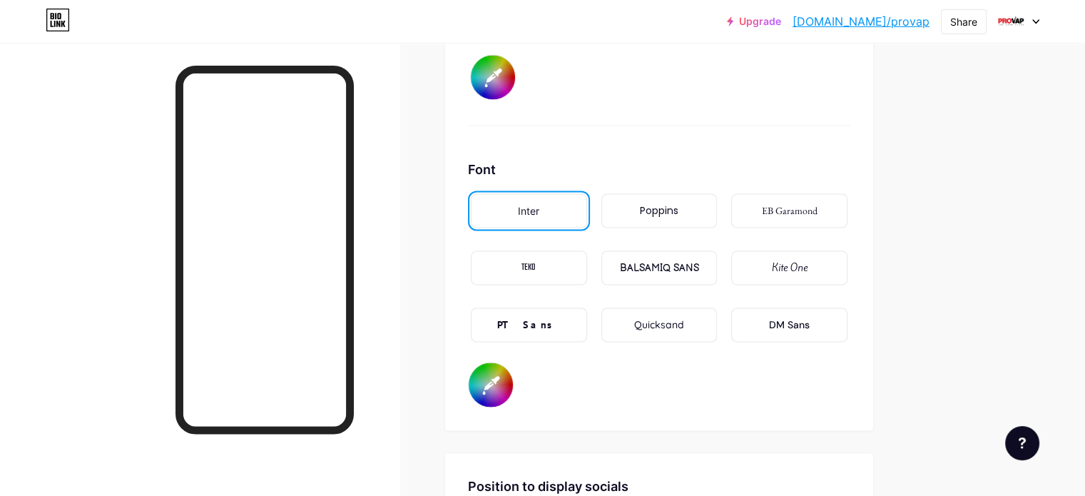
click at [678, 205] on div "Poppins" at bounding box center [659, 210] width 39 height 15
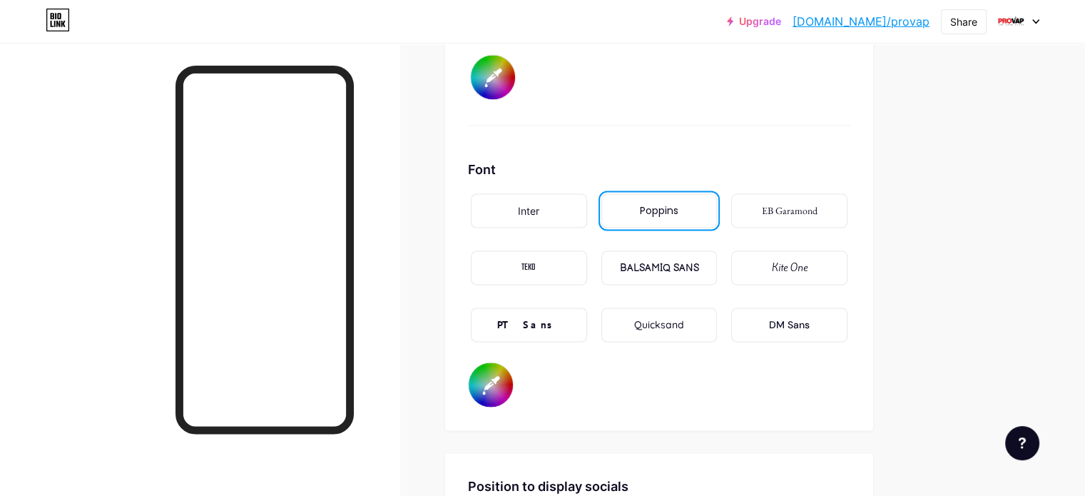
click at [810, 320] on div "DM Sans" at bounding box center [789, 324] width 41 height 15
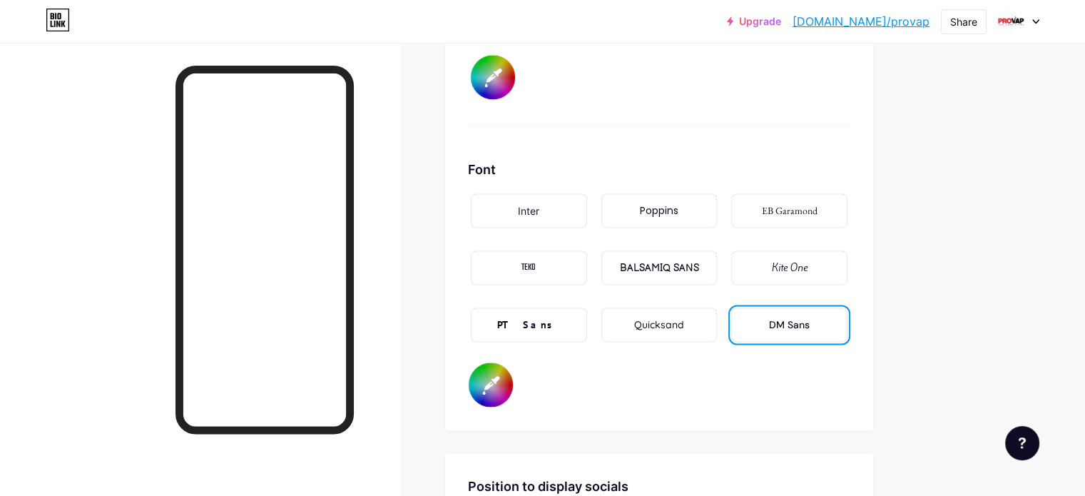
click at [678, 210] on div "Poppins" at bounding box center [659, 210] width 39 height 15
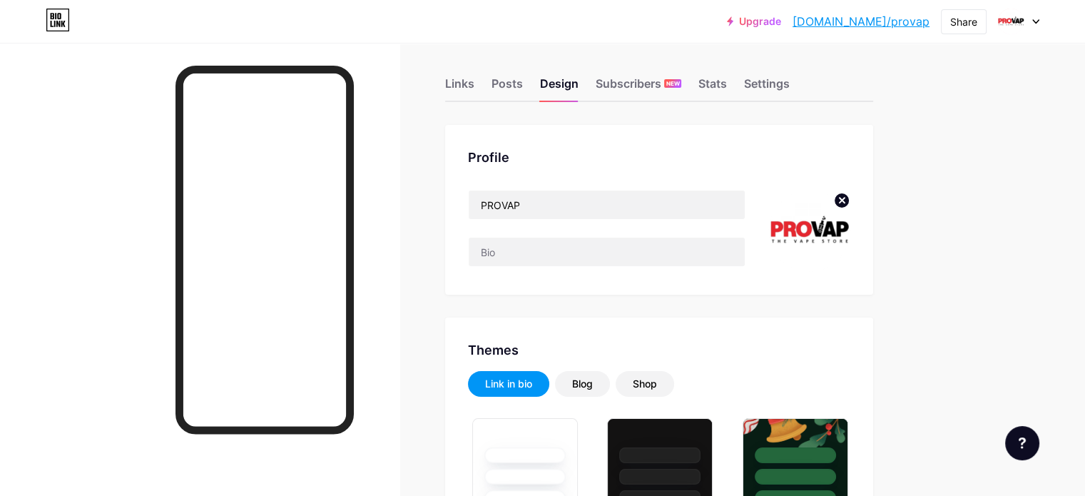
scroll to position [7, 0]
click at [523, 84] on div "Posts" at bounding box center [506, 89] width 31 height 26
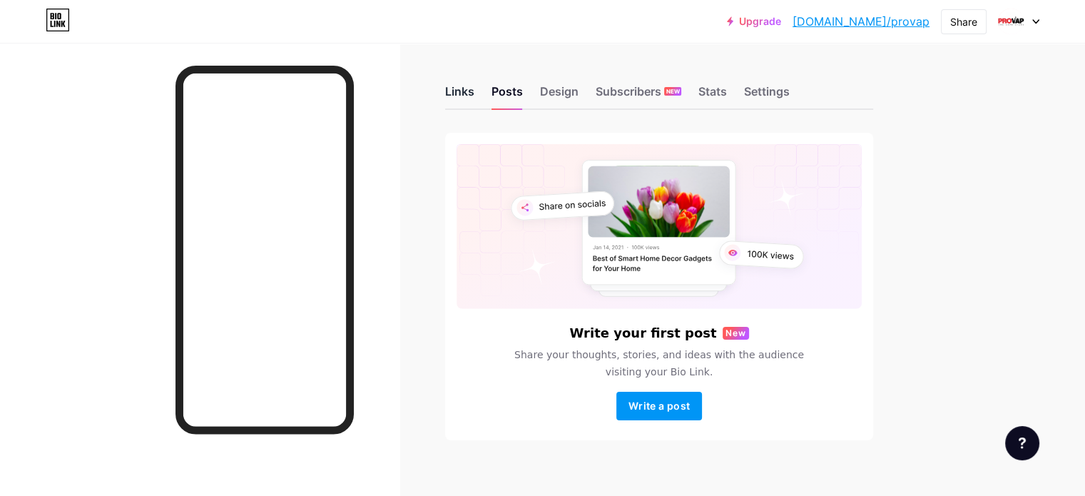
click at [474, 98] on div "Links" at bounding box center [459, 96] width 29 height 26
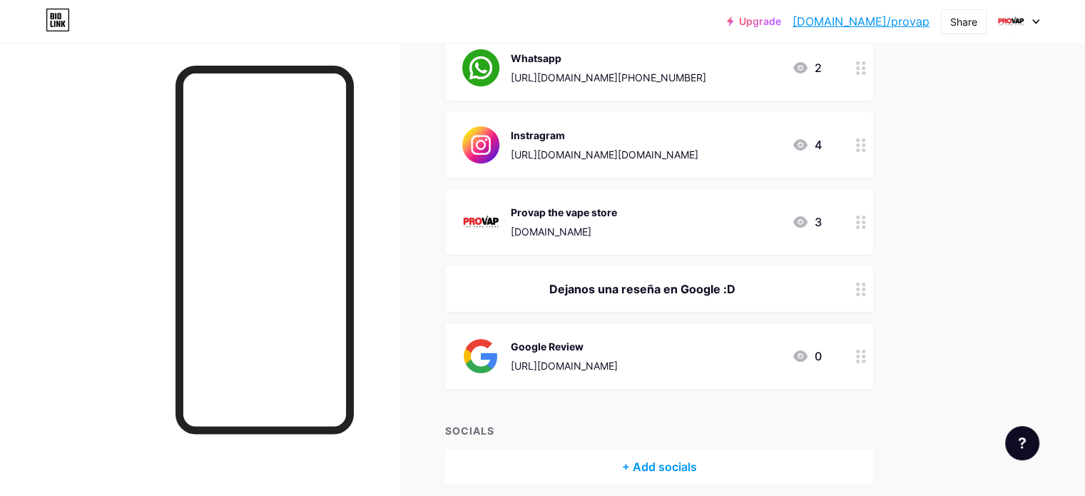
scroll to position [305, 0]
click at [740, 230] on div "Provap the vape store [DOMAIN_NAME] 3" at bounding box center [642, 220] width 360 height 37
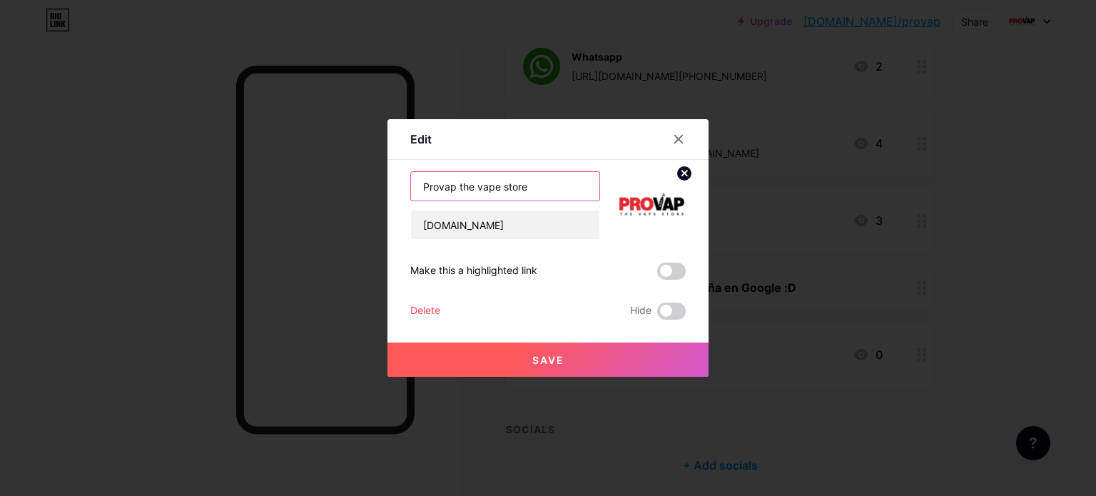
drag, startPoint x: 528, startPoint y: 187, endPoint x: 351, endPoint y: 168, distance: 178.0
click at [351, 168] on div "Edit Content YouTube Play YouTube video without leaving your page. ADD Vimeo Pl…" at bounding box center [548, 248] width 1096 height 496
type input "Sitio Web"
click at [549, 358] on span "Save" at bounding box center [548, 360] width 32 height 12
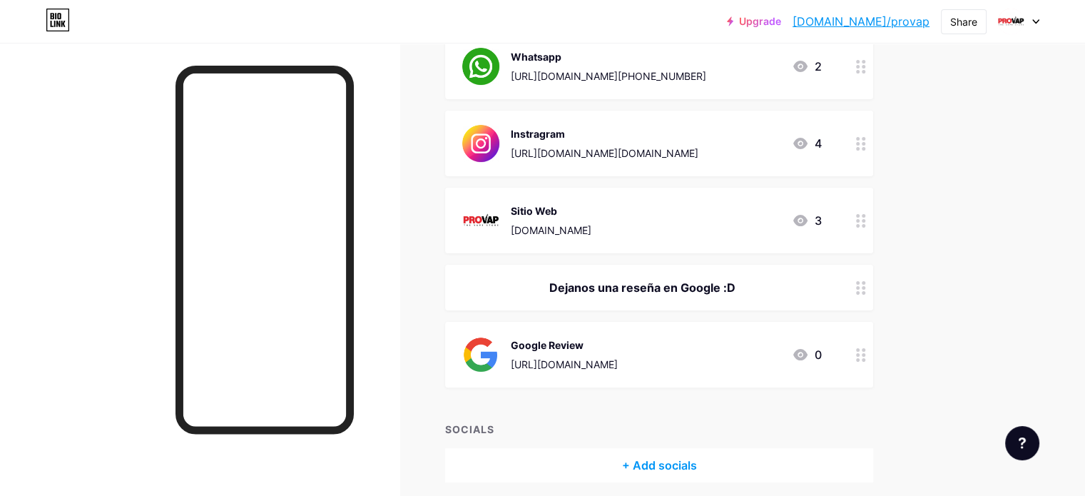
click at [499, 356] on img at bounding box center [480, 354] width 37 height 37
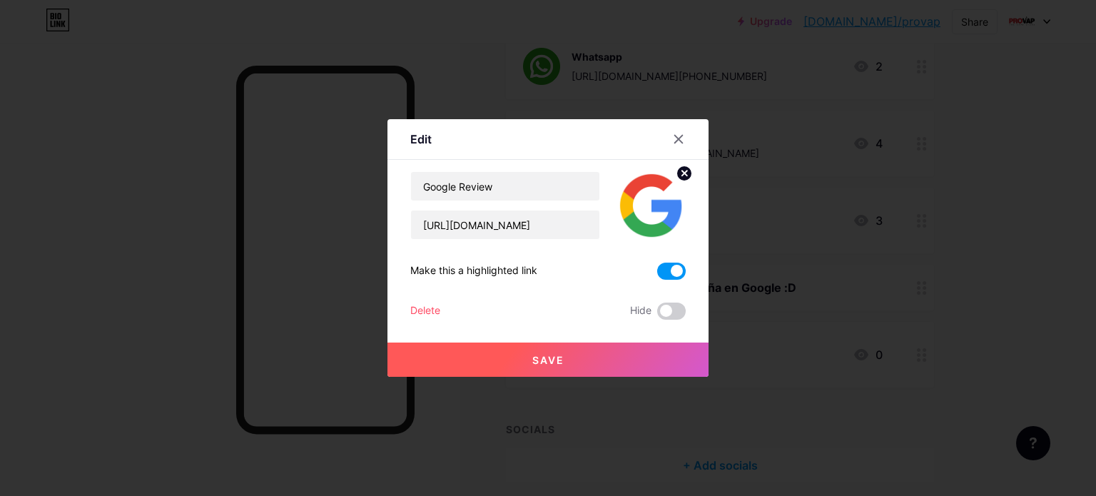
click at [676, 173] on circle at bounding box center [684, 173] width 16 height 16
click at [646, 210] on div "Picture" at bounding box center [651, 205] width 29 height 43
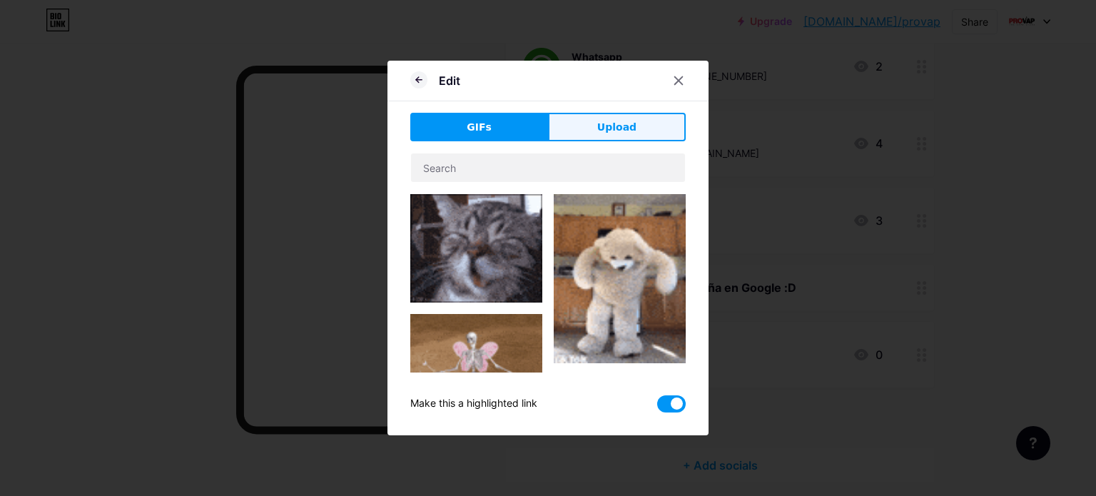
click at [615, 123] on span "Upload" at bounding box center [616, 127] width 39 height 15
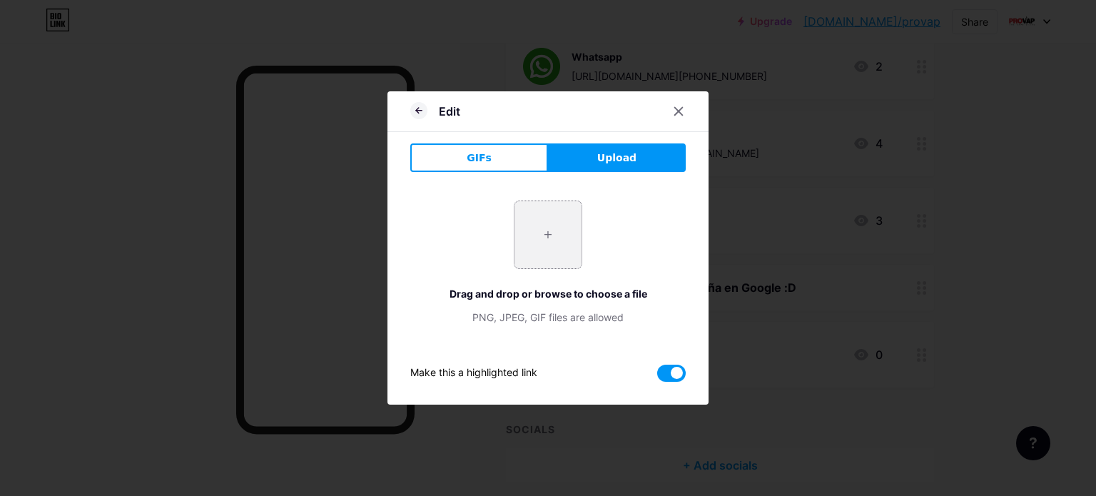
click at [524, 234] on input "file" at bounding box center [547, 234] width 67 height 67
type input "C:\fakepath\355980.png"
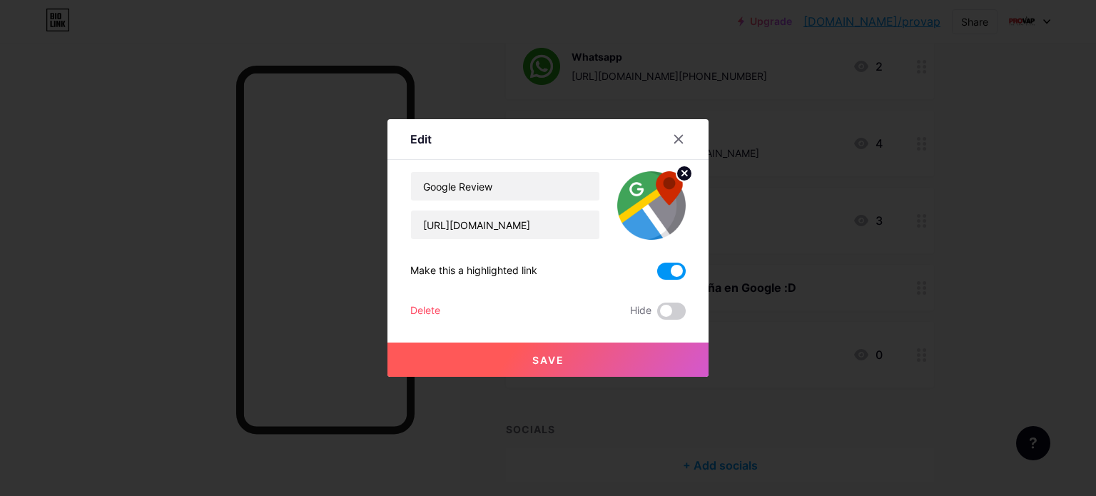
click at [574, 372] on button "Save" at bounding box center [547, 359] width 321 height 34
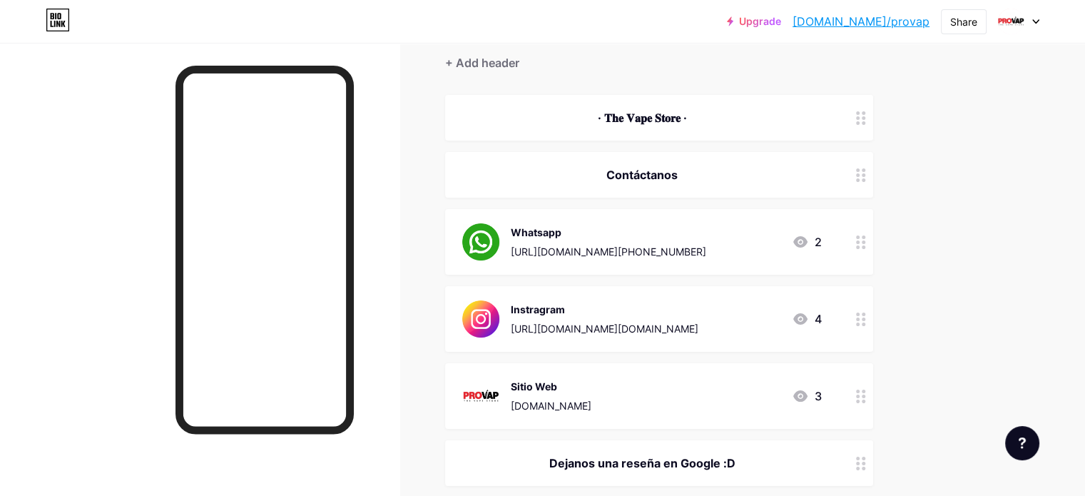
scroll to position [0, 0]
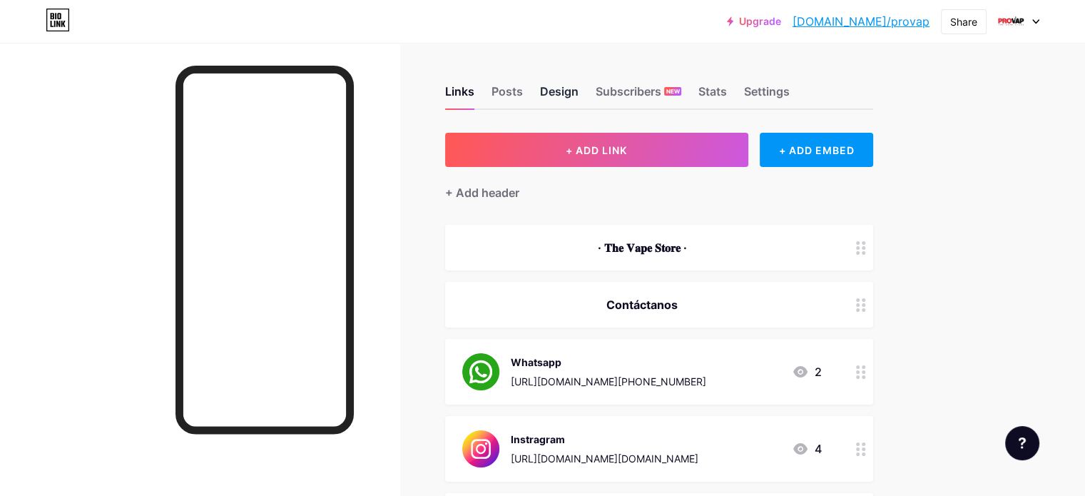
click at [579, 98] on div "Design" at bounding box center [559, 96] width 39 height 26
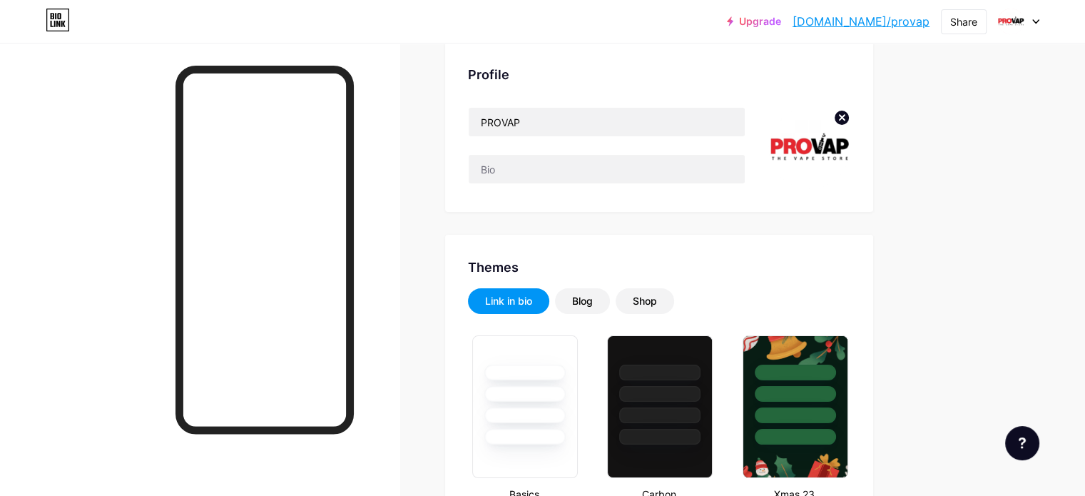
scroll to position [93, 0]
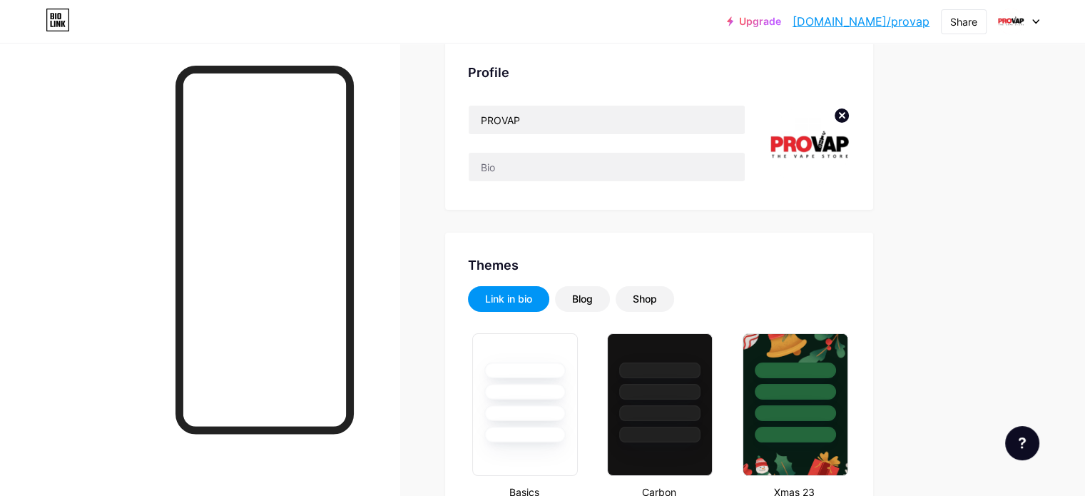
type input "#280a14"
type input "#ffffff"
click at [593, 300] on div "Blog" at bounding box center [582, 299] width 21 height 14
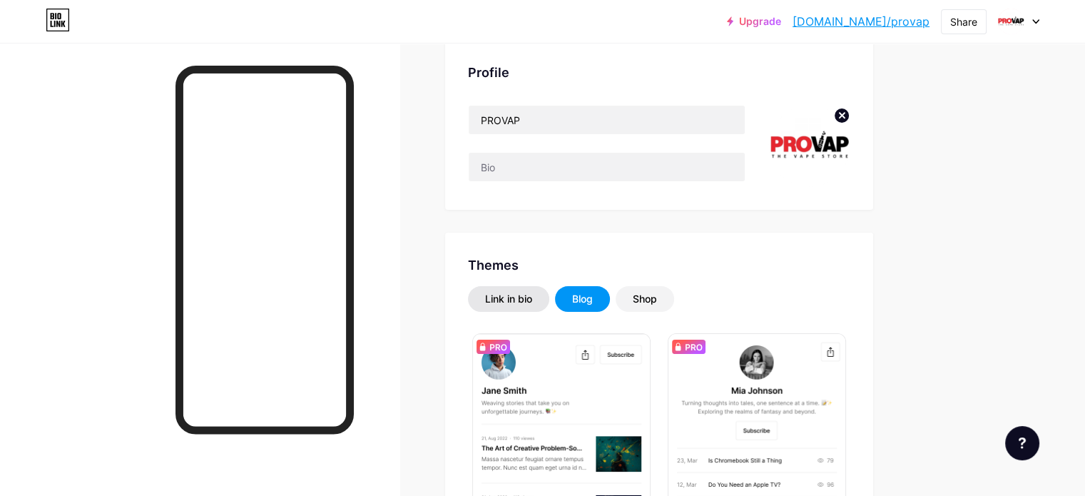
click at [532, 296] on div "Link in bio" at bounding box center [508, 299] width 47 height 14
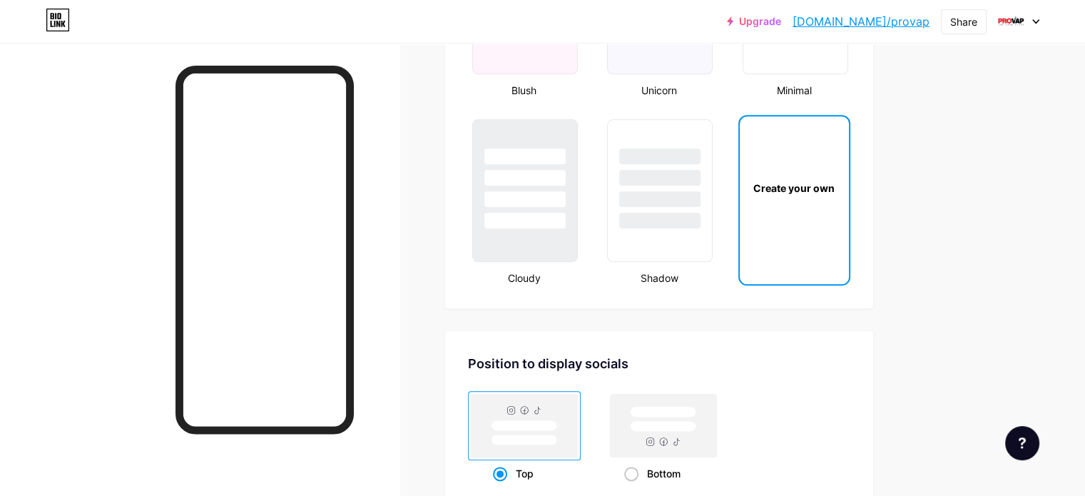
scroll to position [1610, 0]
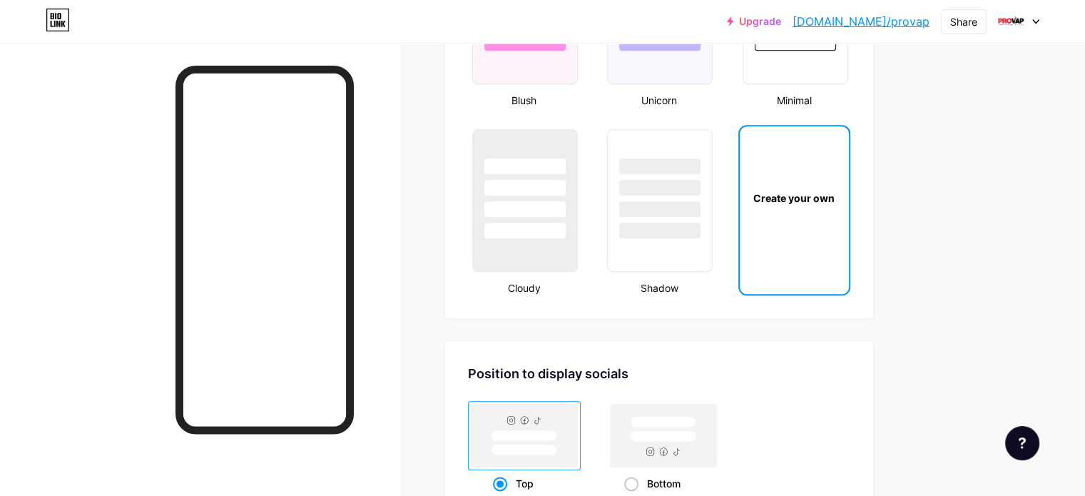
click at [846, 192] on div "Create your own" at bounding box center [794, 197] width 104 height 15
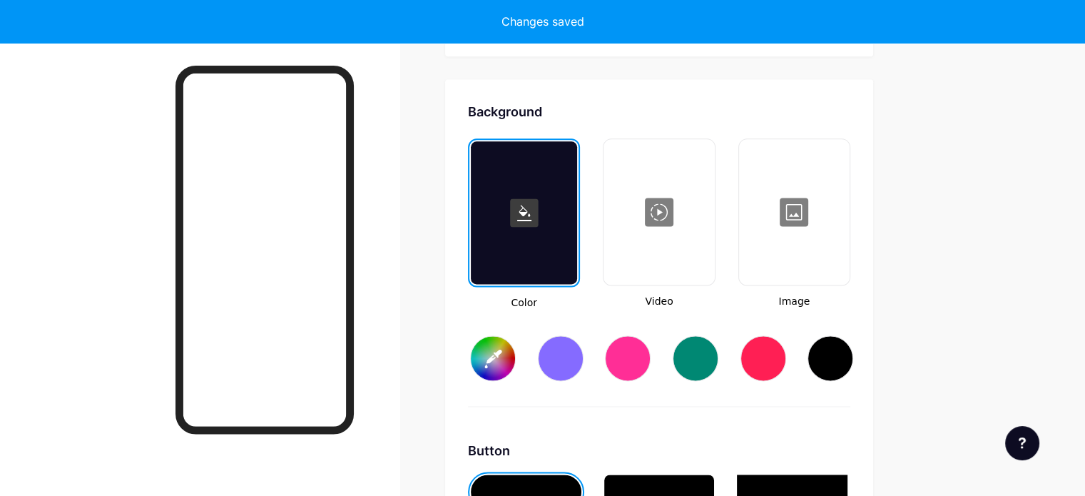
type input "#ffffff"
type input "#000000"
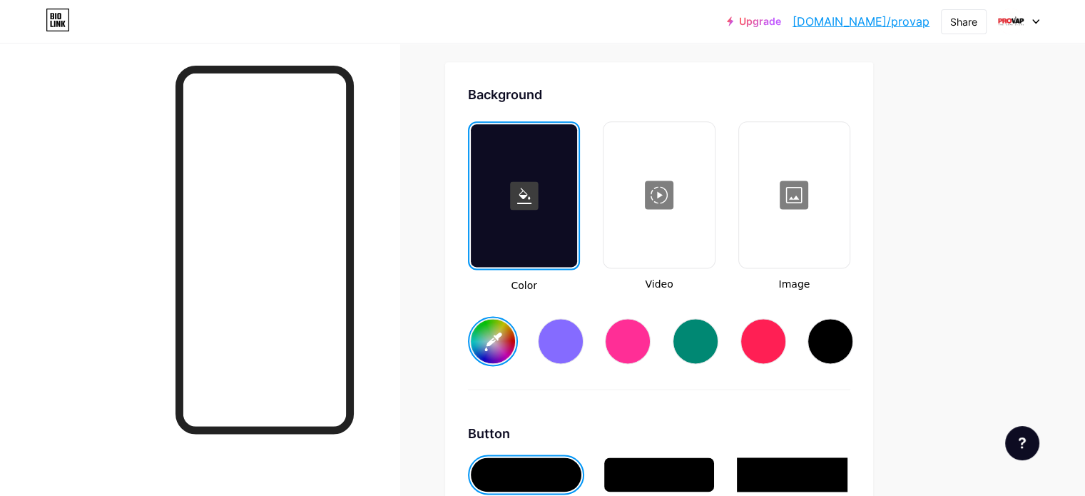
click at [848, 211] on div at bounding box center [794, 194] width 108 height 143
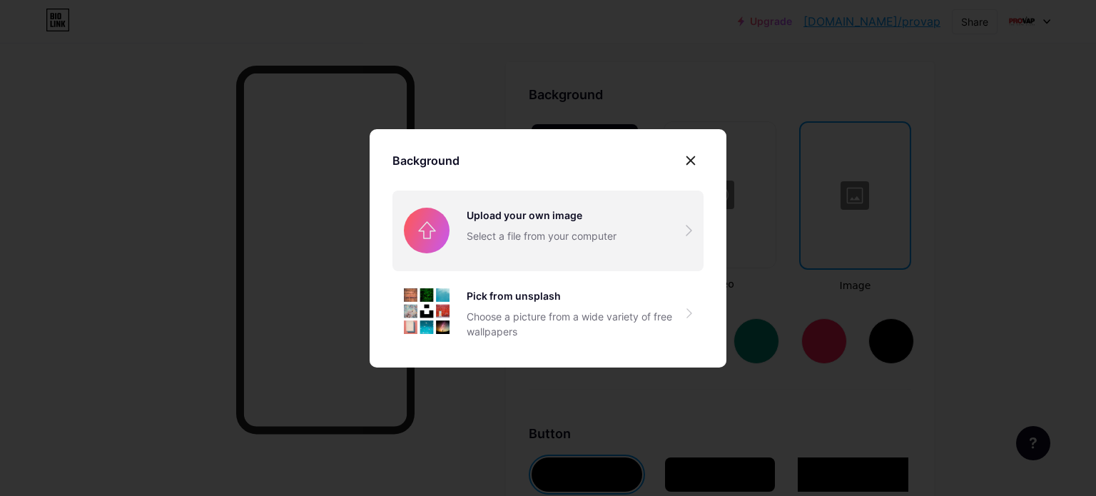
click at [416, 214] on input "file" at bounding box center [547, 230] width 311 height 80
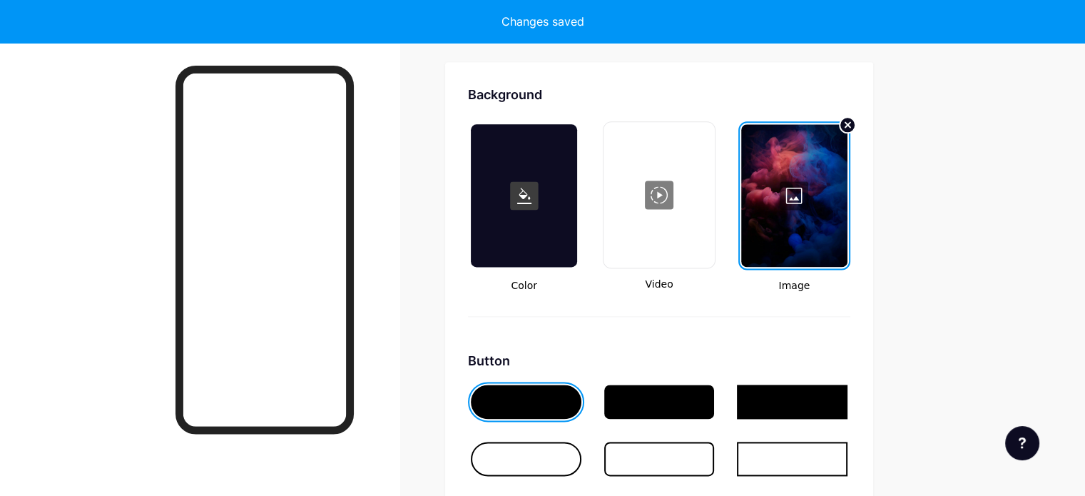
scroll to position [1987, 0]
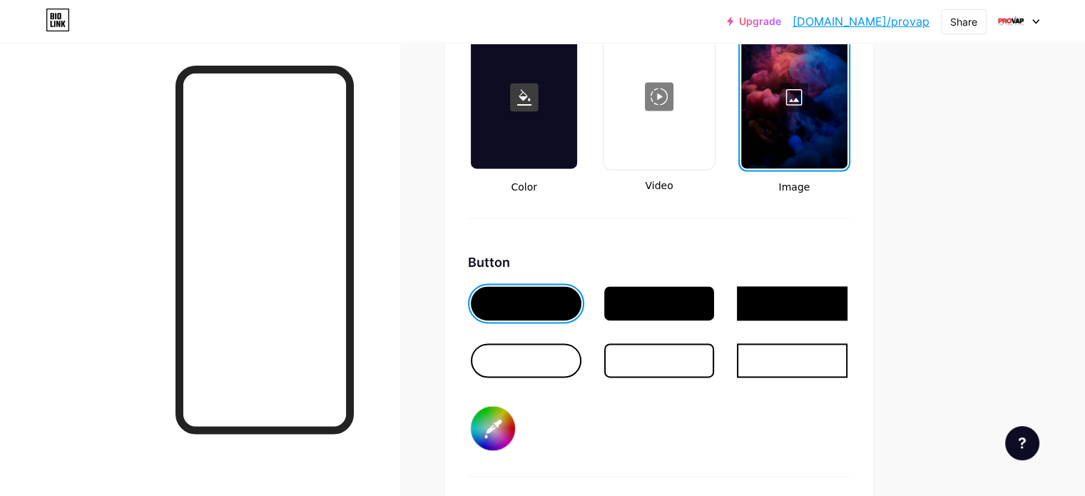
click at [515, 432] on input "#000000" at bounding box center [493, 428] width 44 height 44
type input "#02021d"
click at [678, 444] on div "Button #02021d" at bounding box center [659, 365] width 382 height 224
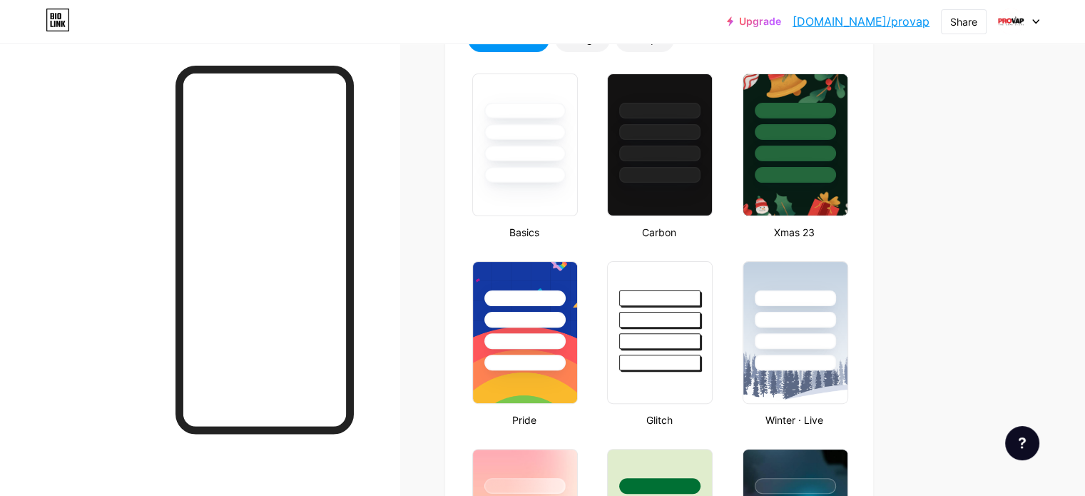
scroll to position [0, 0]
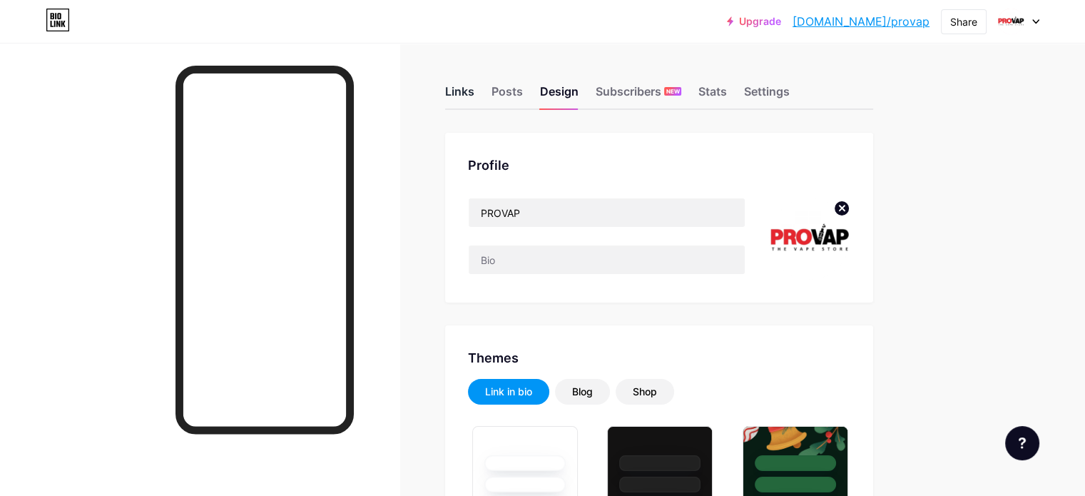
click at [474, 98] on div "Links" at bounding box center [459, 96] width 29 height 26
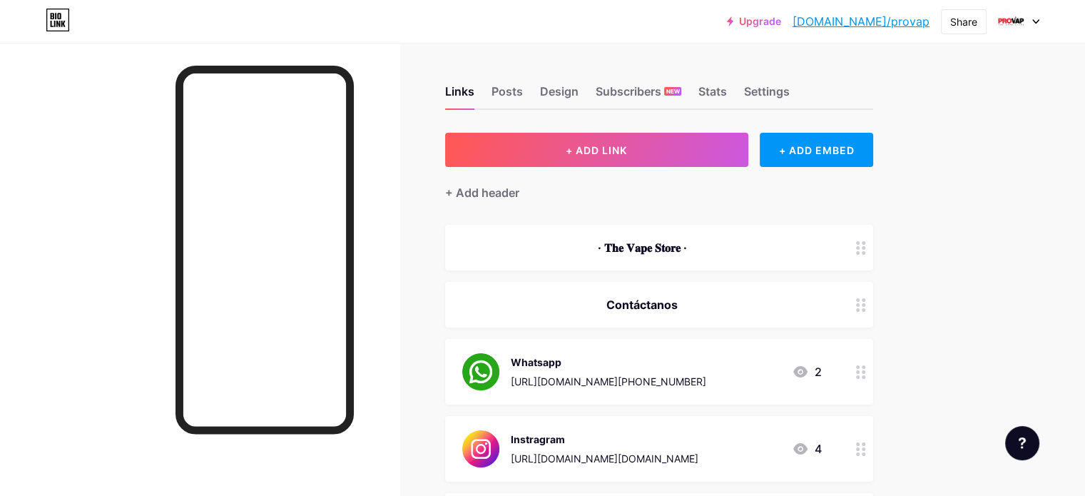
click at [708, 252] on div "· 𝐓𝐡𝐞 𝐕𝐚𝐩𝐞 𝐒𝐭𝐨𝐫𝐞 ·" at bounding box center [642, 247] width 360 height 17
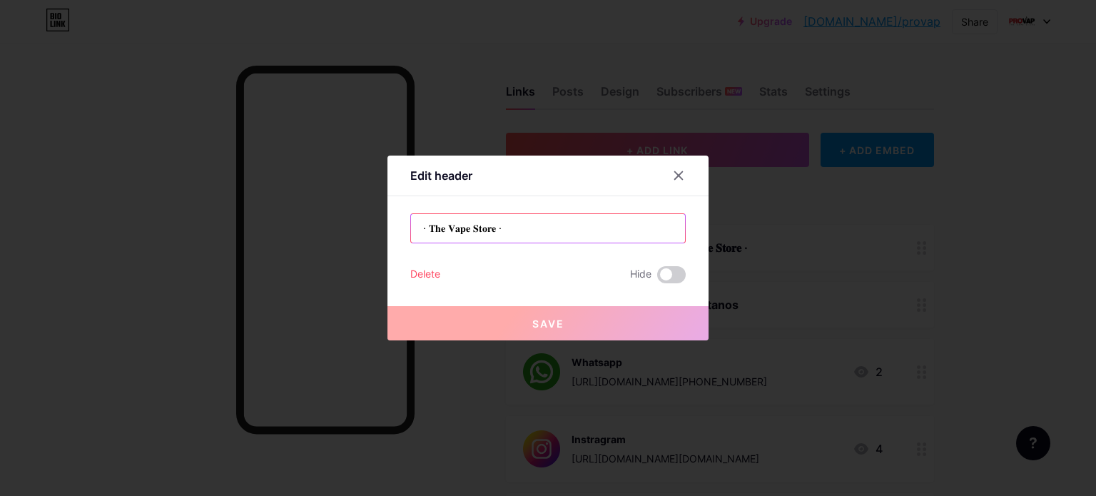
drag, startPoint x: 496, startPoint y: 228, endPoint x: 425, endPoint y: 227, distance: 71.3
click at [425, 227] on input "· 𝐓𝐡𝐞 𝐕𝐚𝐩𝐞 𝐒𝐭𝐨𝐫𝐞 ·" at bounding box center [548, 228] width 274 height 29
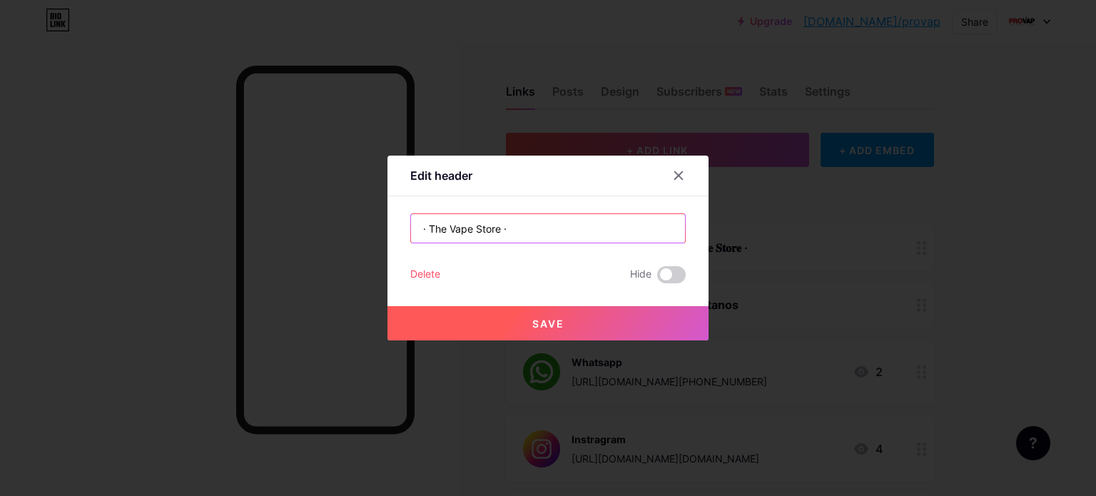
type input "· The Vape Store ·"
click at [532, 322] on span "Save" at bounding box center [548, 323] width 32 height 12
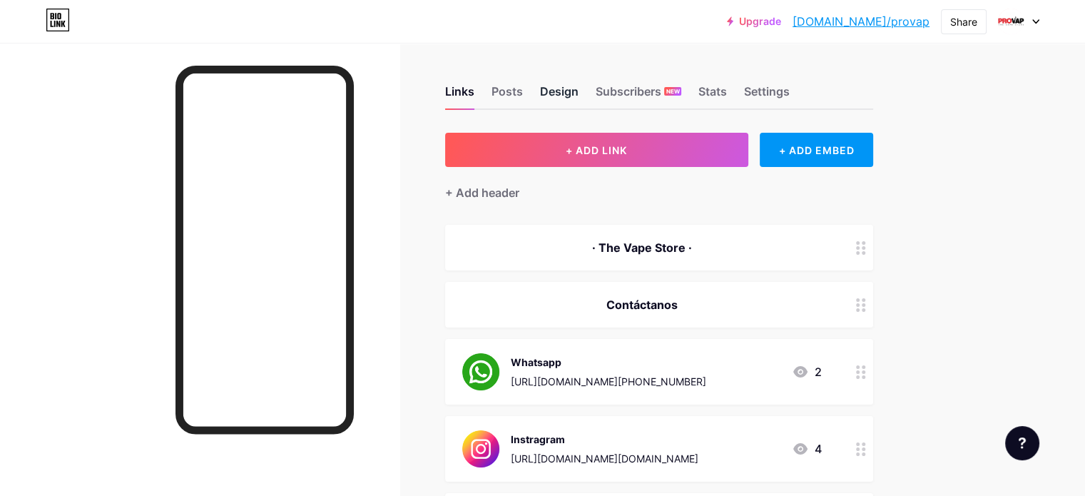
click at [579, 91] on div "Design" at bounding box center [559, 96] width 39 height 26
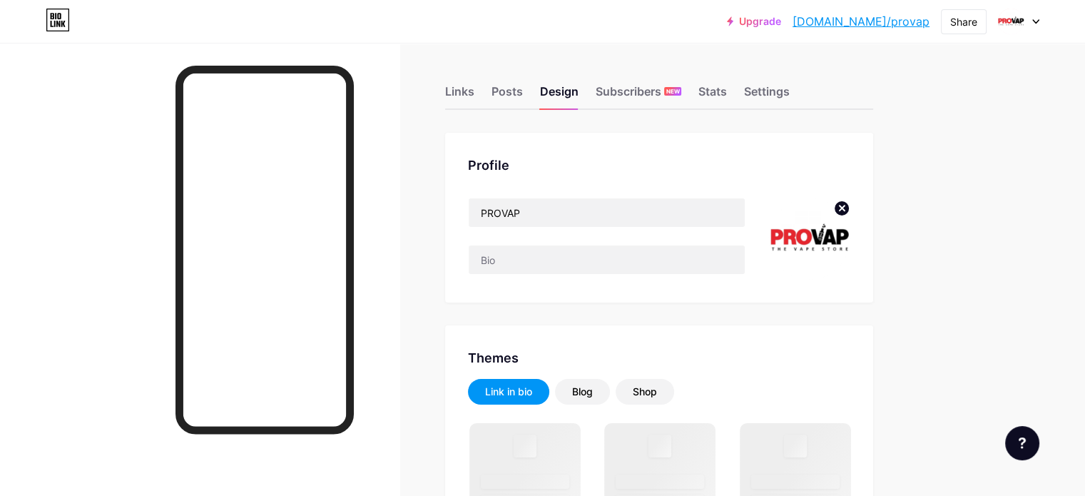
click at [850, 230] on img at bounding box center [809, 239] width 82 height 82
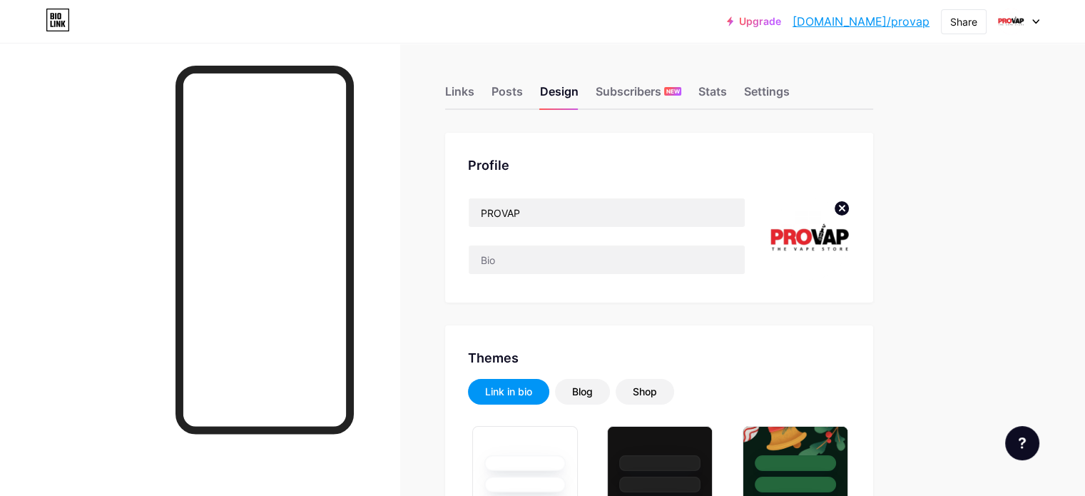
type input "#02021d"
type input "#ffffff"
click at [850, 204] on circle at bounding box center [842, 208] width 16 height 16
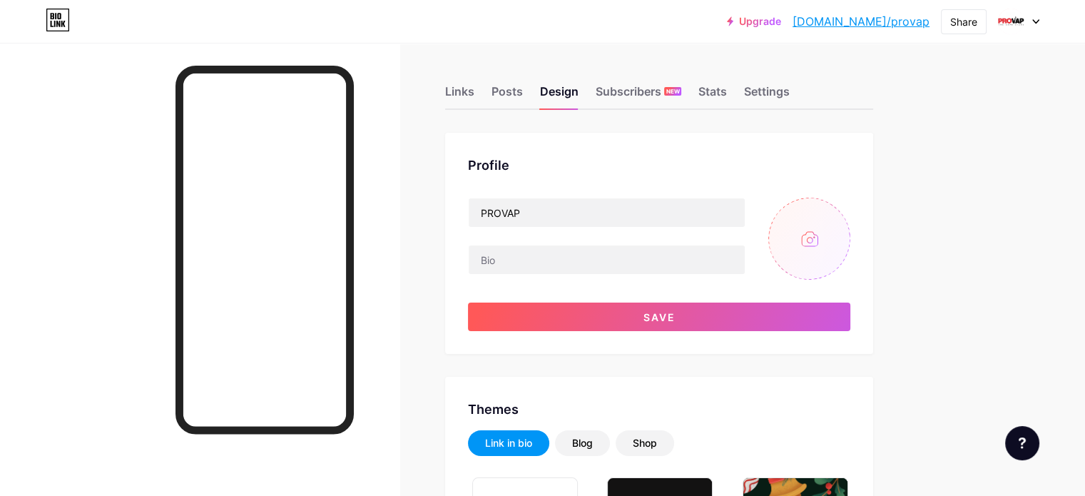
click at [850, 230] on input "file" at bounding box center [809, 239] width 82 height 82
type input "C:\fakepath\Logo_para_rrss.jpg"
click at [850, 205] on circle at bounding box center [842, 208] width 16 height 16
click at [850, 255] on input "file" at bounding box center [809, 239] width 82 height 82
type input "C:\fakepath\Diseño sin título (4).png"
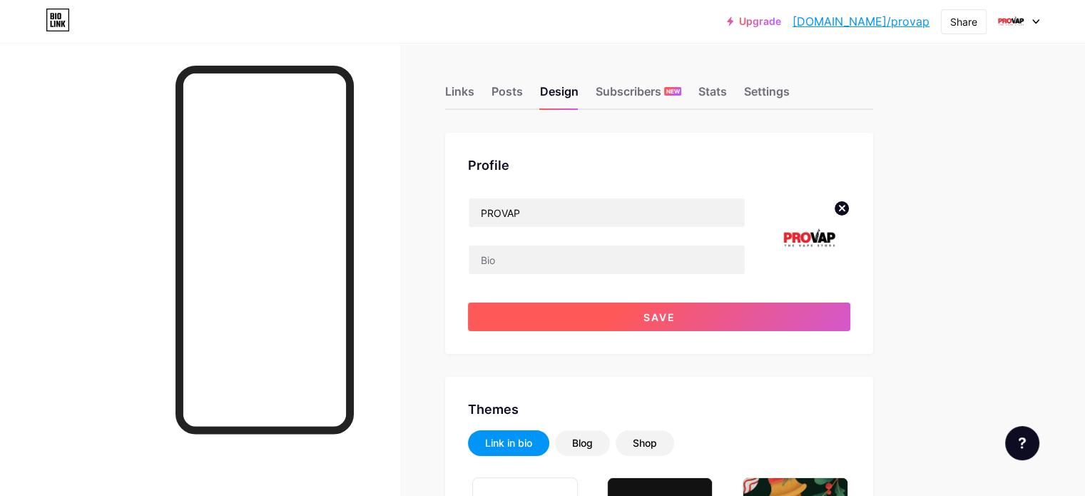
click at [751, 307] on button "Save" at bounding box center [659, 316] width 382 height 29
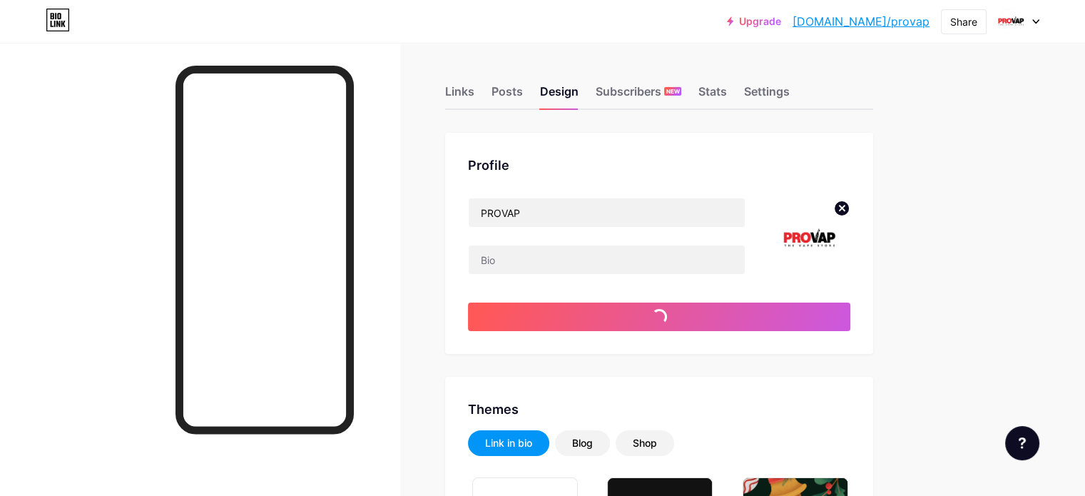
type input "#ffffff"
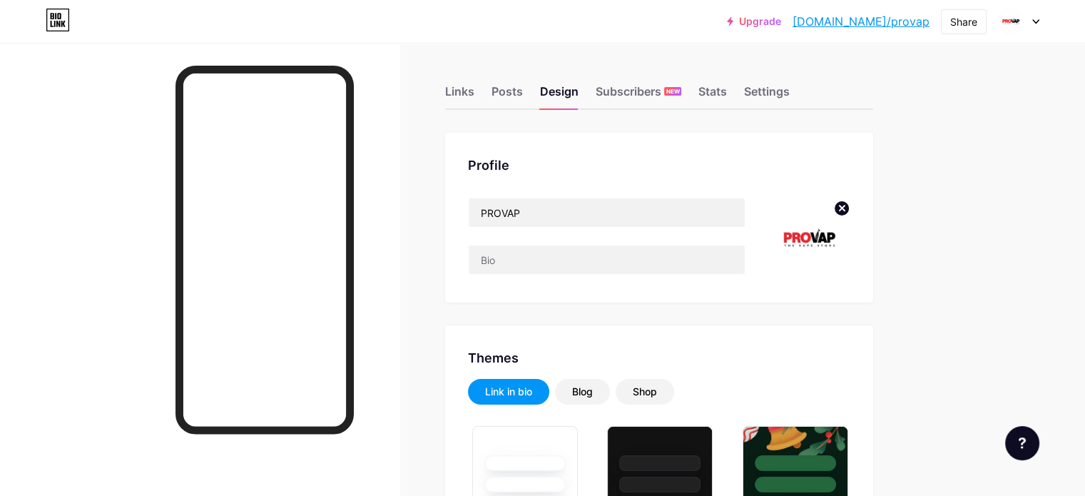
click at [850, 205] on circle at bounding box center [842, 208] width 16 height 16
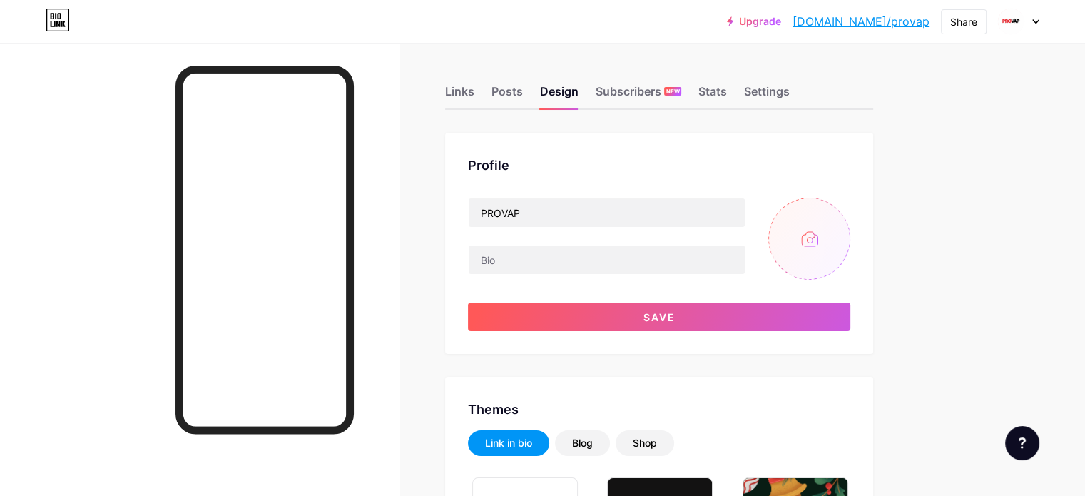
click at [850, 228] on input "file" at bounding box center [809, 239] width 82 height 82
type input "C:\fakepath\Diseño sin título (5).png"
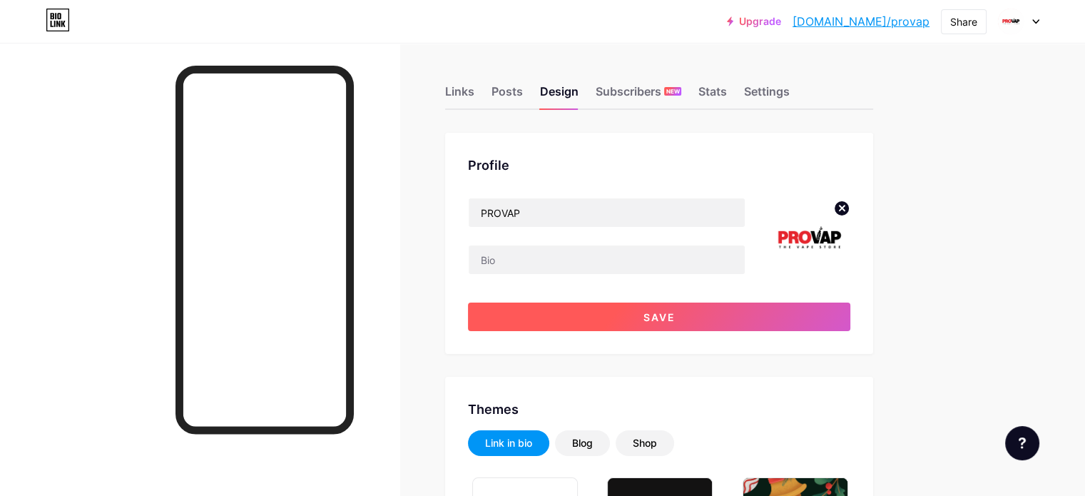
click at [676, 320] on span "Save" at bounding box center [659, 317] width 32 height 12
type input "#ffffff"
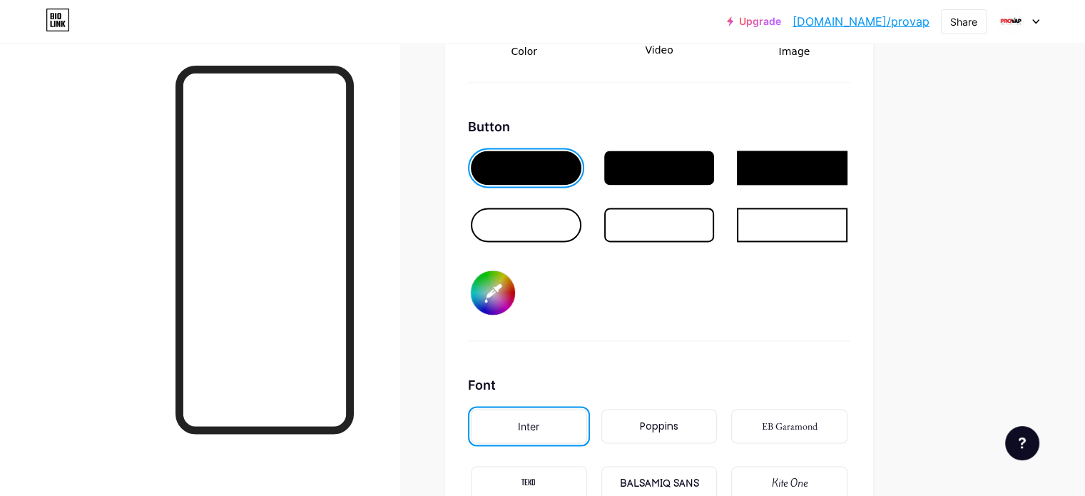
scroll to position [2123, 0]
click at [515, 285] on input "#02021d" at bounding box center [493, 292] width 44 height 44
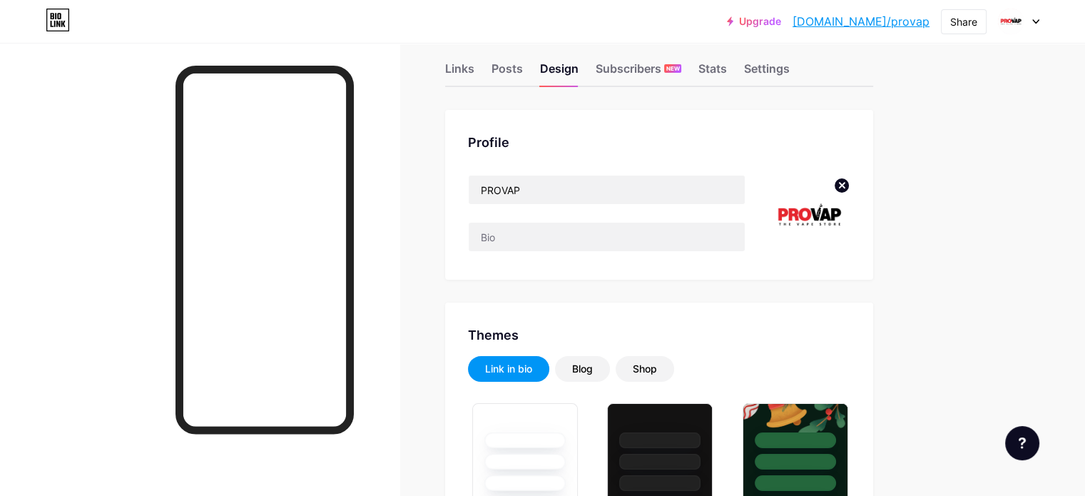
scroll to position [0, 0]
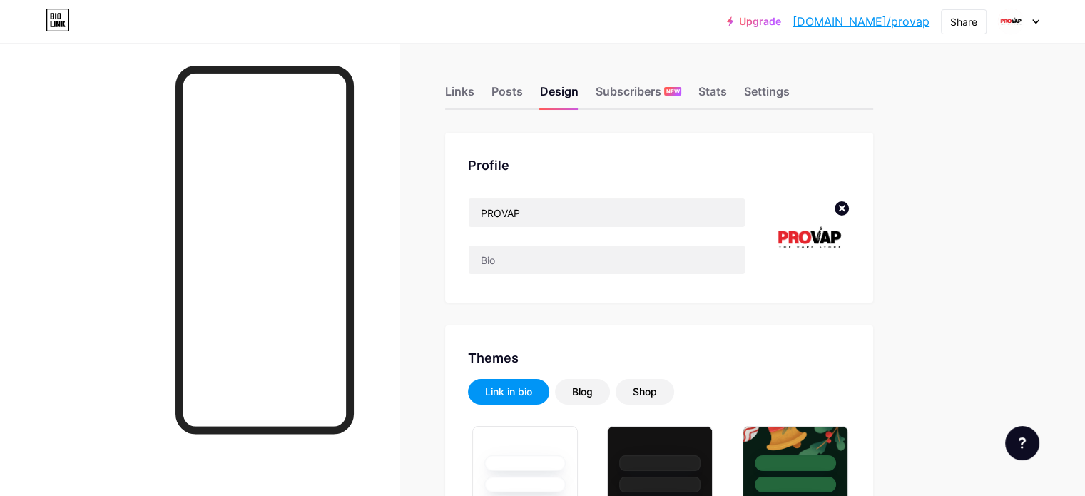
click at [850, 201] on circle at bounding box center [842, 208] width 16 height 16
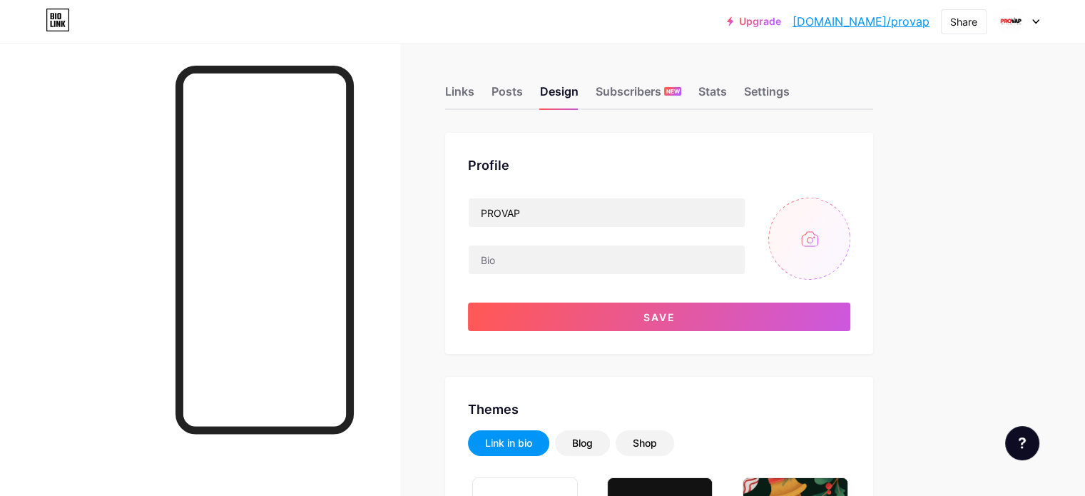
click at [850, 224] on input "file" at bounding box center [809, 239] width 82 height 82
type input "C:\fakepath\Diseño sin título (6).png"
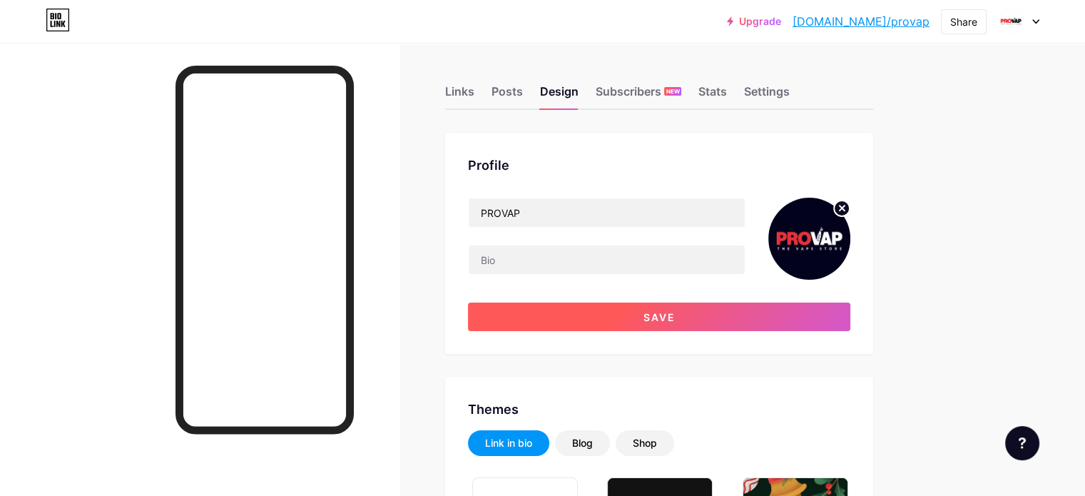
click at [750, 313] on button "Save" at bounding box center [659, 316] width 382 height 29
type input "#ffffff"
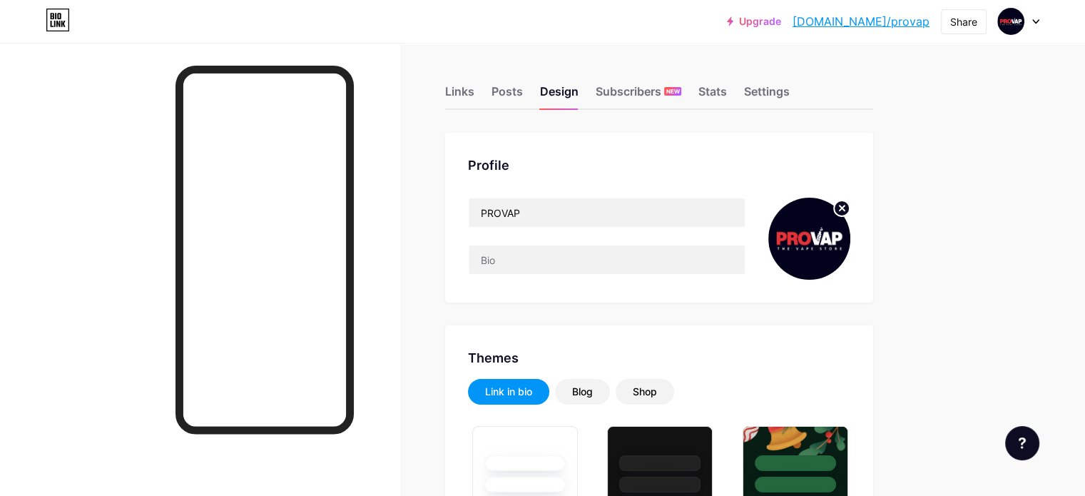
click at [850, 203] on circle at bounding box center [842, 208] width 16 height 16
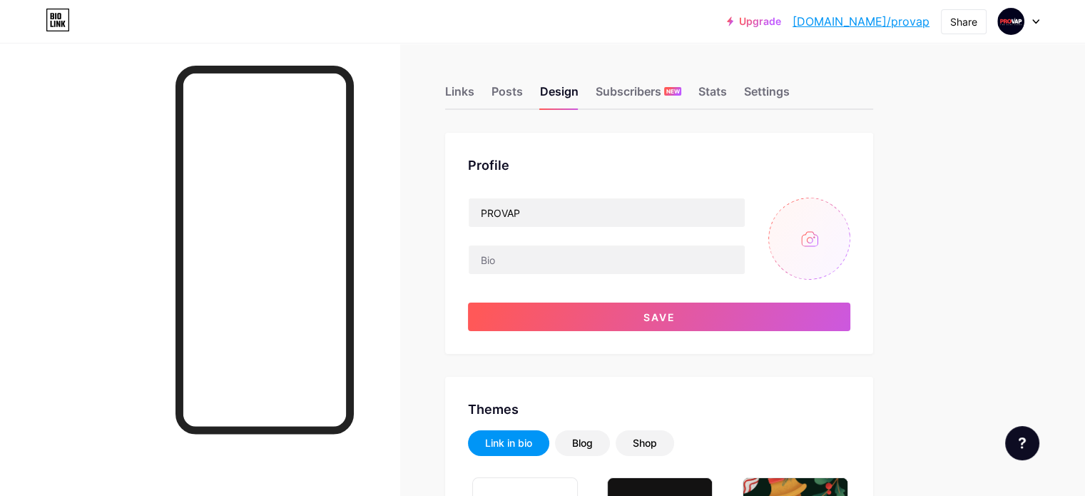
click at [850, 245] on input "file" at bounding box center [809, 239] width 82 height 82
type input "C:\fakepath\Diseño sin título (7).png"
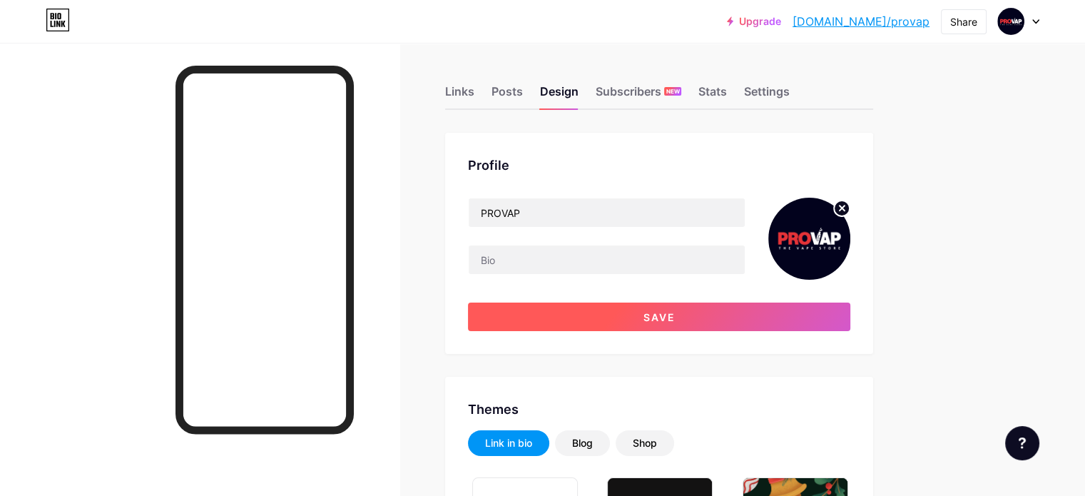
click at [750, 319] on button "Save" at bounding box center [659, 316] width 382 height 29
type input "#ffffff"
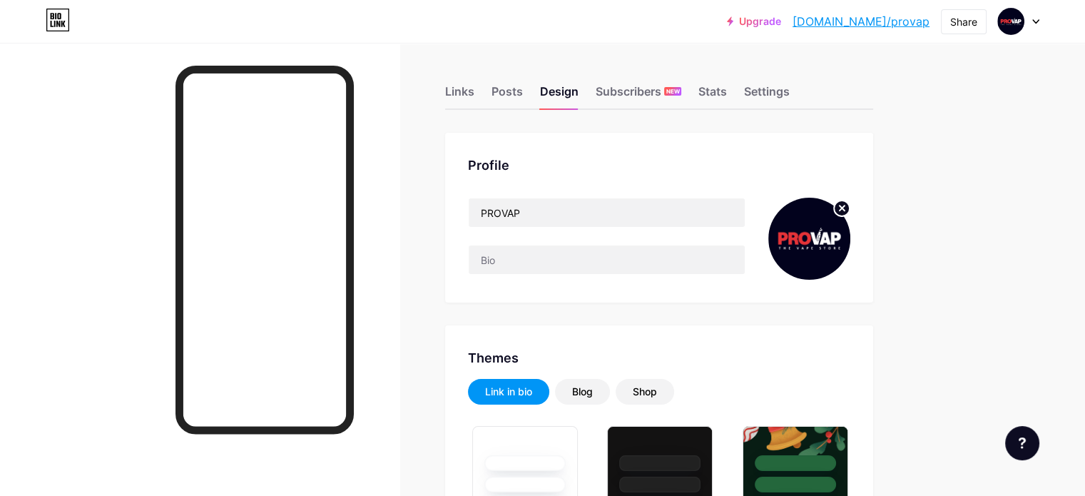
drag, startPoint x: 608, startPoint y: 208, endPoint x: 530, endPoint y: 210, distance: 77.8
click at [530, 210] on input "PROVAP" at bounding box center [607, 212] width 276 height 29
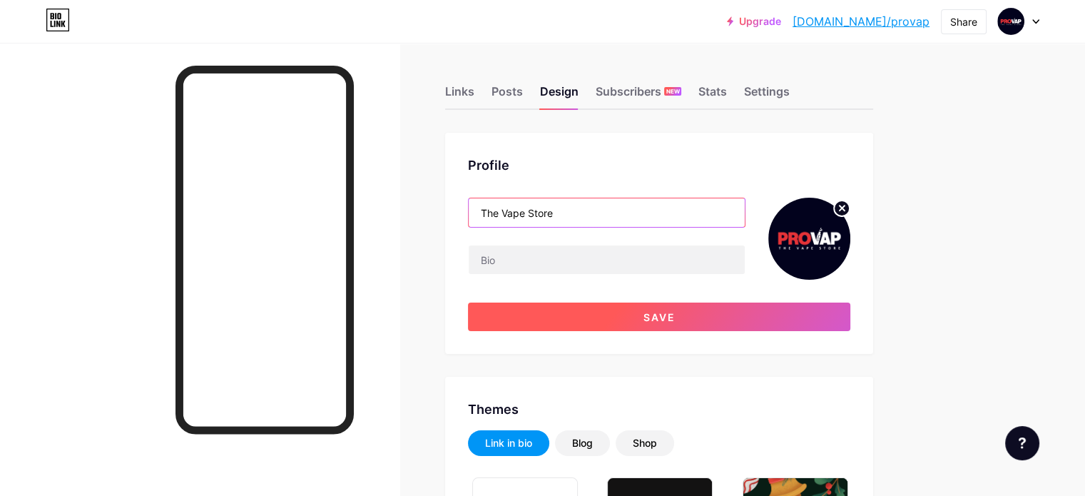
type input "The Vape Store"
click at [748, 322] on button "Save" at bounding box center [659, 316] width 382 height 29
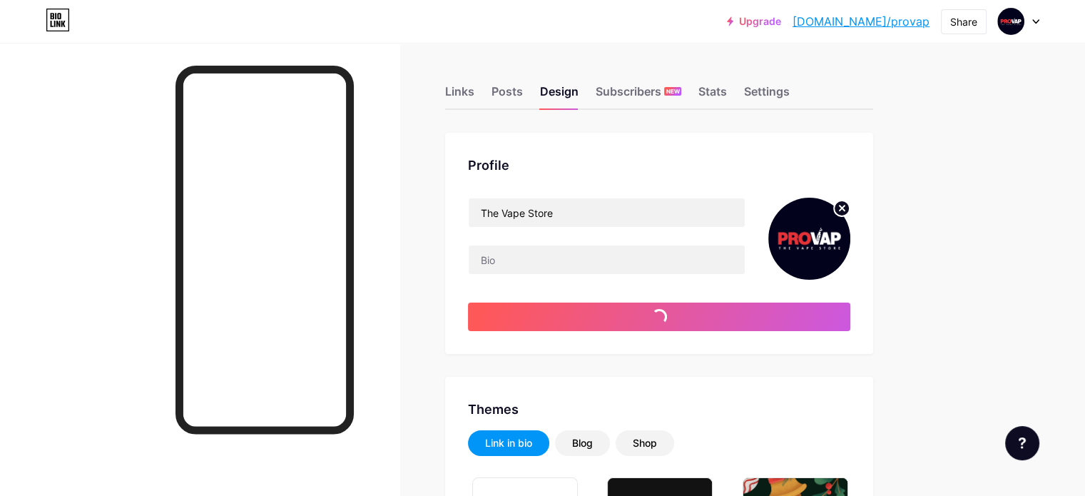
type input "#ffffff"
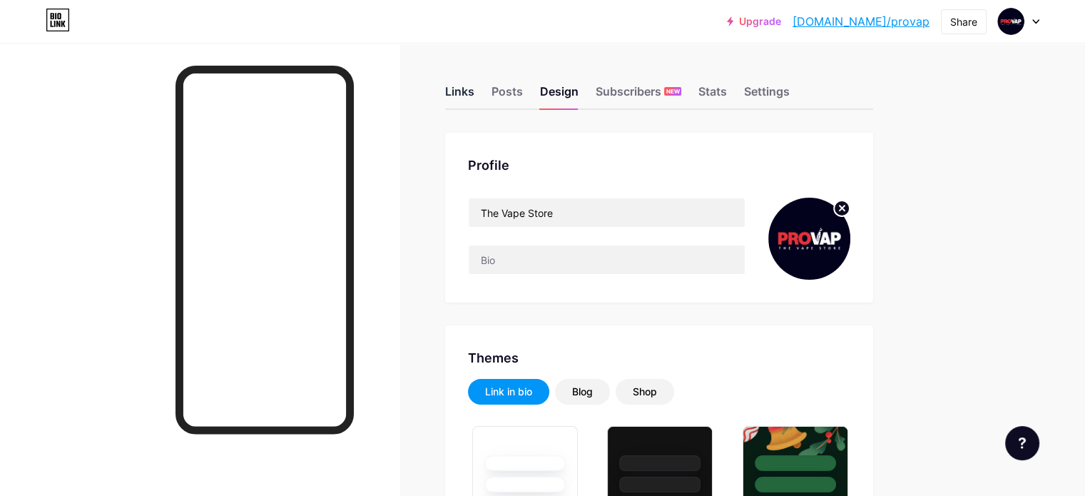
click at [474, 91] on div "Links" at bounding box center [459, 96] width 29 height 26
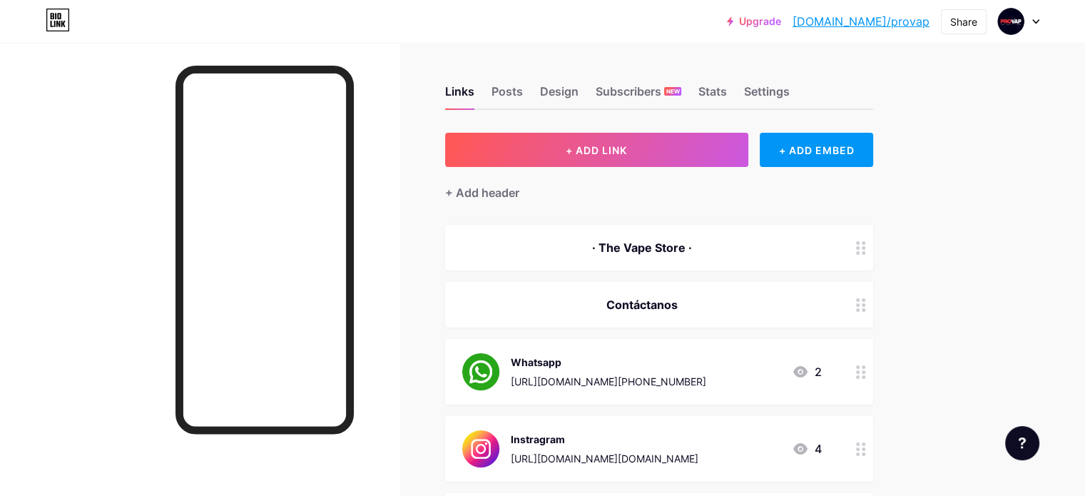
click at [725, 248] on div "· The Vape Store ·" at bounding box center [642, 247] width 360 height 17
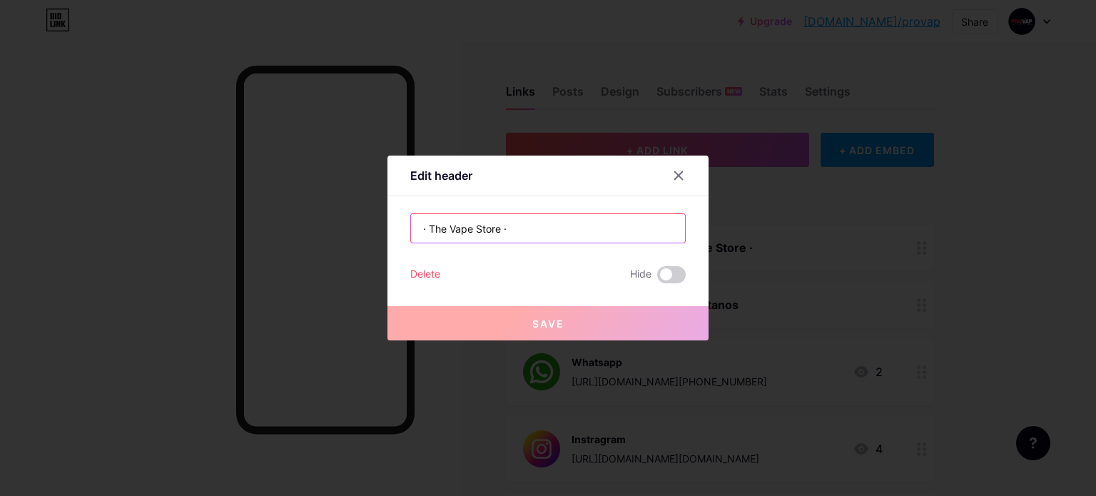
drag, startPoint x: 530, startPoint y: 233, endPoint x: 499, endPoint y: 225, distance: 32.4
click at [499, 225] on input "· The Vape Store ·" at bounding box center [548, 228] width 274 height 29
click at [419, 273] on div "Delete" at bounding box center [425, 274] width 30 height 17
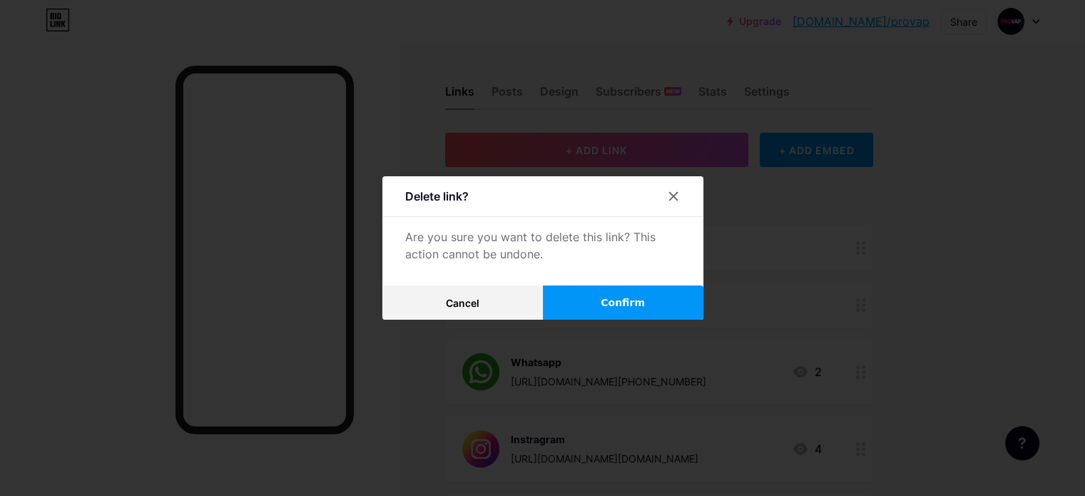
click at [574, 279] on div "Delete link? Are you sure you want to delete this link? This action cannot be u…" at bounding box center [542, 247] width 321 height 143
click at [582, 287] on button "Confirm" at bounding box center [623, 302] width 160 height 34
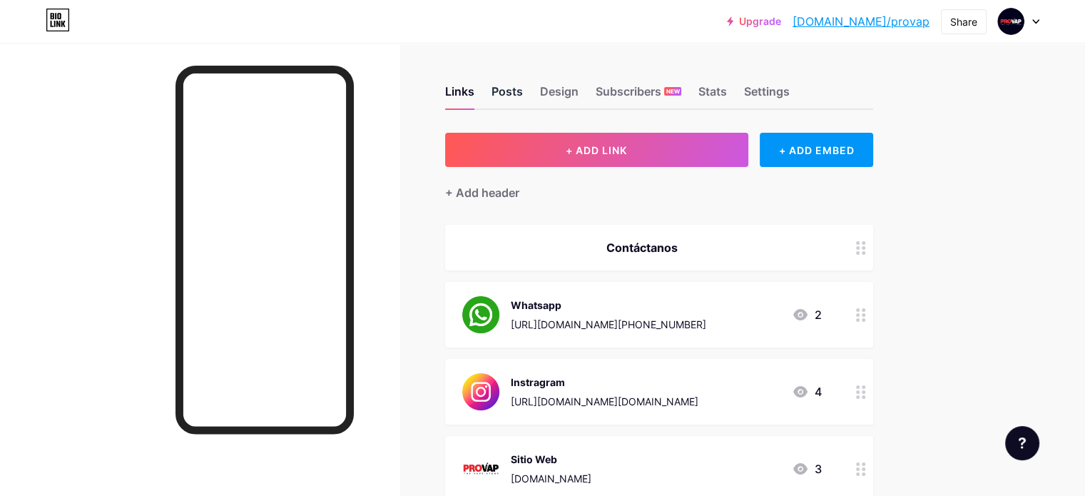
click at [523, 96] on div "Posts" at bounding box center [506, 96] width 31 height 26
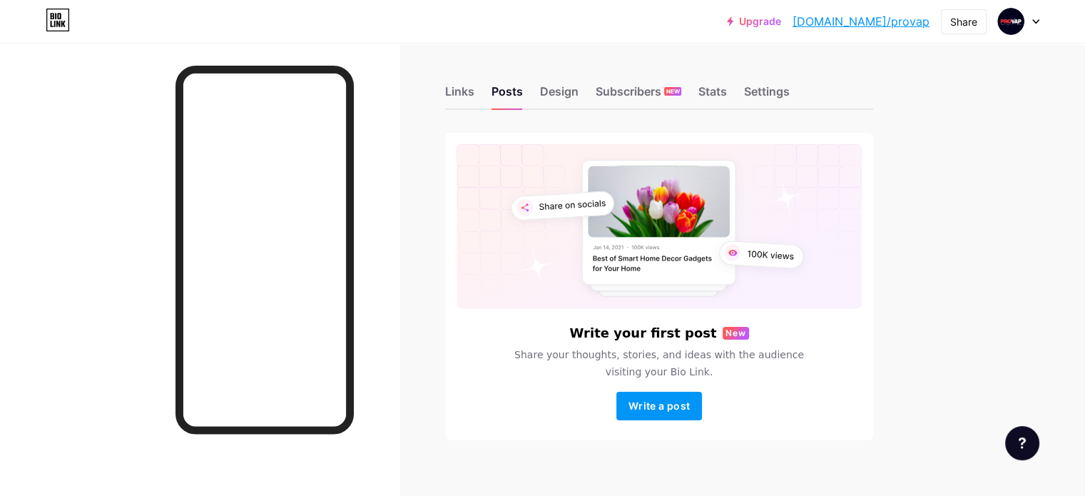
click at [598, 91] on div "Links Posts Design Subscribers NEW Stats Settings" at bounding box center [659, 85] width 428 height 50
click at [579, 101] on div "Design" at bounding box center [559, 96] width 39 height 26
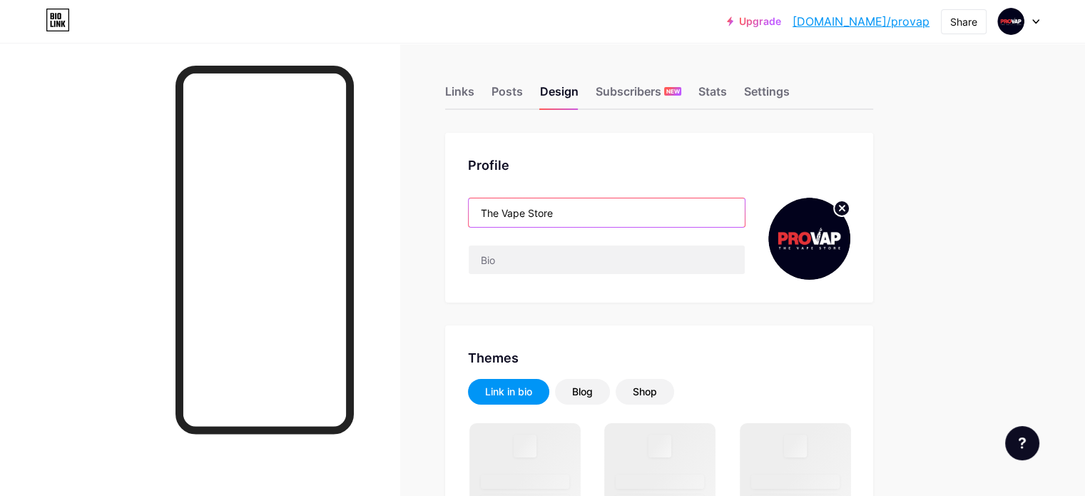
click at [663, 218] on input "The Vape Store" at bounding box center [607, 212] width 276 height 29
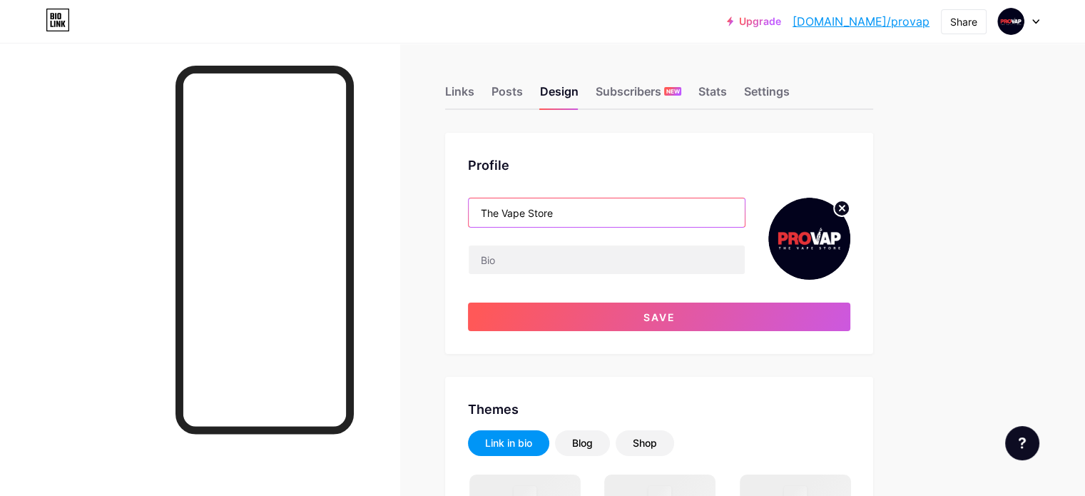
paste input "·"
type input "The Vape Store ·"
type input "#02021d"
type input "#ffffff"
click at [550, 209] on input "The Vape Store ·" at bounding box center [607, 212] width 276 height 29
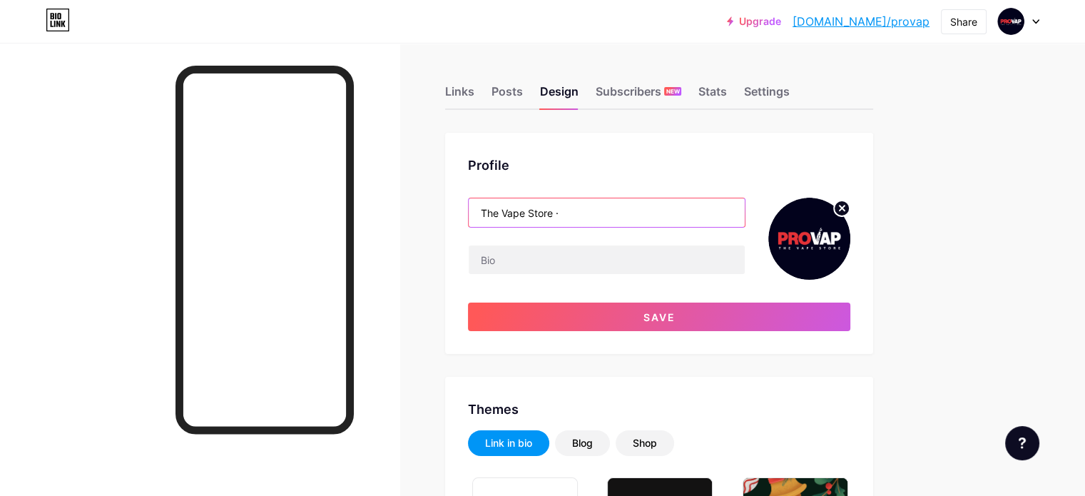
paste input "·"
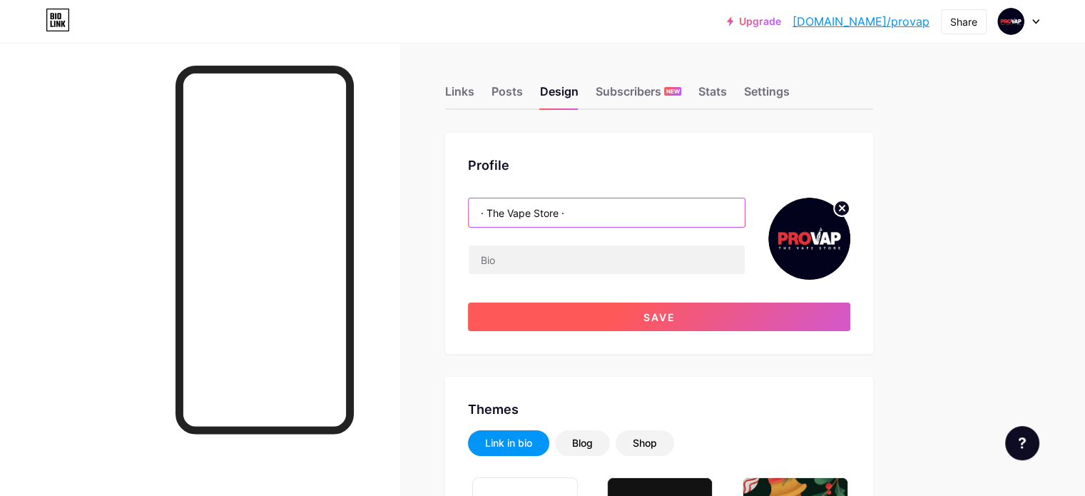
type input "· The Vape Store ·"
click at [703, 305] on button "Save" at bounding box center [659, 316] width 382 height 29
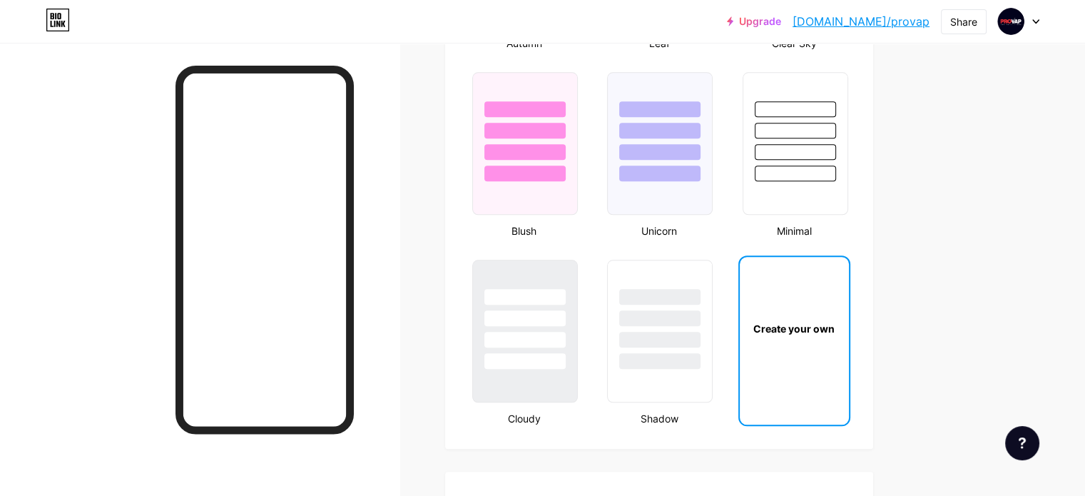
scroll to position [1509, 0]
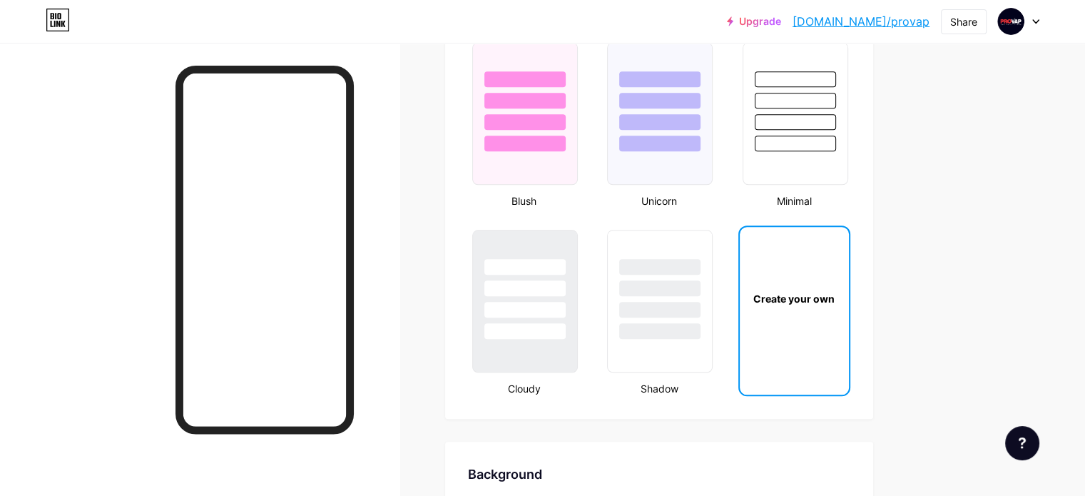
click at [840, 284] on div "Create your own" at bounding box center [794, 298] width 109 height 143
type input "#ffffff"
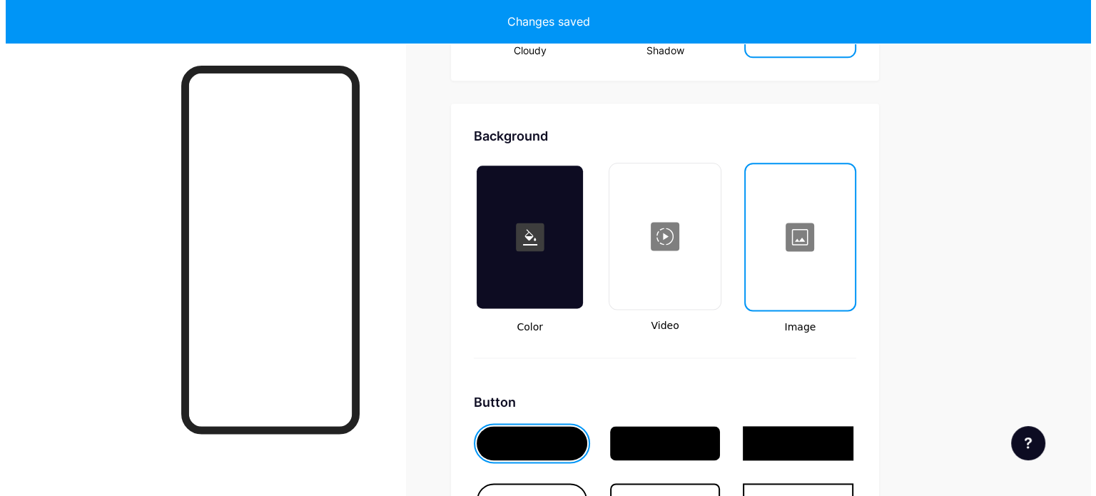
scroll to position [1889, 0]
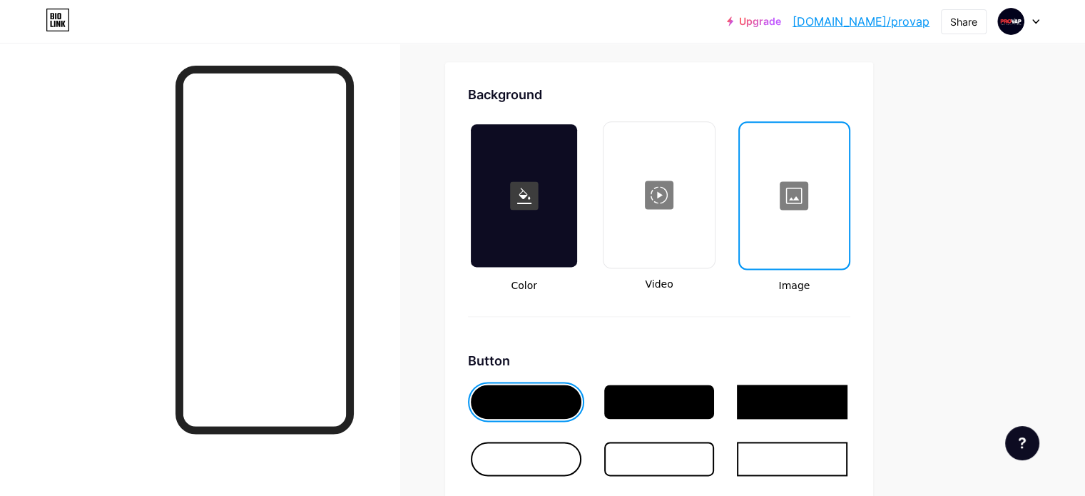
click at [825, 203] on div at bounding box center [794, 195] width 106 height 143
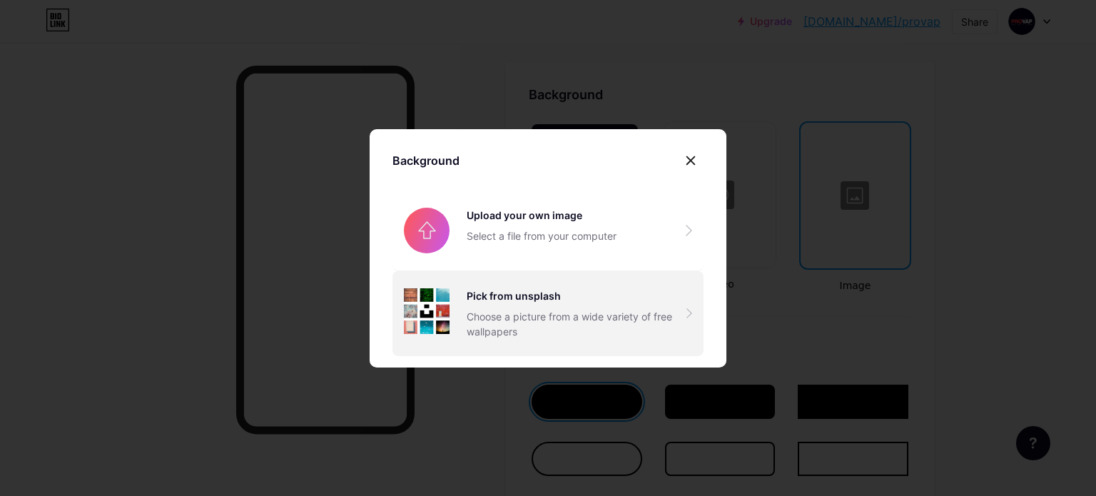
click at [442, 303] on img at bounding box center [427, 311] width 46 height 46
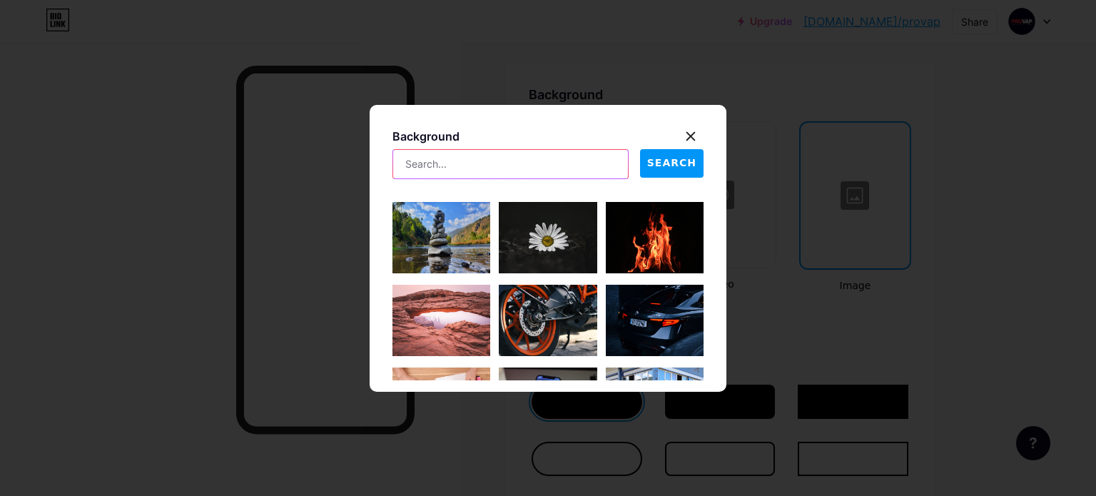
click at [475, 168] on input "text" at bounding box center [510, 164] width 235 height 29
type input "smoke"
click at [676, 159] on span "SEARCH" at bounding box center [671, 163] width 49 height 15
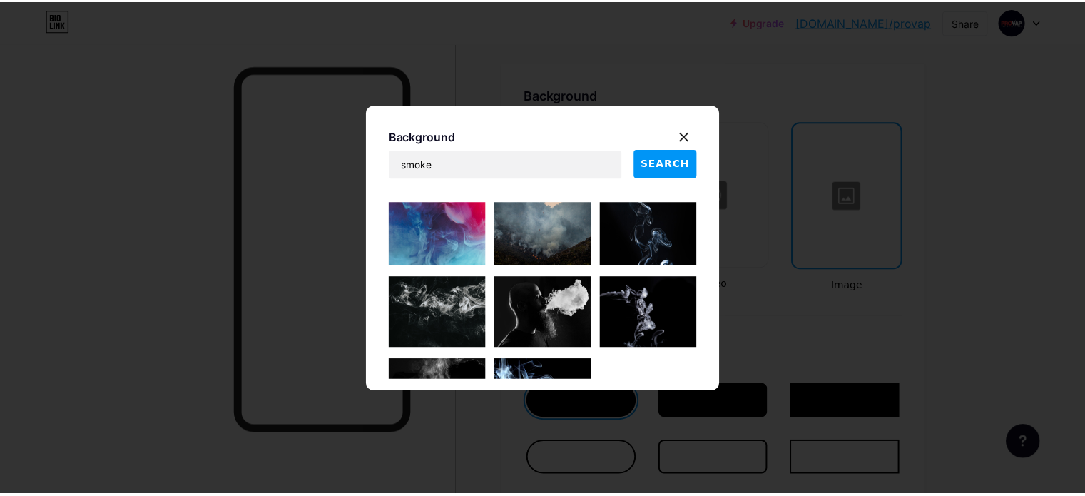
scroll to position [340, 0]
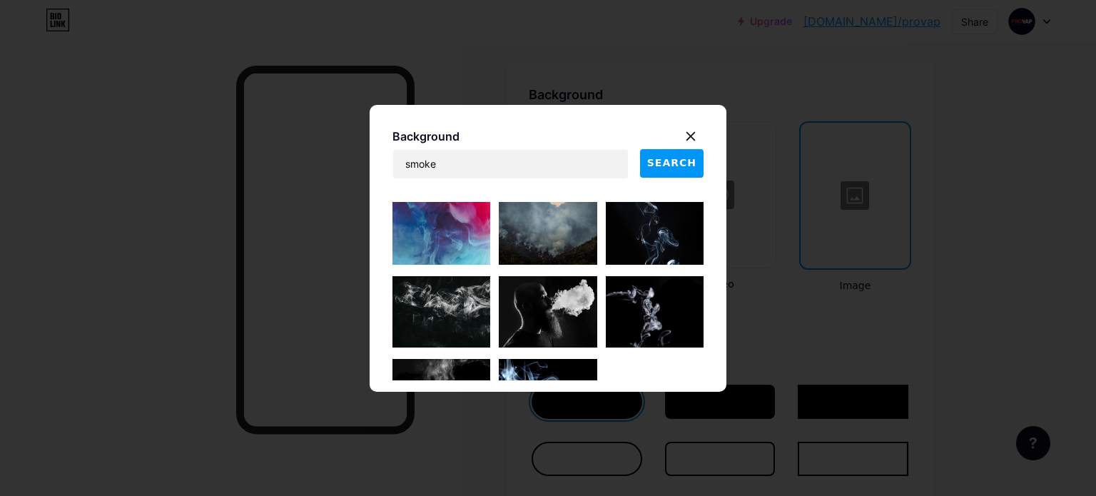
click at [550, 312] on img at bounding box center [548, 311] width 98 height 71
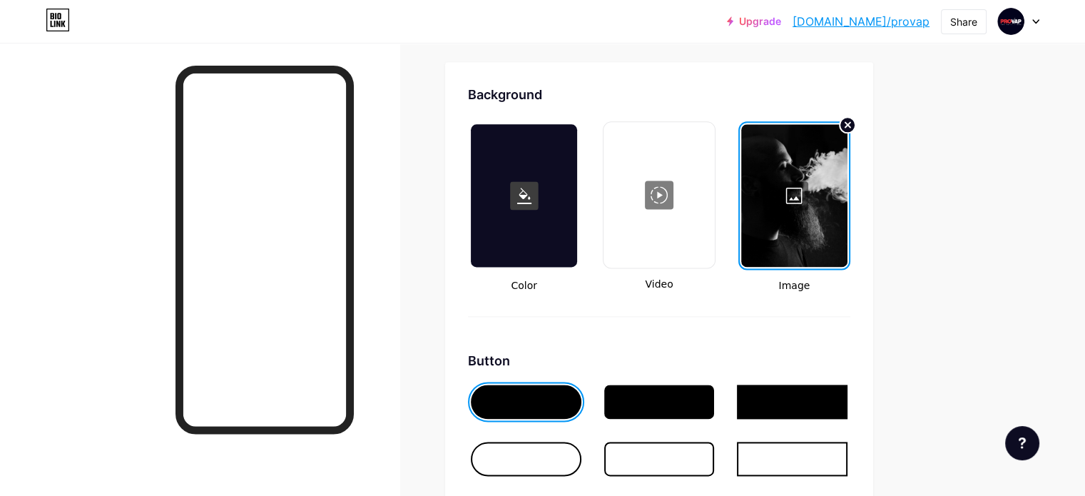
click at [847, 170] on div at bounding box center [794, 195] width 106 height 143
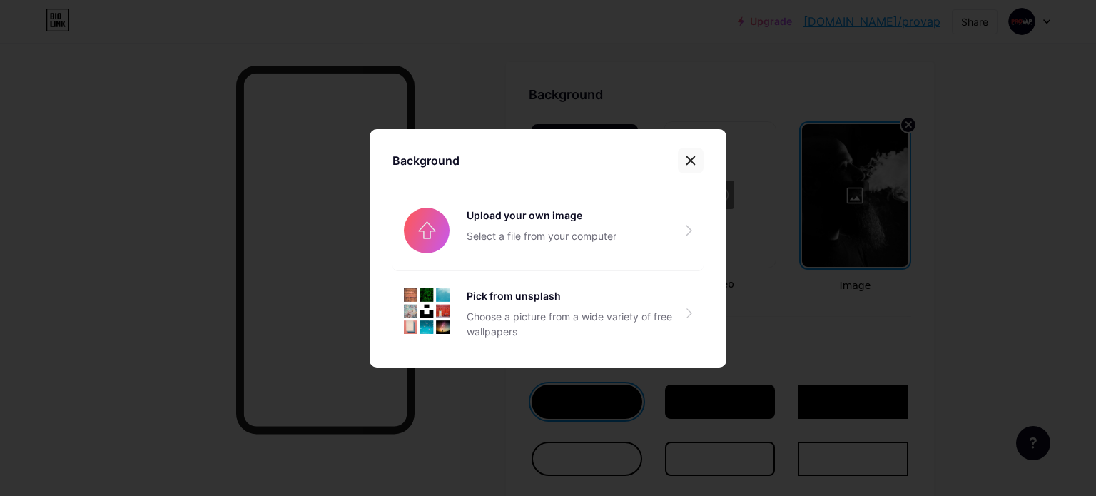
click at [688, 160] on icon at bounding box center [690, 160] width 11 height 11
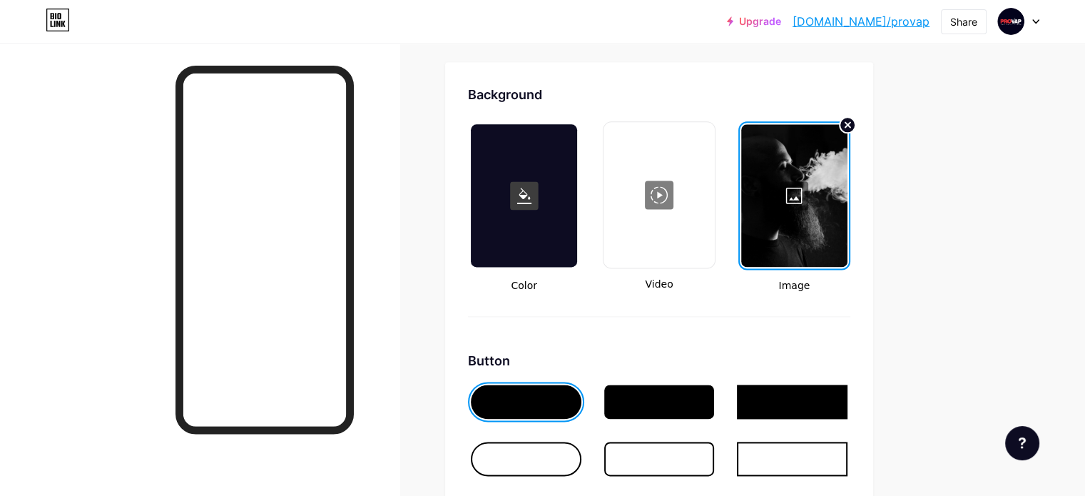
click at [847, 165] on div at bounding box center [794, 195] width 106 height 143
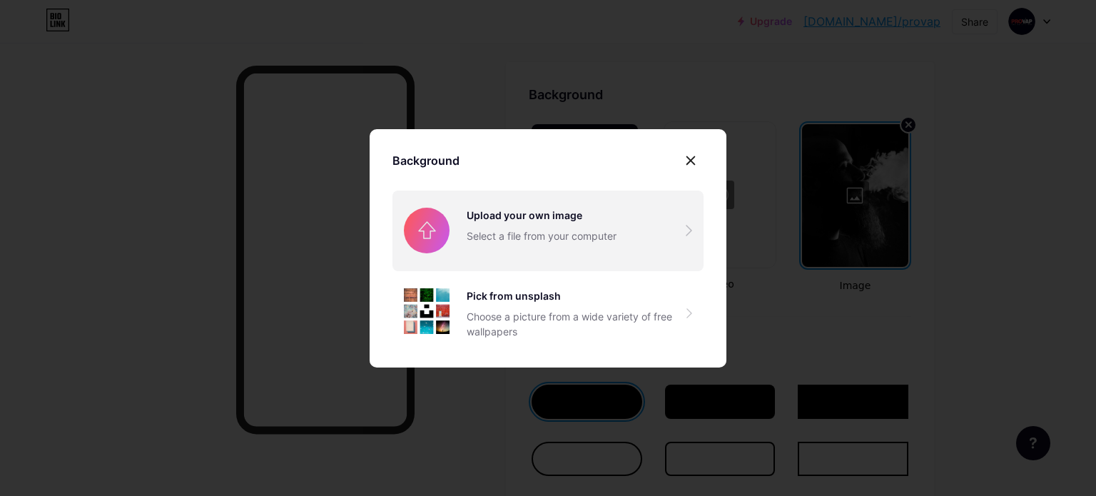
click at [491, 235] on input "file" at bounding box center [547, 230] width 311 height 80
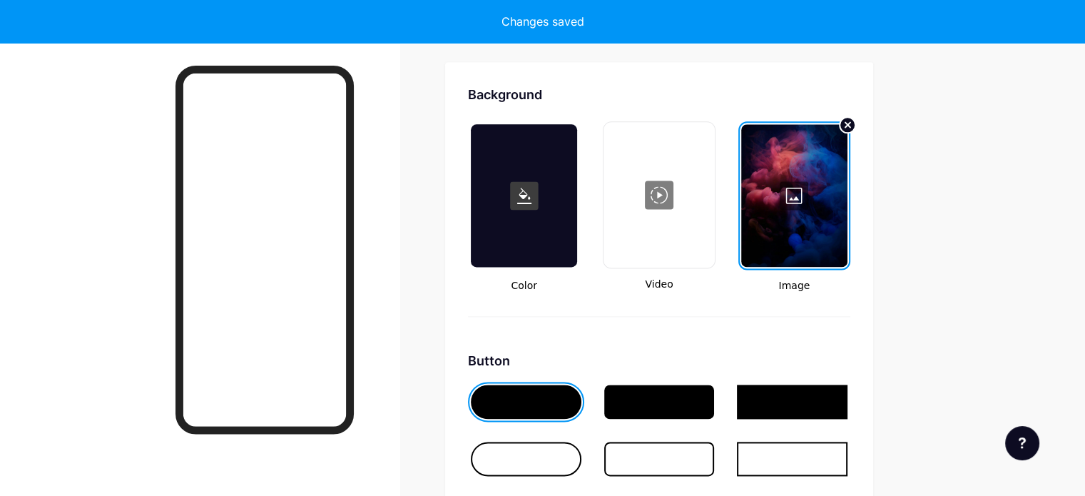
type input "#ffffff"
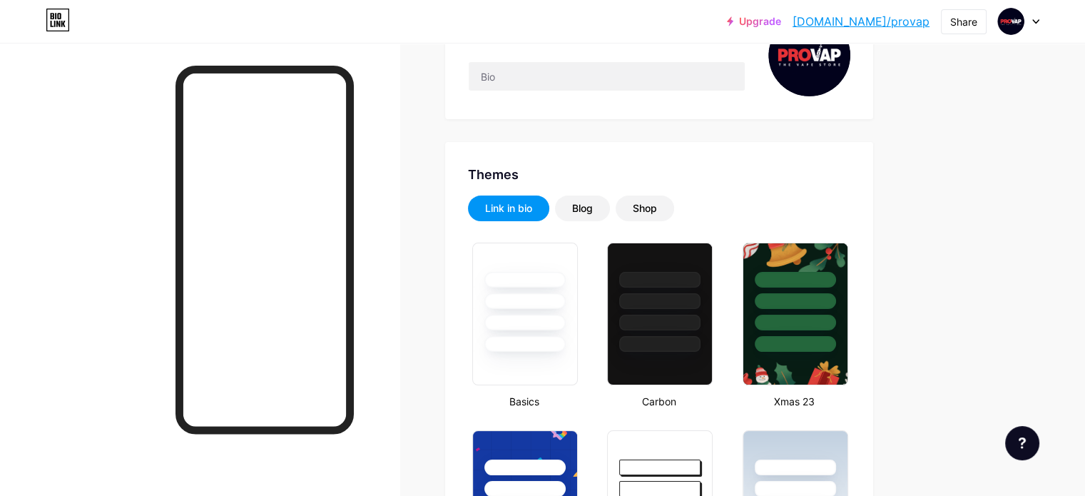
scroll to position [0, 0]
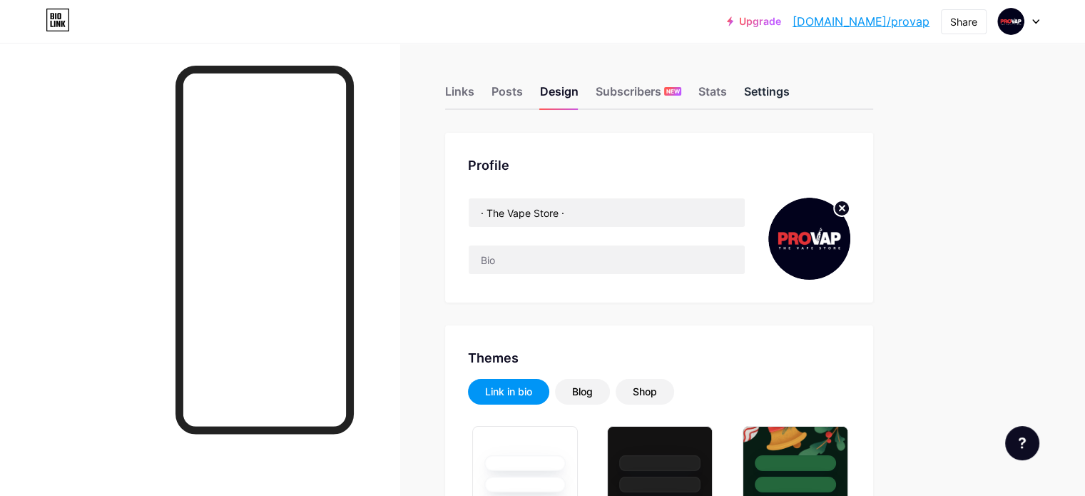
click at [790, 101] on div "Settings" at bounding box center [767, 96] width 46 height 26
